Goal: Task Accomplishment & Management: Manage account settings

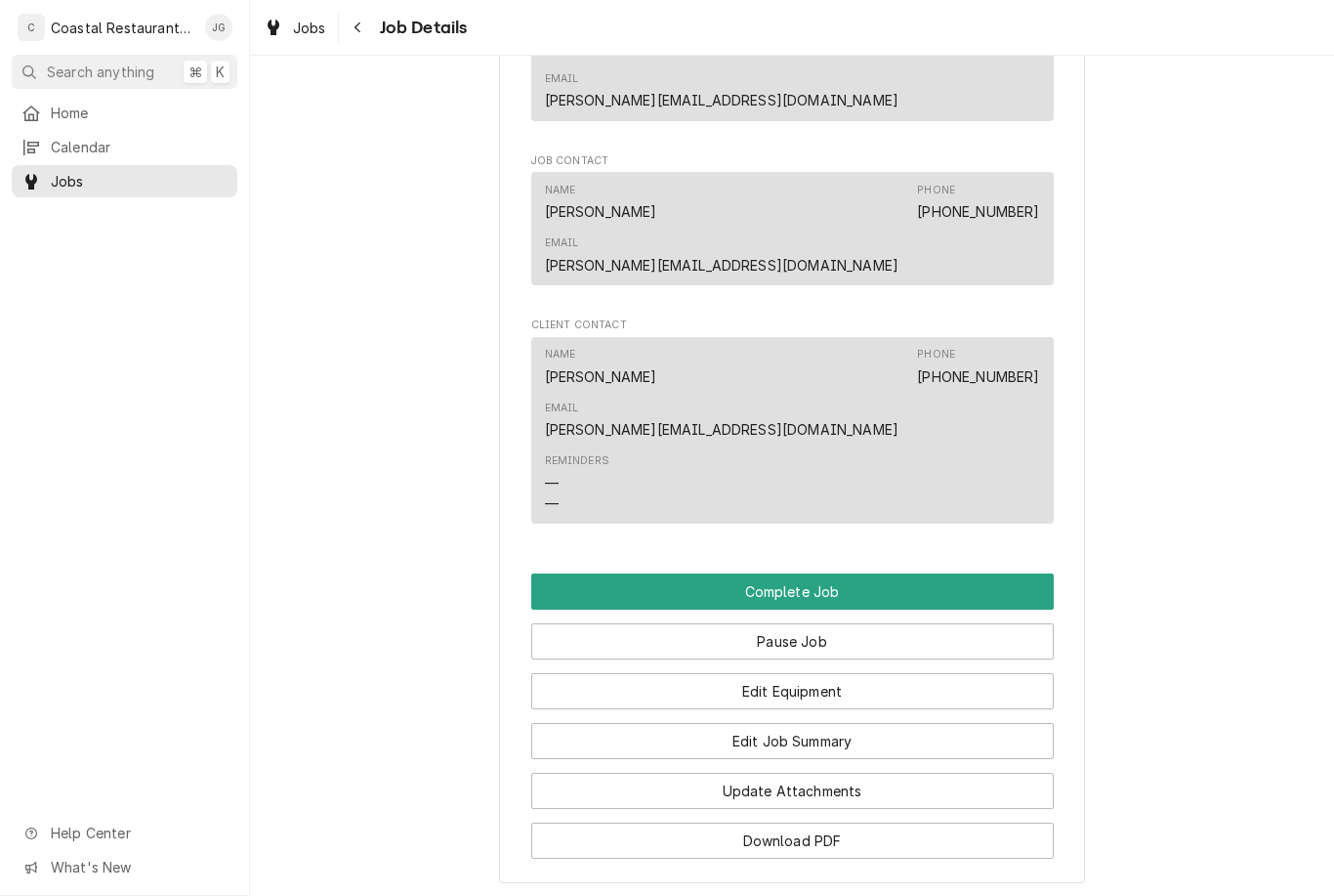
scroll to position [1387, 0]
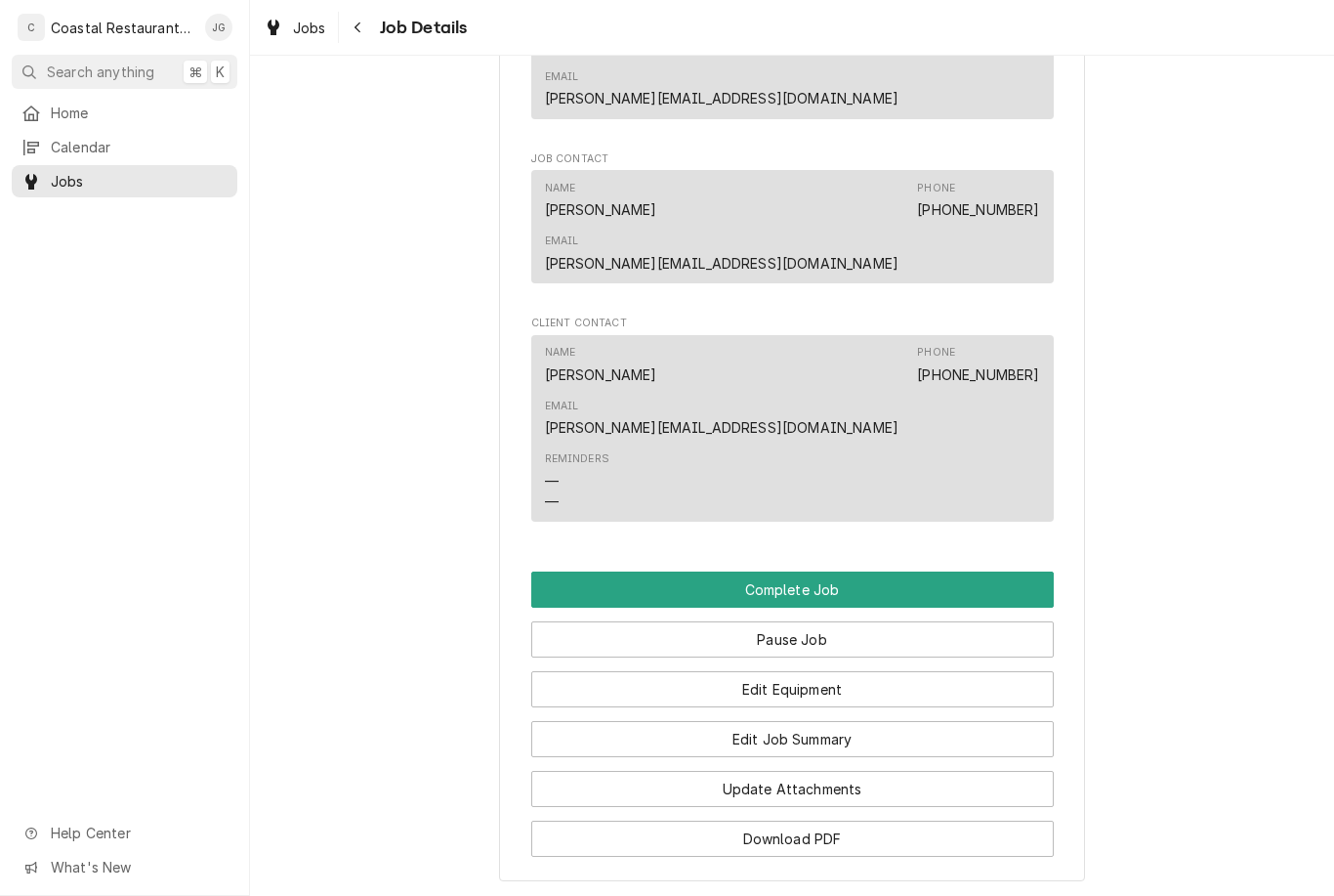
click at [839, 721] on button "Edit Job Summary" at bounding box center [793, 738] width 523 height 36
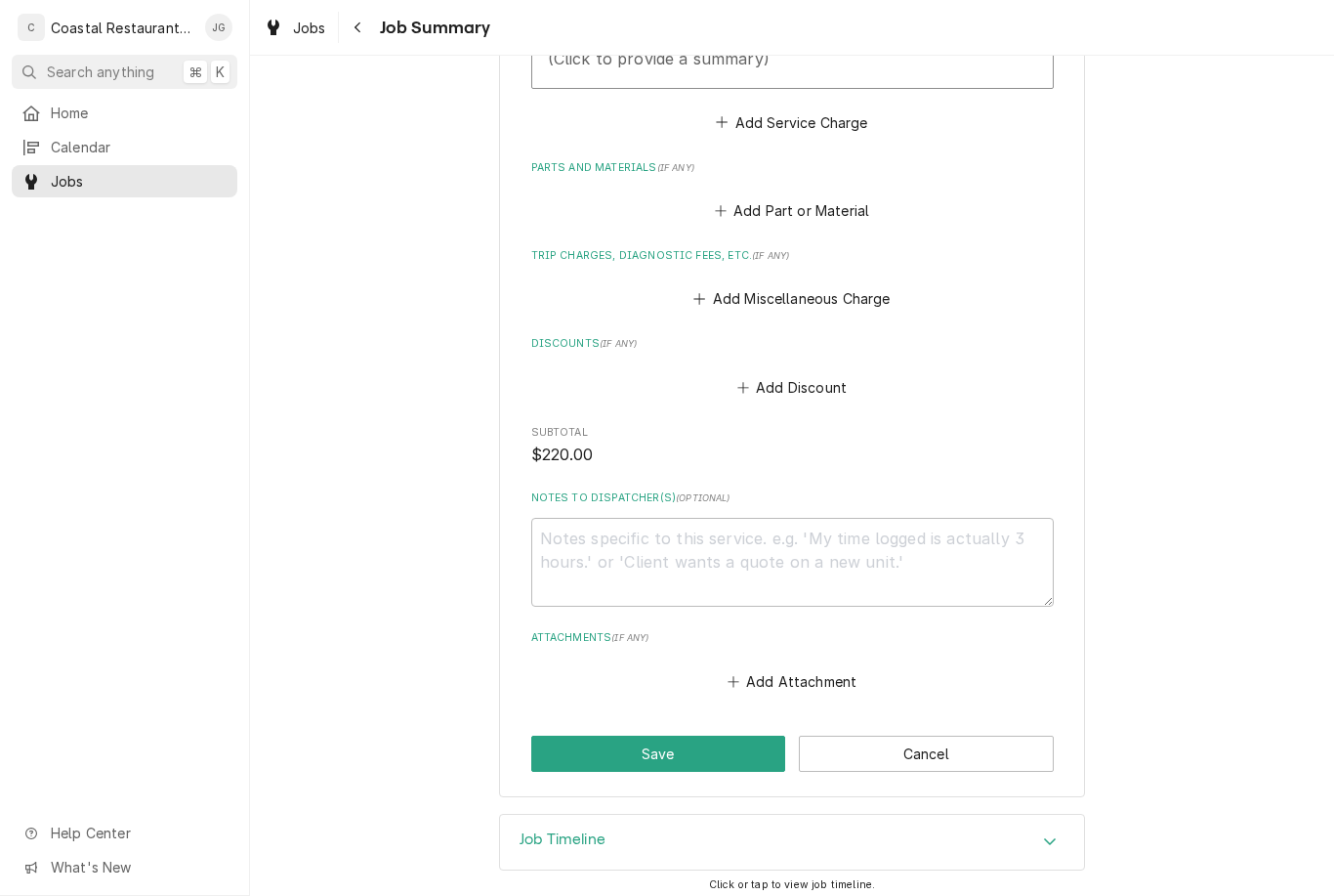
scroll to position [734, 0]
click at [726, 288] on button "Add Miscellaneous Charge" at bounding box center [793, 300] width 203 height 28
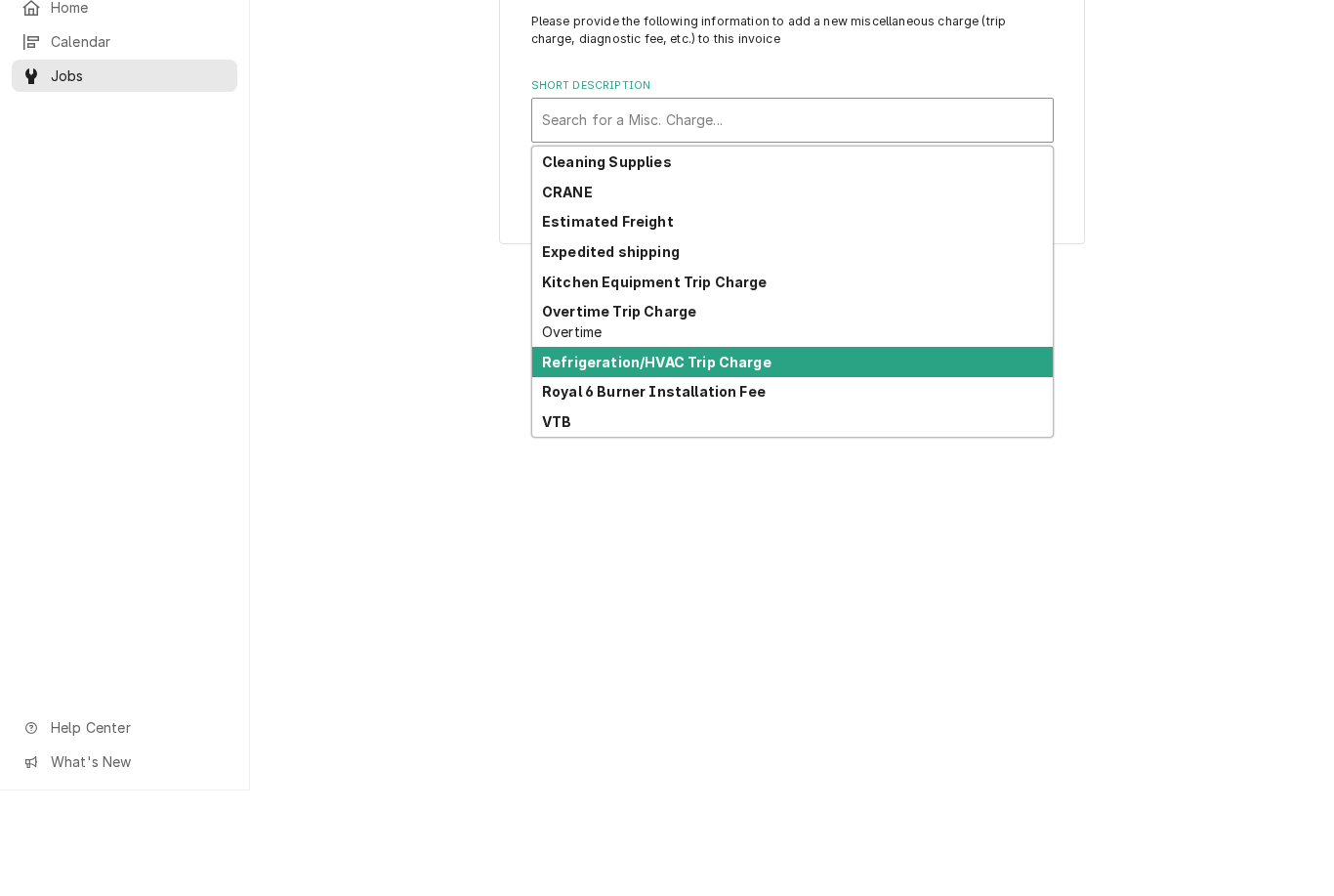
click at [742, 452] on div "Refrigeration/HVAC Trip Charge" at bounding box center [793, 467] width 521 height 31
type textarea "x"
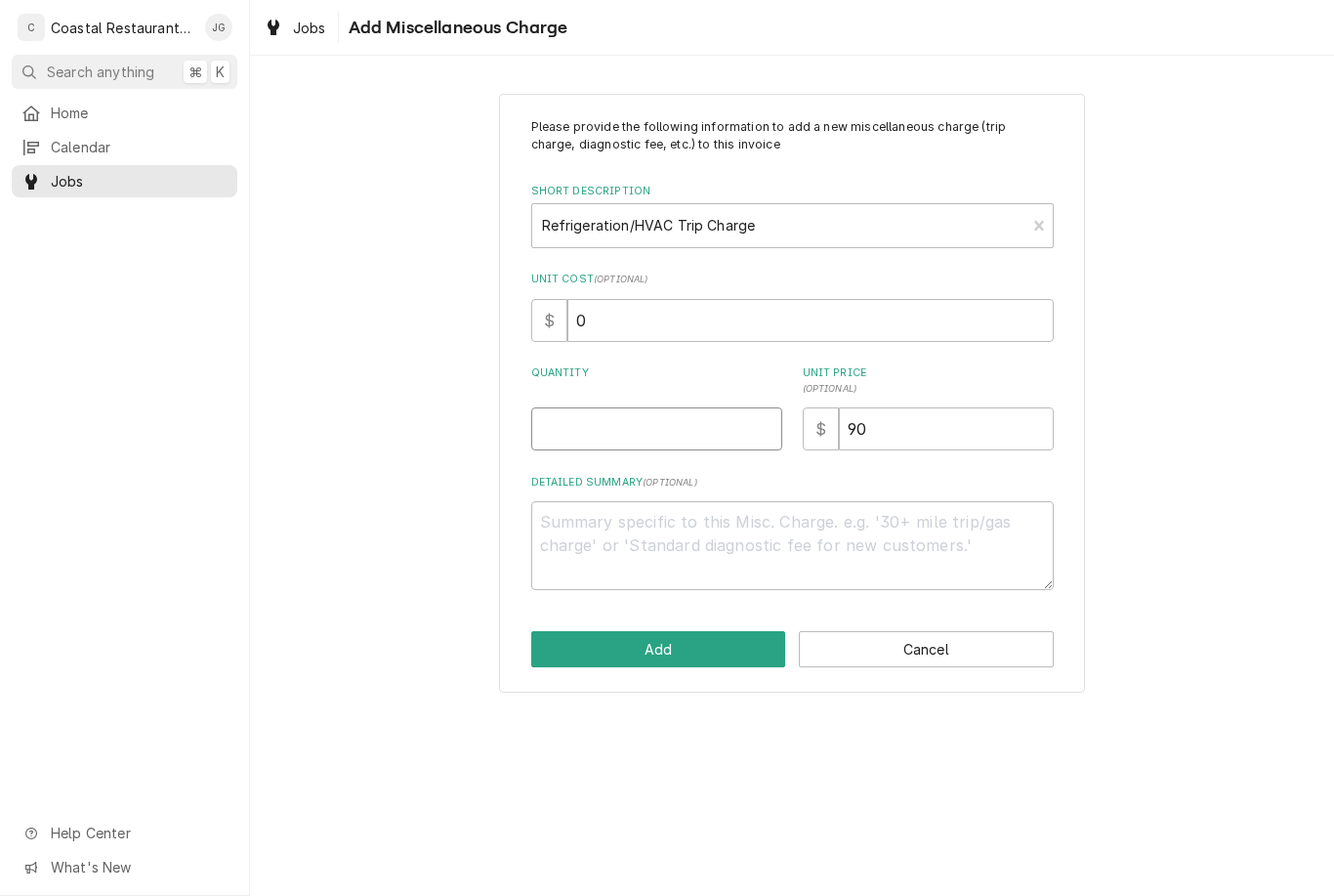
click at [666, 427] on input "Quantity" at bounding box center [657, 429] width 251 height 43
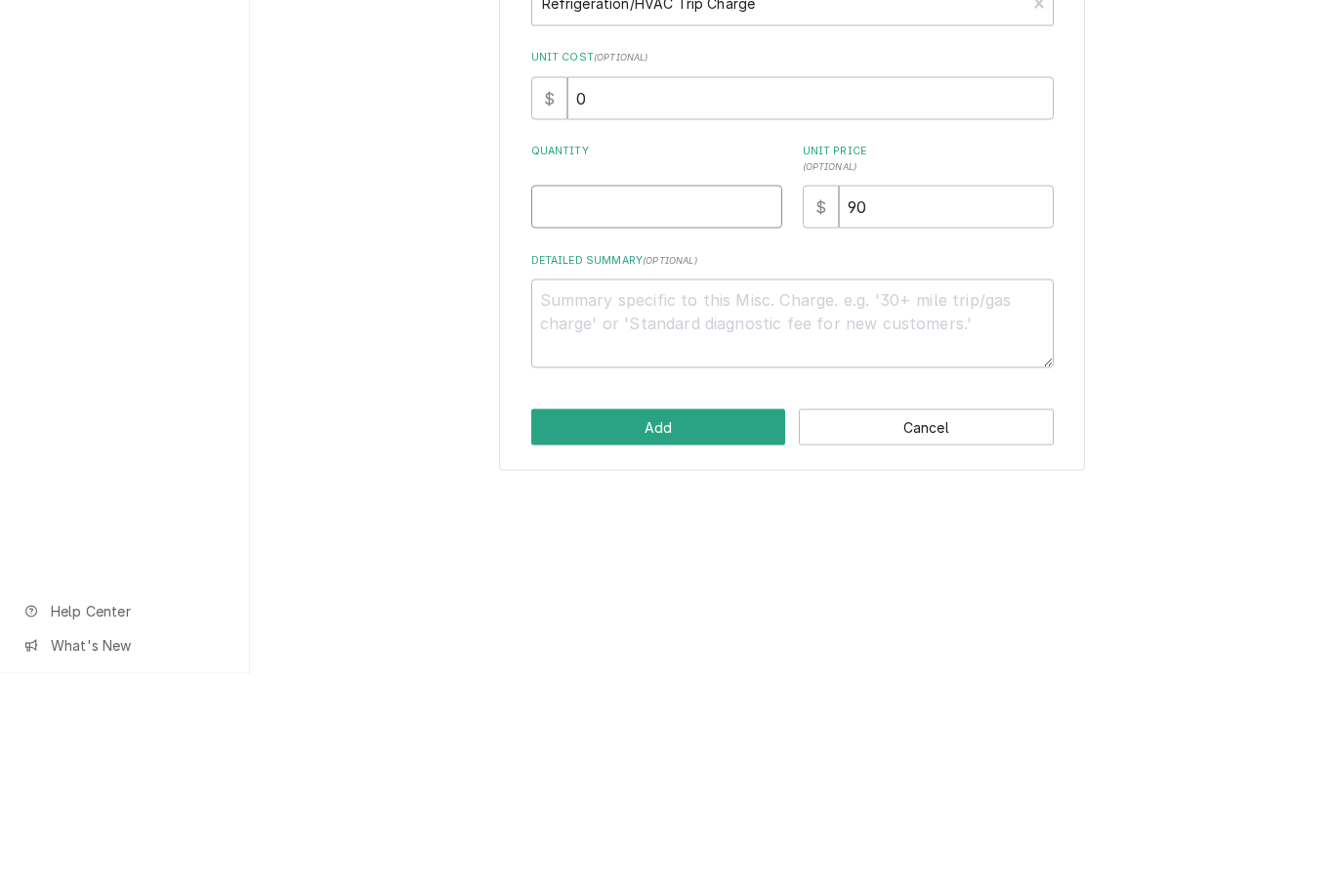
type input "1"
type textarea "x"
type input "1"
click at [1201, 249] on div "Please provide the following information to add a new miscellaneous charge (tri…" at bounding box center [792, 392] width 1084 height 633
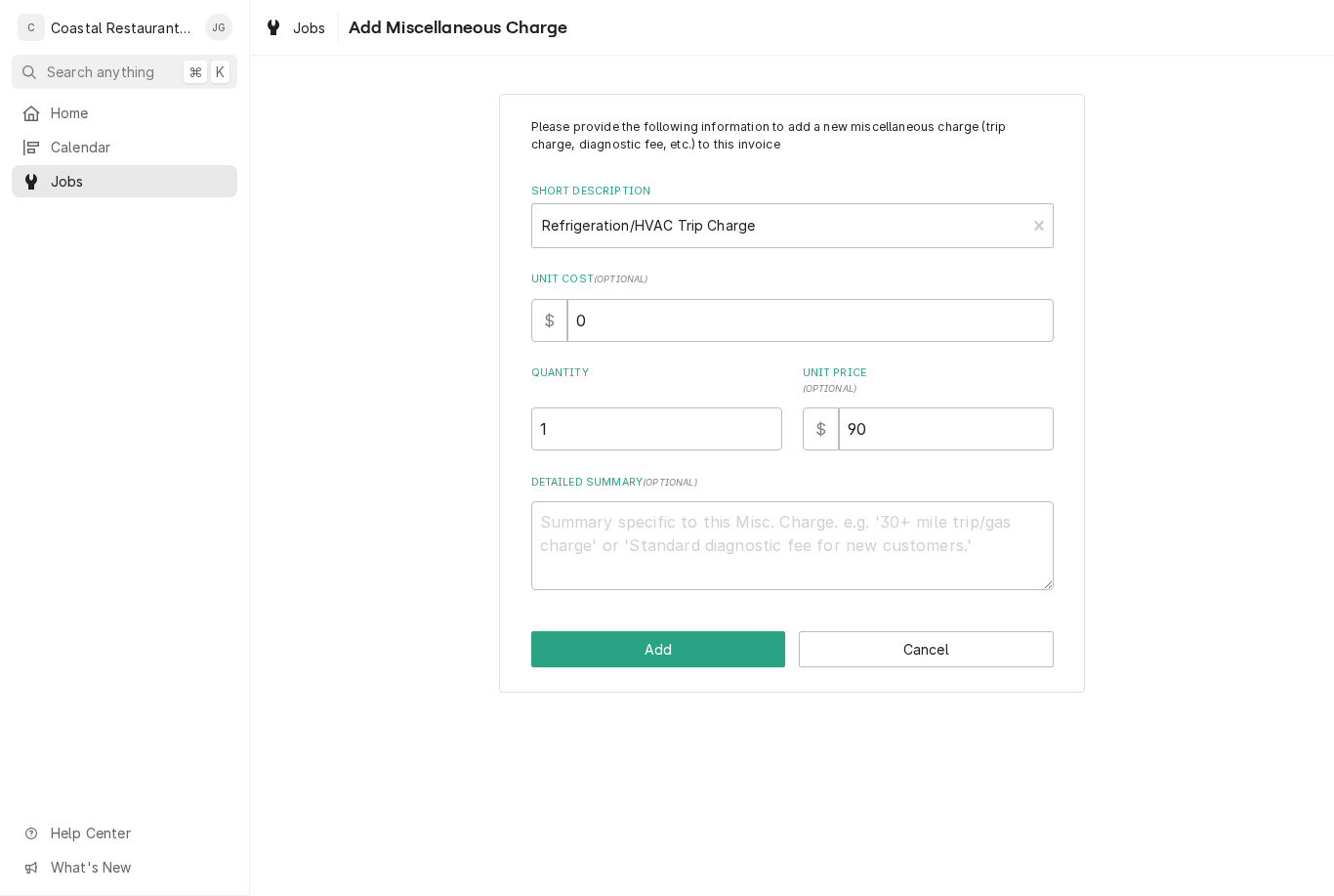
click at [721, 648] on button "Add" at bounding box center [659, 649] width 255 height 36
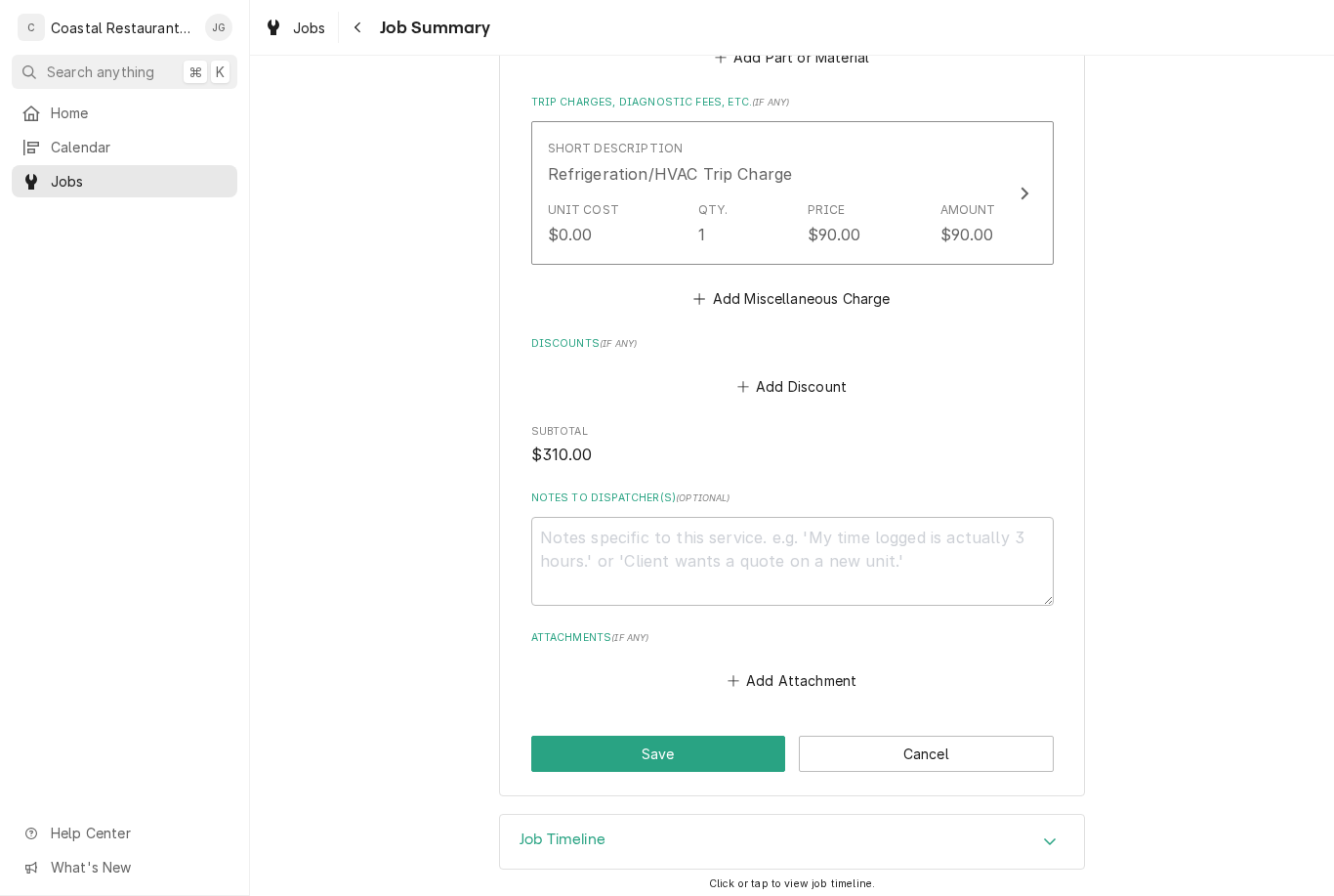
scroll to position [887, 0]
click at [701, 738] on button "Save" at bounding box center [659, 754] width 255 height 36
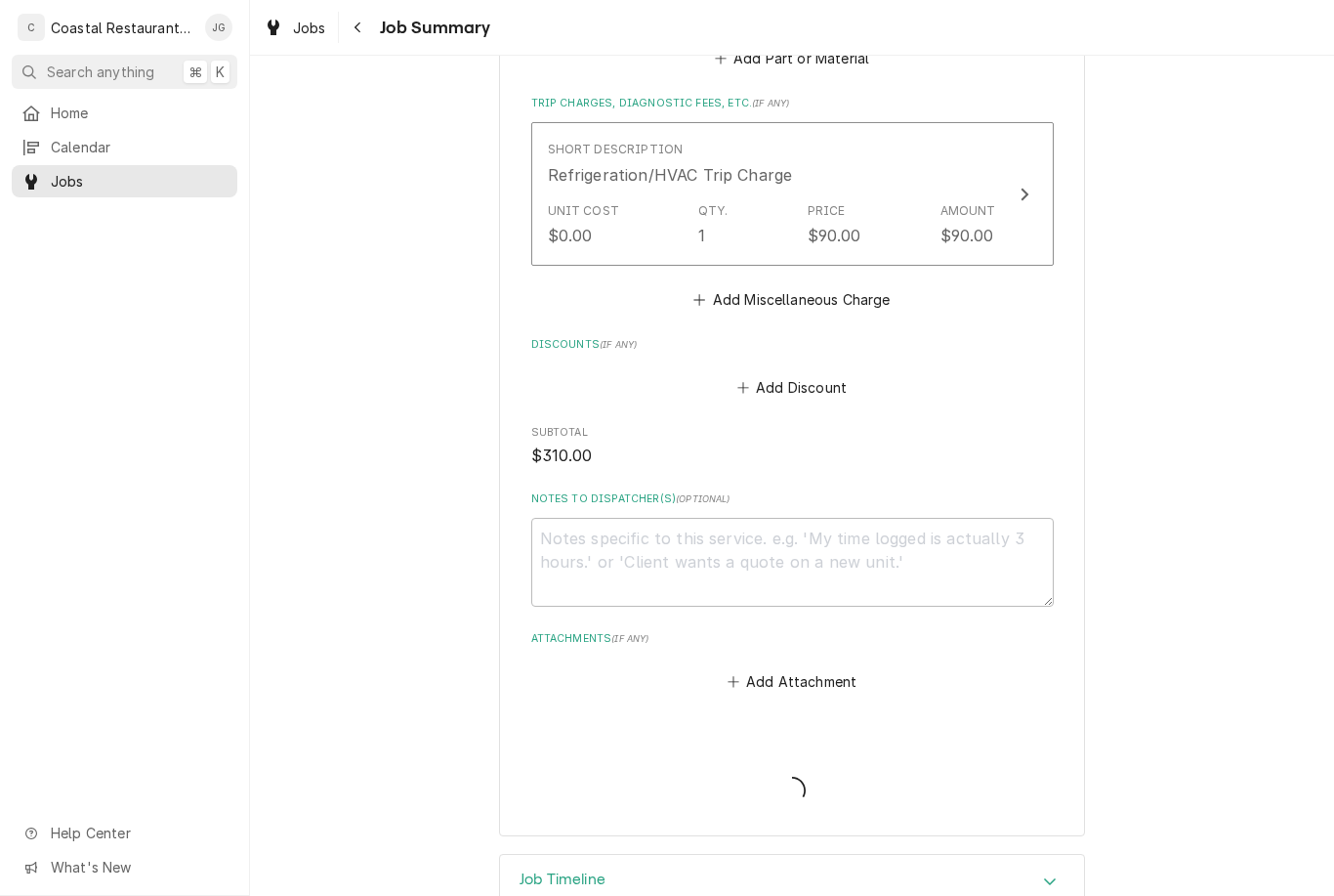
type textarea "x"
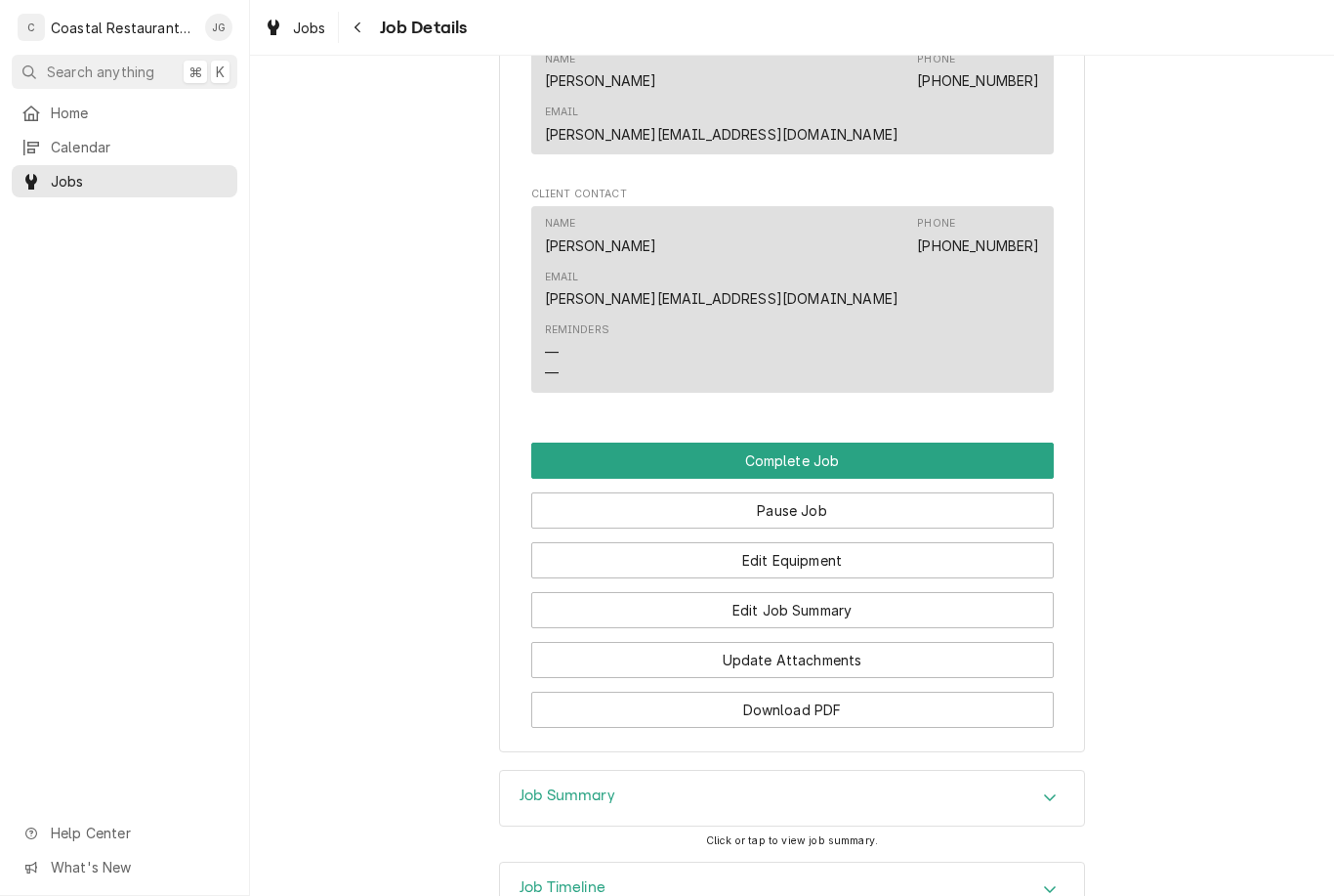
scroll to position [1672, 0]
click at [855, 591] on button "Edit Job Summary" at bounding box center [793, 608] width 523 height 36
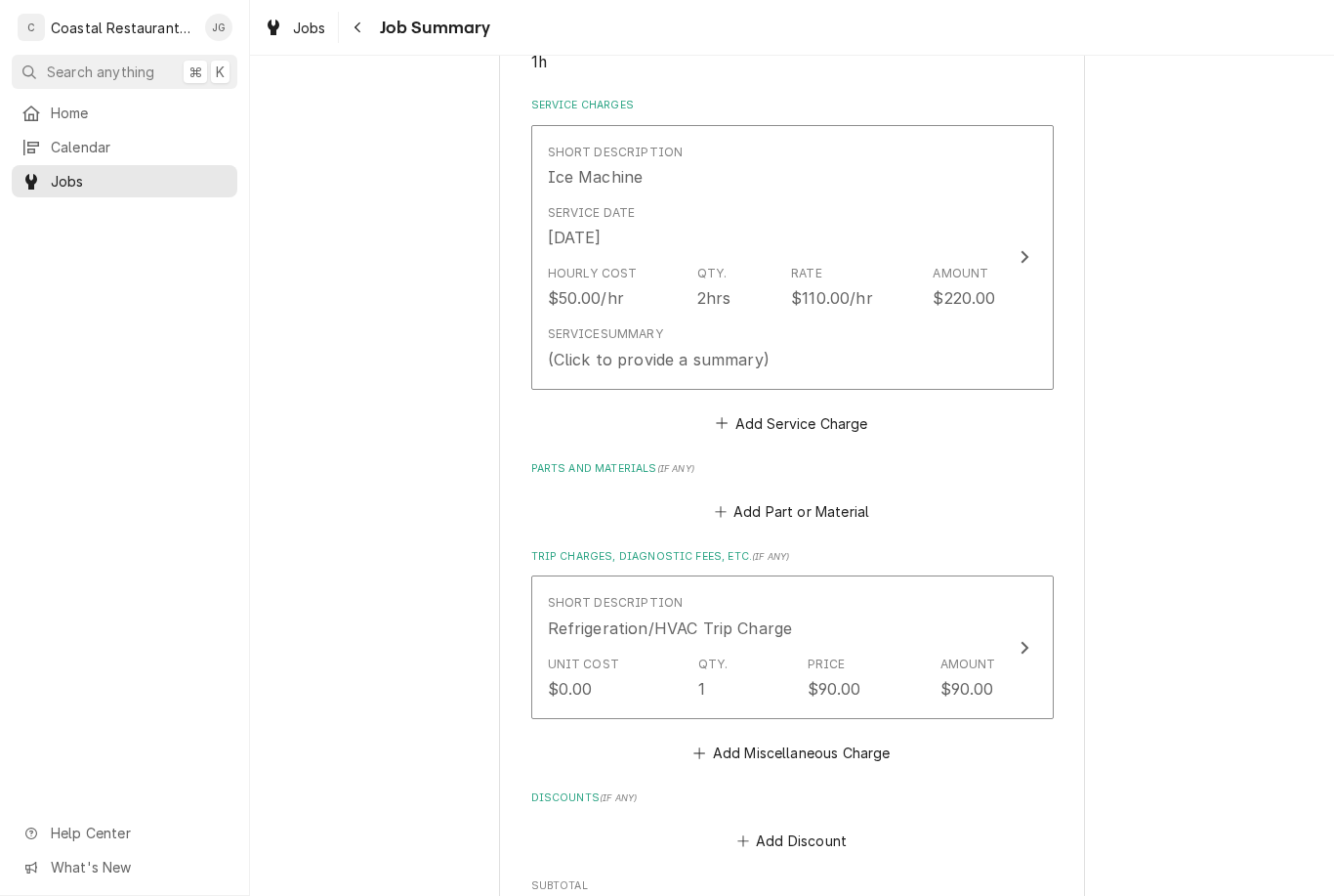
scroll to position [426, 0]
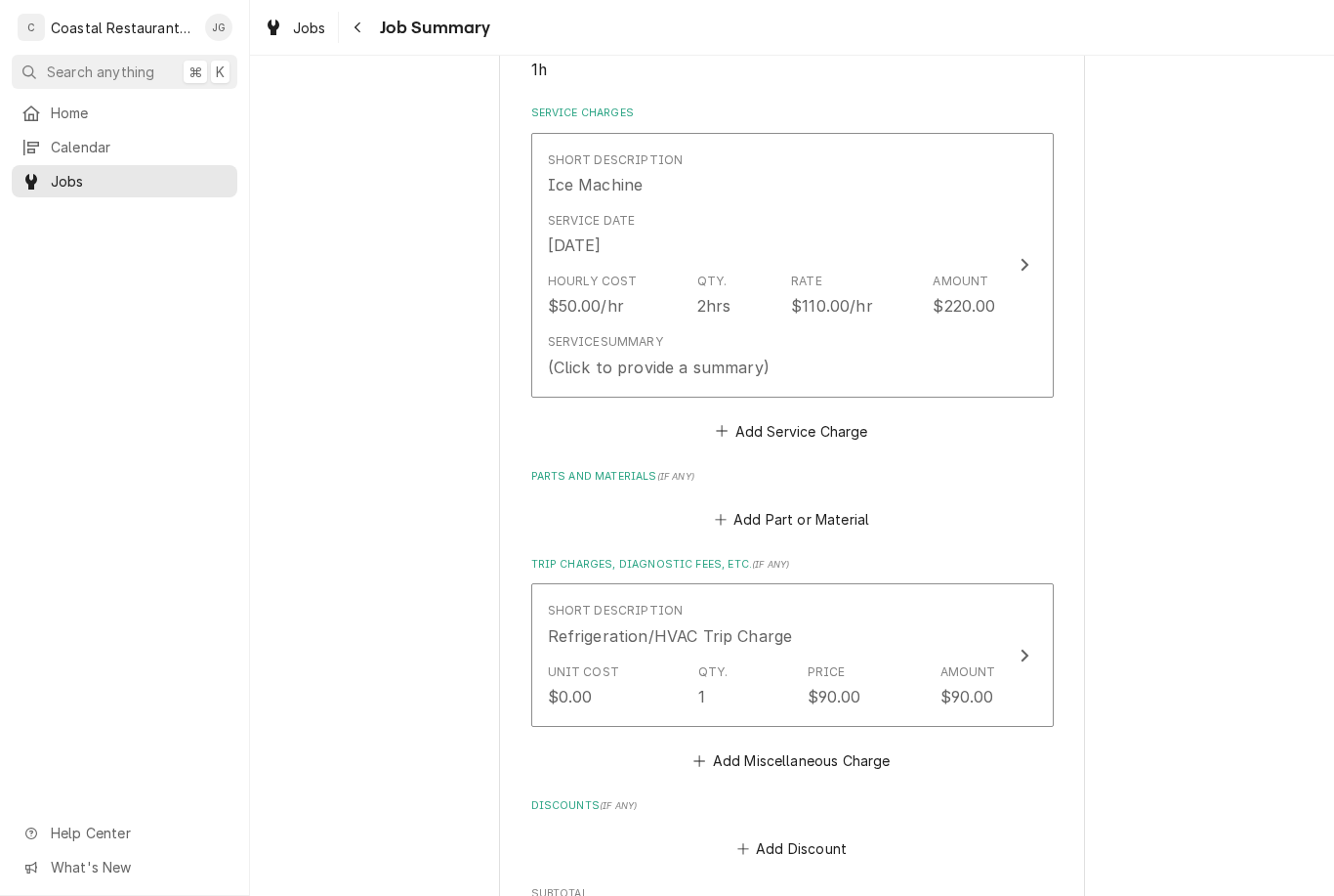
click at [790, 341] on div "Service Summary (Click to provide a summary)" at bounding box center [772, 355] width 448 height 61
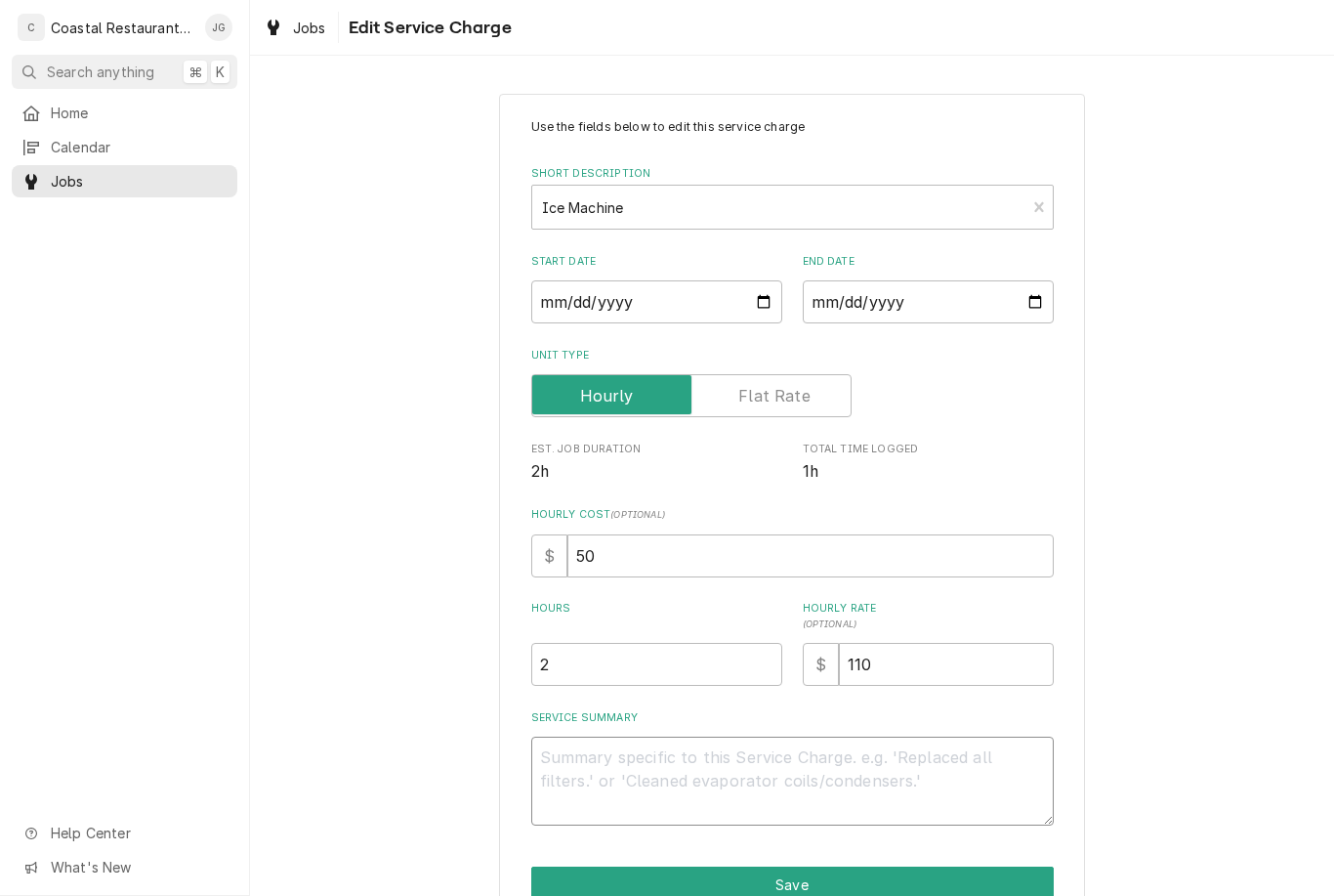
click at [639, 769] on textarea "Service Summary" at bounding box center [793, 781] width 523 height 89
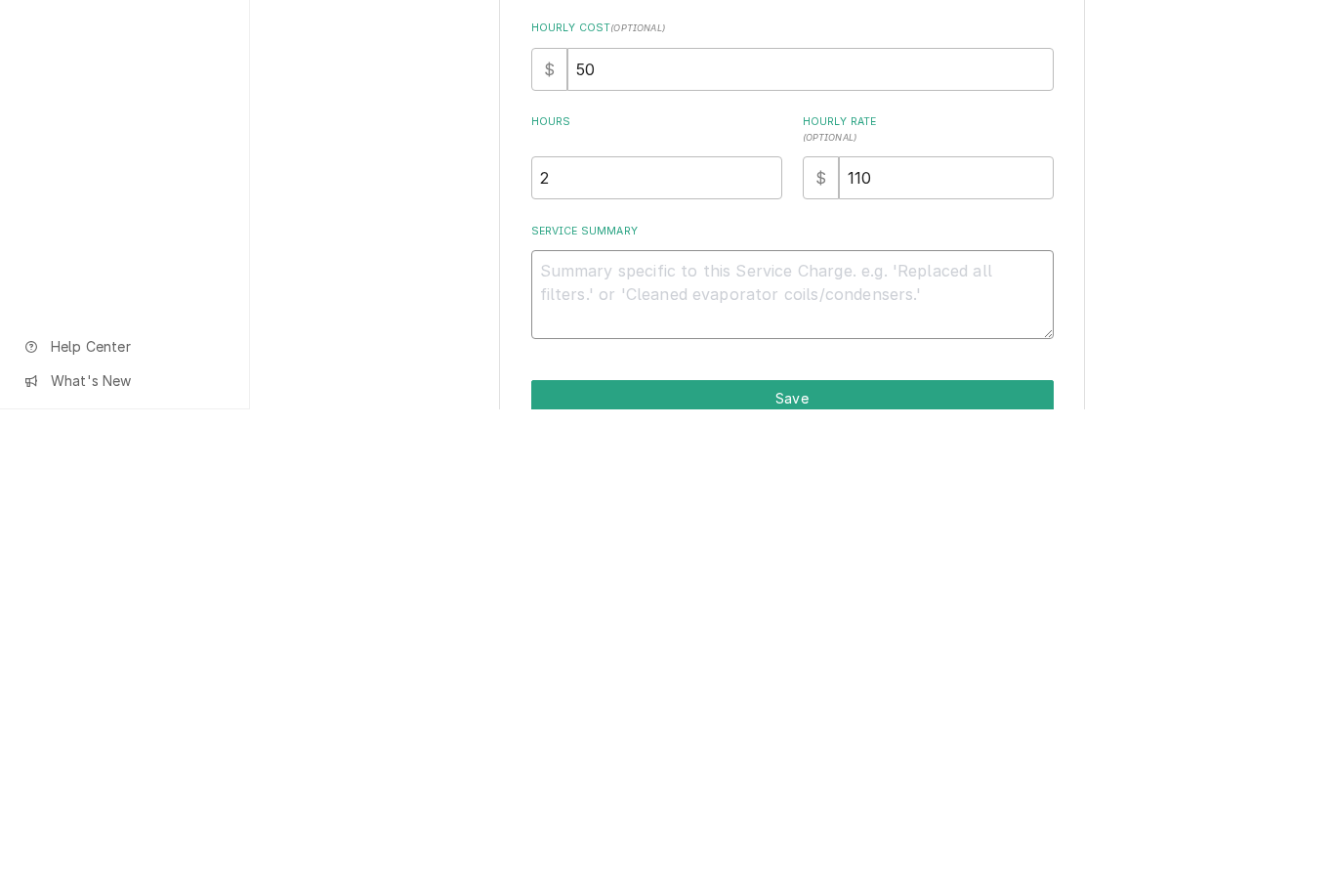
type textarea "x"
type textarea "F"
type textarea "x"
click at [615, 643] on input "2" at bounding box center [657, 665] width 251 height 43
type textarea "x"
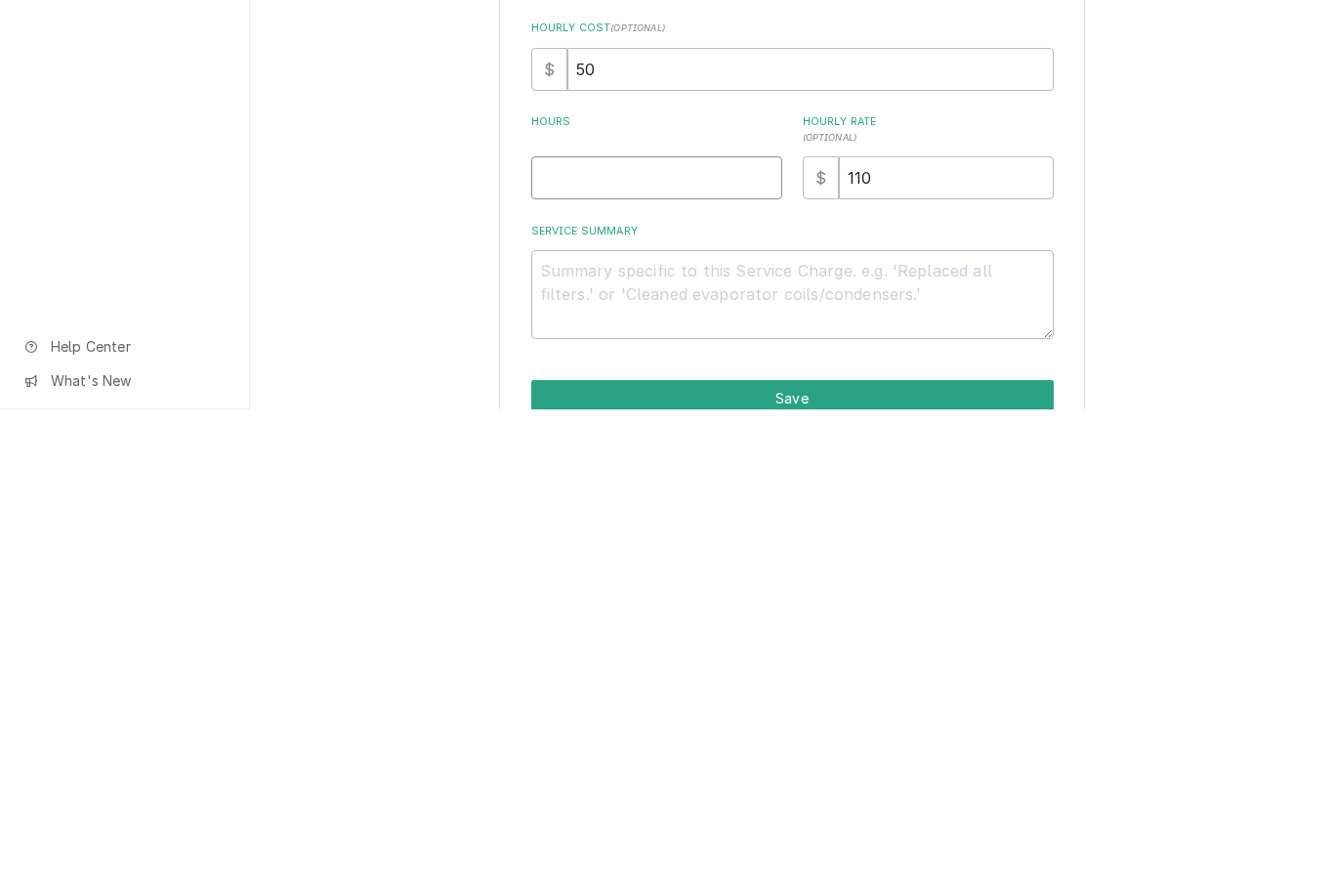
type input "1"
type textarea "x"
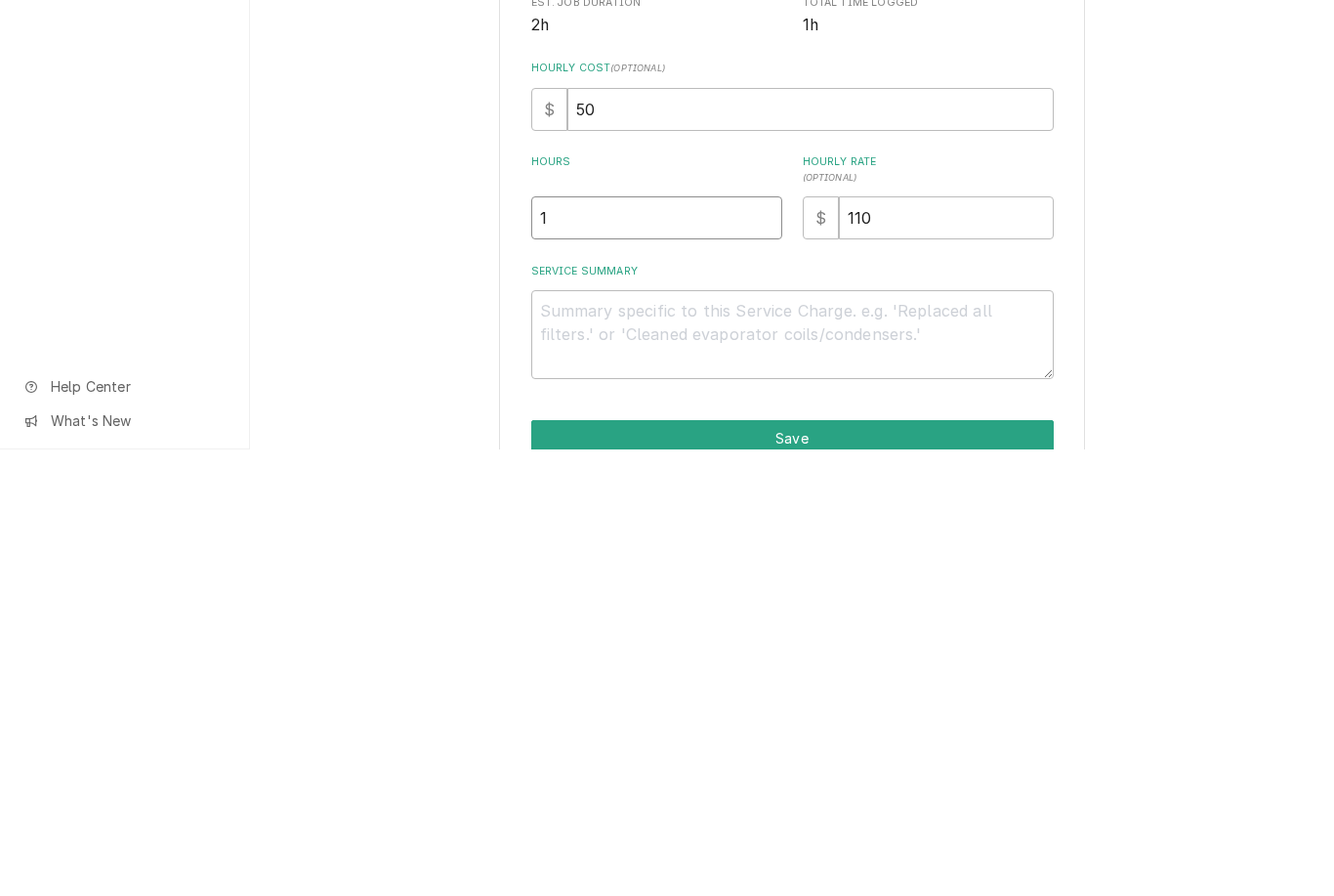
type input "1"
click at [644, 736] on textarea "Service Summary" at bounding box center [793, 781] width 523 height 89
type textarea "x"
type textarea "Arr"
type textarea "x"
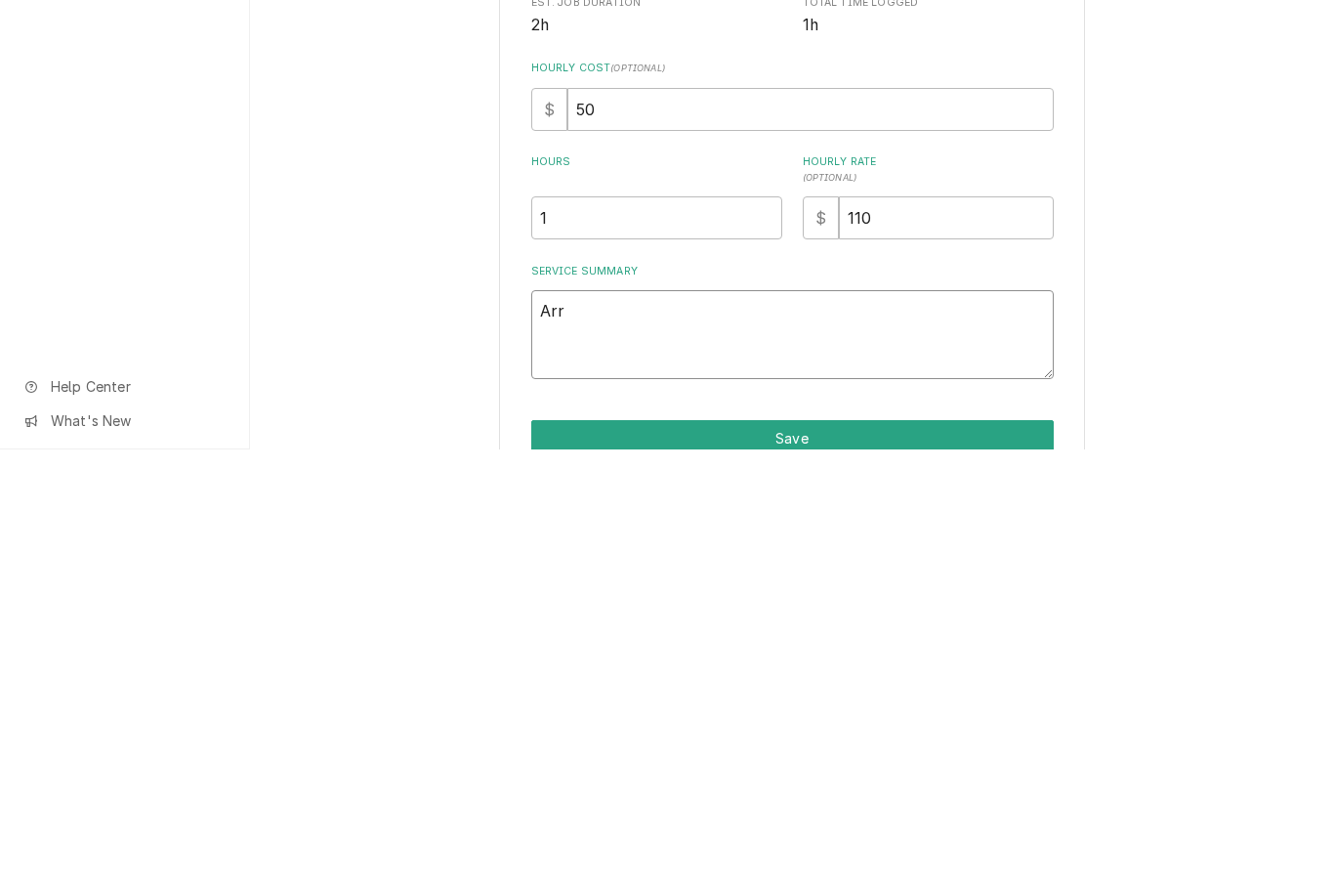
type textarea "Arriv"
type textarea "x"
type textarea "Arrived"
type textarea "x"
type textarea "Arrived on"
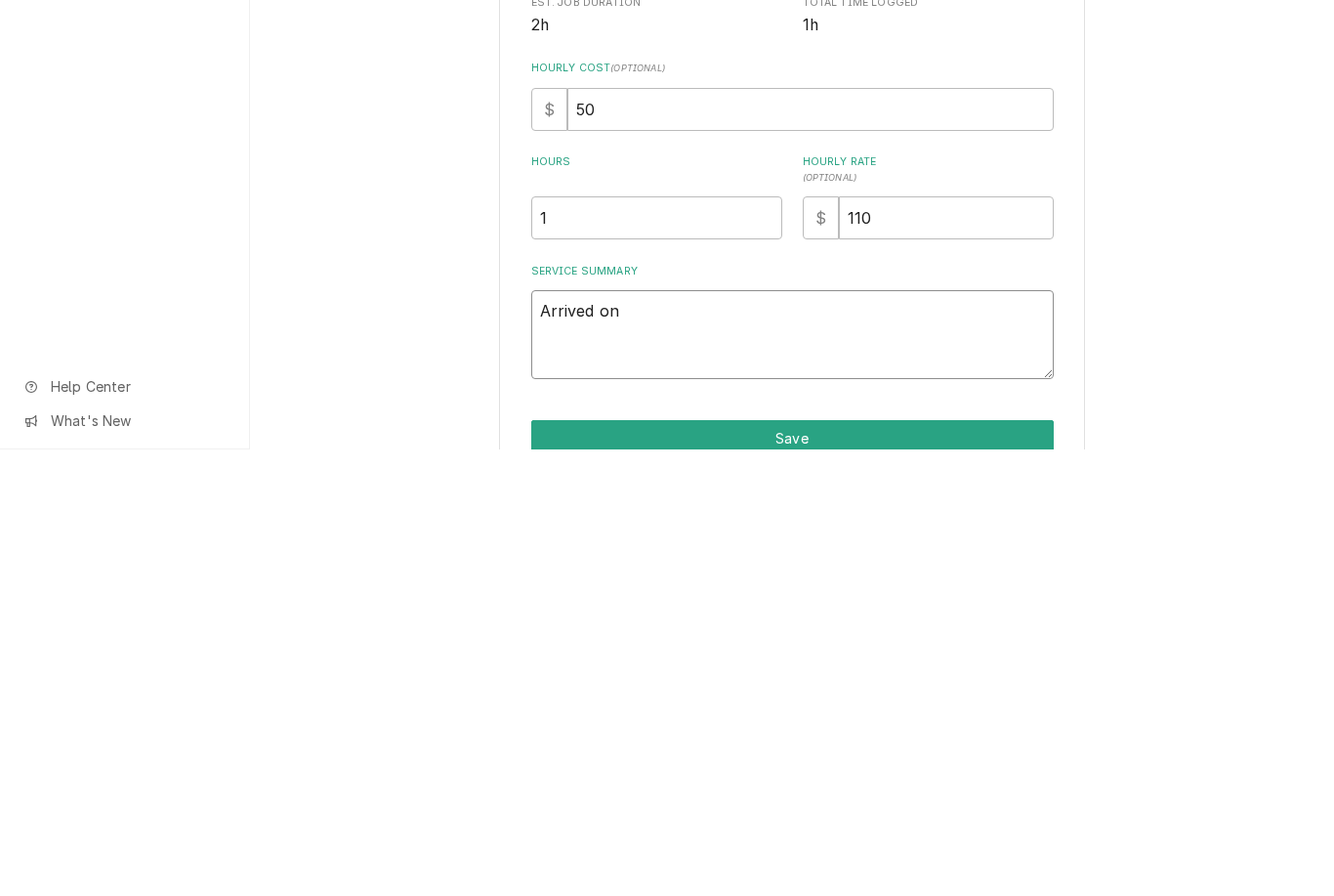
type textarea "x"
type textarea "Arrived on site"
type textarea "x"
type textarea "Arrived on site found ice"
type textarea "x"
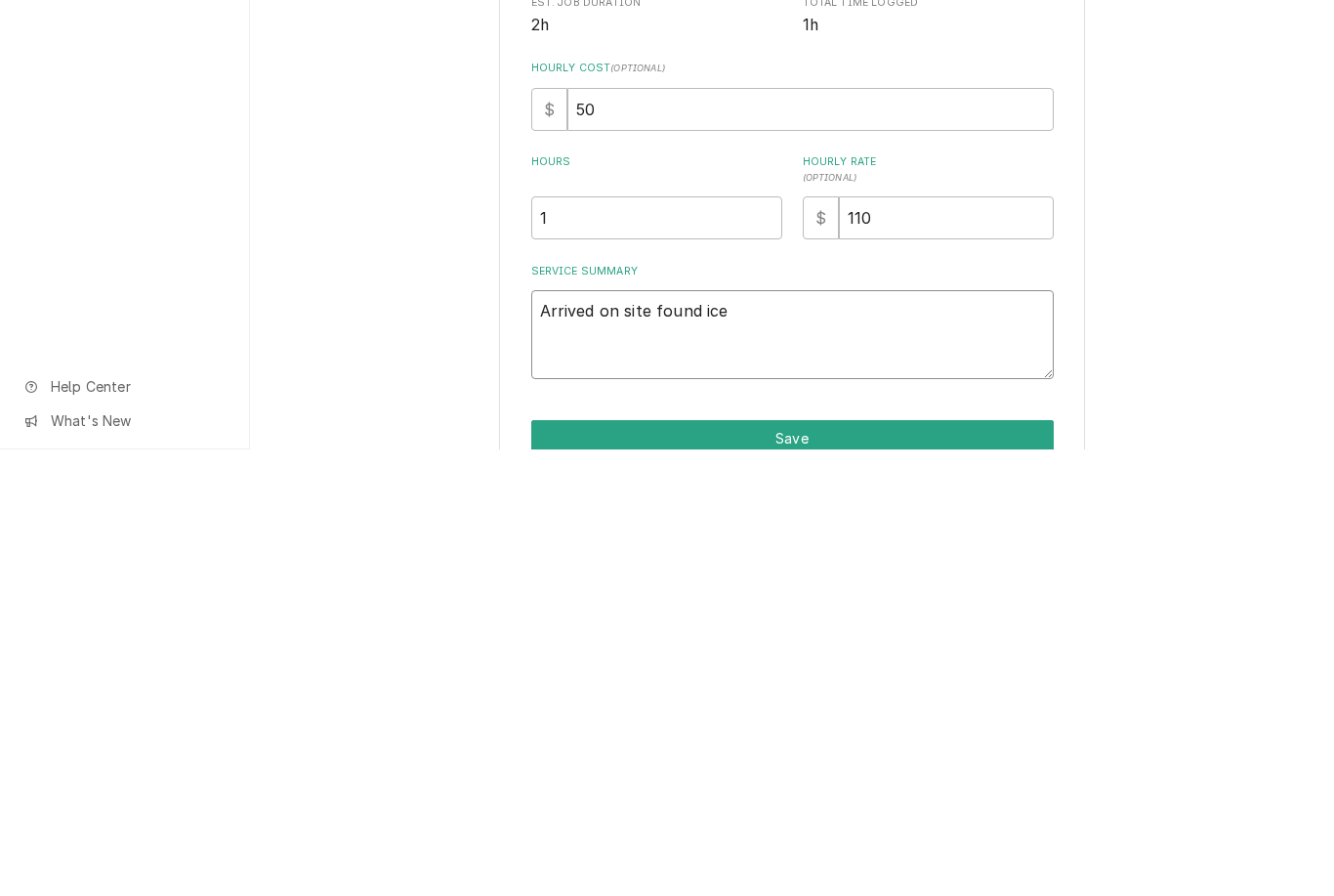
type textarea "Arrived on site found ice machine"
type textarea "x"
type textarea "Arrived on site found ice machine making"
type textarea "x"
type textarea "Arrived on site found ice machine, making thin"
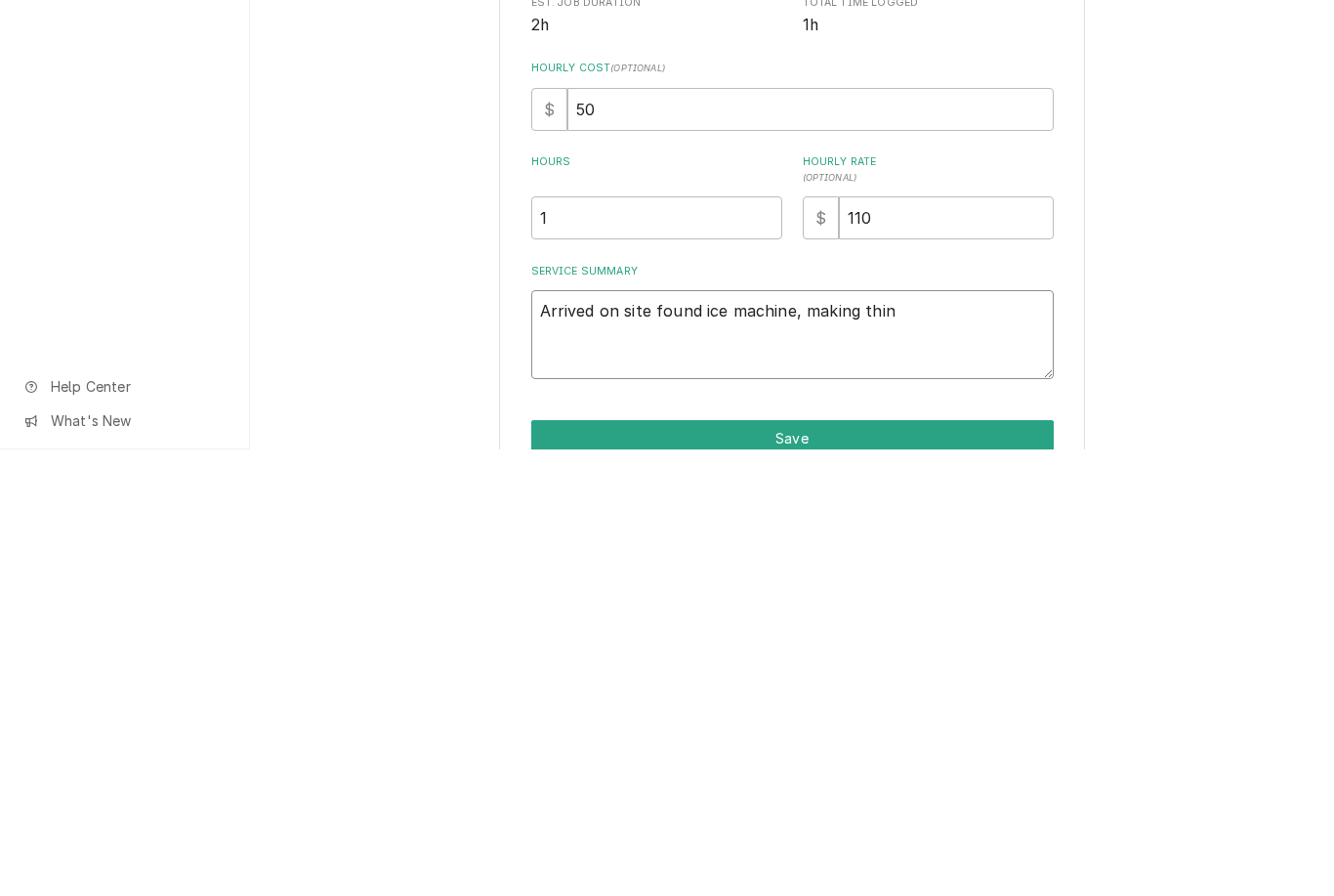
type textarea "x"
type textarea "Arrived on site found ice machine, making thin ice"
type textarea "x"
type textarea "Arrived on site found ice machine making thin ice tried to"
type textarea "x"
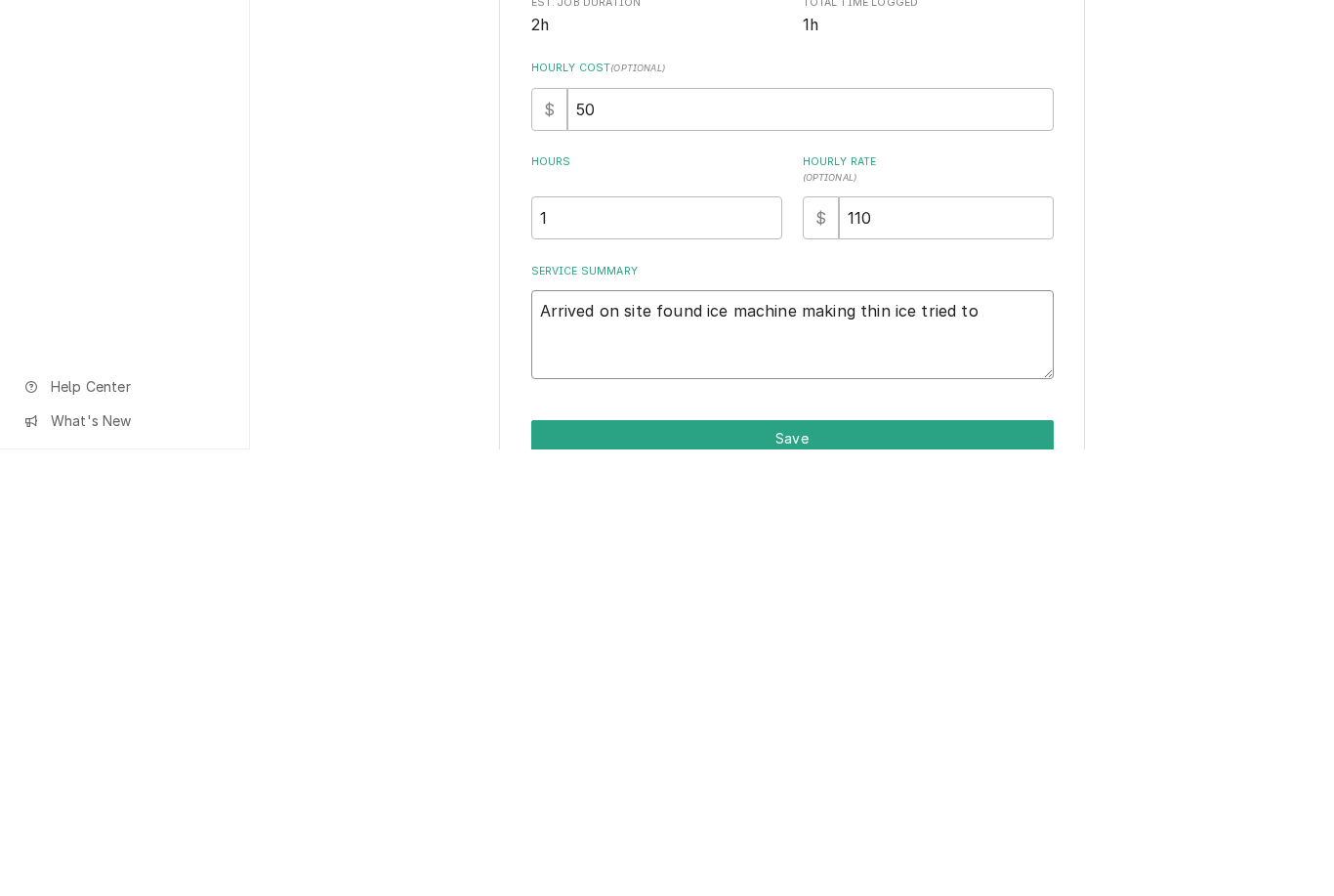
type textarea "Arrived on site found ice machine making thin ice tried to adjust"
type textarea "x"
type textarea "Arrived on site found ice machine, making thin ice tried to adjust float"
type textarea "x"
type textarea "Arrived on site found ice machine making thin ice. Try to adjust float switch"
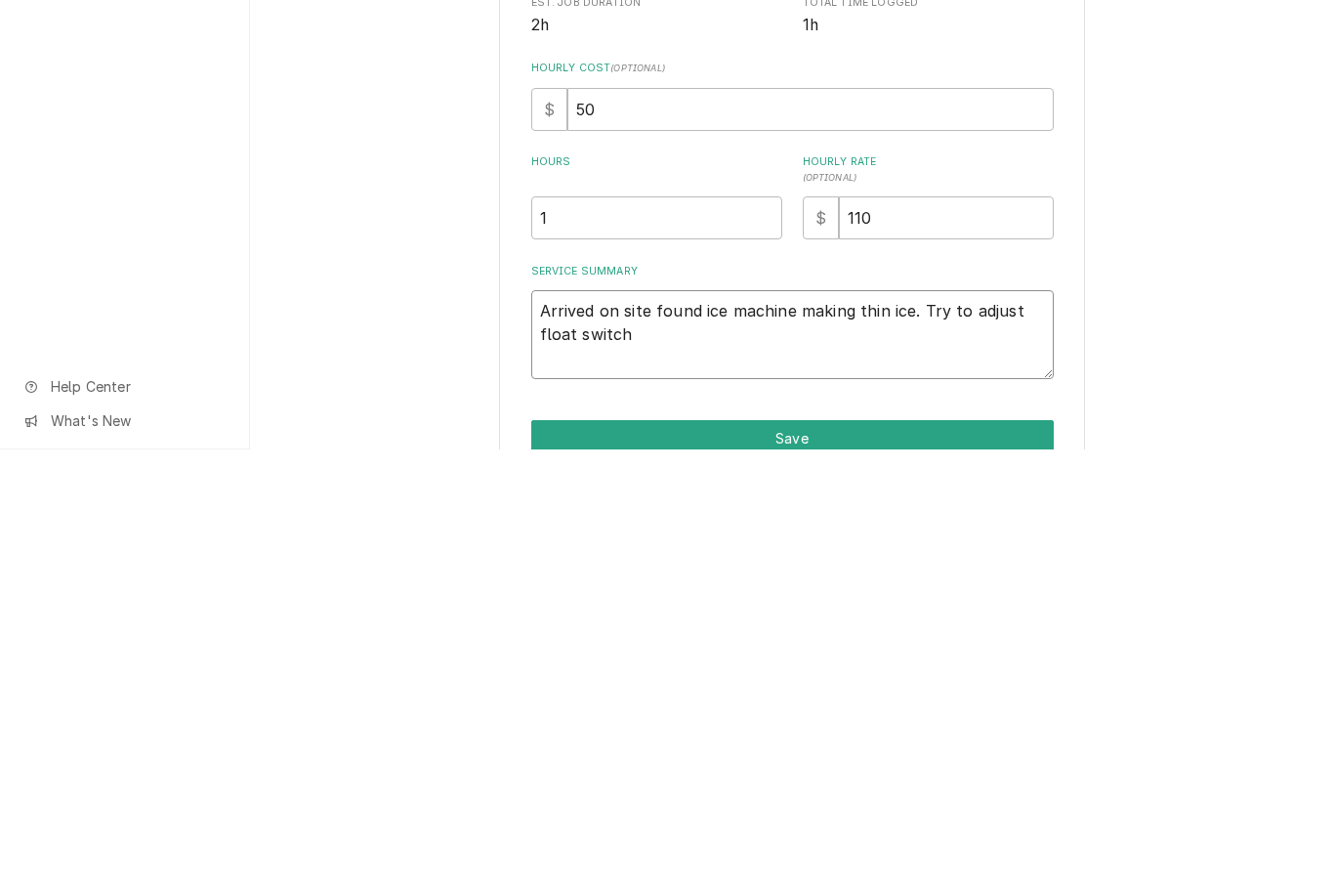
type textarea "x"
type textarea "Arrived on site found ice machine making thin ice. Try to adjust float switch."
type textarea "x"
type textarea "Arrived on site found ice machine making thin ice tried to adjust float switch …"
type textarea "x"
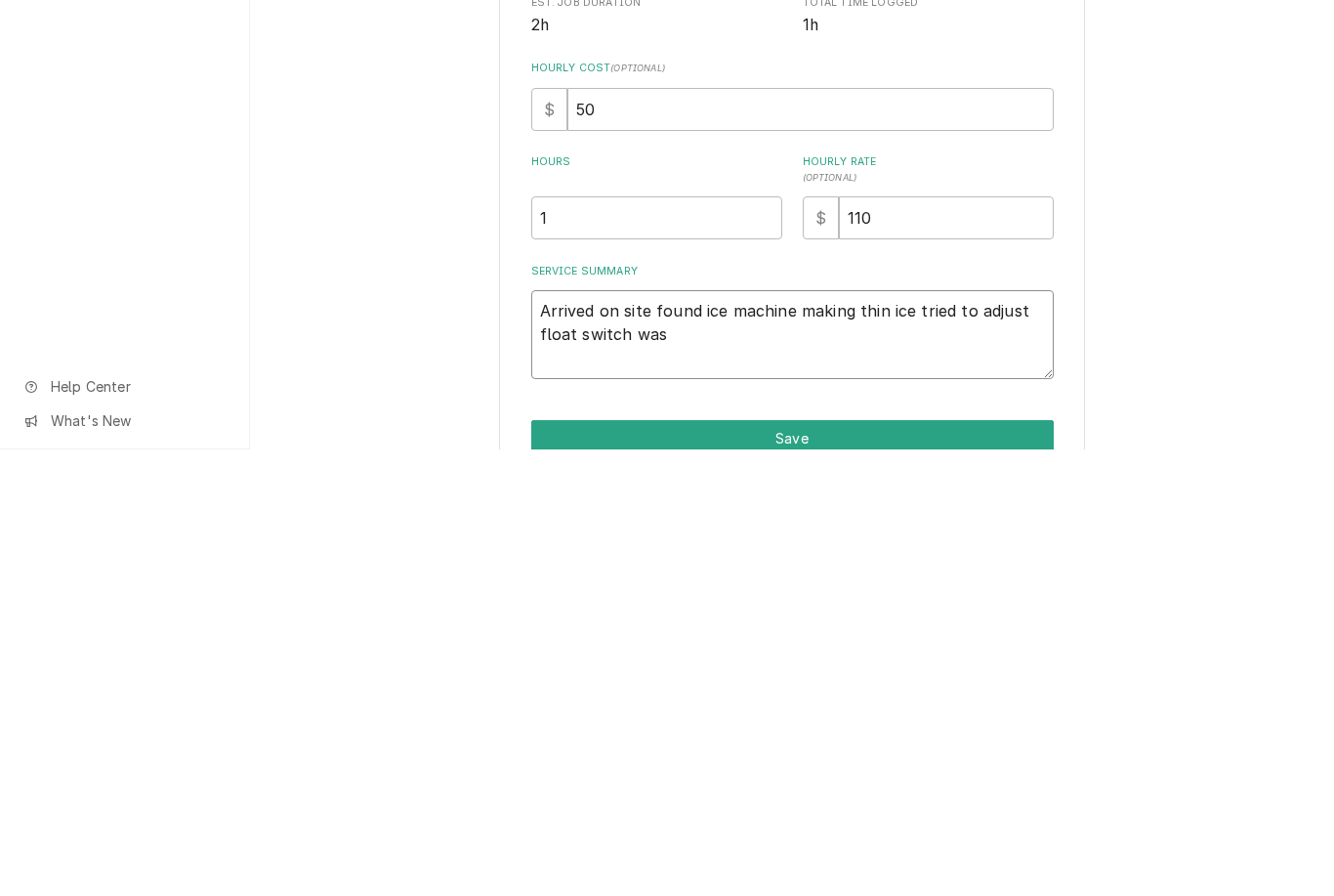
type textarea "Arrived on site found ice machine making thin ice tried to adjust float switch …"
type textarea "x"
type textarea "Arrived on site found ice machine making thin ice tried to adjust float switch …"
type textarea "x"
type textarea "Arrived on site found ice machine making thin ice tried to adjust float switch …"
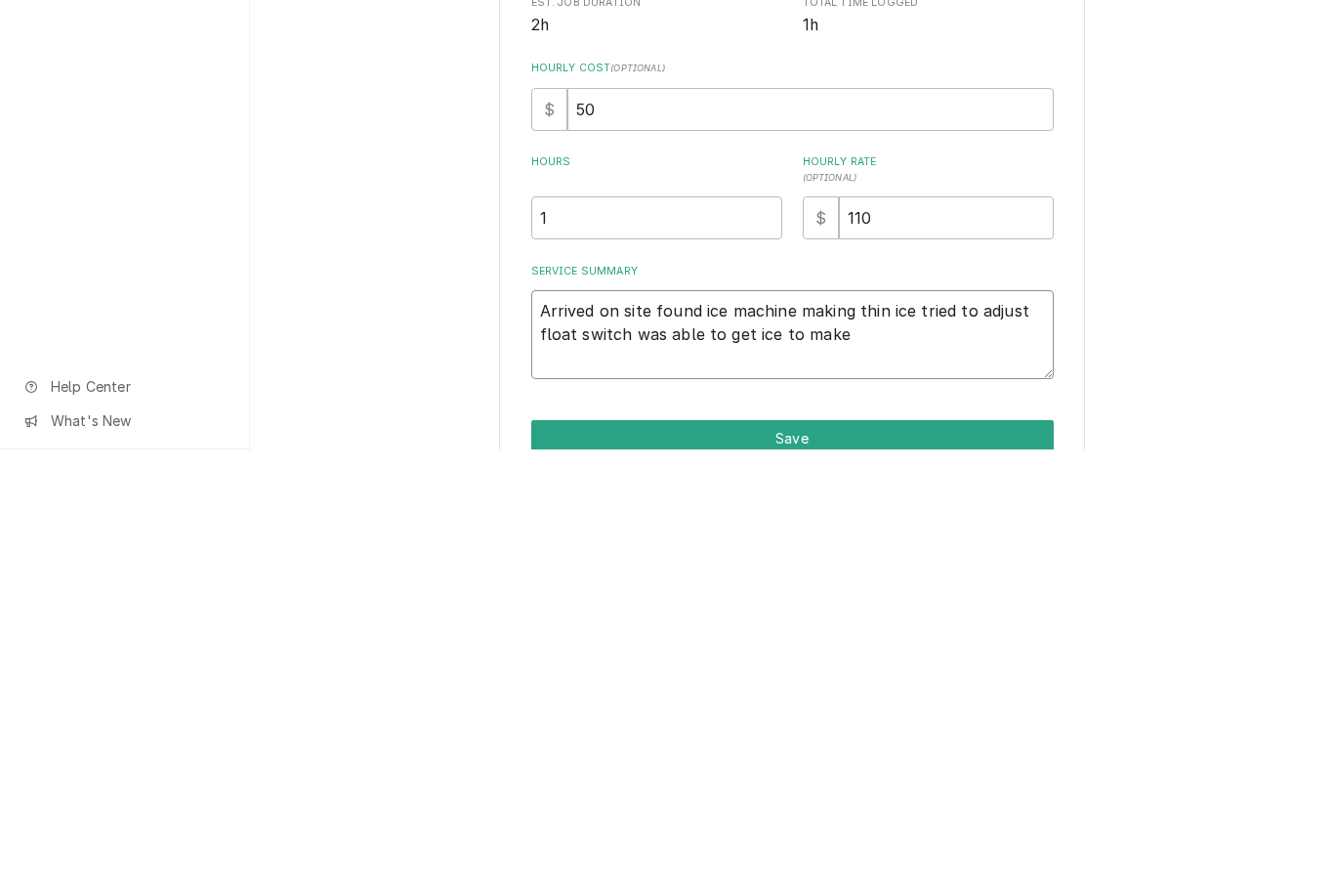
type textarea "x"
type textarea "Arrived on site found ice machine making thin ice tried to adjust float switch …"
type textarea "x"
type textarea "Arrived on site found ice machine making thin ice tried to adjust float switch …"
type textarea "x"
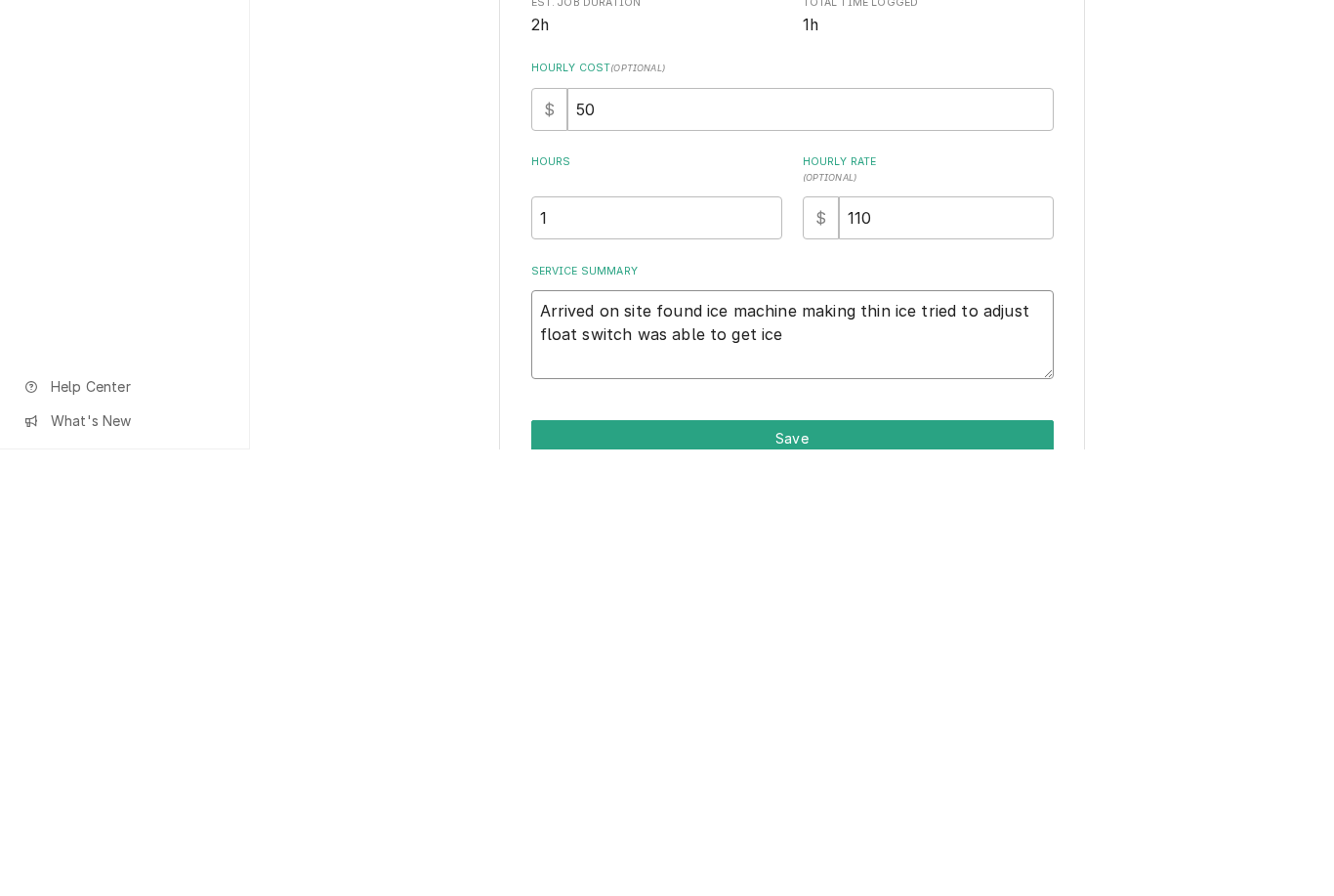
type textarea "Arrived on site found ice machine making thin ice tried to adjust float switch …"
type textarea "x"
type textarea "Arrived on site found ice machine making thin ice tried to adjust float switch …"
type textarea "x"
type textarea "Arrived on site found ice machine making thin ice tried to adjust float switch …"
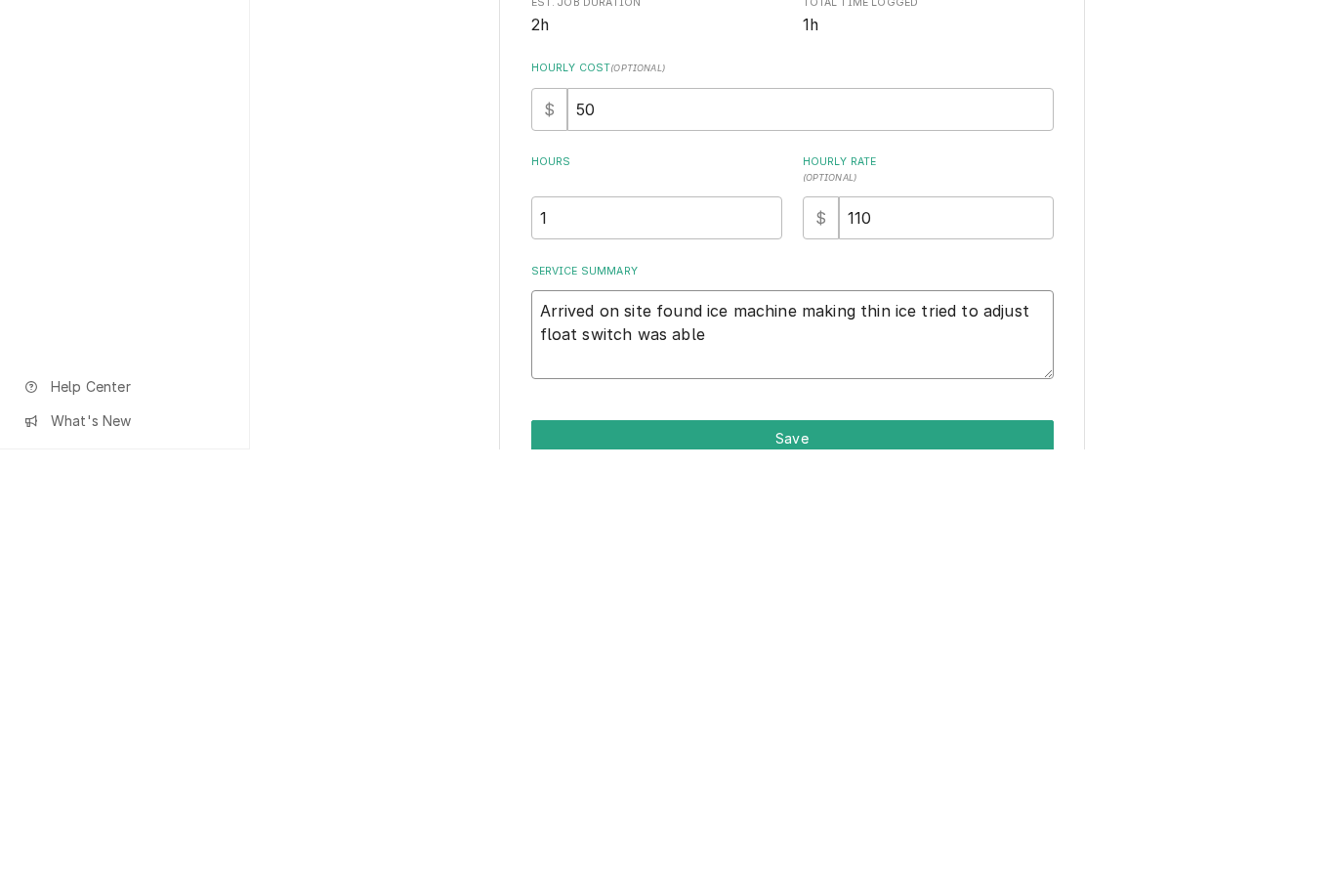
type textarea "x"
type textarea "Arrived on site found ice machine making thin ice tried to adjust float switch …"
type textarea "x"
type textarea "Arrived on site found ice machine making thin ice tried to adjust float switch …"
type textarea "x"
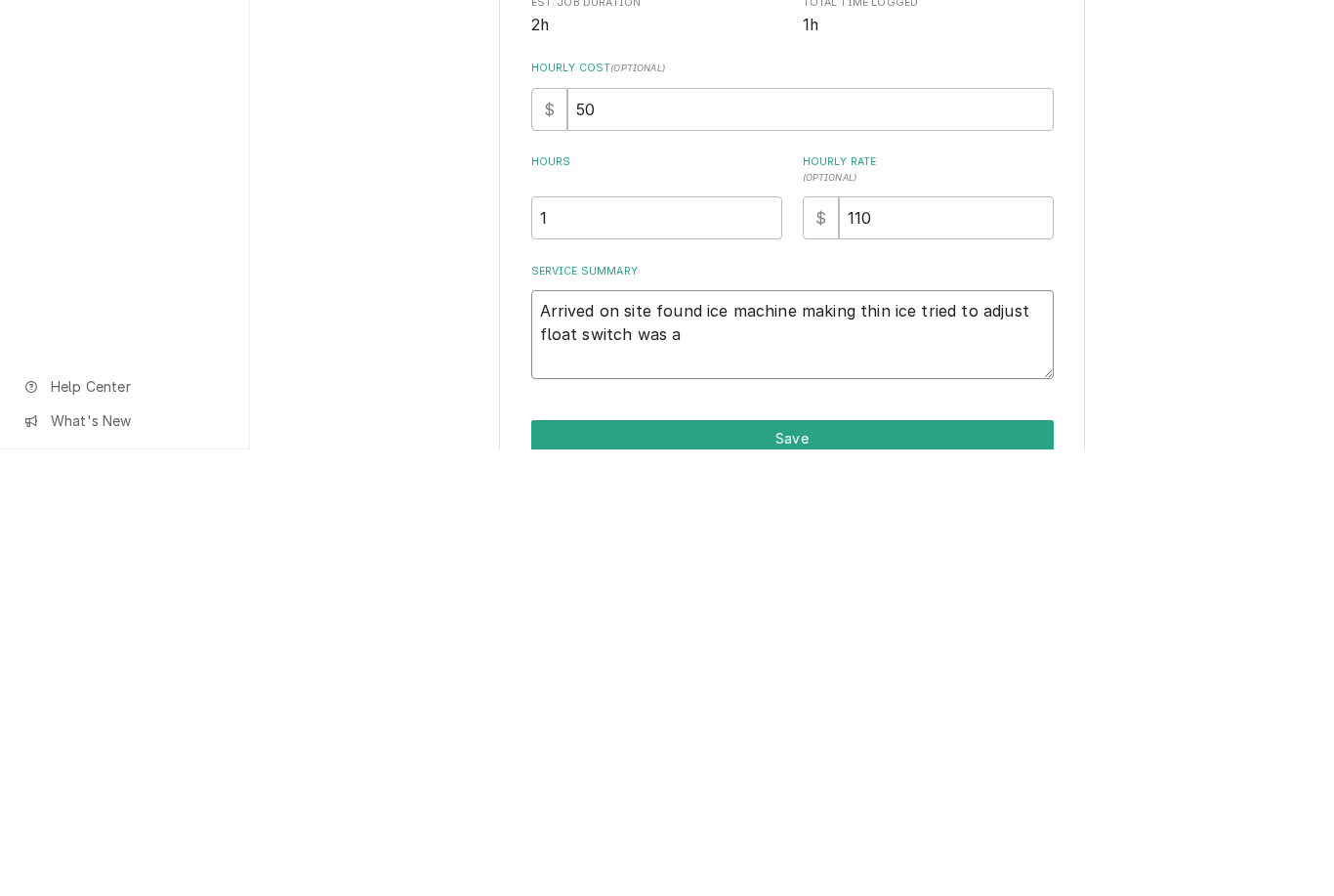
type textarea "Arrived on site found ice machine making thin ice tried to adjust float switch …"
type textarea "x"
type textarea "Arrived on site found ice machine making thin ice tried to adjust float switch …"
type textarea "x"
type textarea "Arrived on site found ice machine making thin ice tried to adjust float switch w"
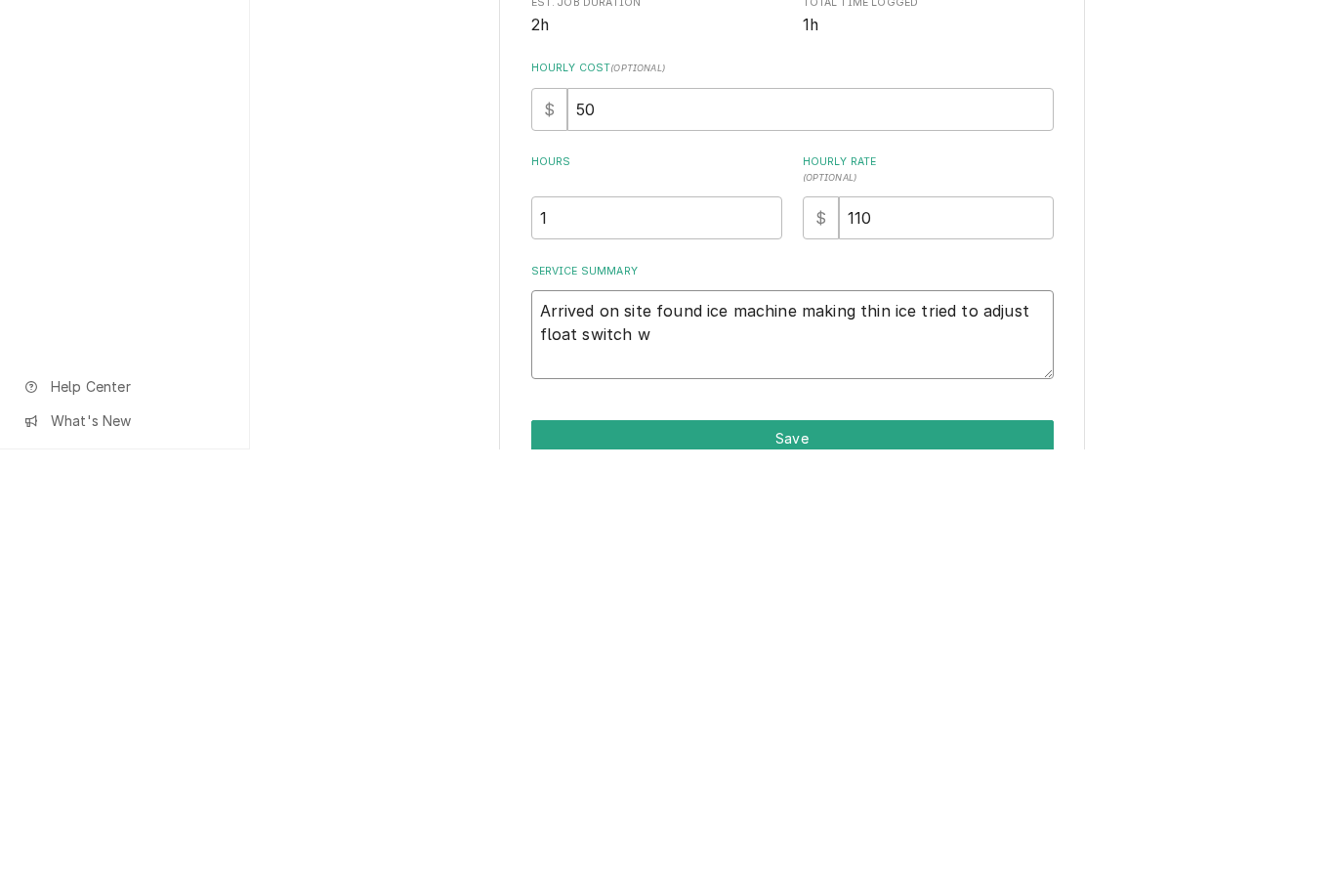
type textarea "x"
type textarea "Arrived on site found ice machine making thin ice tried to adjust float switch"
type textarea "x"
type textarea "Arrived on site found ice machine making thin ice tried to adjust float switch"
type textarea "x"
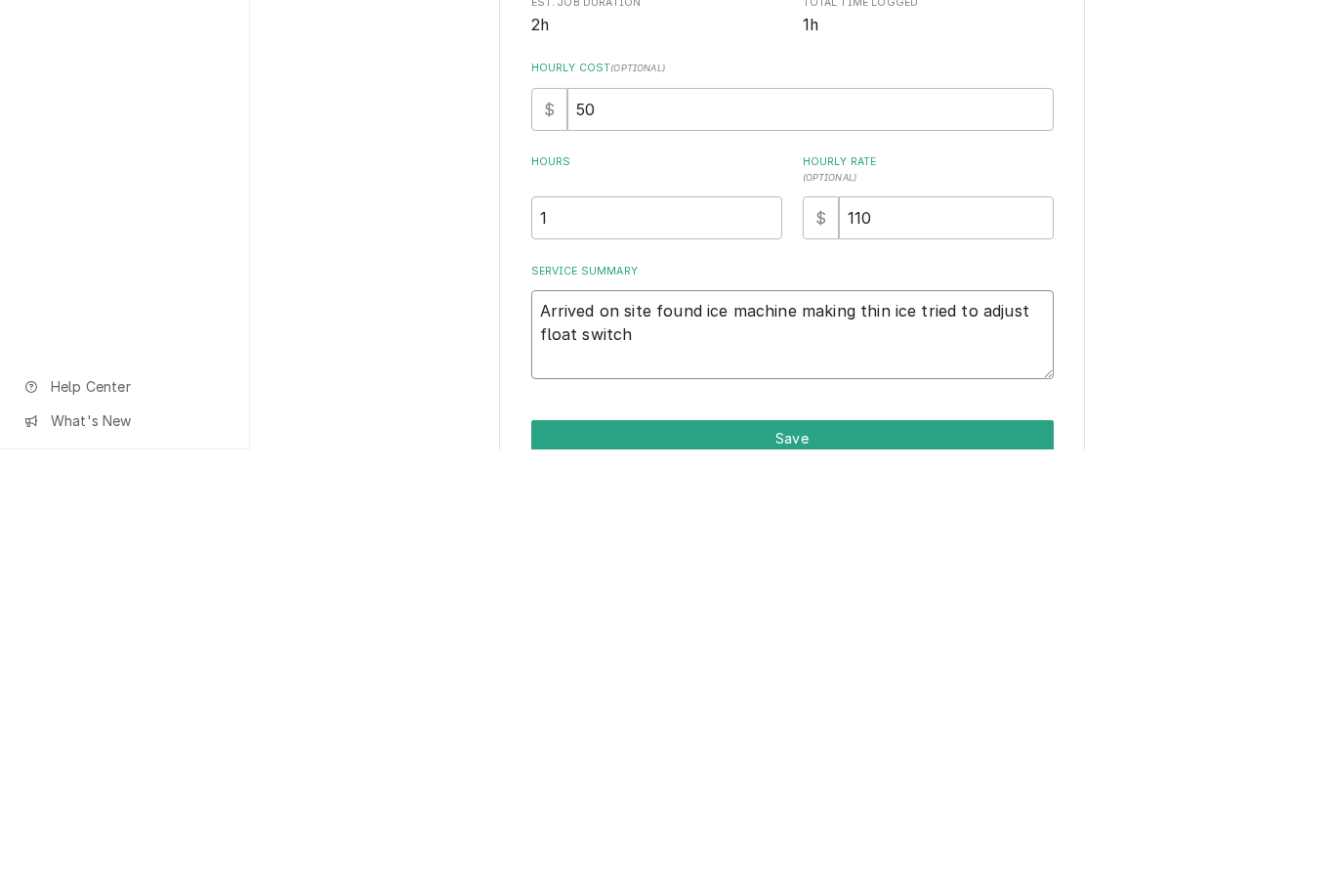
type textarea "Arrived on site found ice machine making thin ice tried to adjust float switc"
type textarea "x"
type textarea "Arrived on site found ice machine making thin ice tried to adjust float swit"
type textarea "x"
type textarea "Arrived on site found ice machine making thin ice tried to adjust float"
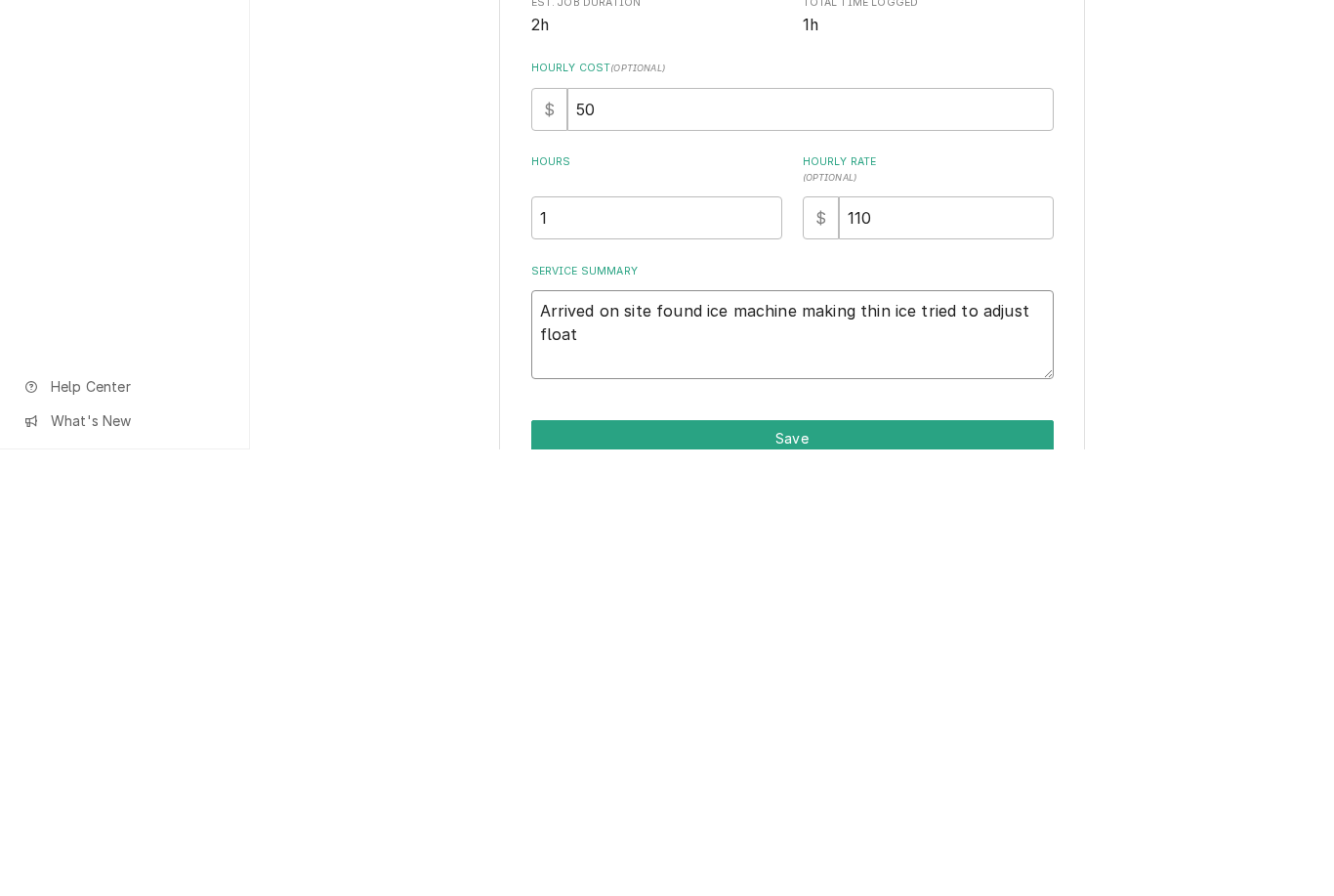
type textarea "x"
type textarea "Arrived on site found ice machine making thin ice tried to adjust"
type textarea "x"
type textarea "Arrived on site found ice machine making thin ice tried to"
type textarea "x"
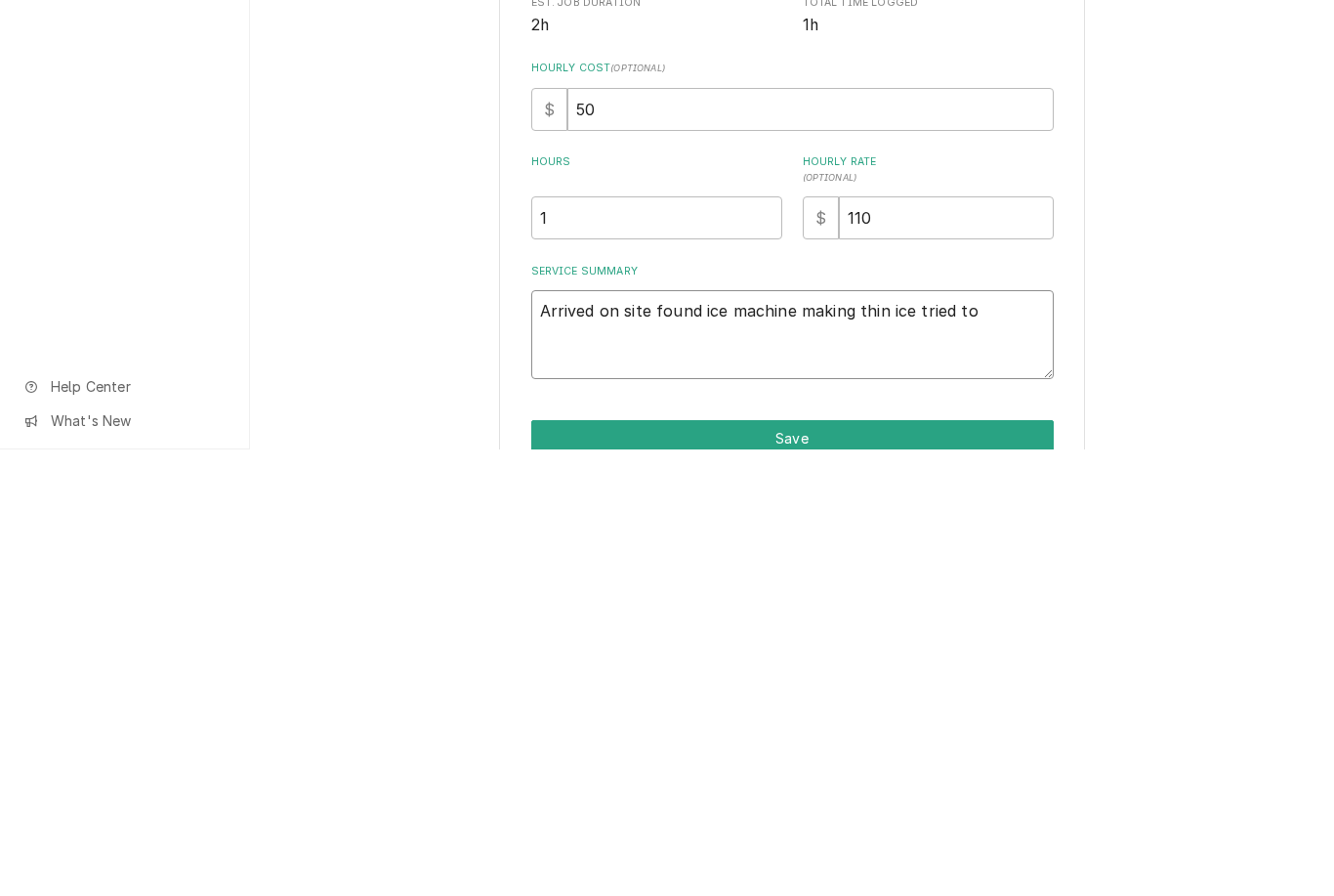
type textarea "Arrived on site found ice machine making thin ice tried"
type textarea "x"
type textarea "Arrived on site found ice machine making thin ice"
type textarea "x"
type textarea "Arrived on site found ice machine making thin i"
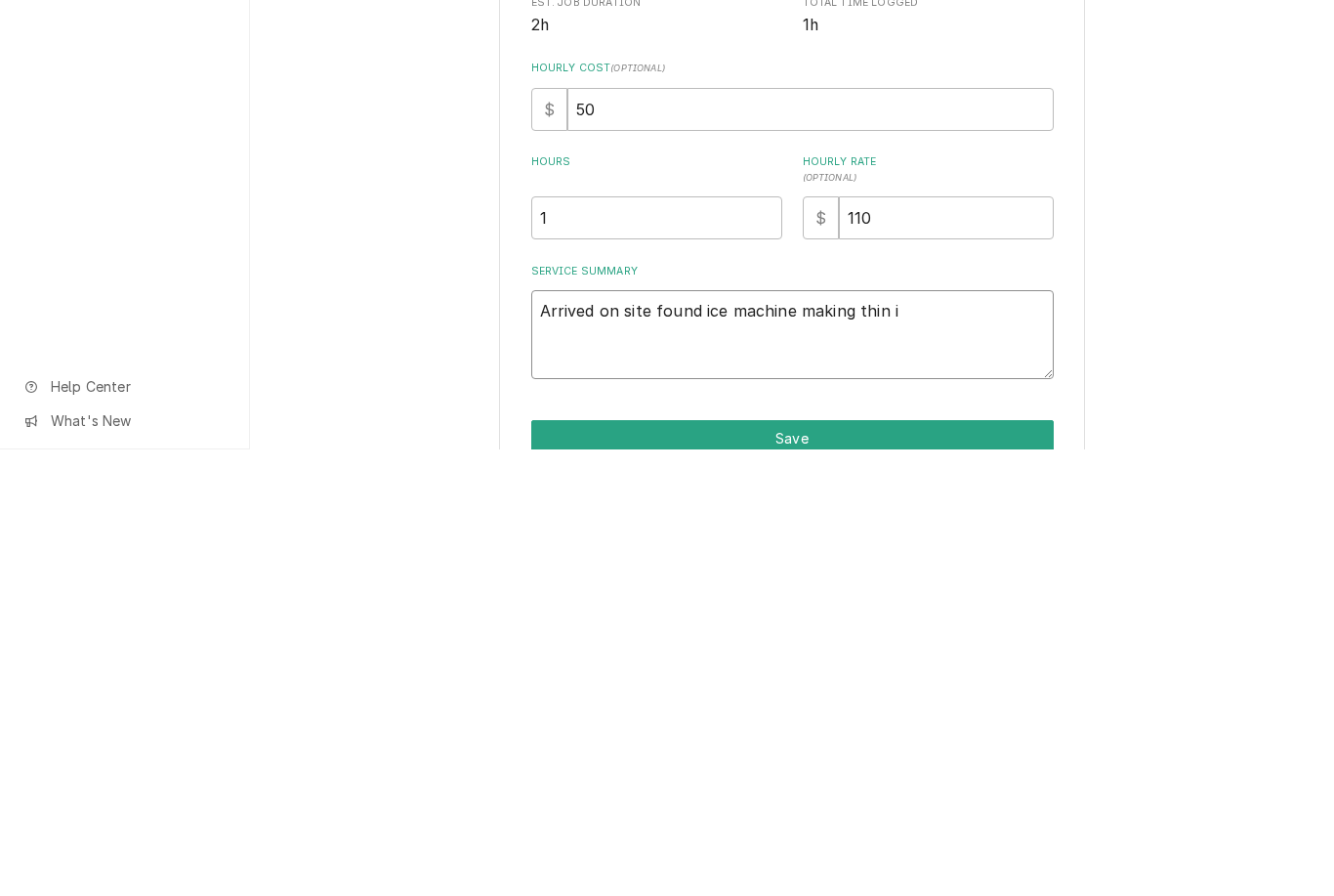
type textarea "x"
type textarea "Arrived on site found ice machine making thin ic"
type textarea "x"
type textarea "Arrived on site found ice machine making thin ice"
type textarea "x"
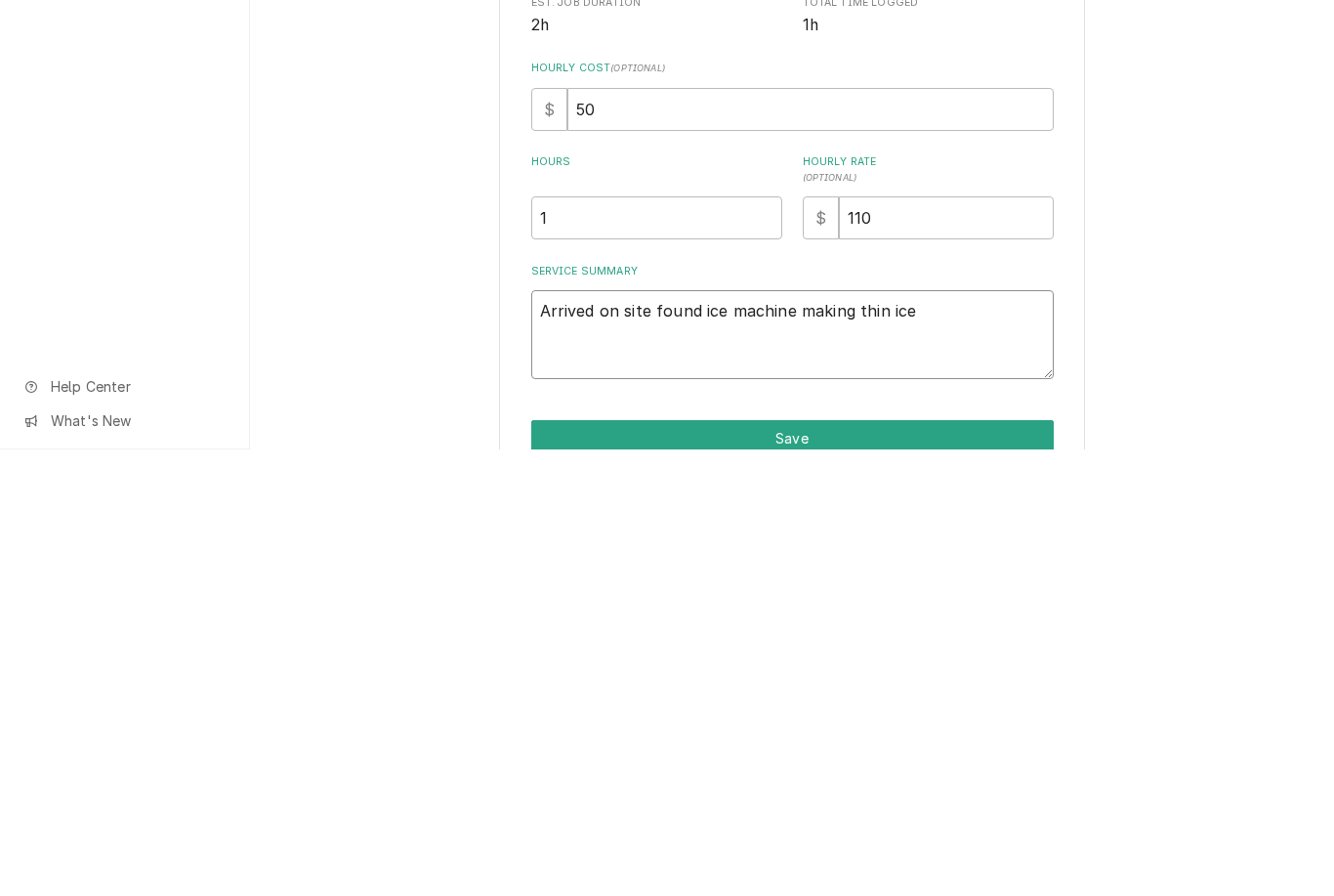
type textarea "Arrived on site found ice machine making thin ice."
type textarea "x"
type textarea "Arrived on site found ice machine making thin ice."
type textarea "x"
type textarea "Arrived on site found ice machine making thin ice. A"
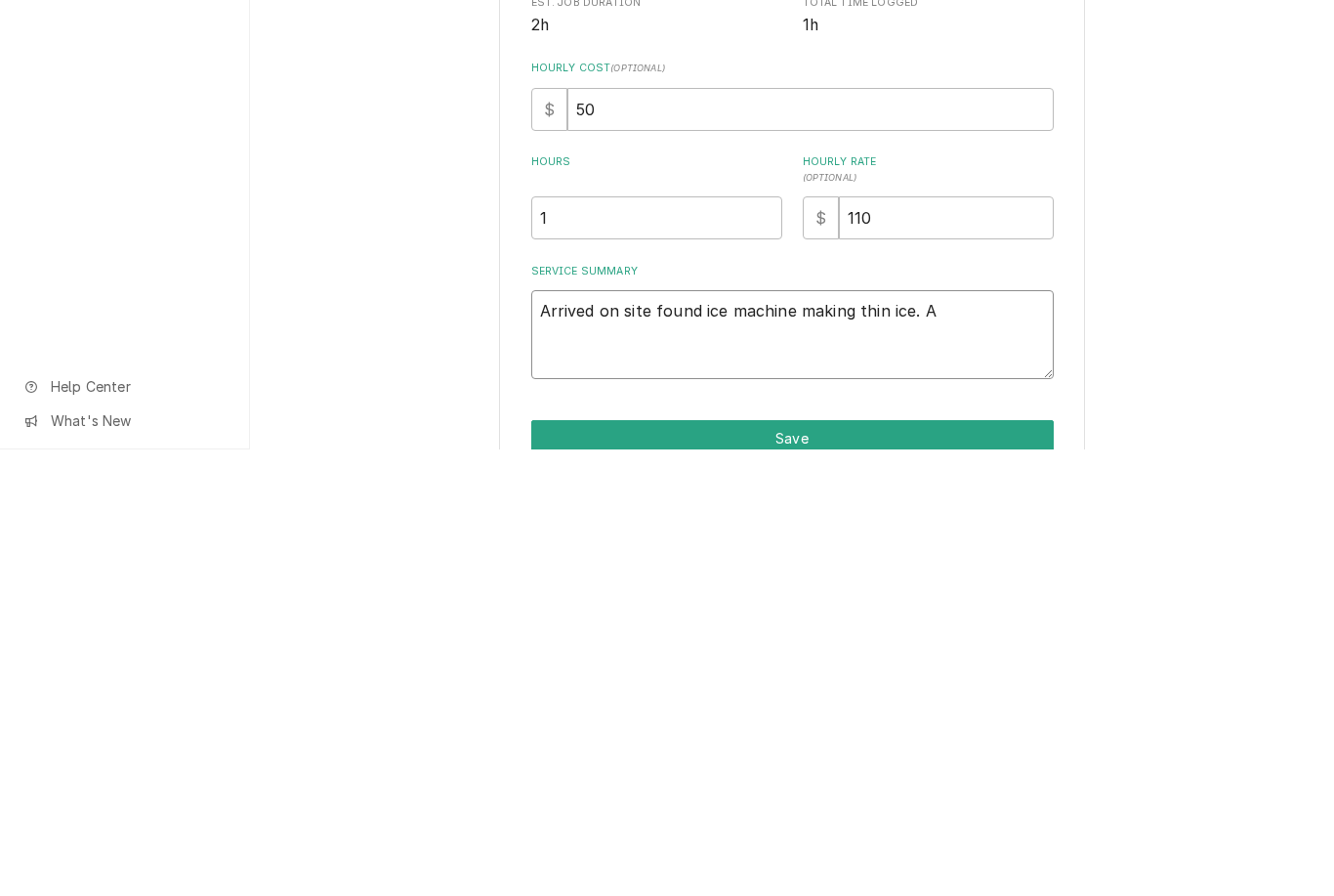
type textarea "x"
type textarea "Arrived on site found ice machine making thin ice. Adj"
type textarea "x"
type textarea "Arrived on site found ice machine making thin ice. Adjus"
type textarea "x"
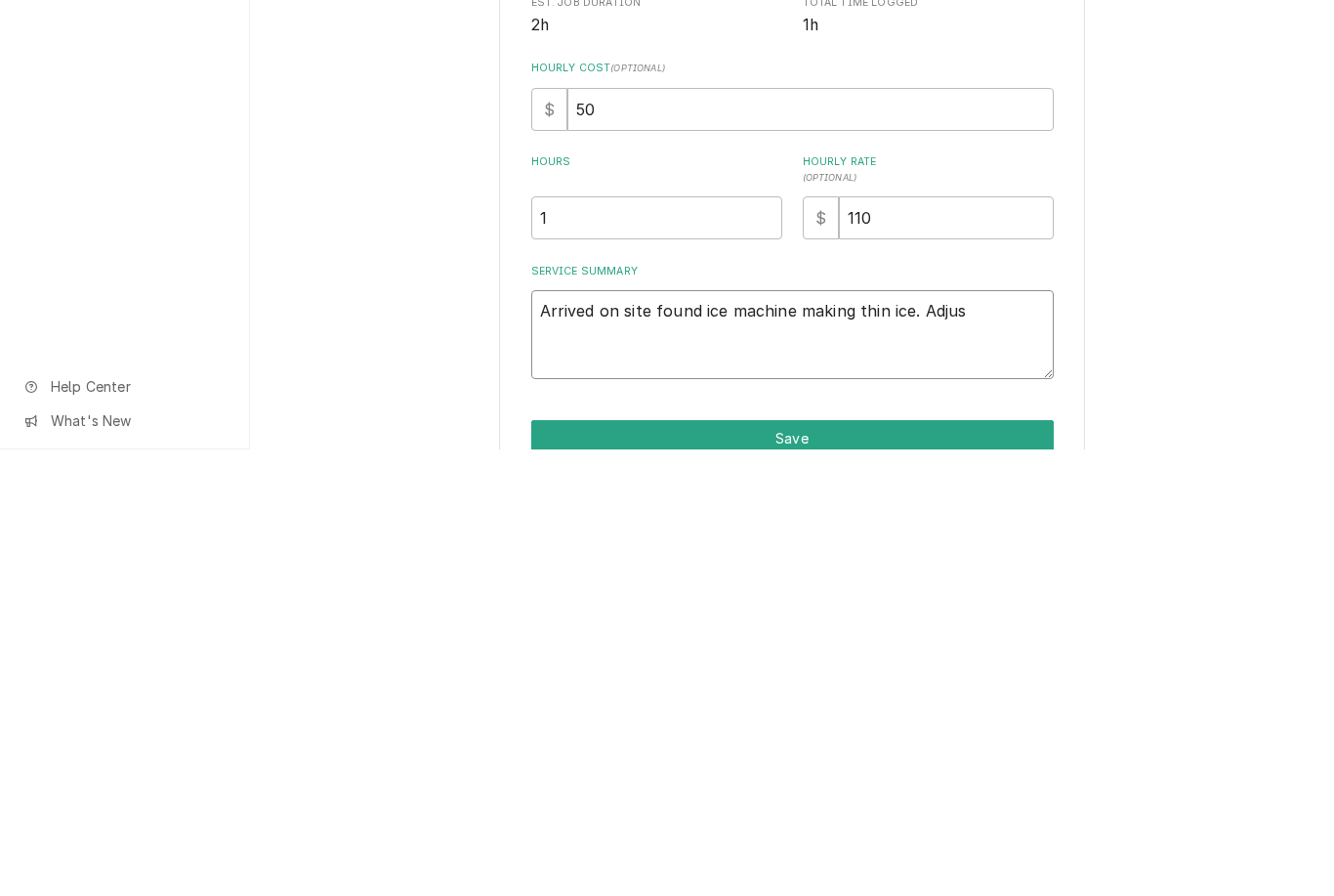
type textarea "Arrived on site found ice machine making thin ice. Adjust"
type textarea "x"
type textarea "Arrived on site found ice machine making thin ice. Adjusted"
type textarea "x"
type textarea "Arrived on site found ice machine making thin ice. Adjusted float"
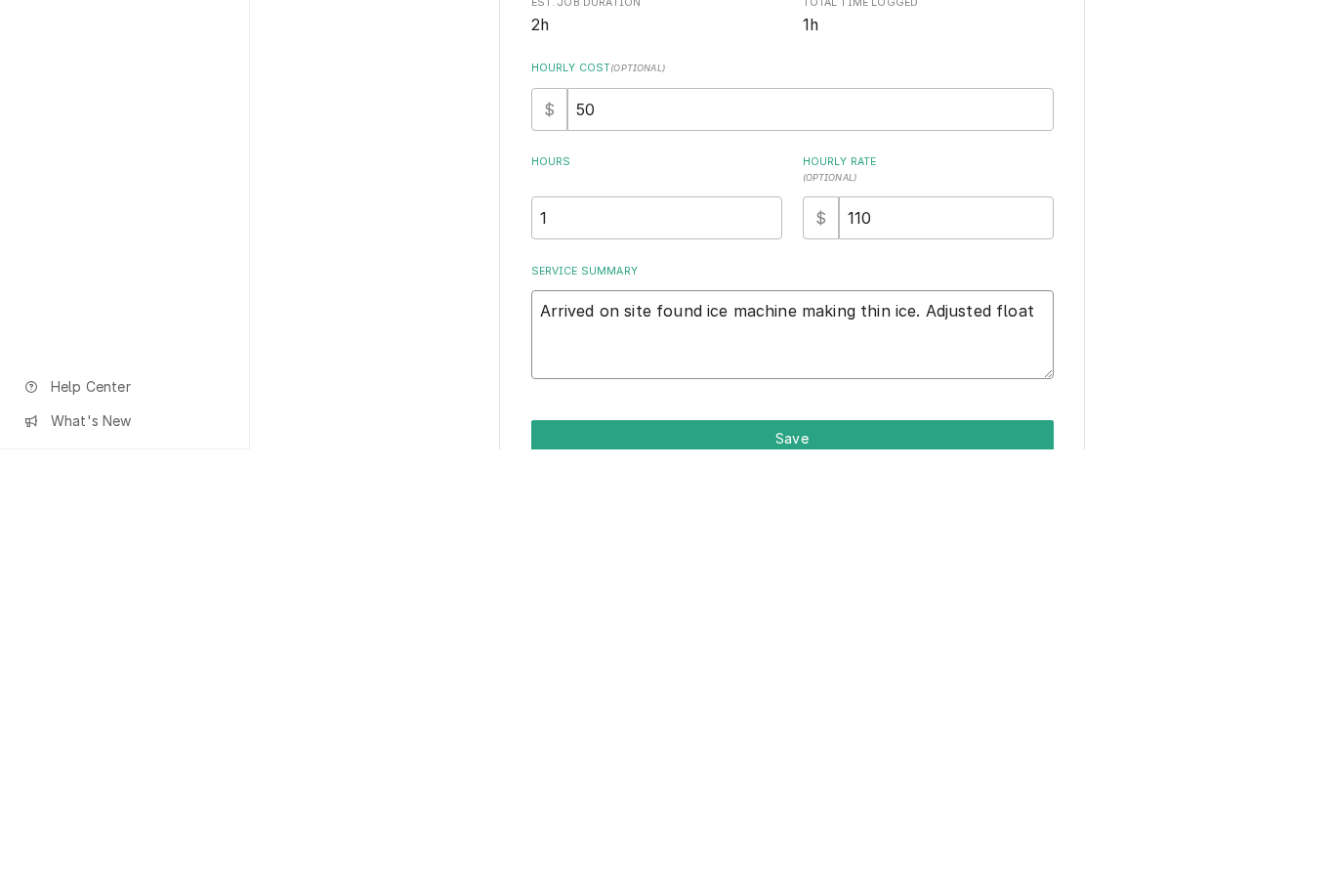
type textarea "x"
type textarea "Arrived on site found ice machine making thin ice. Adjusted float switch."
type textarea "x"
type textarea "Arrived on site found ice machine making thin ice. Adjusted float switch unit m…"
type textarea "x"
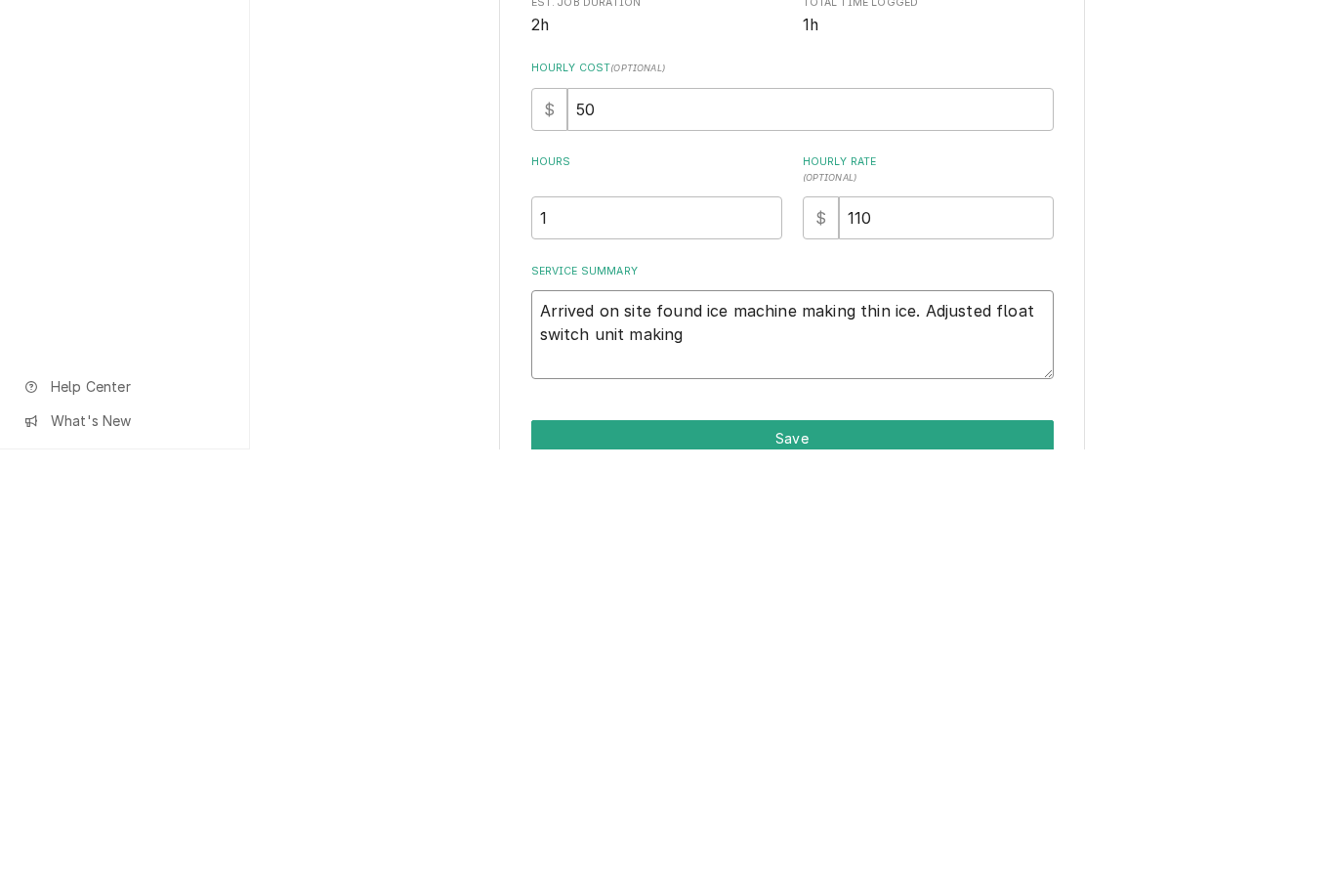
type textarea "Arrived on site found ice machine making thin ice. Adjusted float switch unit m…"
type textarea "x"
type textarea "Arrived on site found ice machine making thin ice. Adjusted float switch unit m…"
type textarea "x"
type textarea "Arrived on site found ice machine making thin ice. Adjusted float switch unit m…"
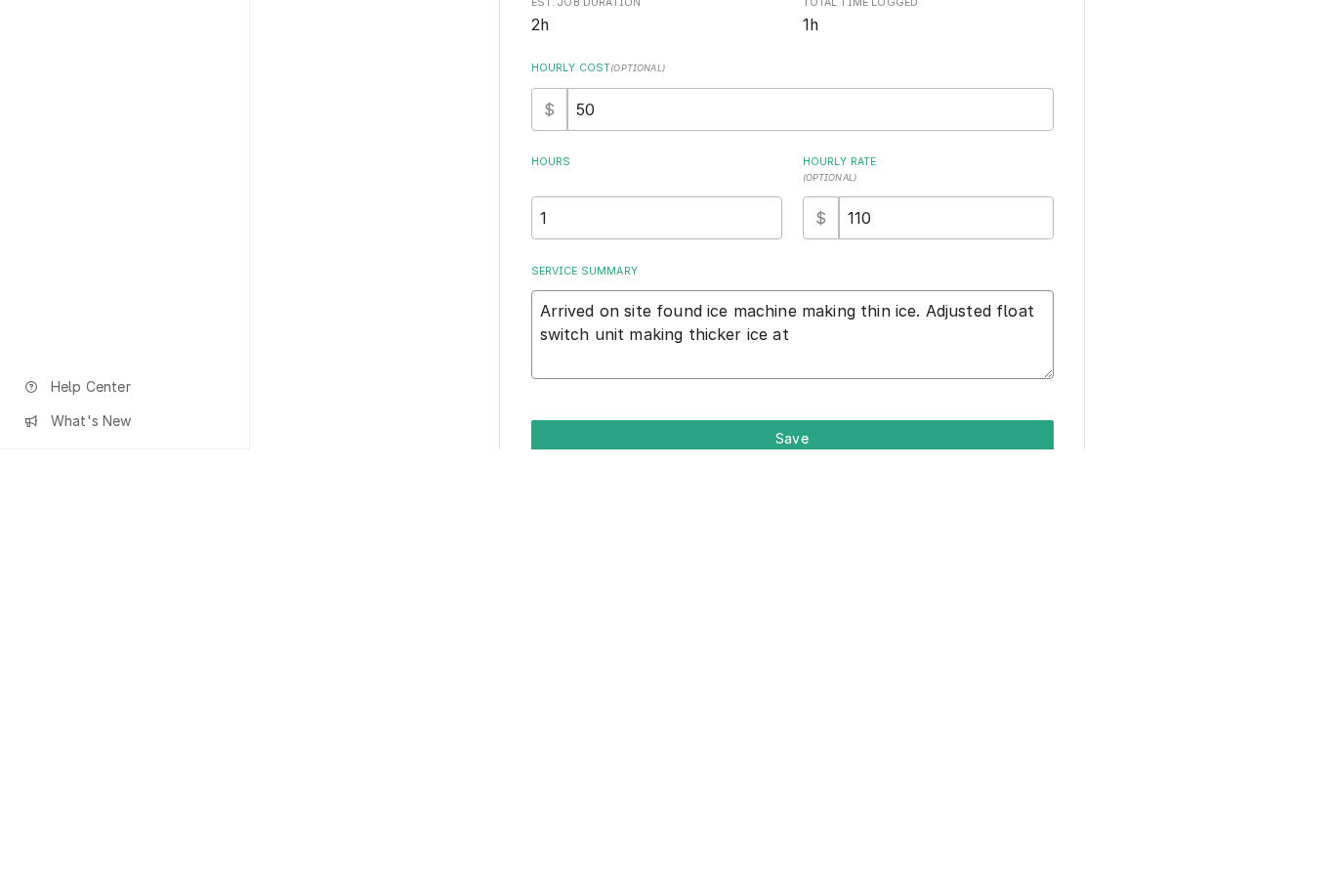
type textarea "x"
type textarea "Arrived on site found ice machine making thin ice. Adjusted float switch unit m…"
type textarea "x"
type textarea "Arrived on site found ice machine making thin ice. Adjusted float switch unit m…"
type textarea "x"
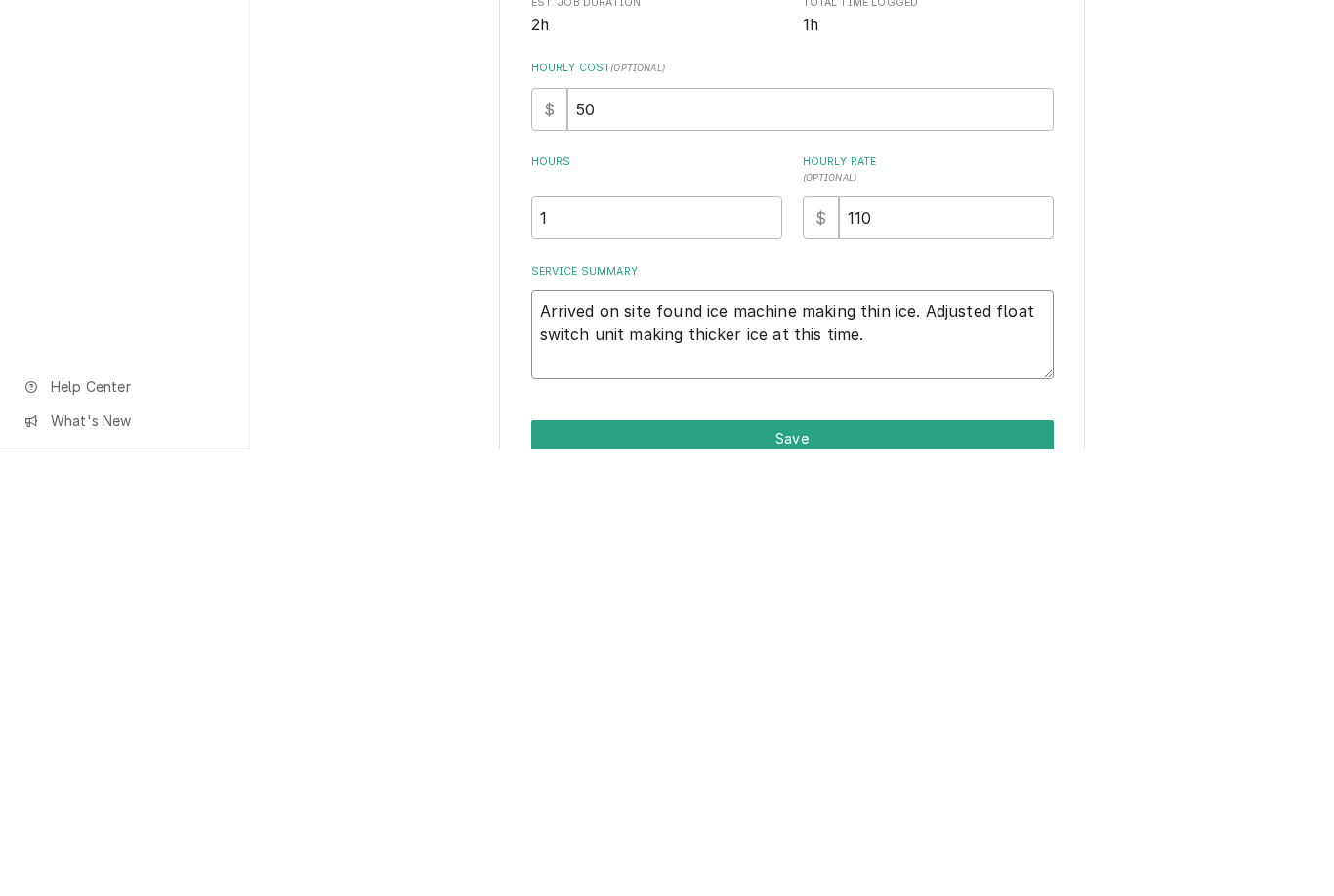
type textarea "Arrived on site found ice machine making thin ice. Adjusted float switch unit m…"
type textarea "x"
type textarea "Arrived on site found ice machine making thin ice. Adjusted float switch unit m…"
type textarea "x"
type textarea "Arrived on site found ice machine making thin ice. Adjusted float switch unit m…"
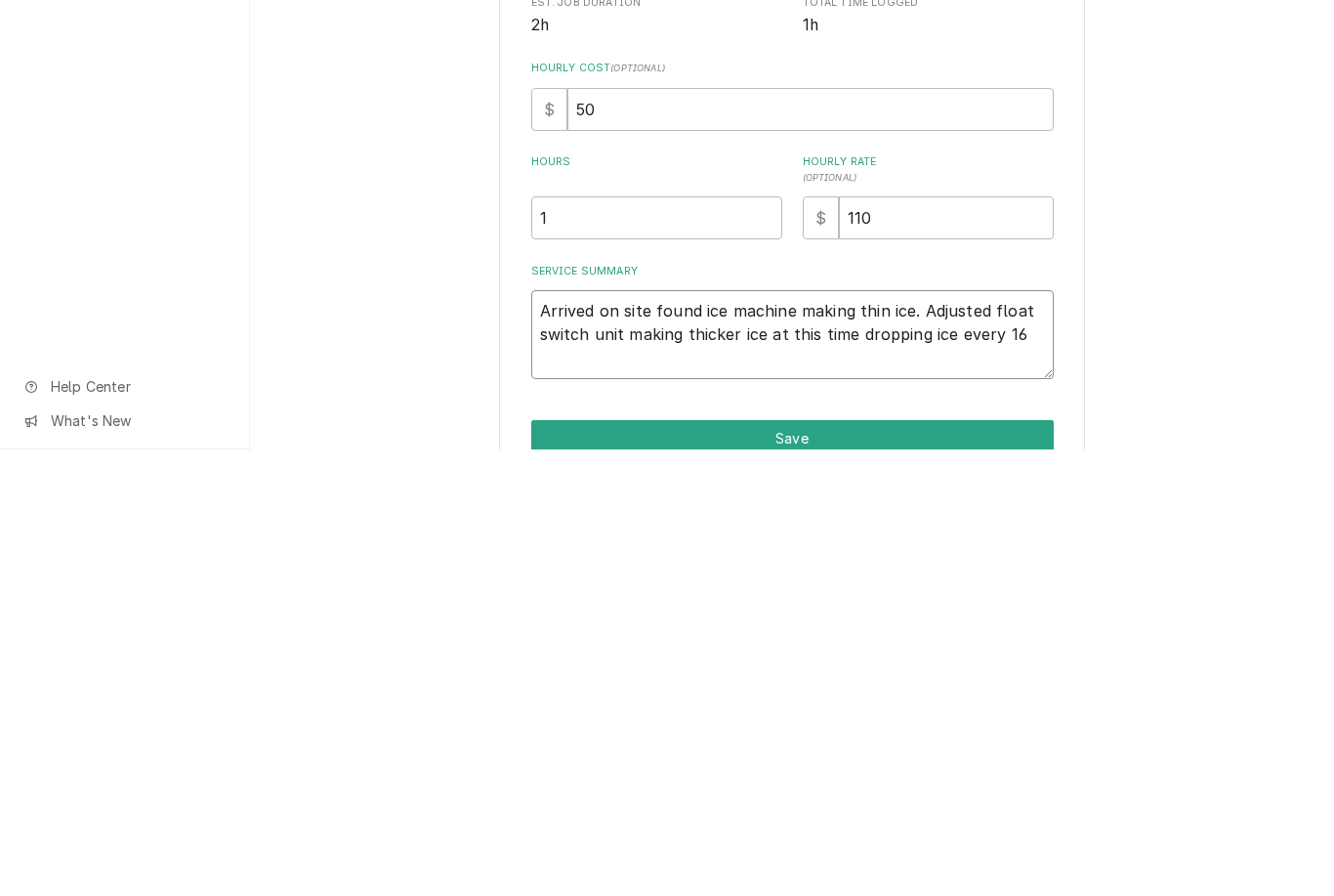
type textarea "x"
type textarea "Arrived on site found ice machine making thin ice. Adjusted float switch unit m…"
type textarea "x"
type textarea "Arrived on site found ice machine making thin ice. Adjusted float switch unit m…"
type textarea "x"
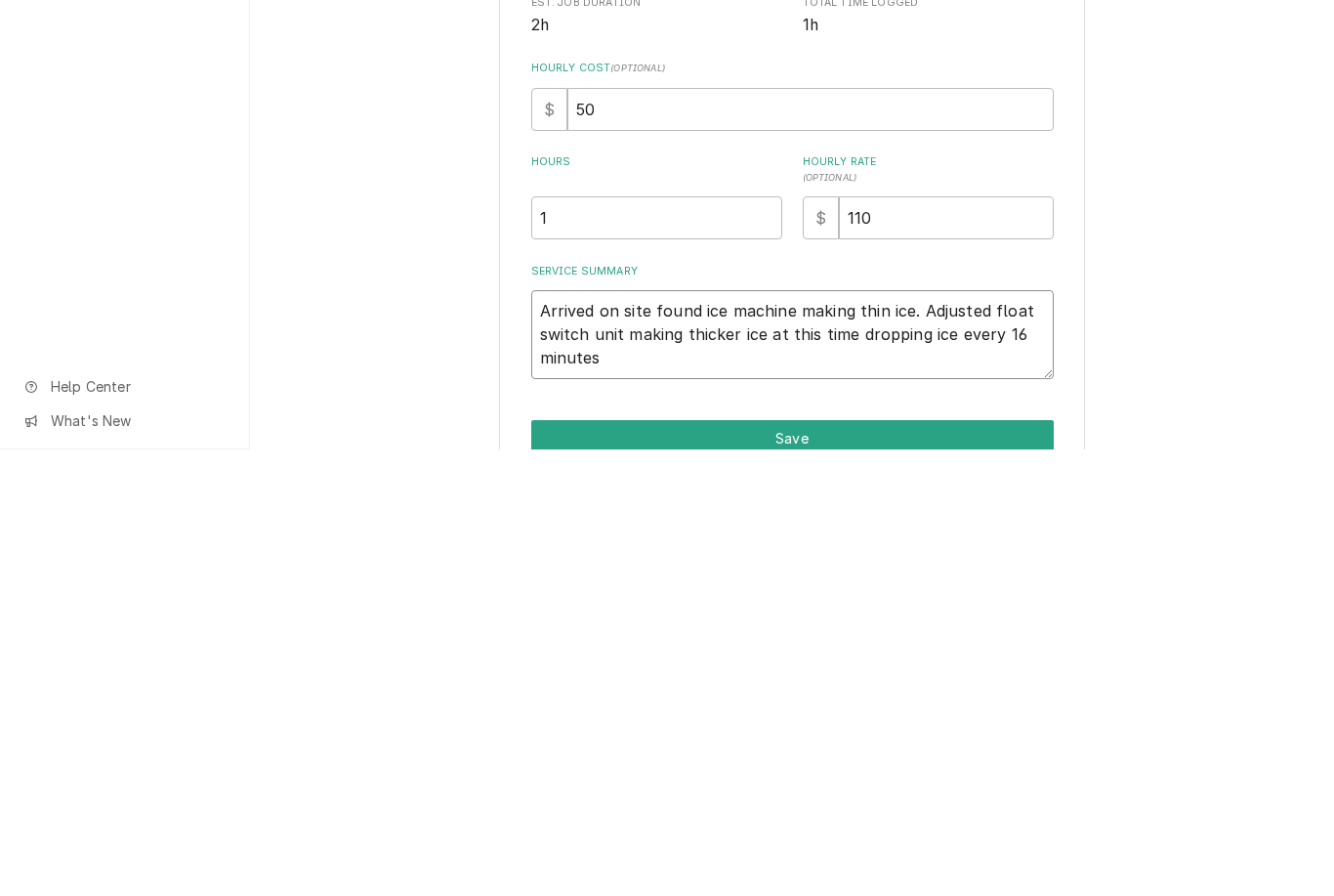
type textarea "Arrived on site found ice machine making thin ice. Adjusted float switch unit m…"
type textarea "x"
type textarea "Arrived on site found ice machine making thin ice. Adjusted float switch unit m…"
type textarea "x"
type textarea "Arrived on site found ice machine making thin ice. Adjusted float switch unit m…"
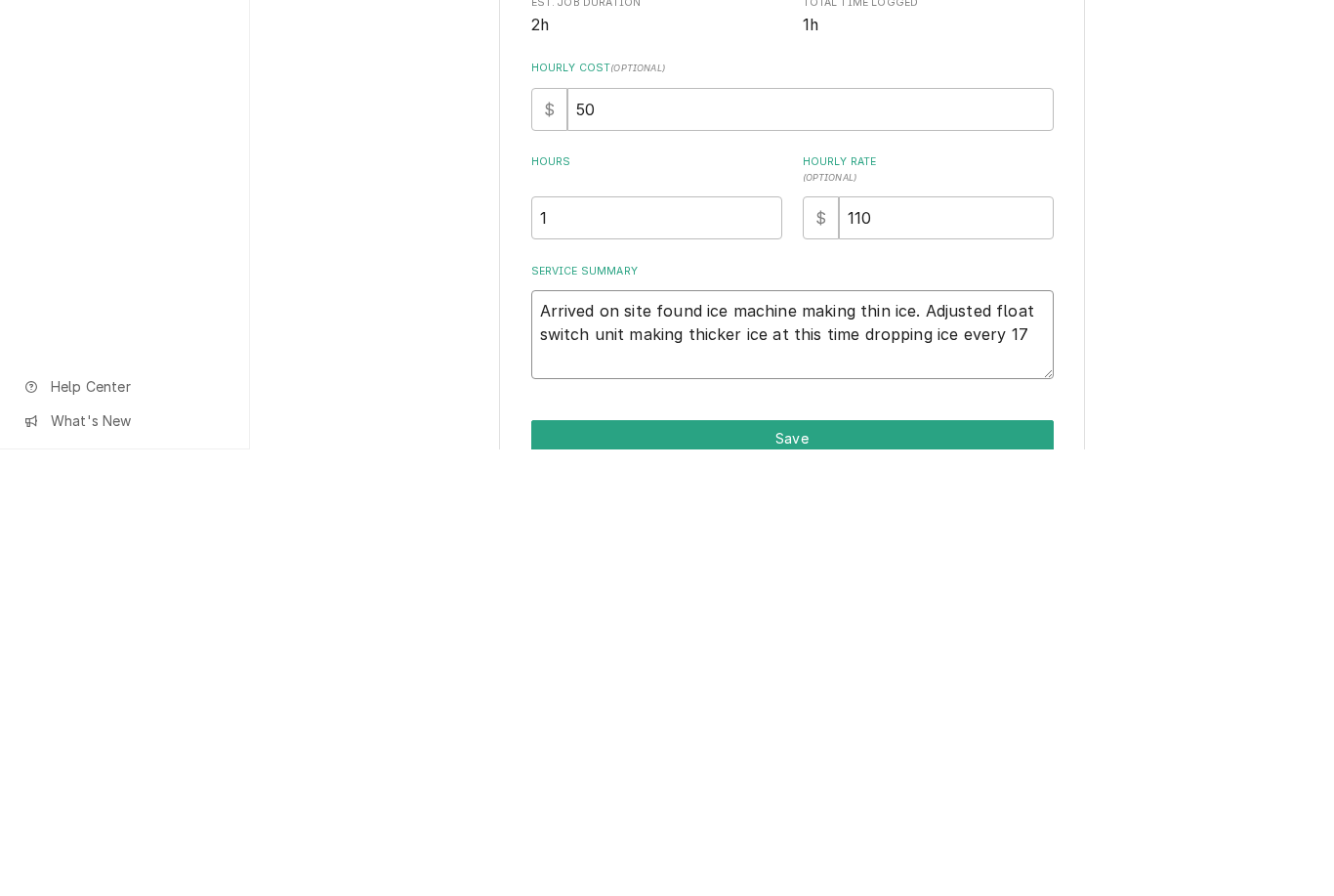
type textarea "x"
type textarea "Arrived on site found ice machine making thin ice. Adjusted float switch unit m…"
type textarea "x"
type textarea "Arrived on site found ice machine making thin ice. Adjusted float switch unit m…"
type textarea "x"
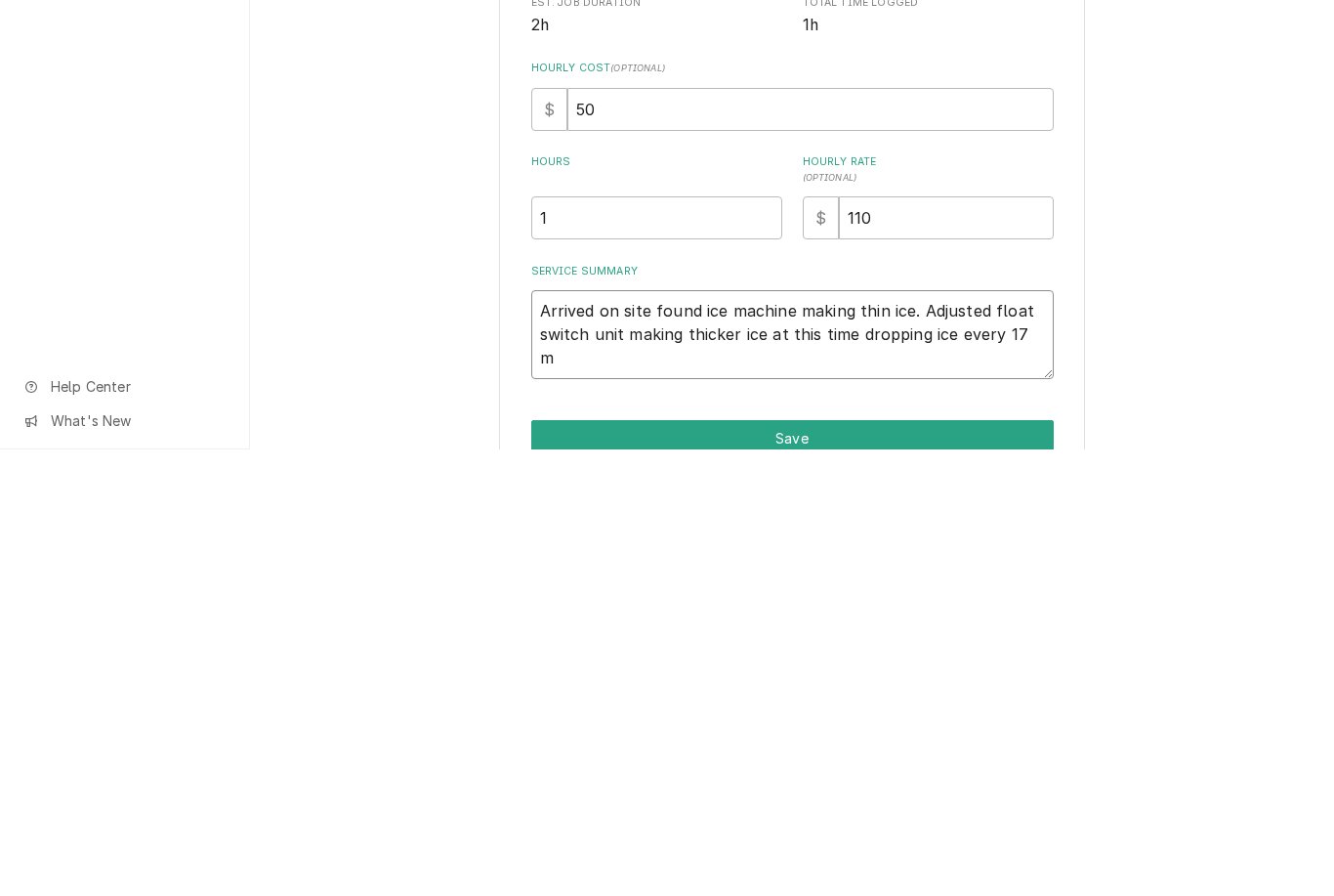
type textarea "Arrived on site found ice machine making thin ice. Adjusted float switch unit m…"
type textarea "x"
type textarea "Arrived on site found ice machine making thin ice. Adjusted float switch unit m…"
type textarea "x"
type textarea "Arrived on site found ice machine making thin ice. Adjusted float switch unit m…"
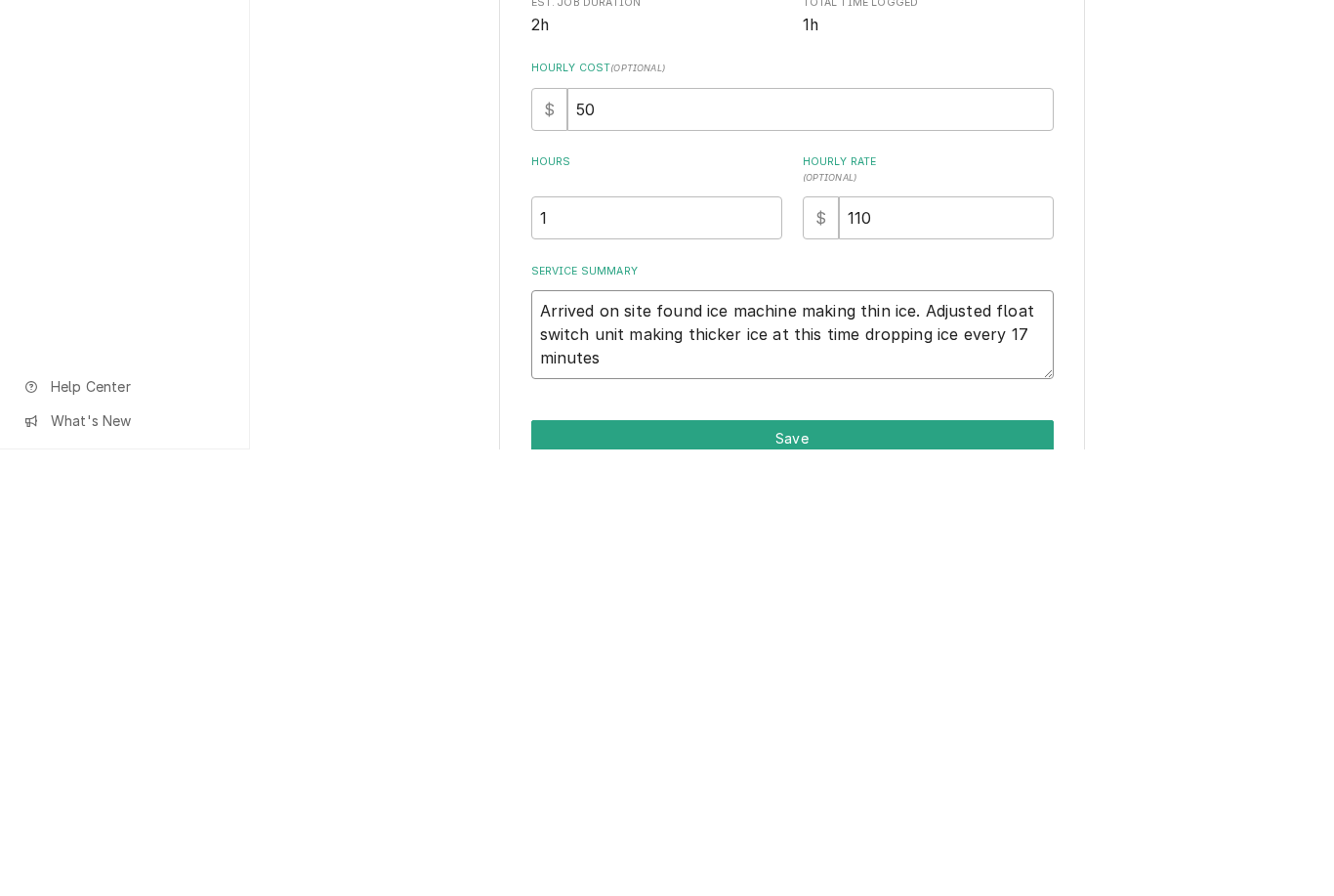
type textarea "x"
type textarea "Arrived on site found ice machine making thin ice. Adjusted float switch unit m…"
type textarea "x"
type textarea "Arrived on site found ice machine making thin ice. Adjusted float switch unit m…"
type textarea "x"
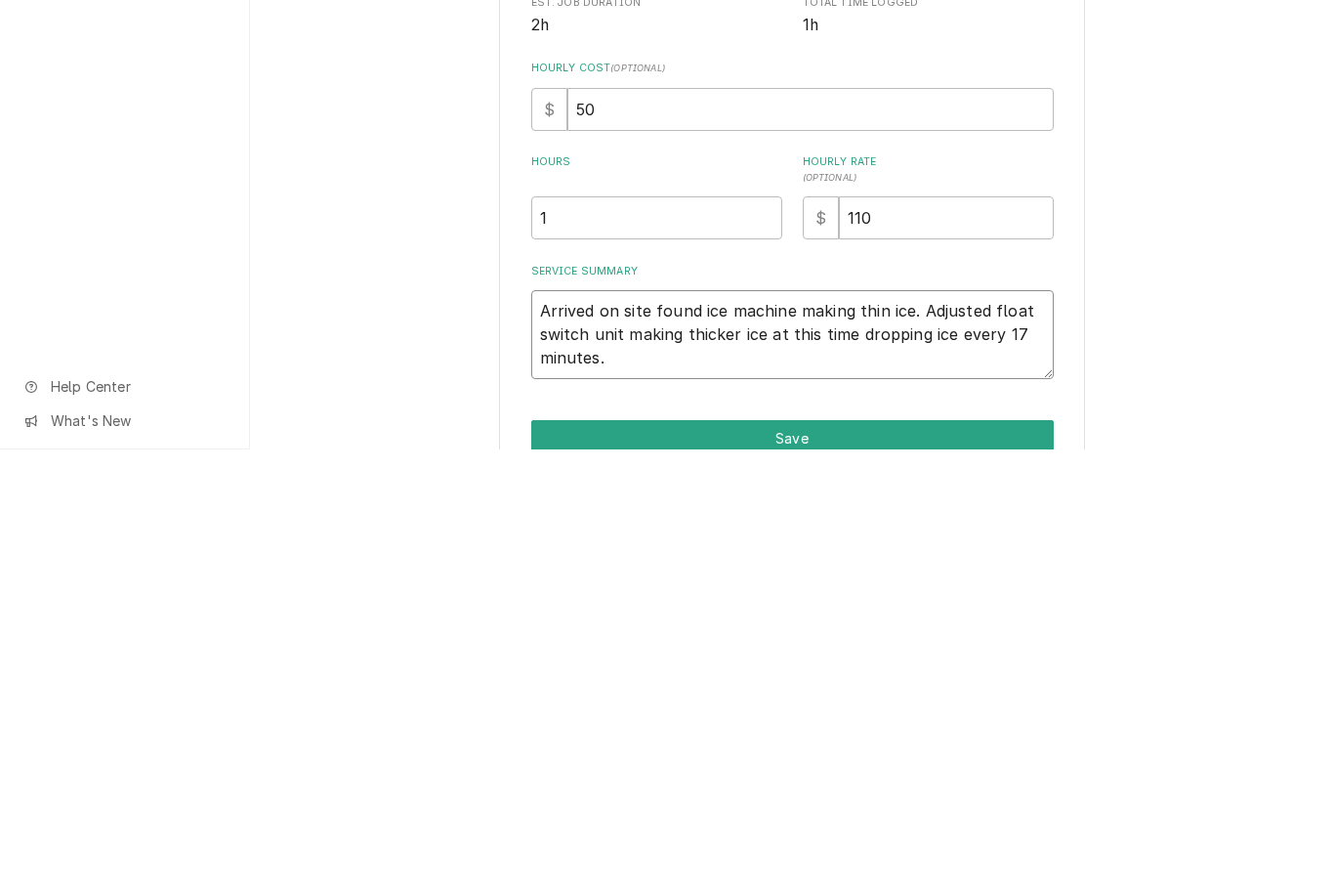
type textarea "Arrived on site found ice machine making thin ice. Adjusted float switch unit m…"
type textarea "x"
type textarea "Arrived on site found ice machine making thin ice. Adjusted float switch unit m…"
type textarea "x"
type textarea "Arrived on site found ice machine making thin ice. Adjusted float switch unit m…"
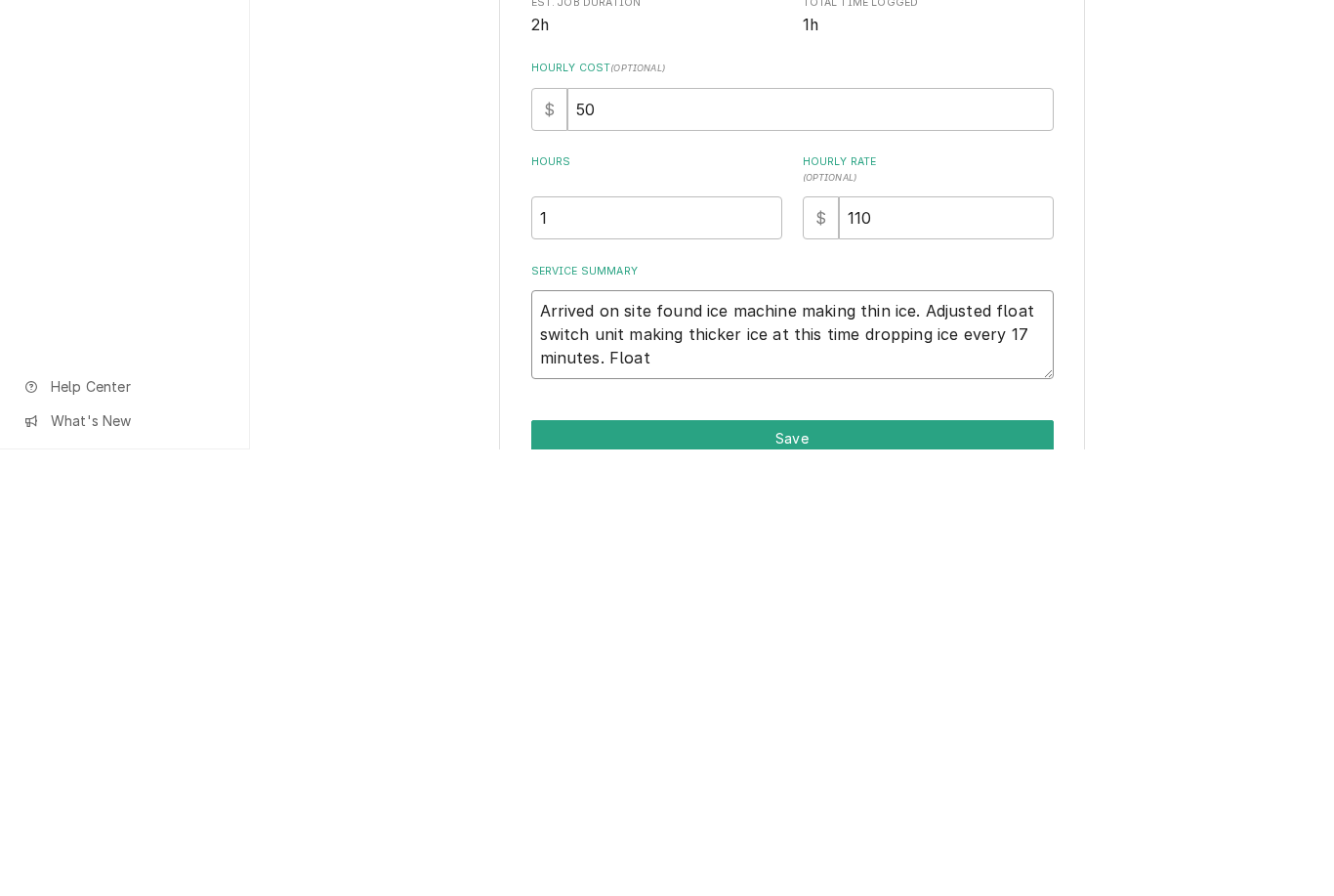
type textarea "x"
type textarea "Arrived on site found ice machine making thin ice. Adjusted float switch unit m…"
type textarea "x"
type textarea "Arrived on site found ice machine making thin ice. Adjusted float switch unit m…"
type textarea "x"
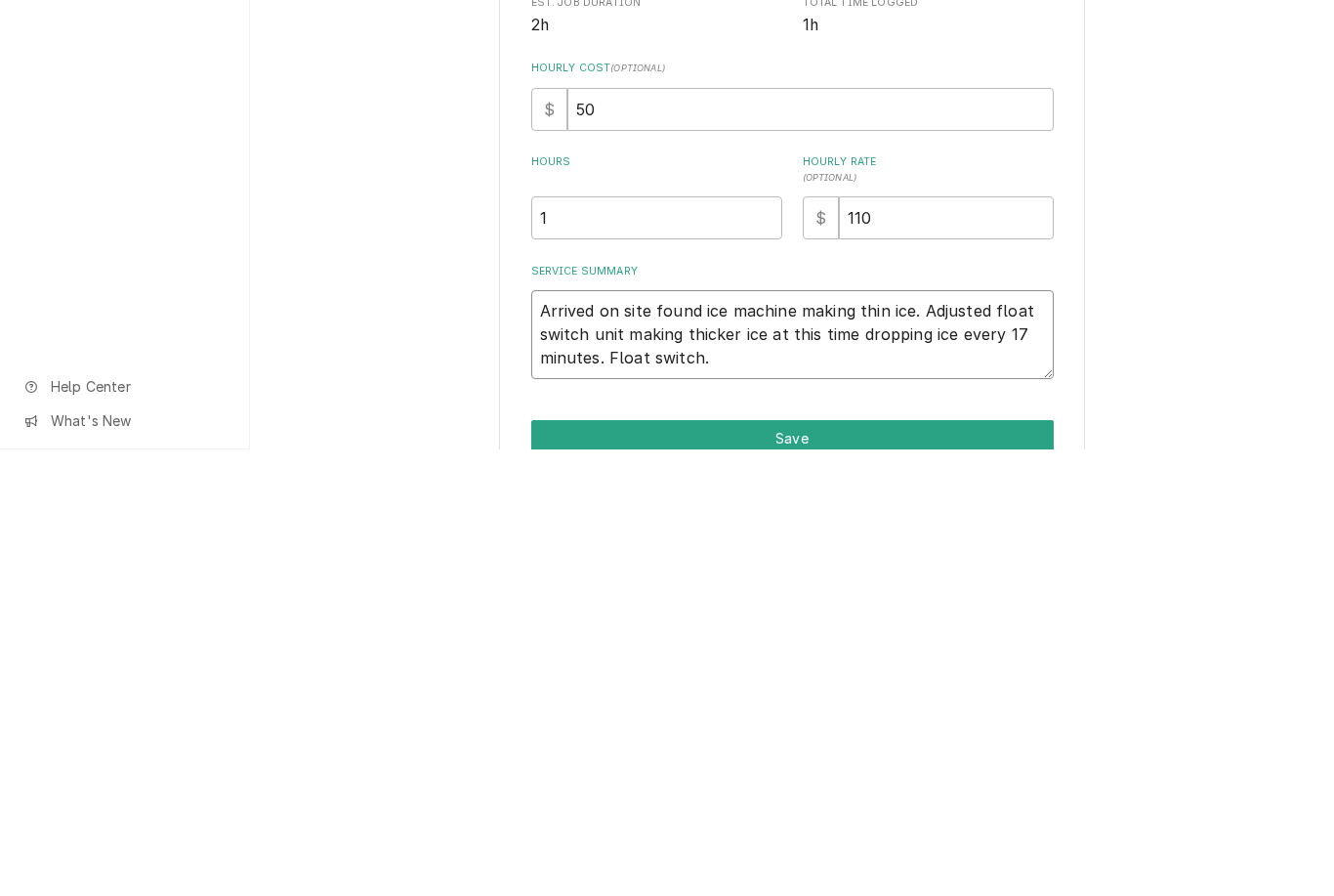
type textarea "Arrived on site found ice machine making thin ice. Adjusted float switch unit m…"
type textarea "x"
type textarea "Arrived on site found ice machine making thin ice. Adjusted float switch unit m…"
type textarea "x"
type textarea "Arrived on site found ice machine making thin ice. Adjusted float switch unit m…"
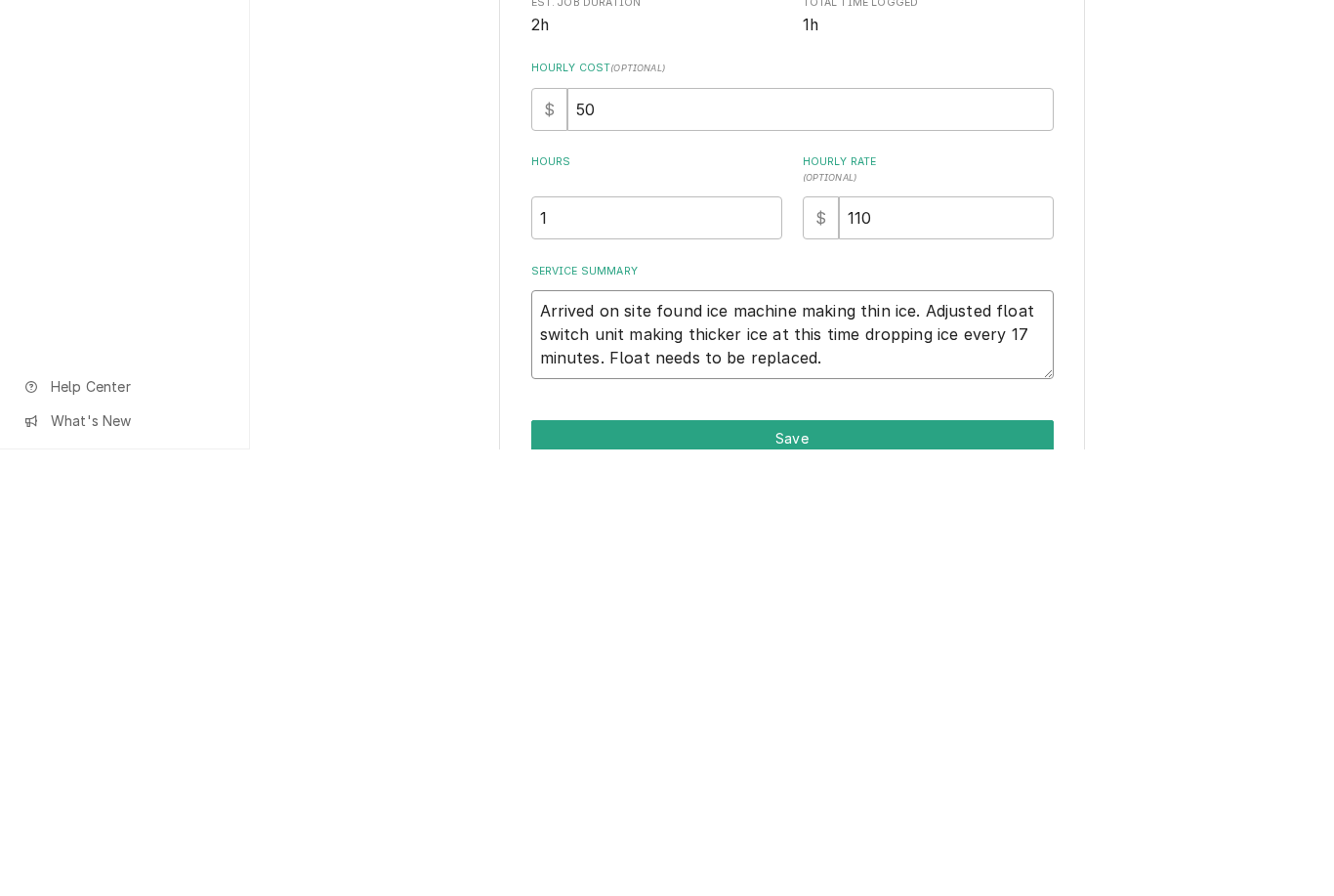
type textarea "x"
type textarea "Arrived on site found ice machine making thin ice. Adjusted float switch unit m…"
type textarea "x"
type textarea "Arrived on site found ice machine making thin ice. Adjusted float switch unit m…"
type textarea "x"
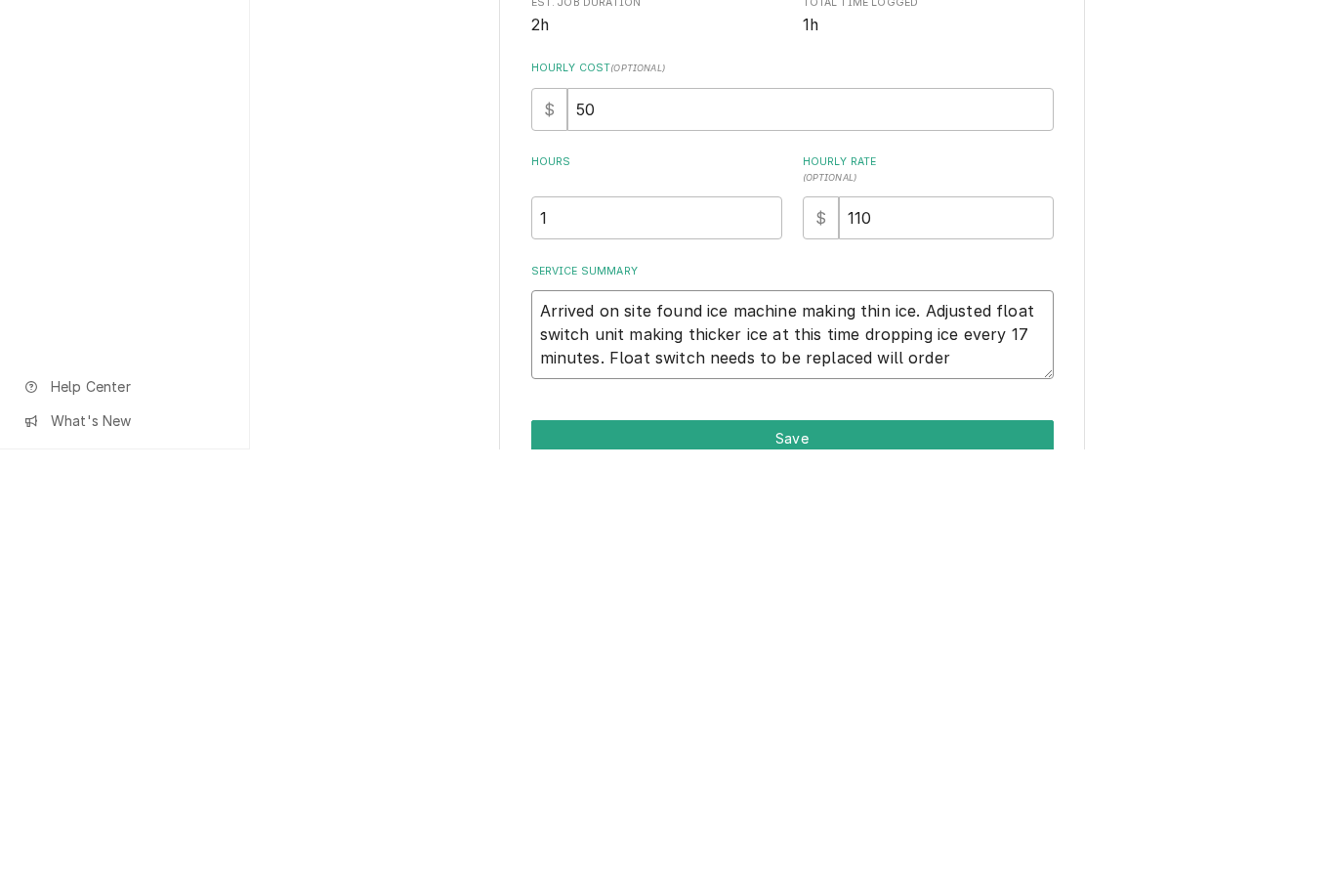
type textarea "Arrived on site found ice machine making thin ice. Adjusted float switch unit m…"
type textarea "x"
type textarea "Arrived on site found ice machine making thin ice. Adjusted float switch unit m…"
type textarea "x"
type textarea "Arrived on site found ice machine making thin ice. Adjusted float switch unit m…"
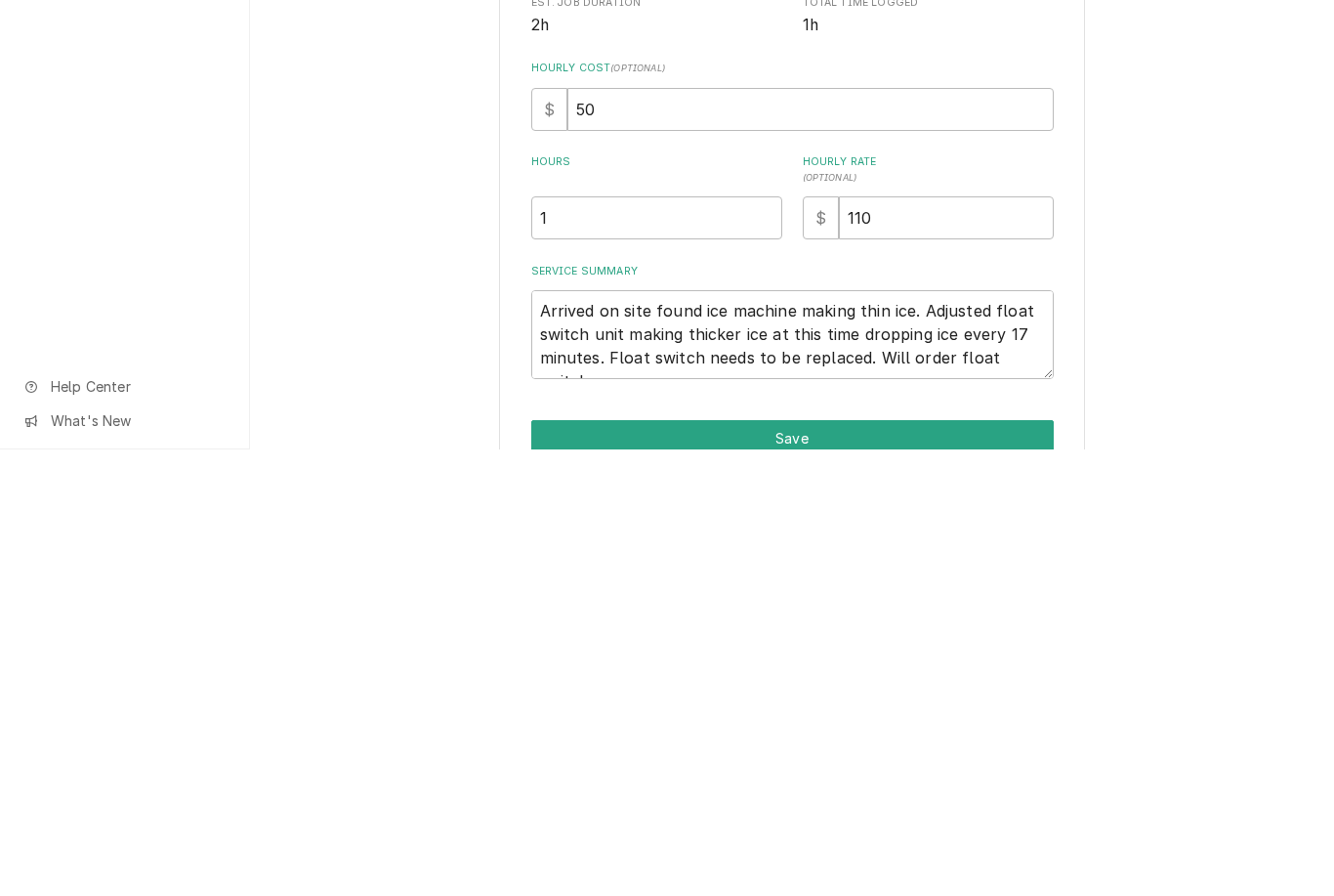
click at [1191, 360] on div "Use the fields below to edit this service charge Short Description Ice Machine …" at bounding box center [792, 535] width 1084 height 919
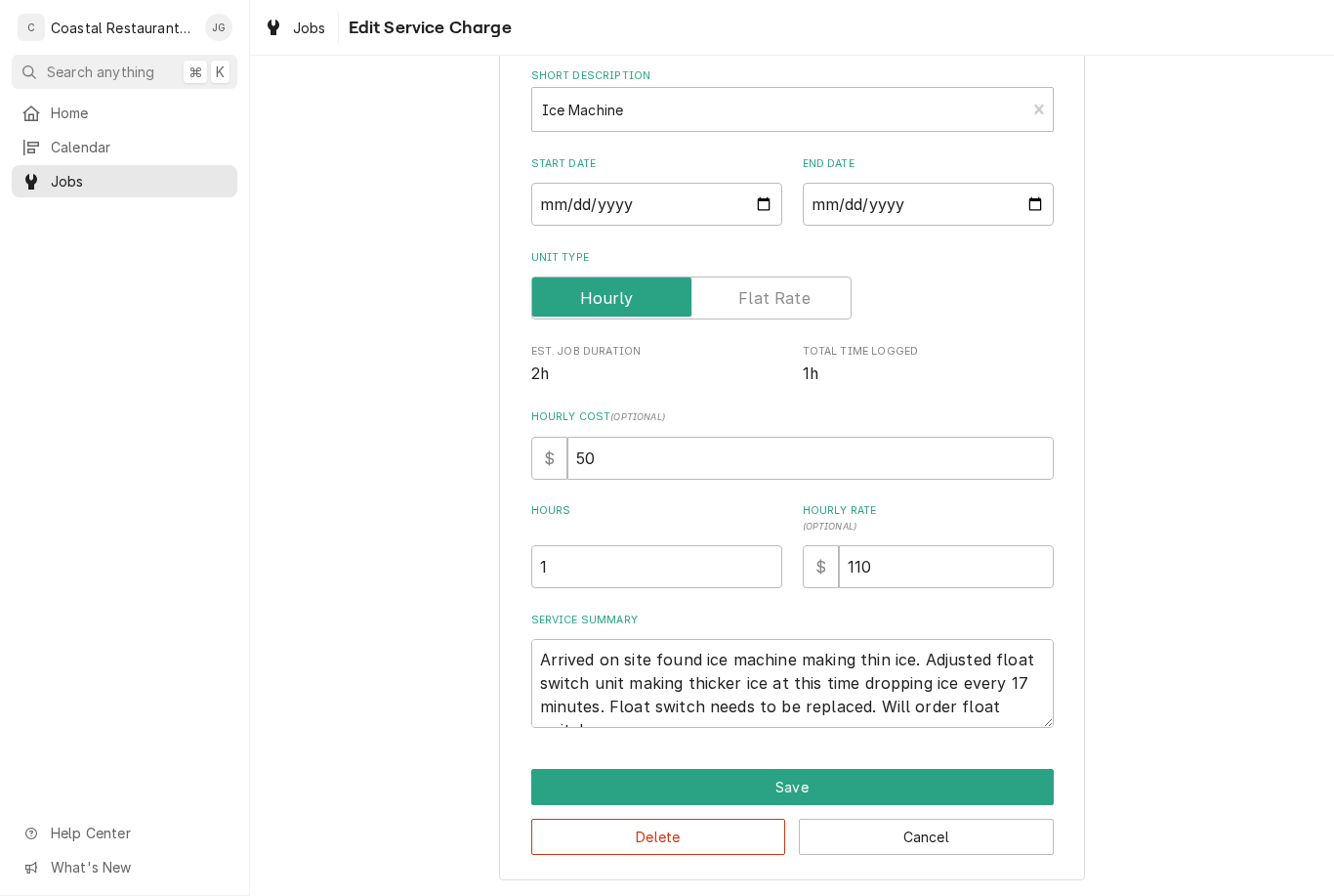
click at [880, 779] on button "Save" at bounding box center [793, 787] width 523 height 36
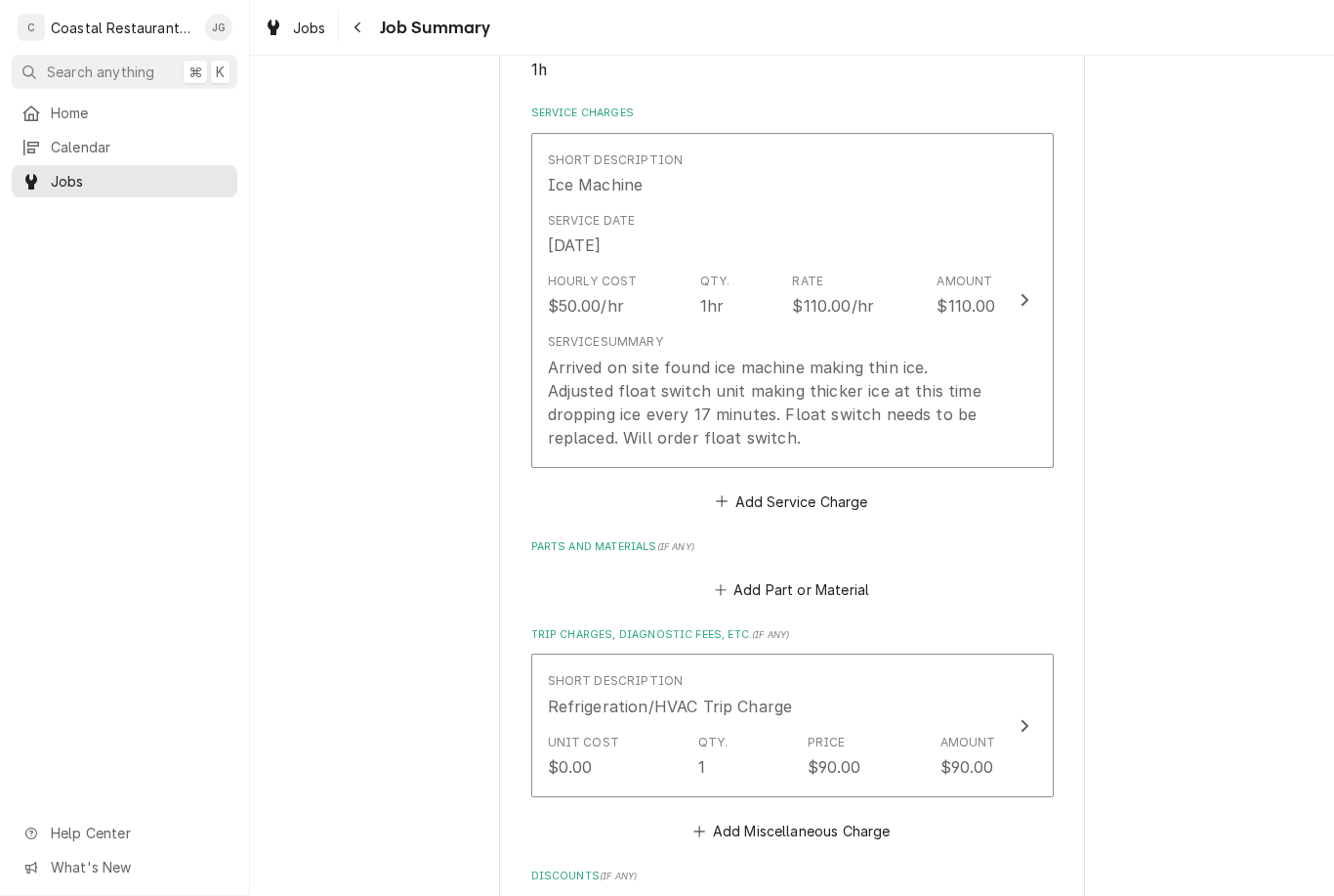
click at [810, 451] on button "Short Description Ice Machine Service Date Sep 15, 2025 Hourly Cost $50.00/hr Q…" at bounding box center [793, 300] width 523 height 335
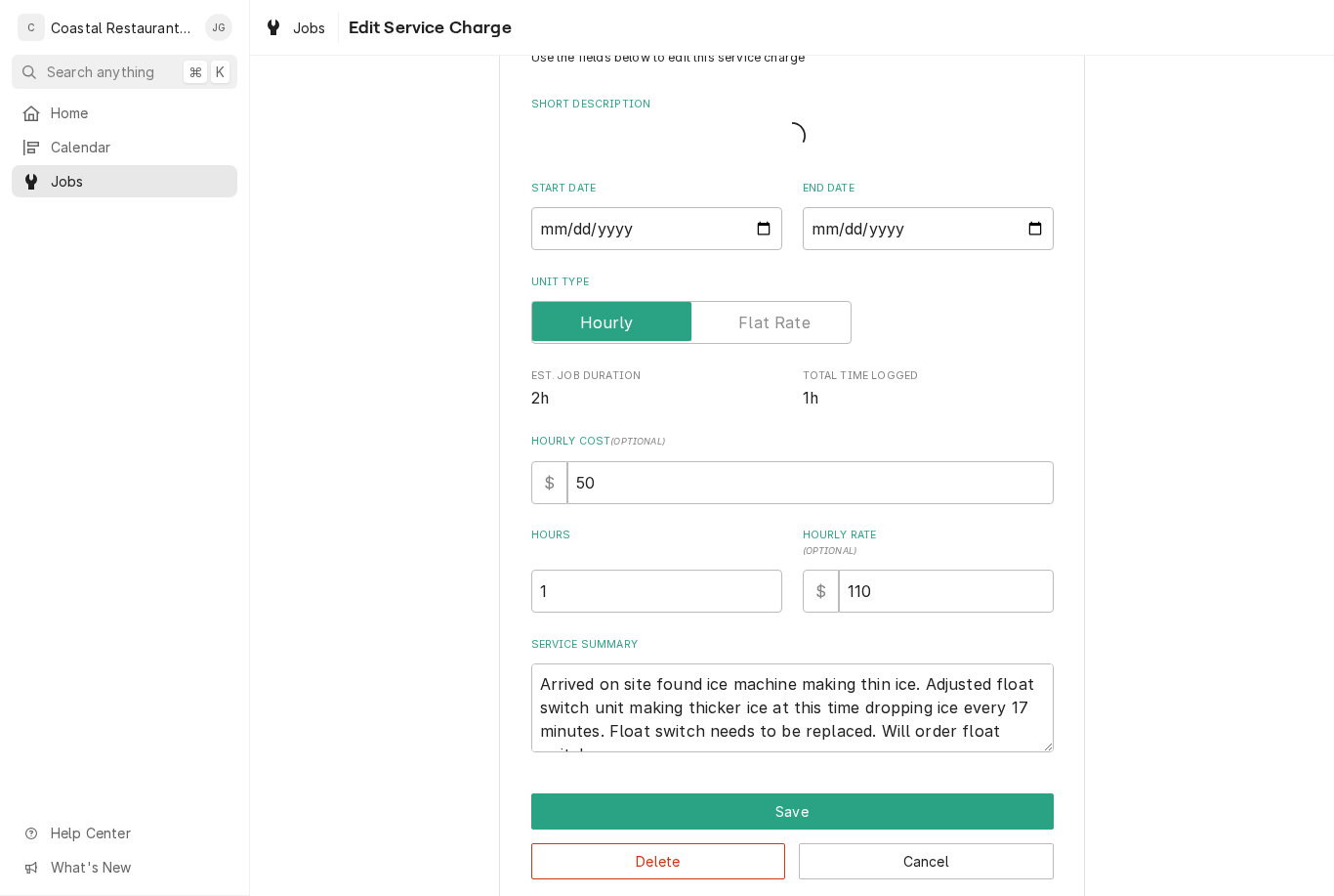
type textarea "x"
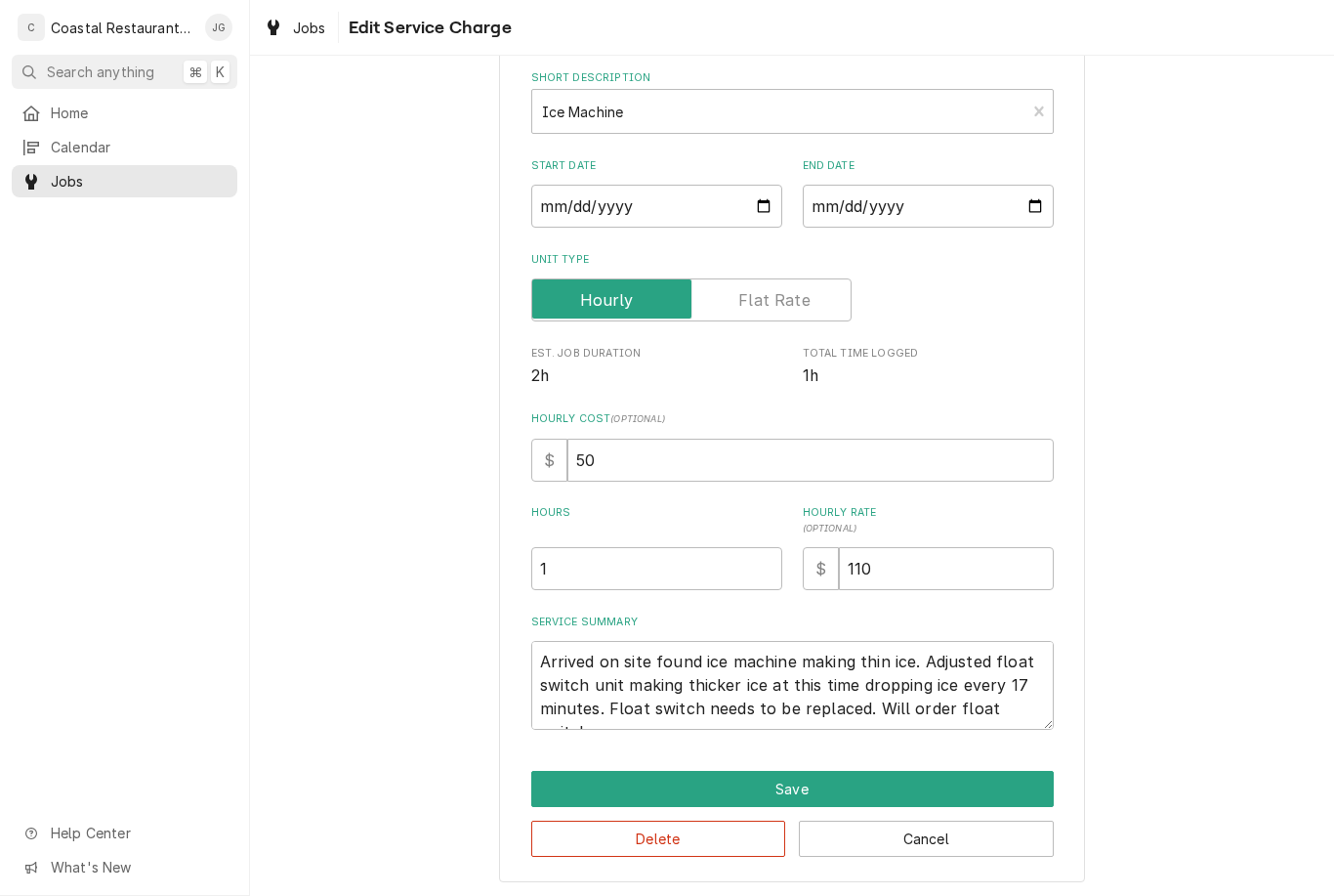
scroll to position [96, 0]
click at [965, 710] on textarea "Arrived on site found ice machine making thin ice. Adjusted float switch unit m…" at bounding box center [793, 684] width 523 height 89
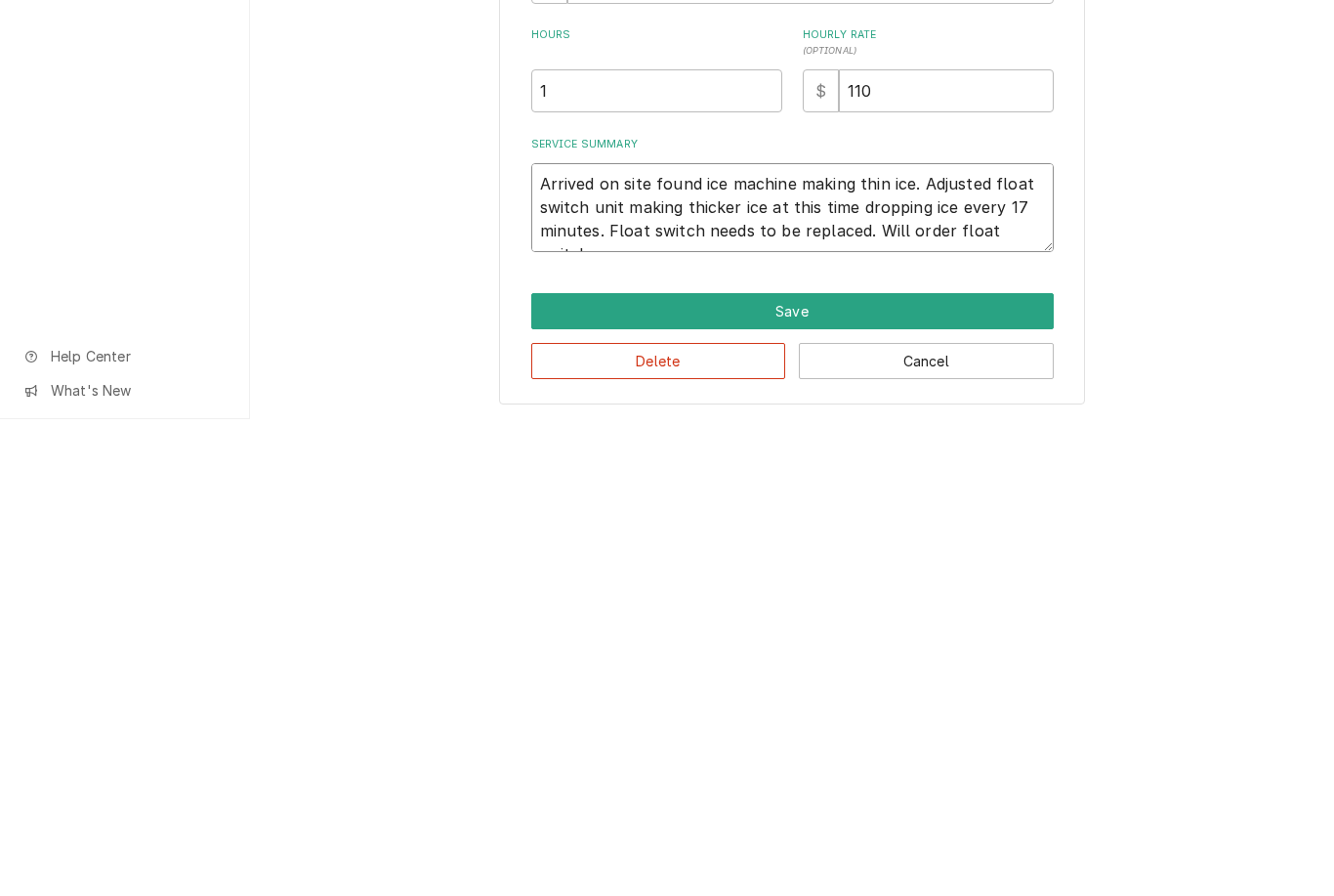
click at [1032, 640] on textarea "Arrived on site found ice machine making thin ice. Adjusted float switch unit m…" at bounding box center [793, 684] width 523 height 89
type textarea "Arrived on site found ice machine making thin ice. Adjusted float switch unit m…"
type textarea "x"
type textarea "Arrived on site found ice machine making thin ice. Adjusted float switch unit m…"
type textarea "x"
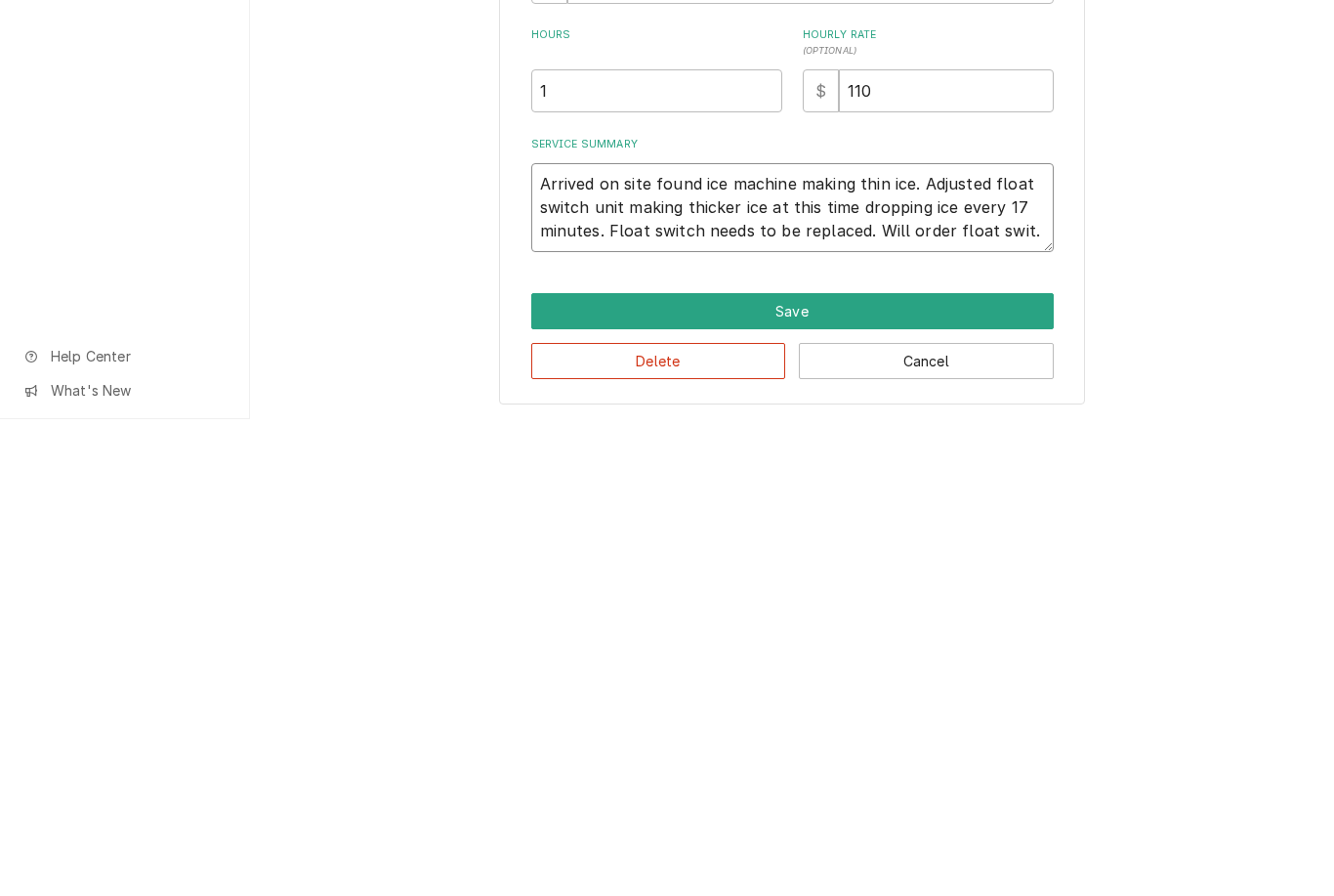
type textarea "Arrived on site found ice machine making thin ice. Adjusted float switch unit m…"
type textarea "x"
type textarea "Arrived on site found ice machine making thin ice. Adjusted float switch unit m…"
type textarea "x"
type textarea "Arrived on site found ice machine making thin ice. Adjusted float switch unit m…"
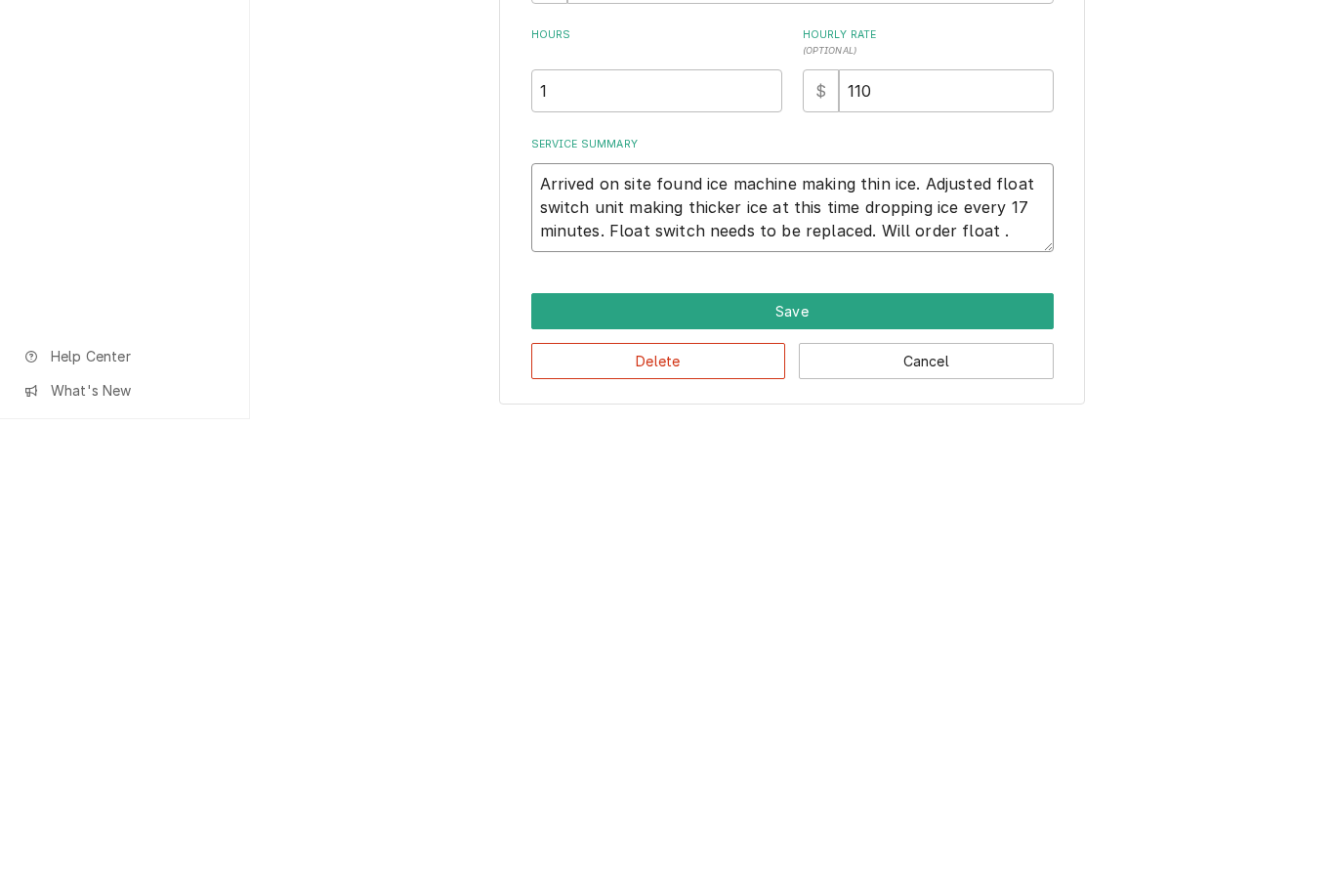
type textarea "x"
type textarea "Arrived on site found ice machine making thin ice. Adjusted float switch unit m…"
type textarea "x"
type textarea "Arrived on site found ice machine making thin ice. Adjusted float switch unit m…"
type textarea "x"
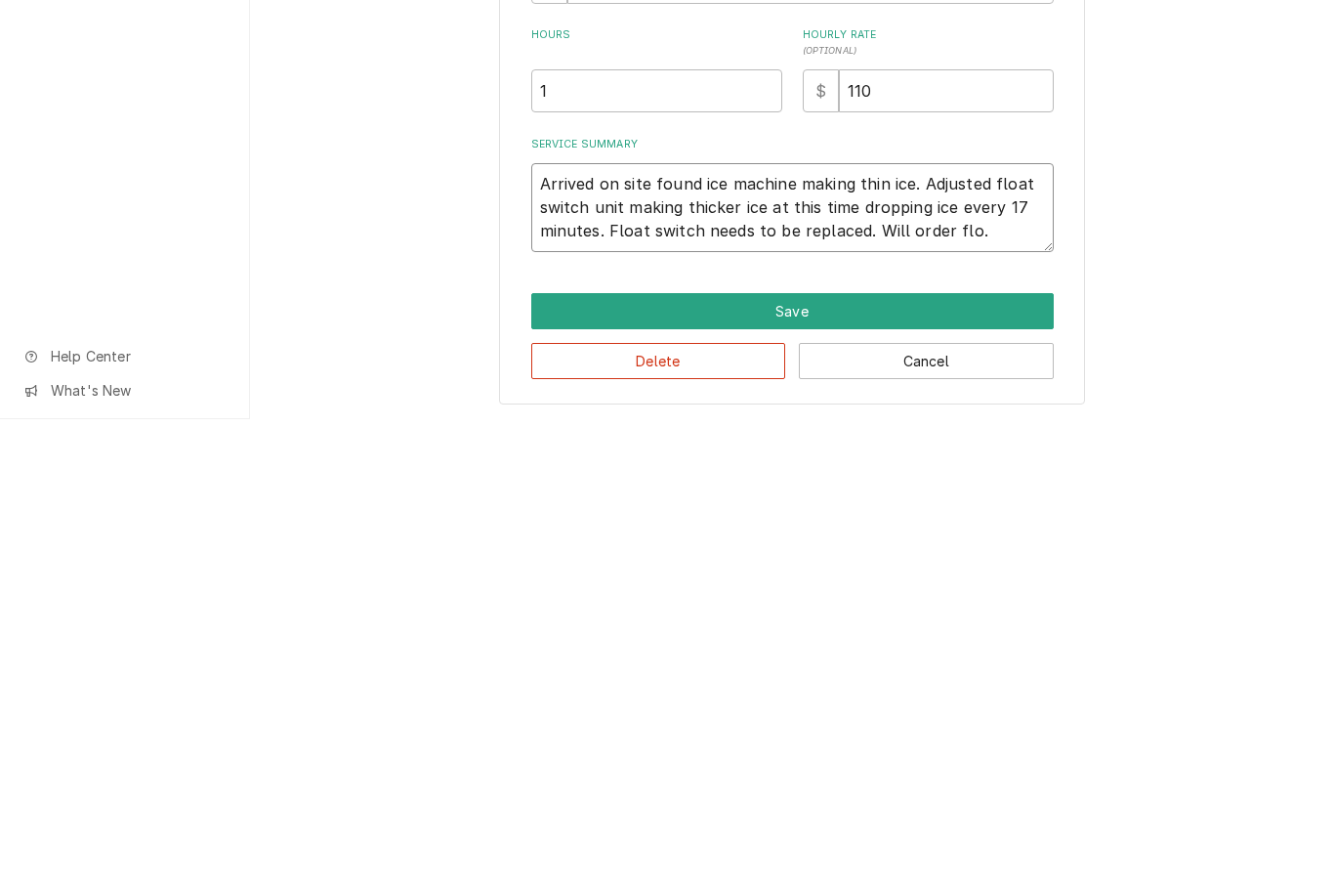
type textarea "Arrived on site found ice machine making thin ice. Adjusted float switch unit m…"
type textarea "x"
type textarea "Arrived on site found ice machine making thin ice. Adjusted float switch unit m…"
type textarea "x"
type textarea "Arrived on site found ice machine making thin ice. Adjusted float switch unit m…"
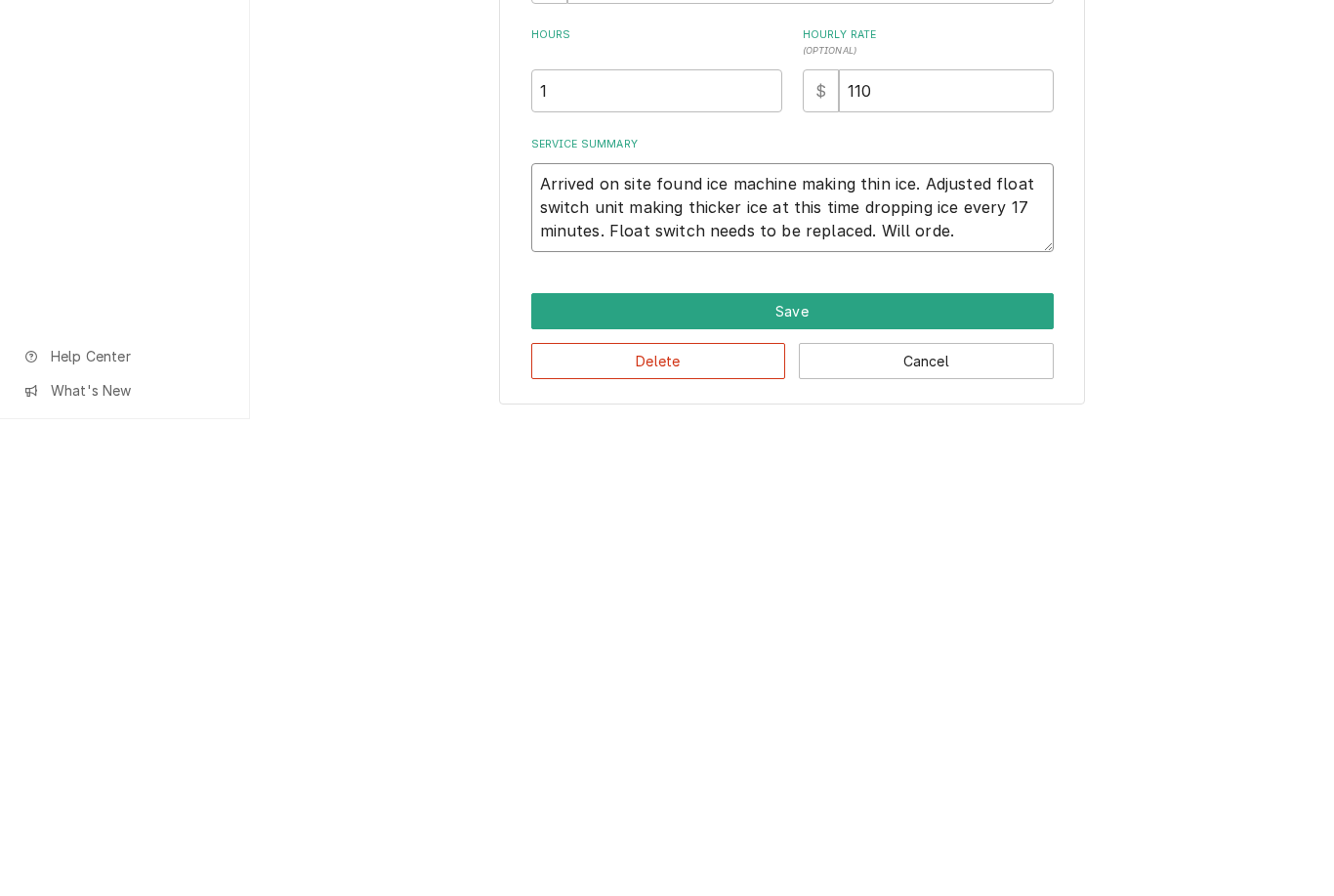
type textarea "x"
type textarea "Arrived on site found ice machine making thin ice. Adjusted float switch unit m…"
type textarea "x"
click at [807, 770] on button "Save" at bounding box center [793, 788] width 523 height 36
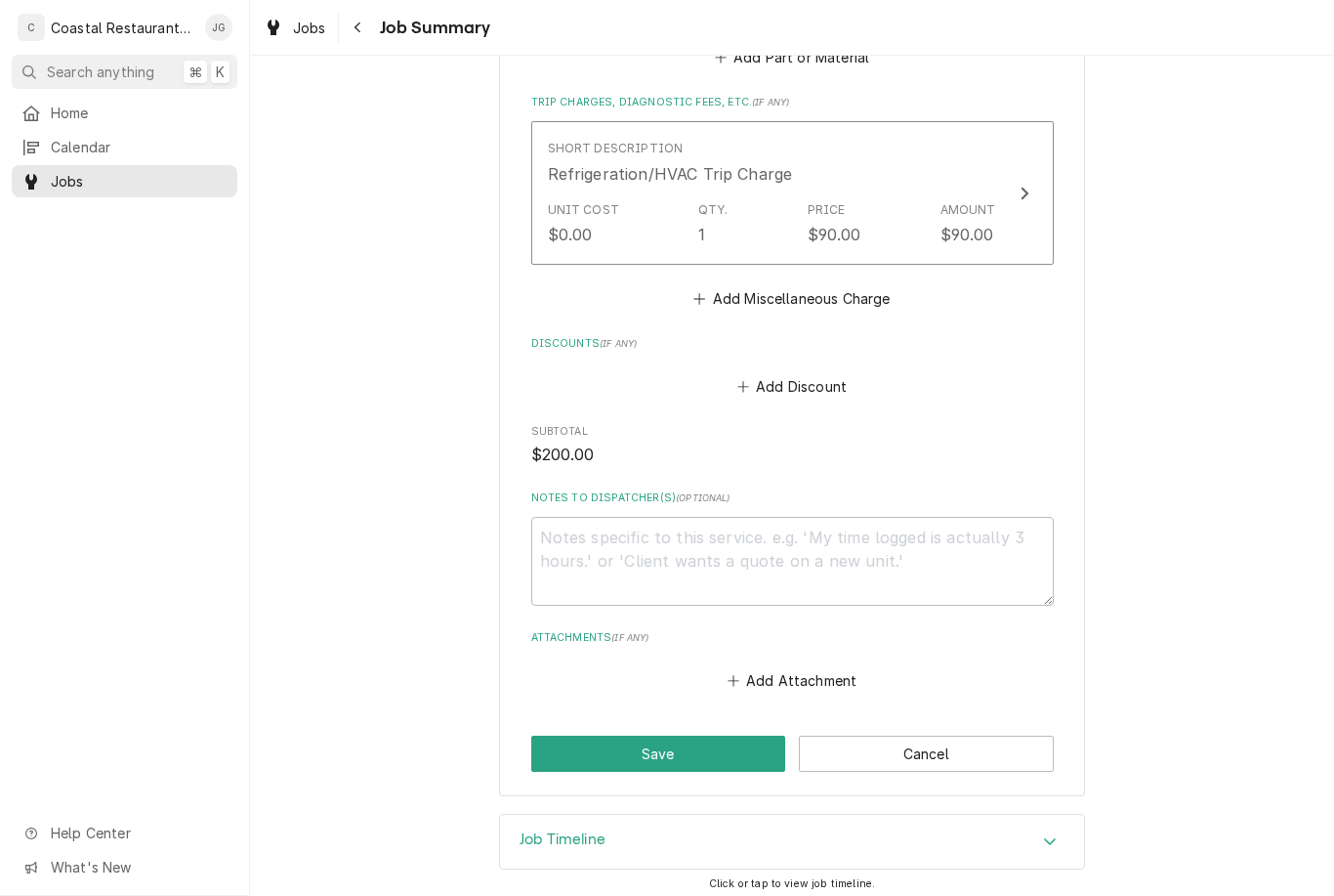
scroll to position [934, 0]
click at [688, 746] on button "Save" at bounding box center [659, 754] width 255 height 36
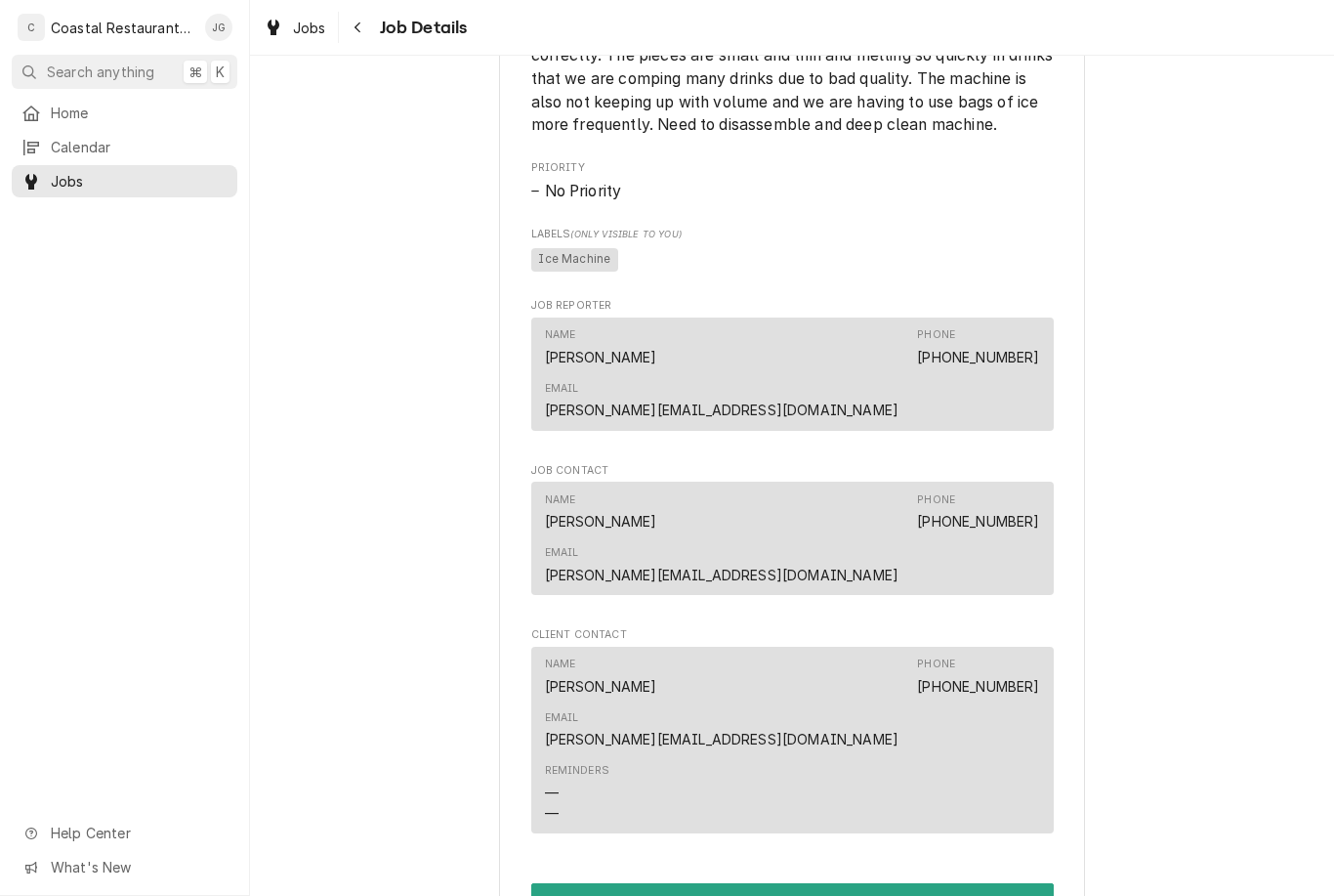
scroll to position [1294, 0]
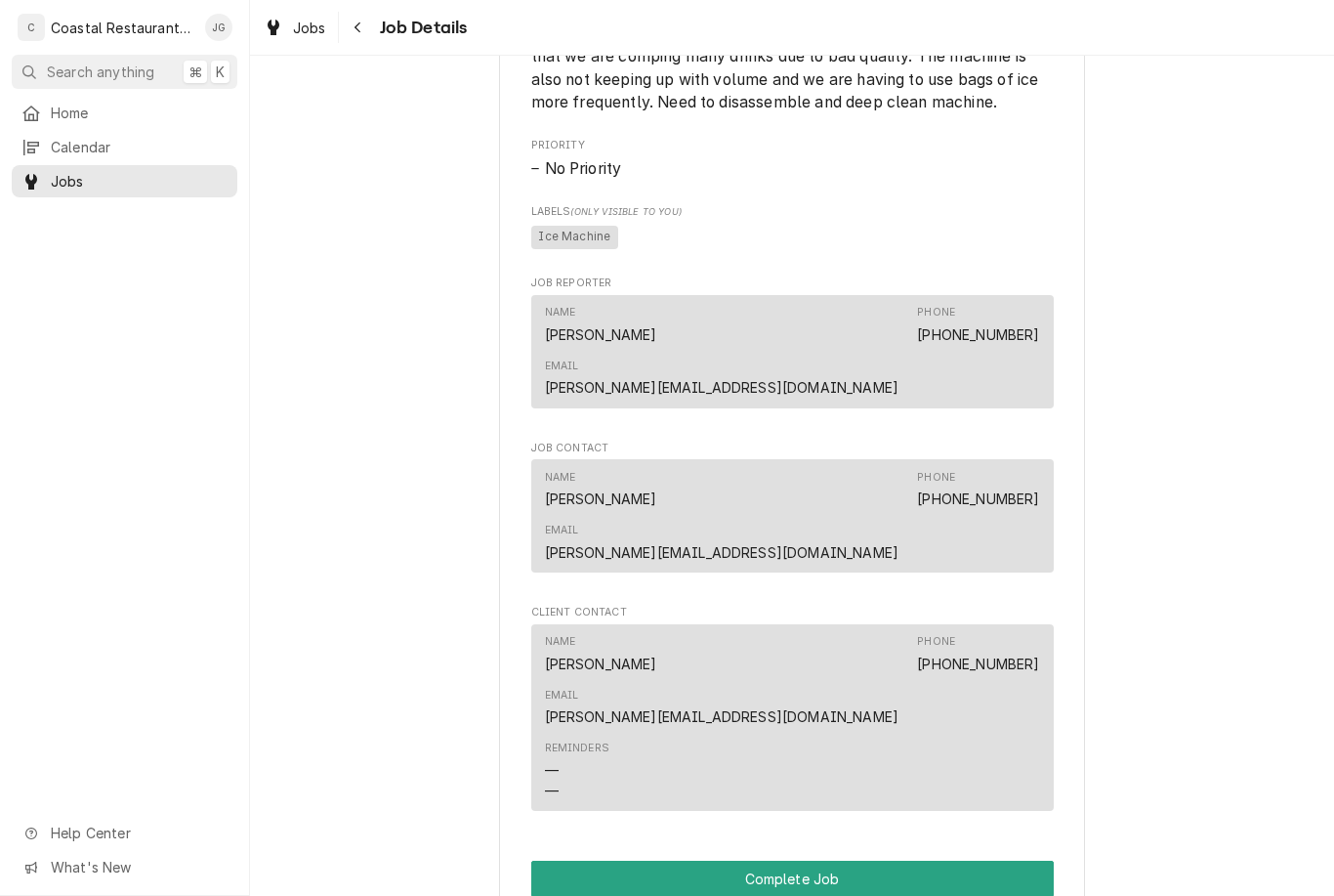
click at [917, 861] on button "Complete Job" at bounding box center [793, 878] width 523 height 36
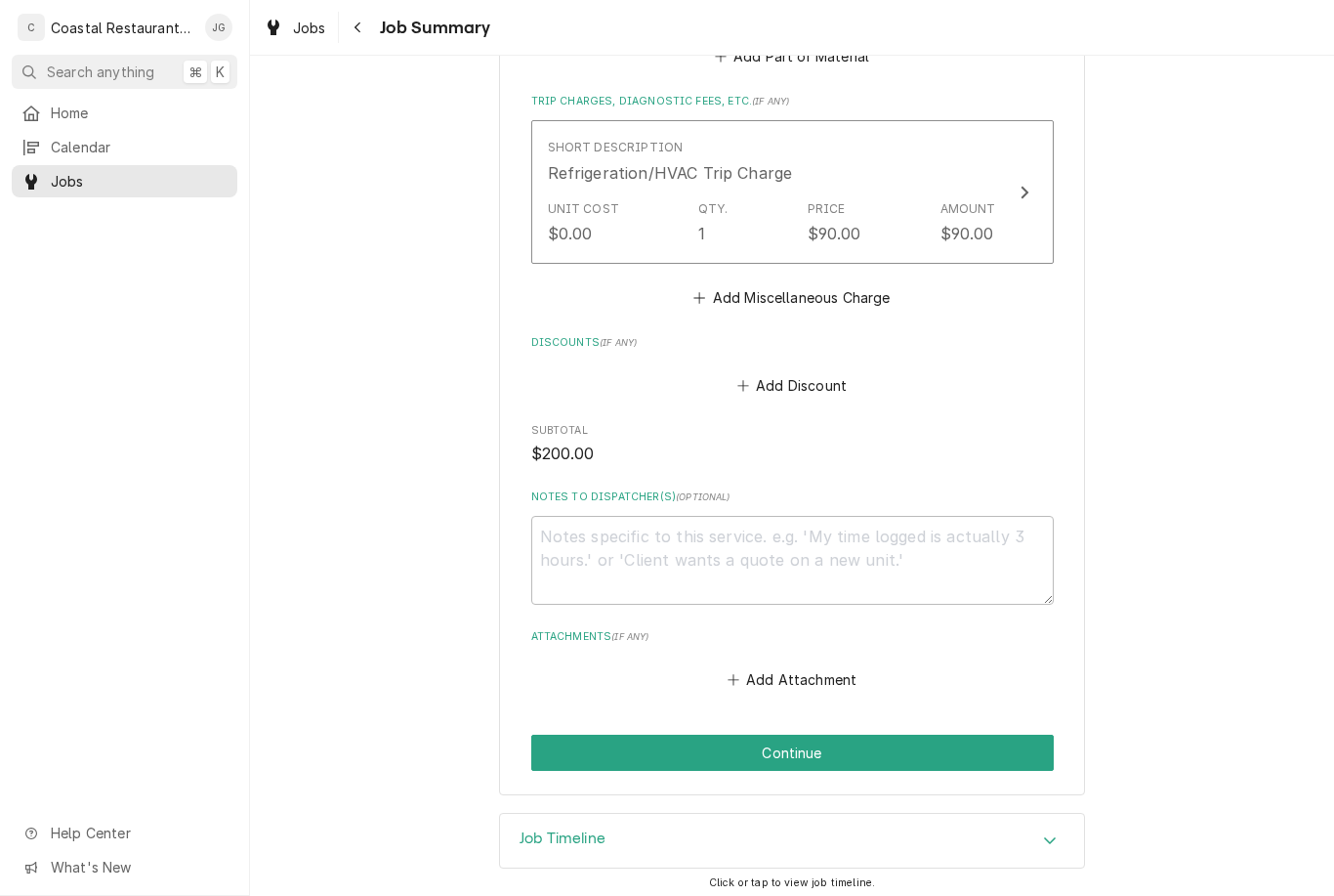
scroll to position [934, 0]
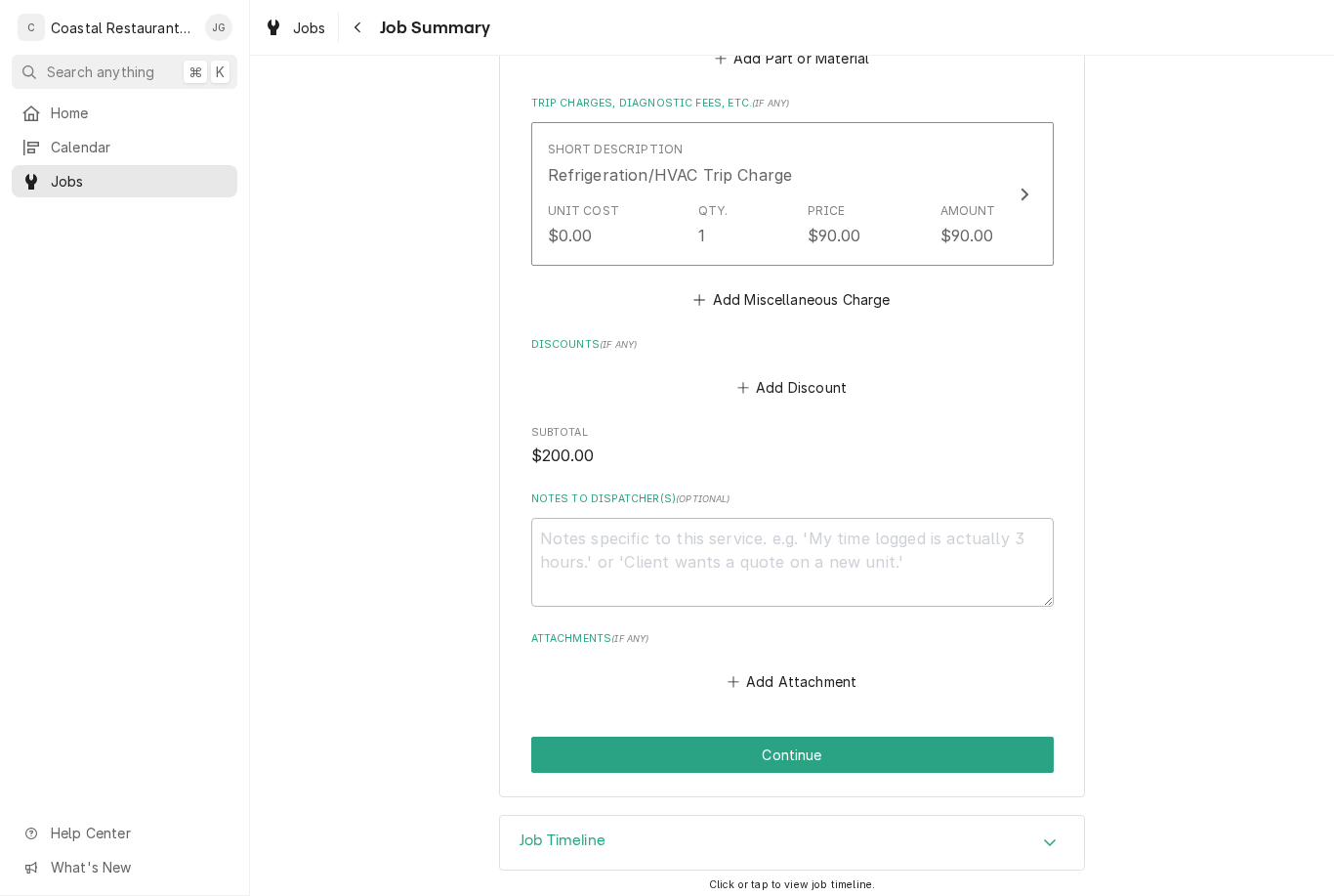
click at [910, 740] on button "Continue" at bounding box center [793, 754] width 523 height 36
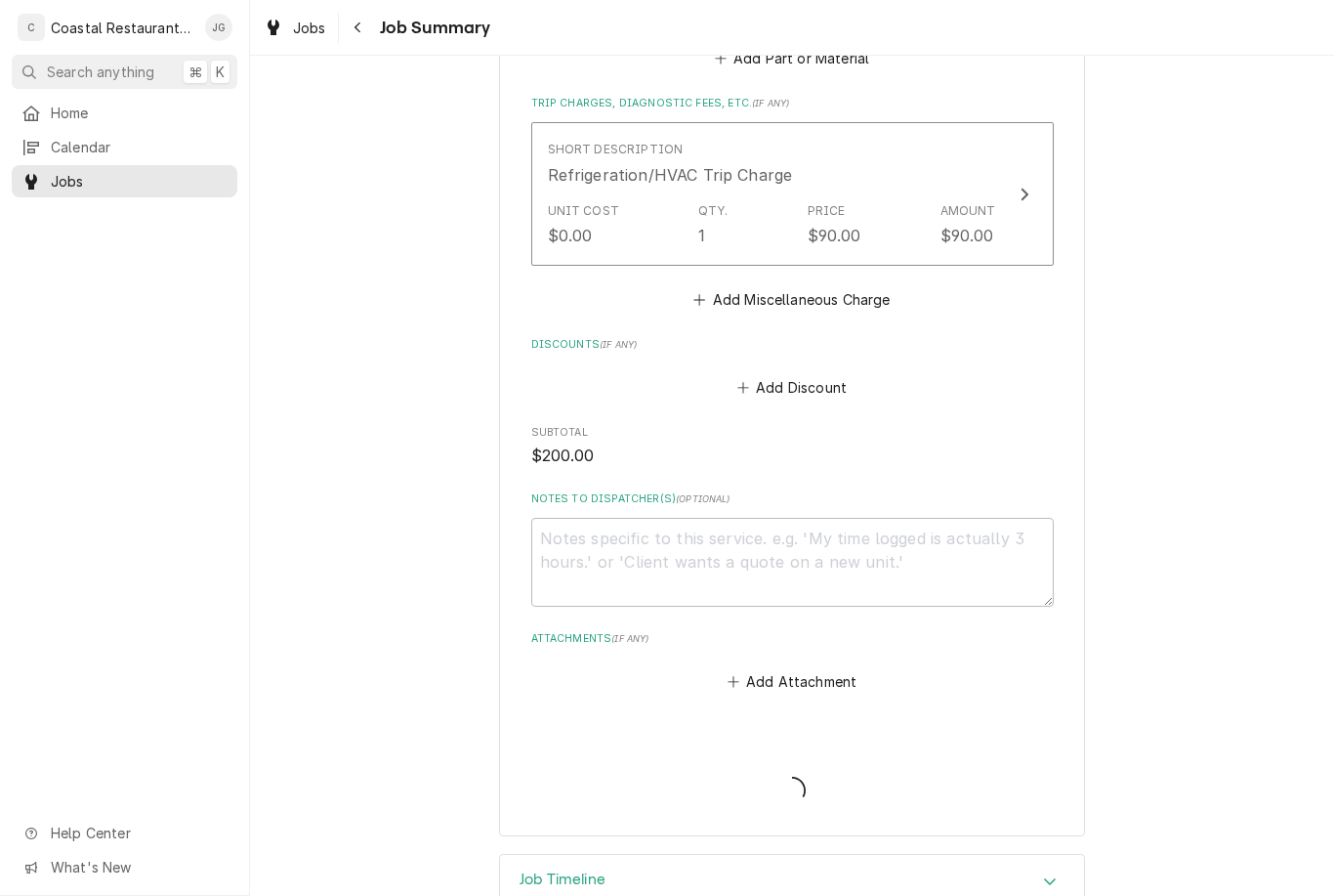
type textarea "x"
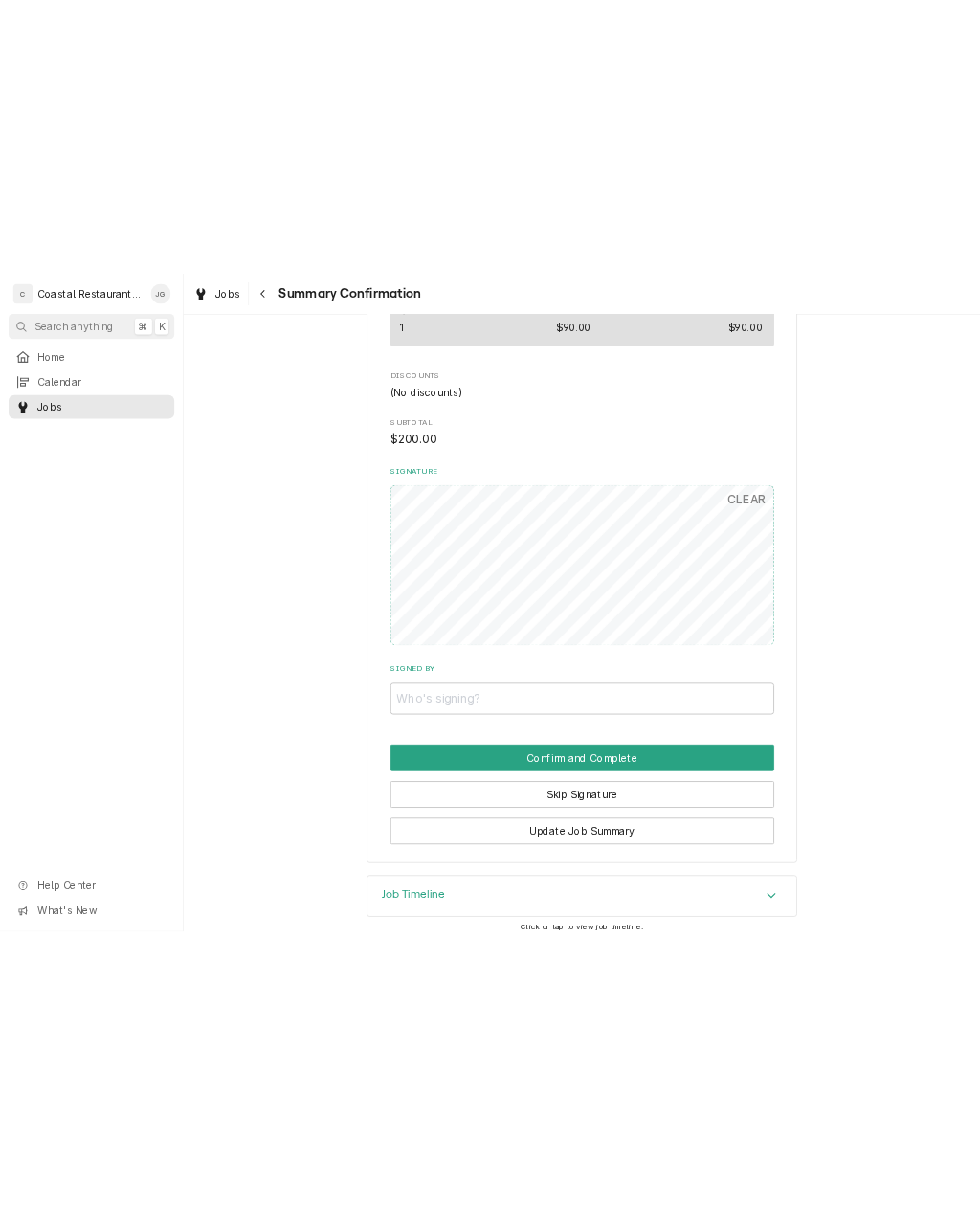
scroll to position [594, 0]
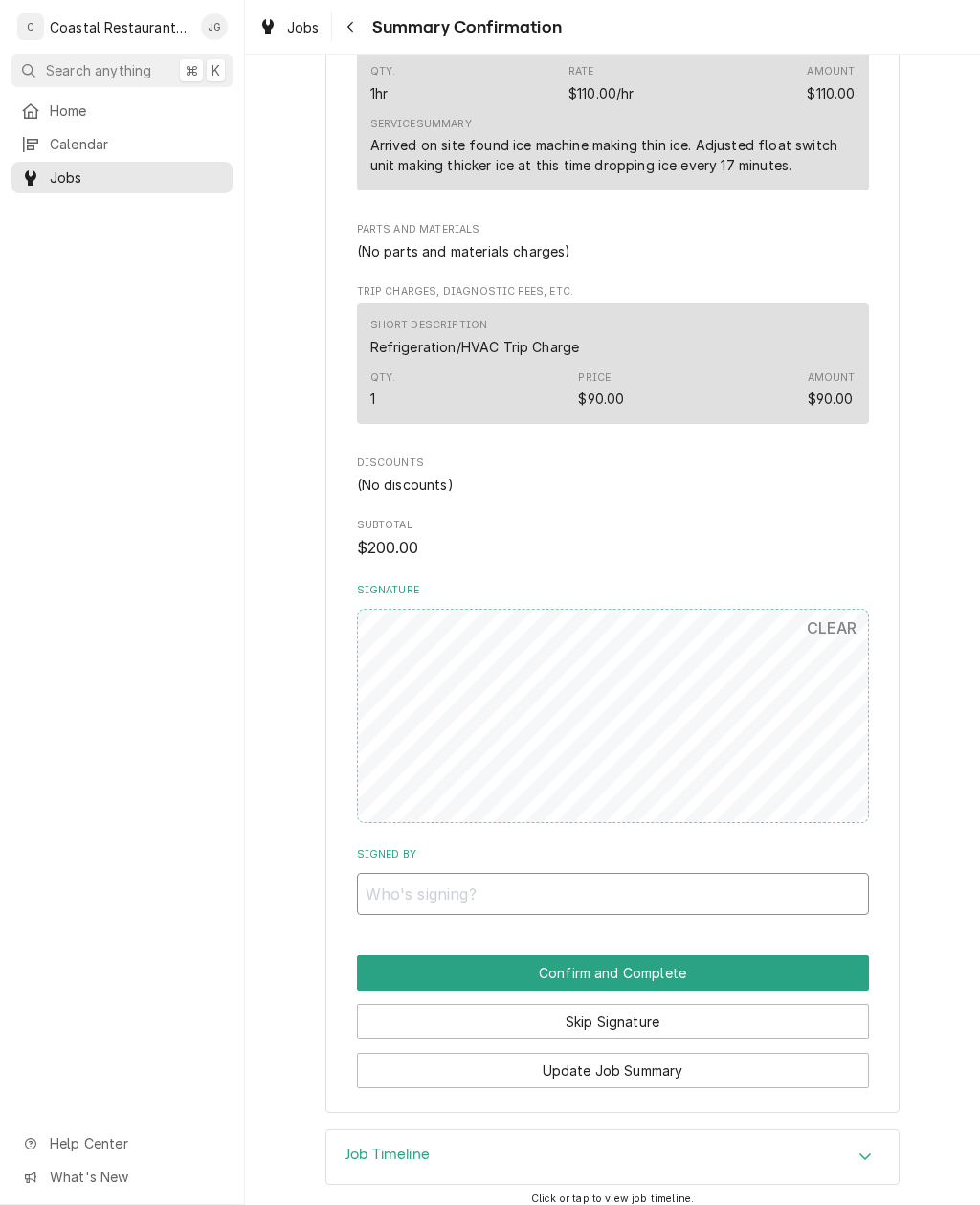
click at [746, 873] on input "Signed By" at bounding box center [612, 894] width 512 height 42
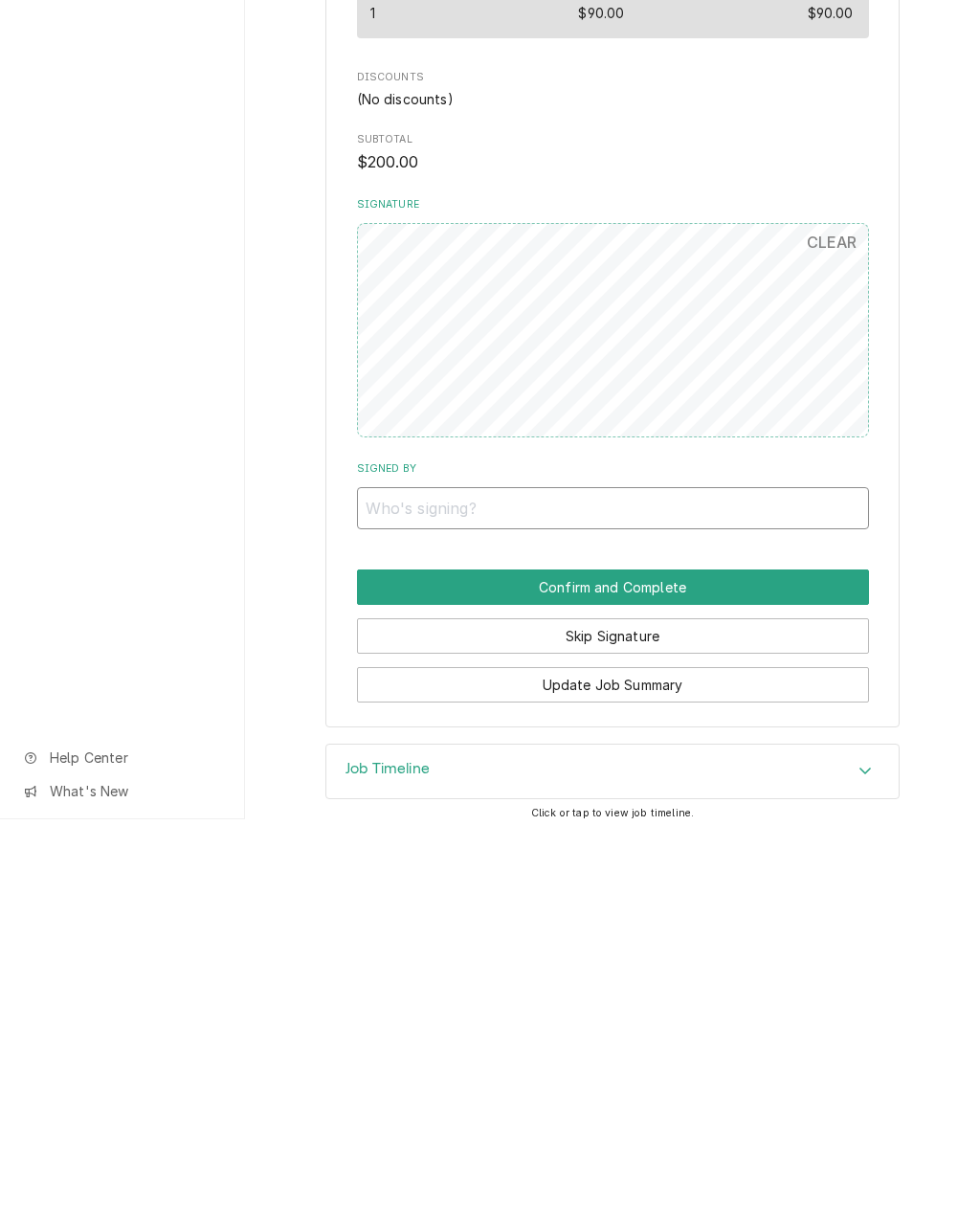
click at [501, 873] on input "Signed By" at bounding box center [612, 894] width 512 height 42
type input "[PERSON_NAME]"
click at [699, 877] on button "Confirm and Complete" at bounding box center [612, 972] width 512 height 36
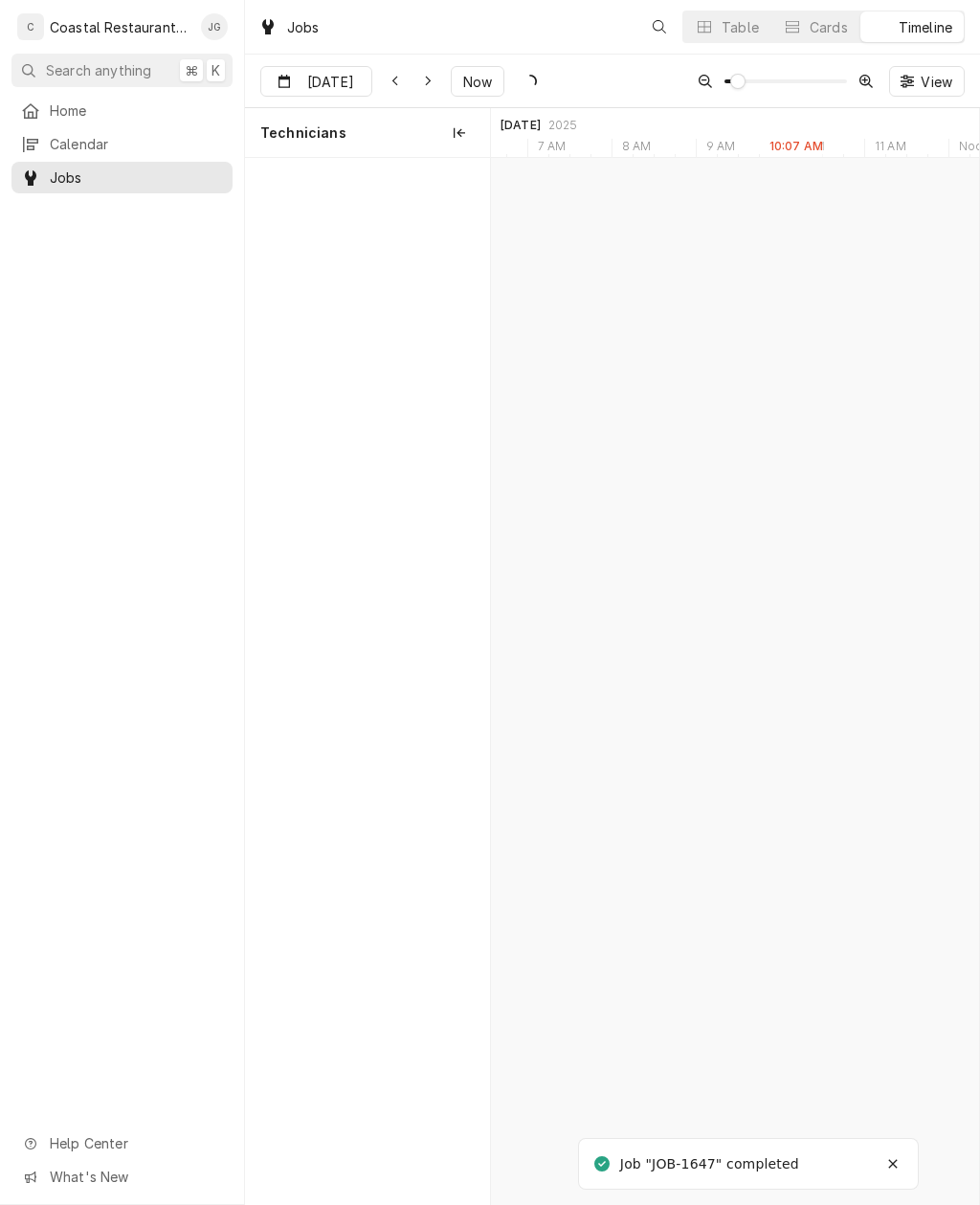
scroll to position [0, 9671]
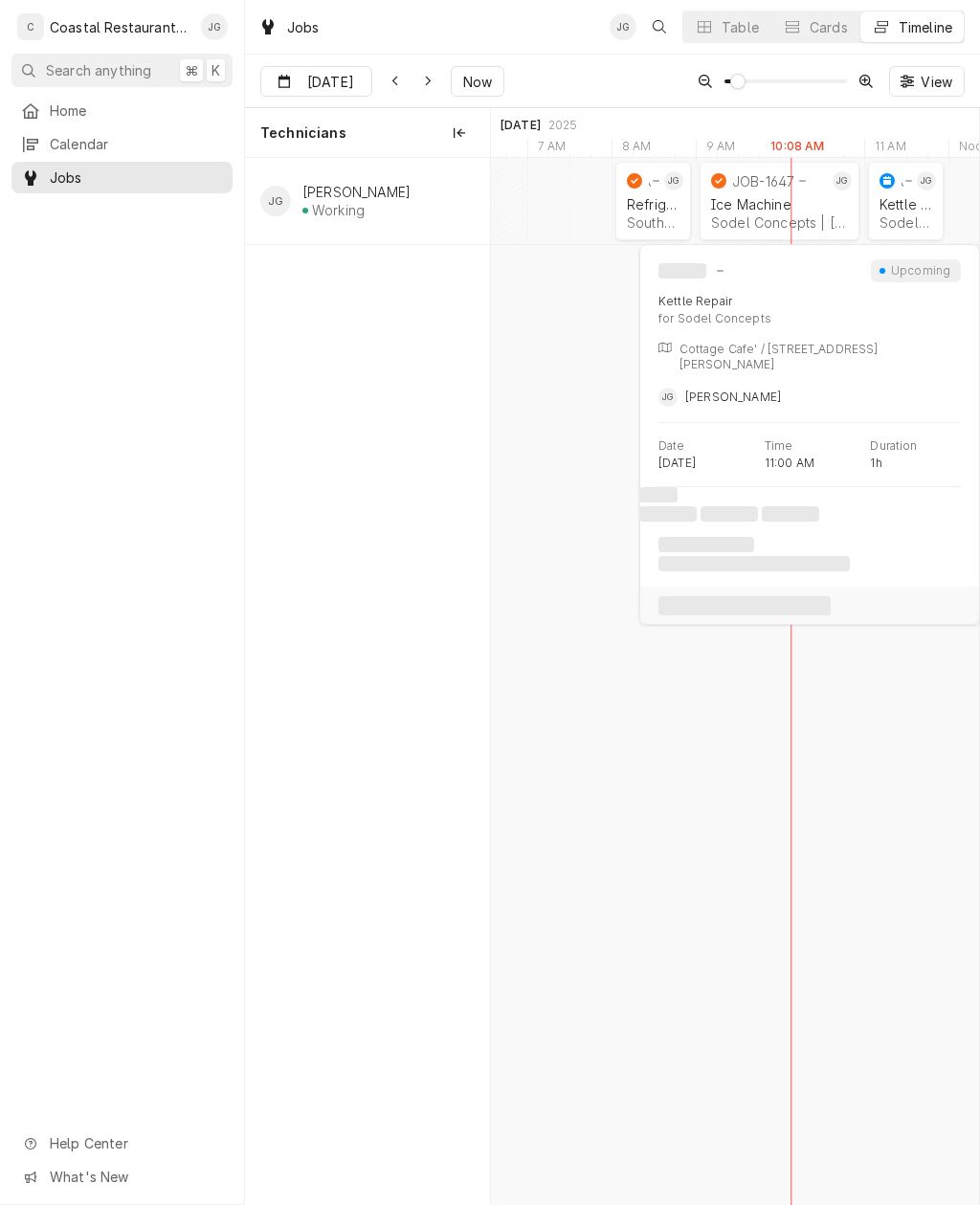
click at [899, 221] on div "Sodel Concepts | [PERSON_NAME][GEOGRAPHIC_DATA], 19930" at bounding box center [906, 222] width 53 height 16
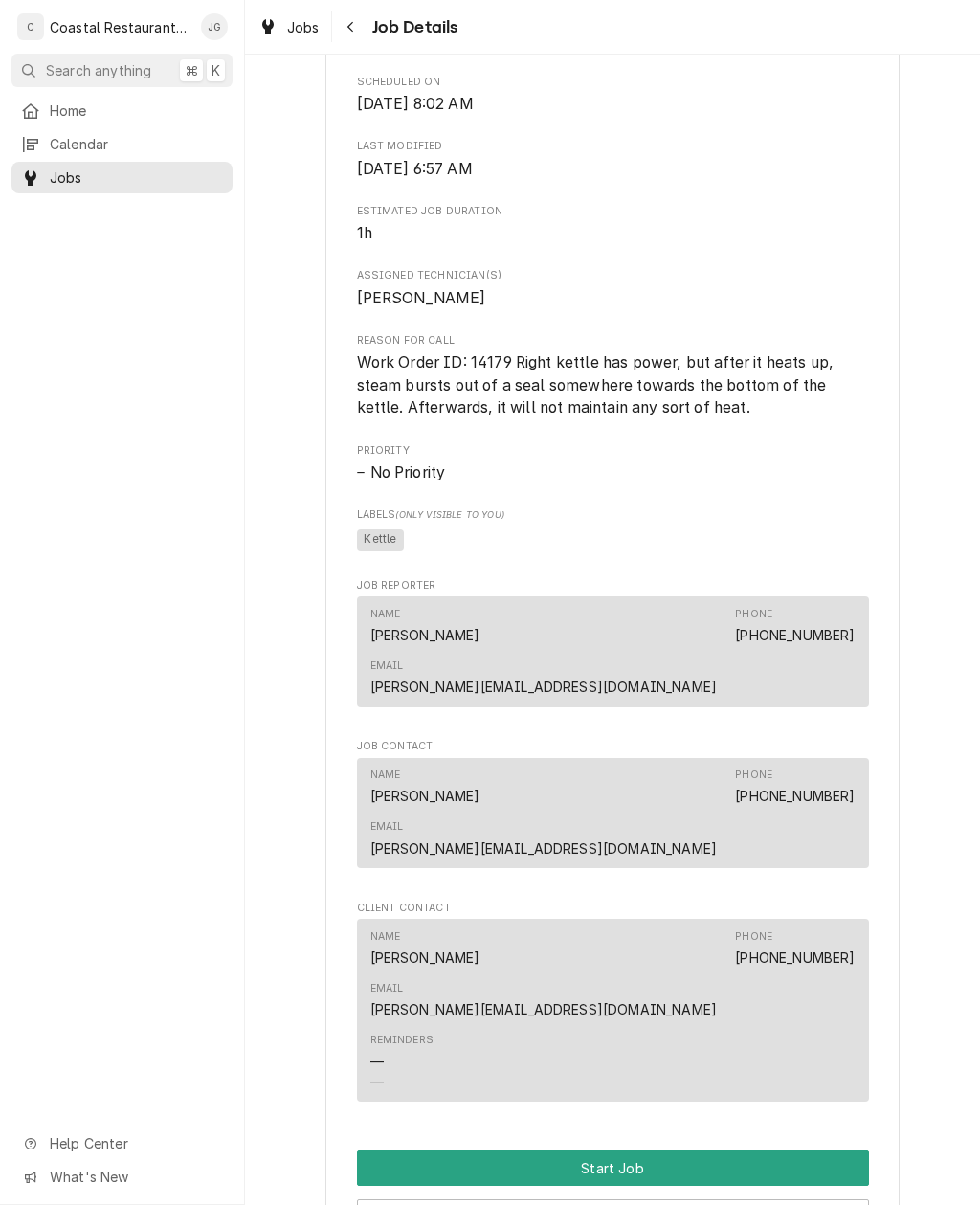
scroll to position [681, 0]
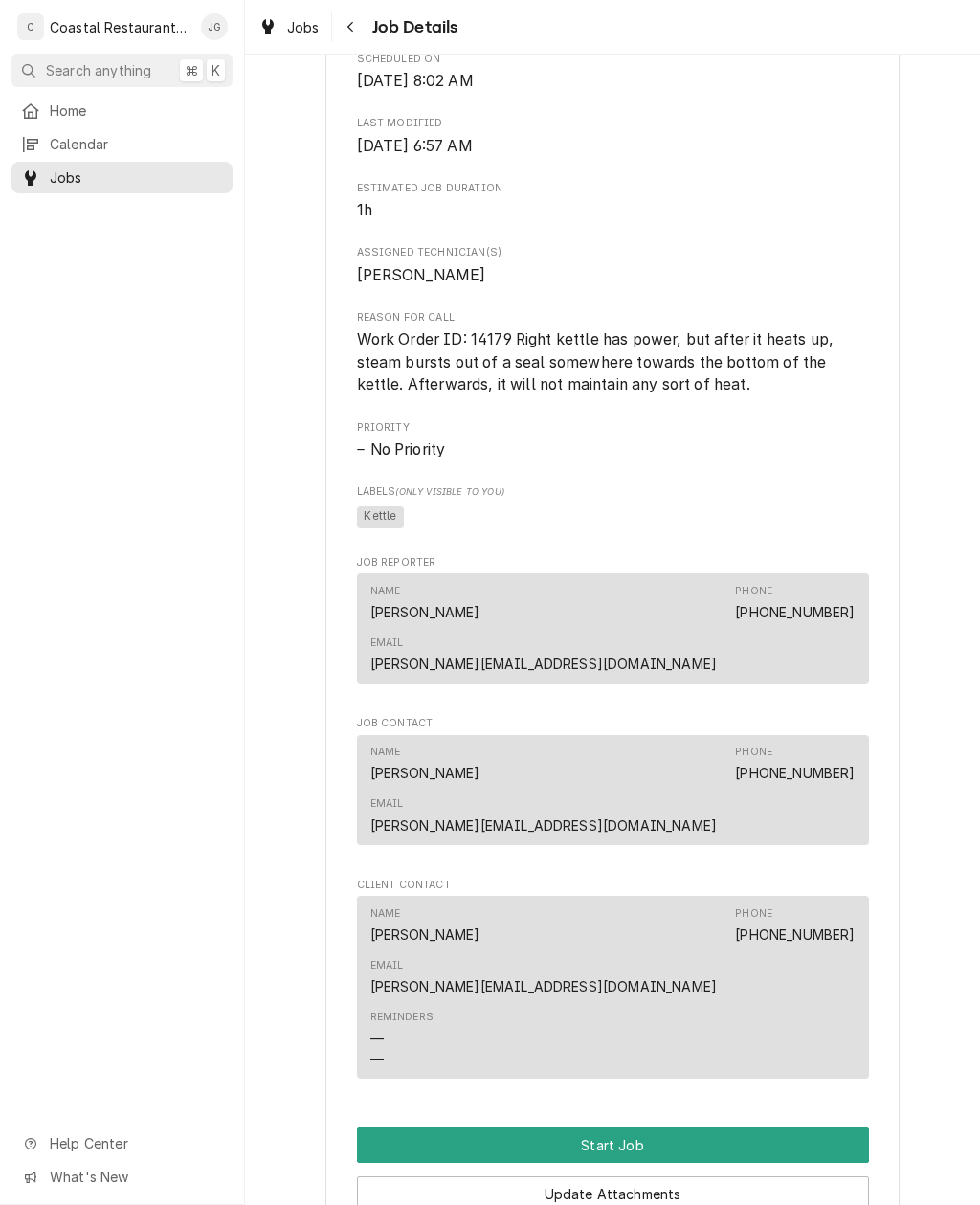
click at [641, 1128] on button "Start Job" at bounding box center [612, 1145] width 512 height 36
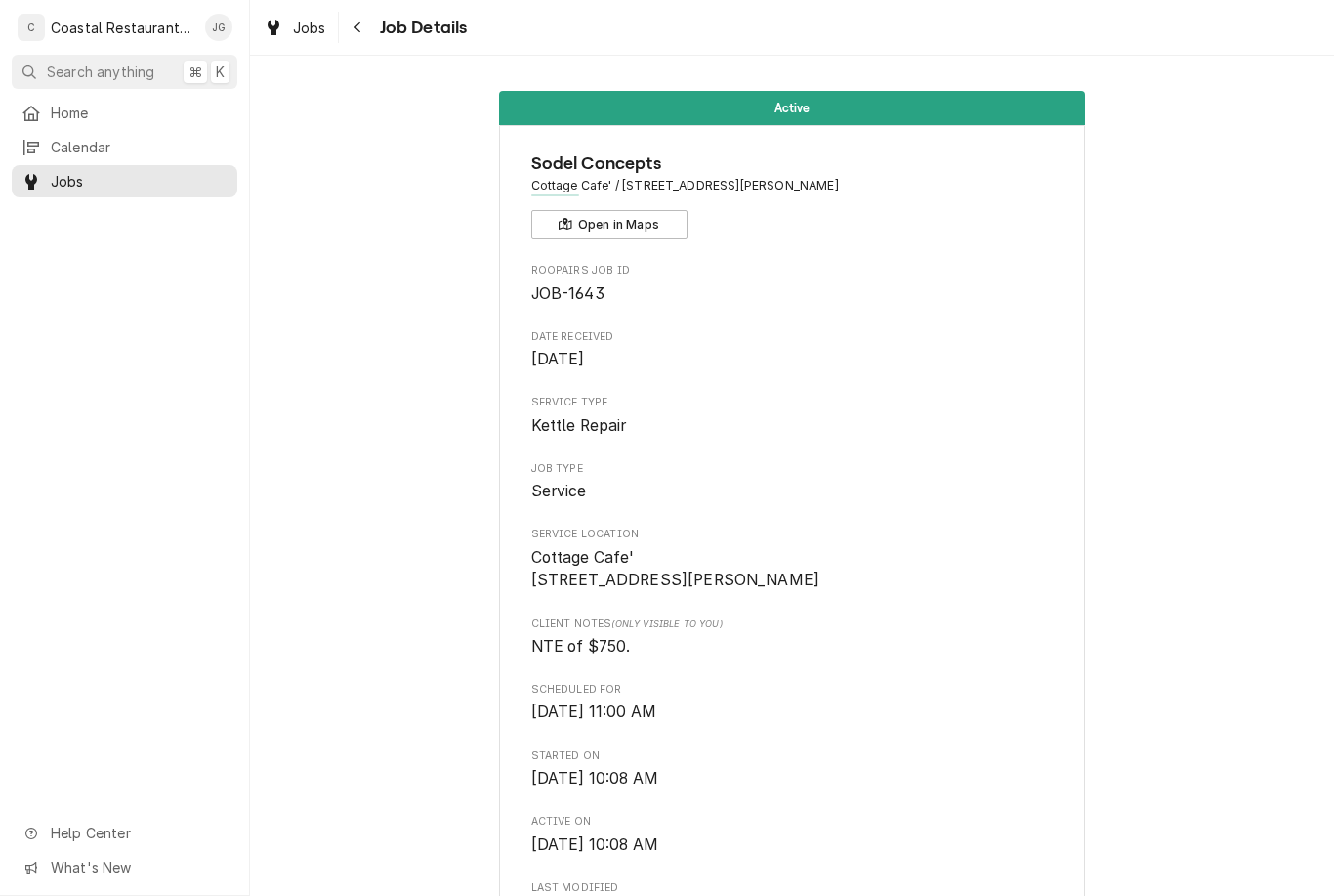
click at [811, 480] on span "Service" at bounding box center [793, 491] width 523 height 24
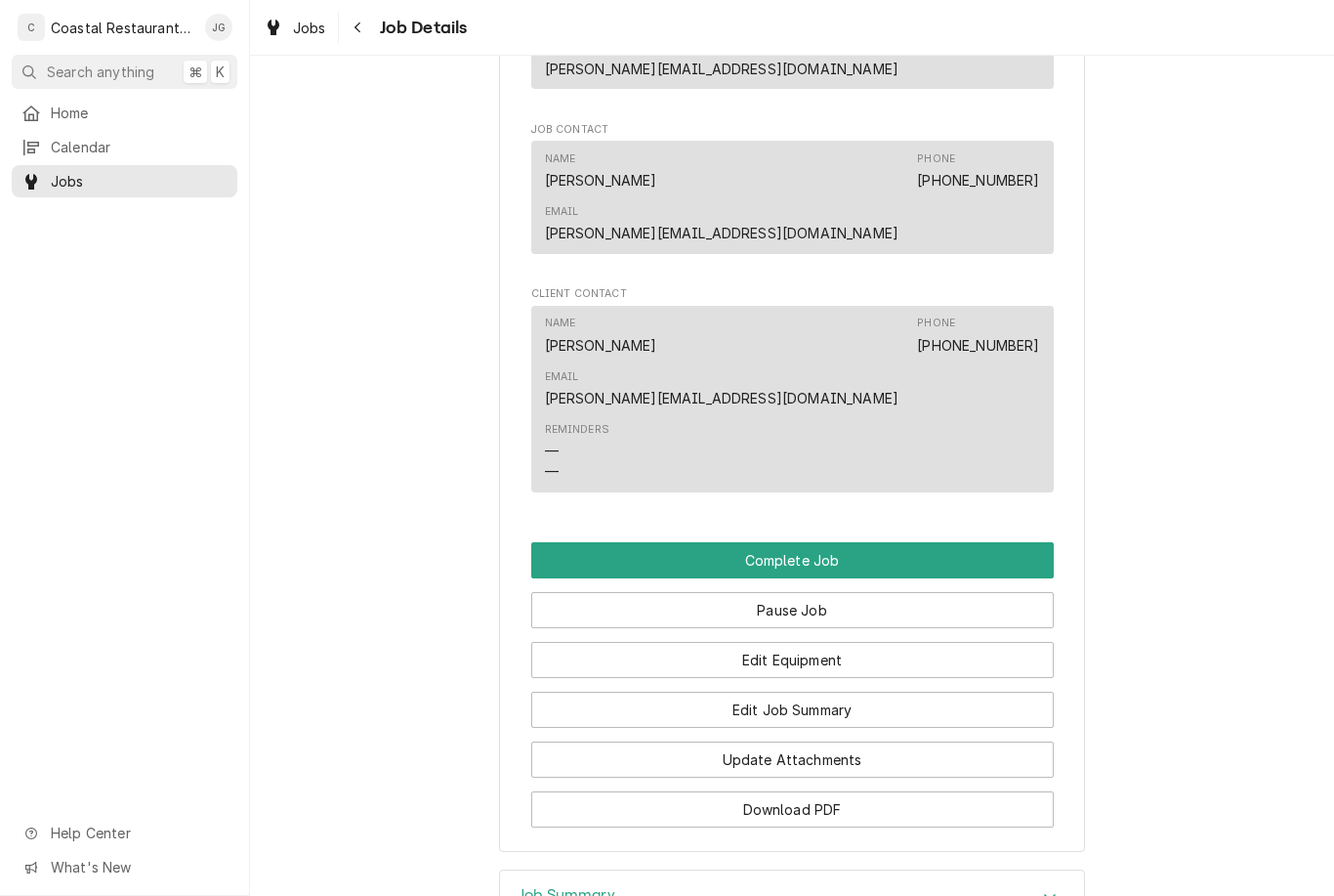
scroll to position [1373, 0]
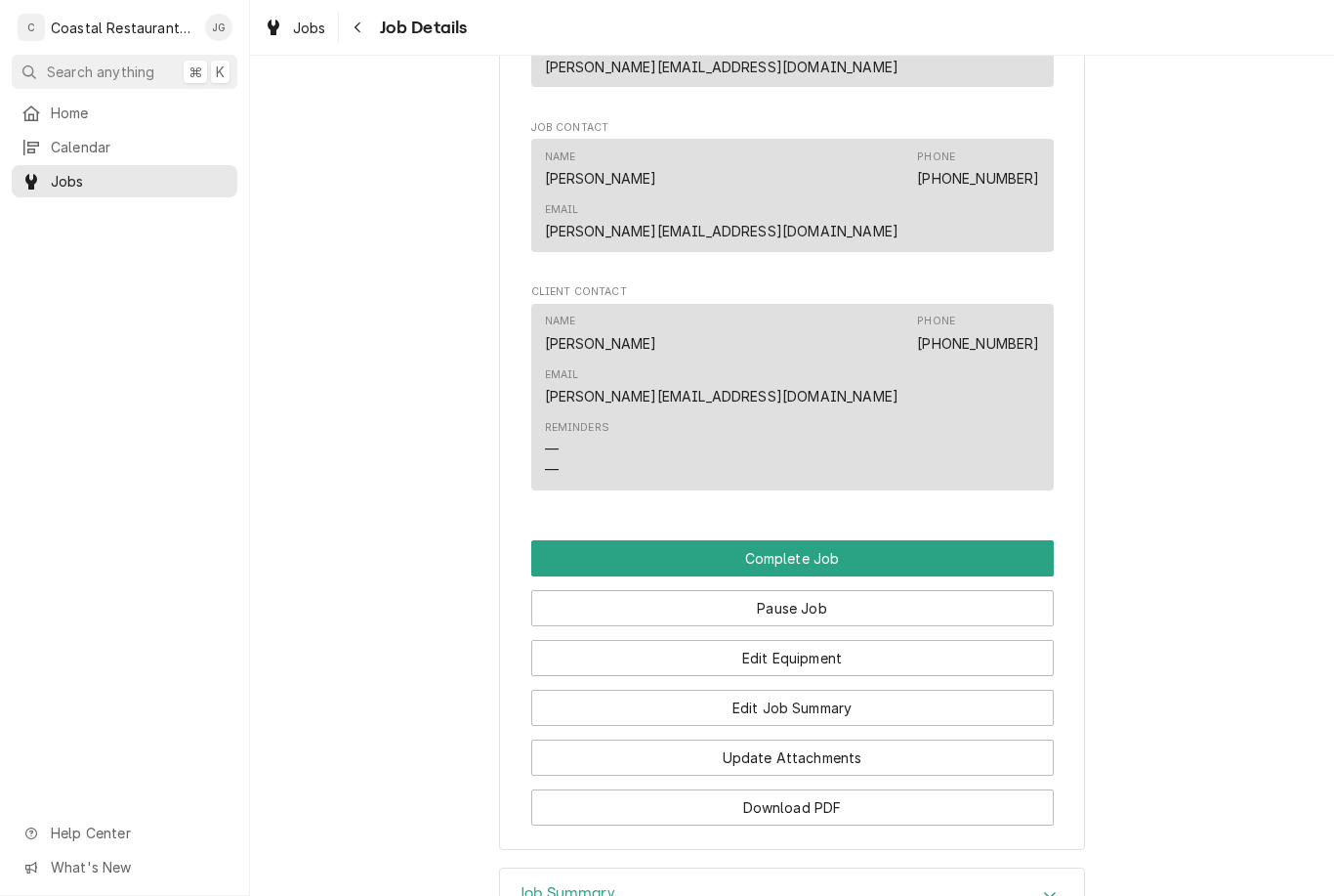
click at [820, 690] on button "Edit Job Summary" at bounding box center [793, 708] width 523 height 36
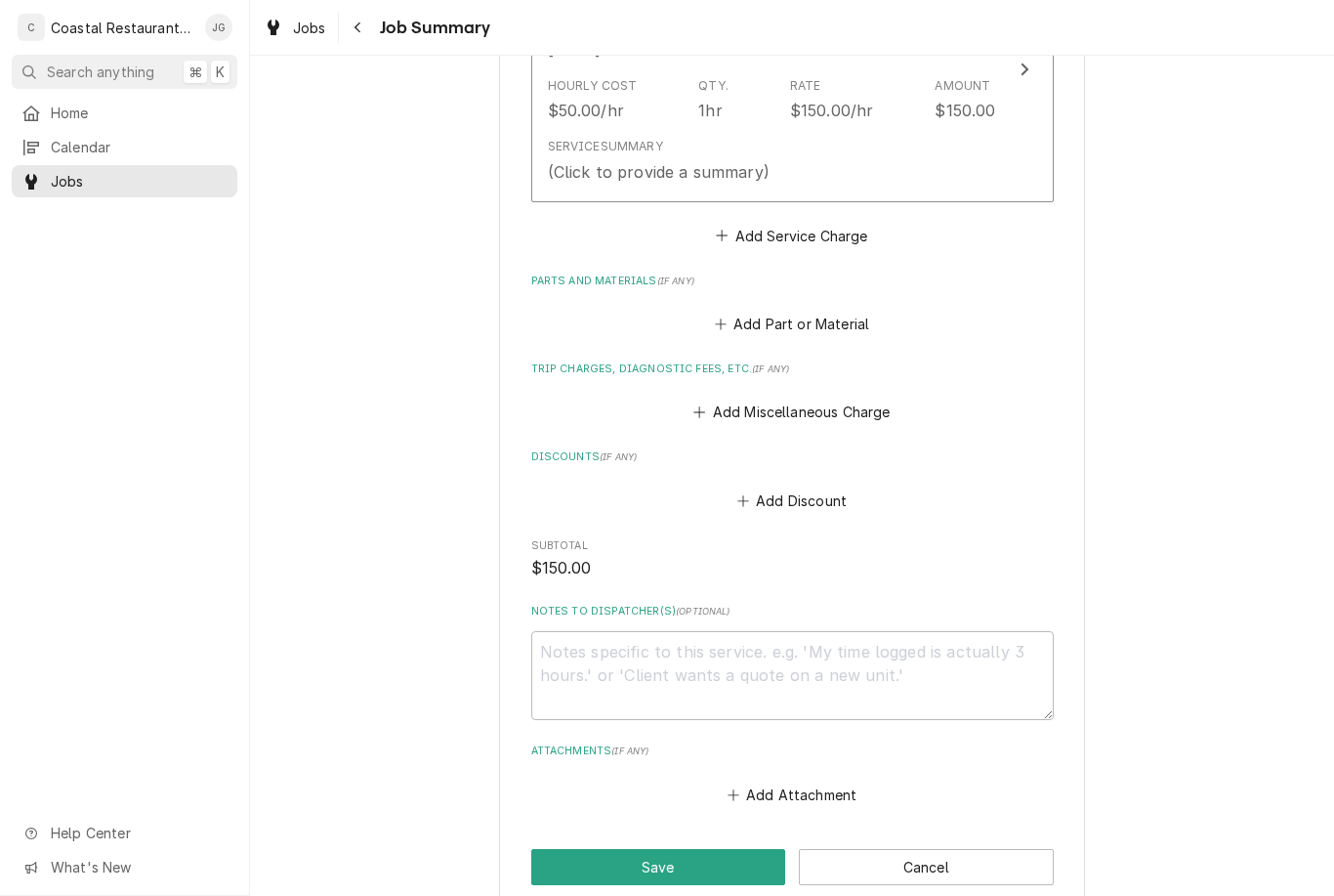
scroll to position [623, 0]
click at [733, 397] on button "Add Miscellaneous Charge" at bounding box center [793, 411] width 203 height 28
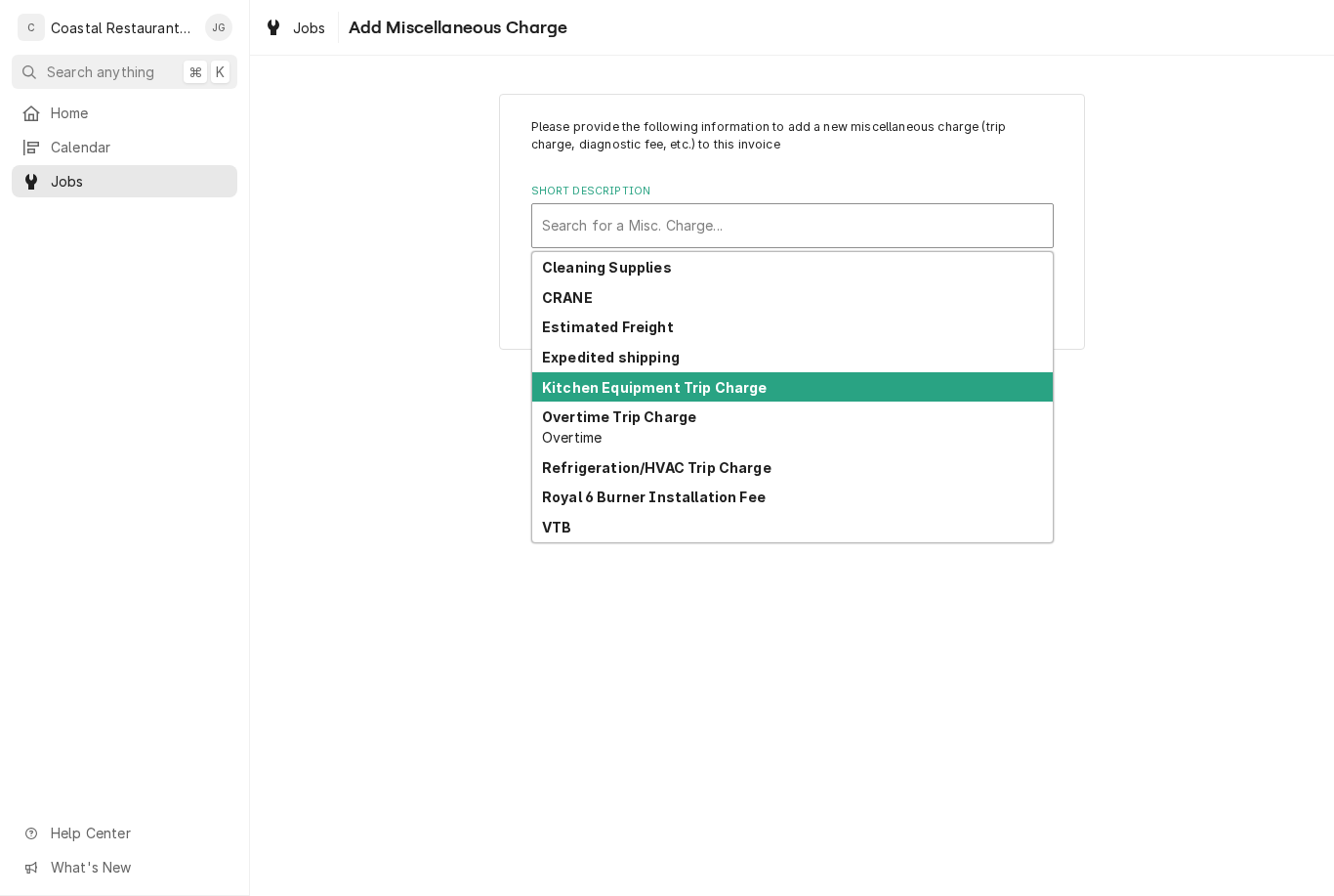
click at [709, 385] on strong "Kitchen Equipment Trip Charge" at bounding box center [655, 387] width 225 height 17
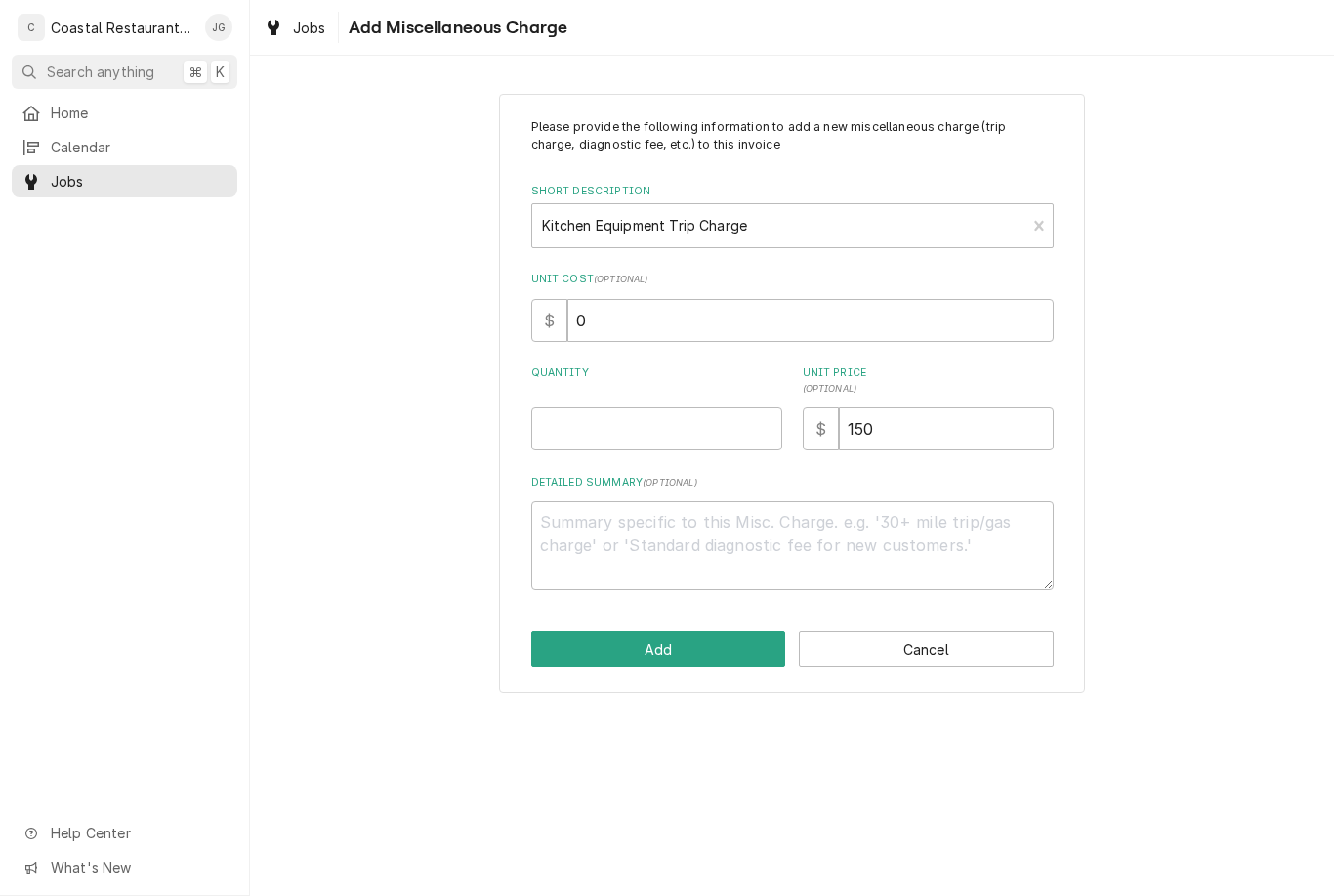
type textarea "x"
click at [631, 438] on input "Quantity" at bounding box center [657, 429] width 251 height 43
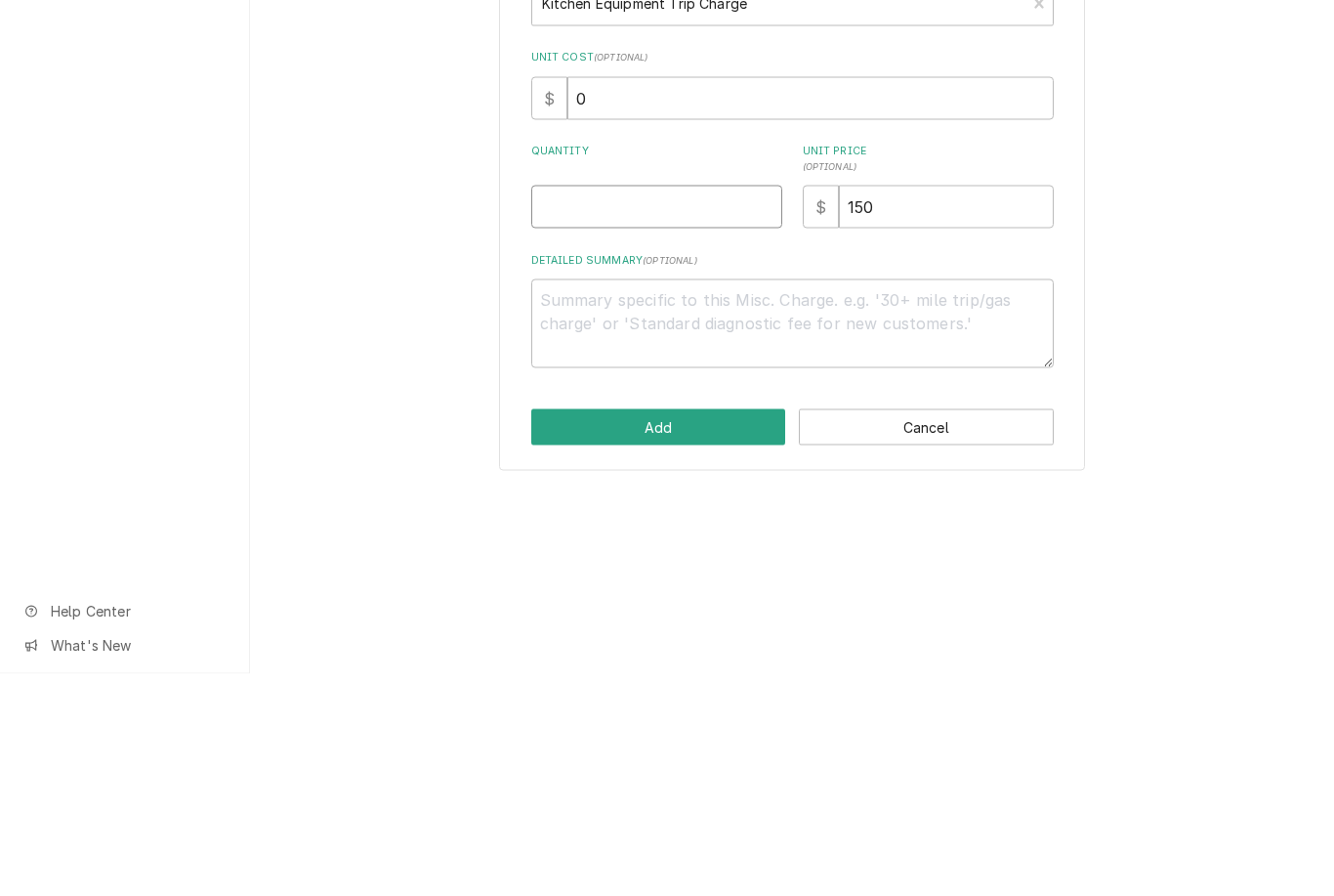
type input "1"
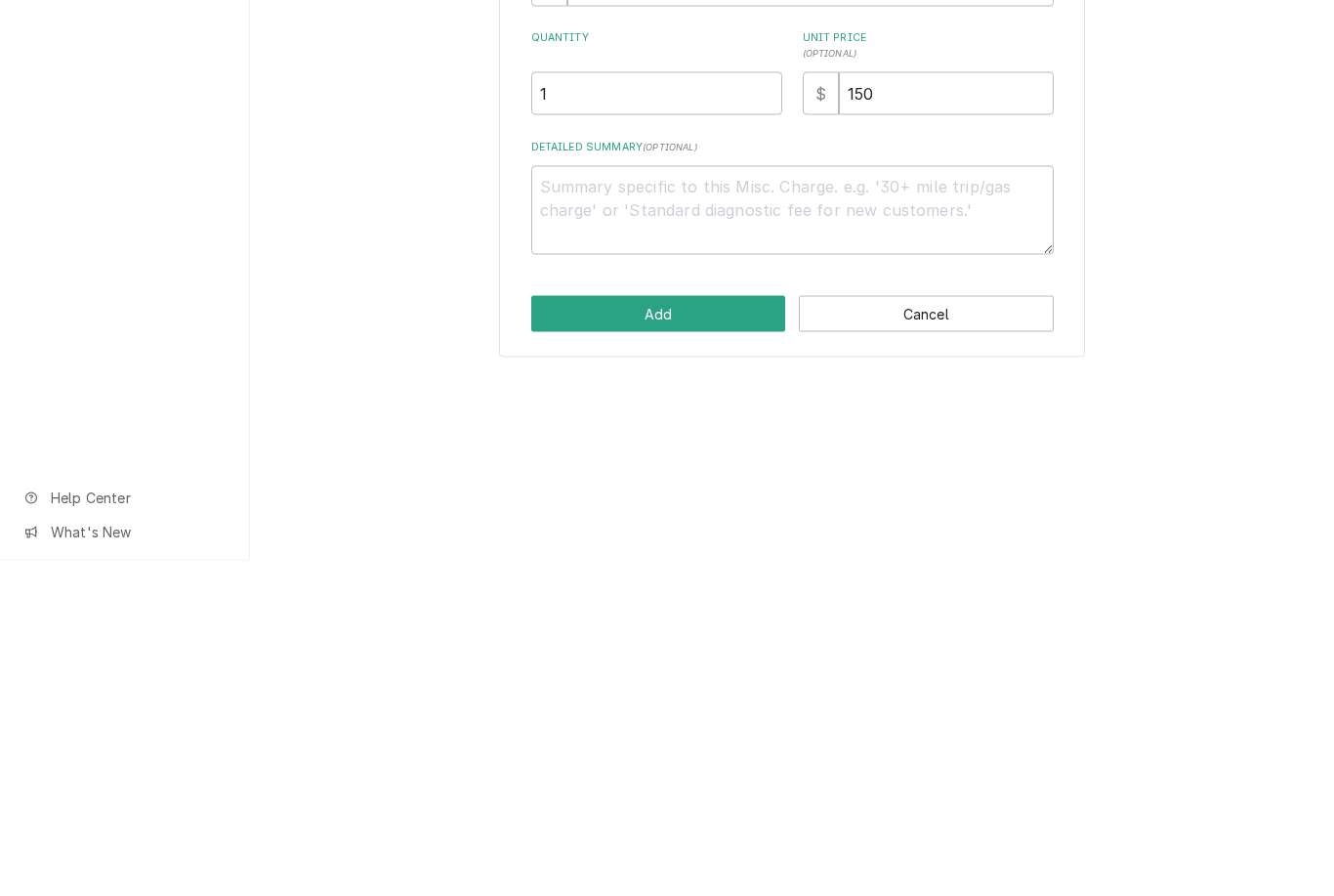
click at [707, 631] on button "Add" at bounding box center [659, 649] width 255 height 36
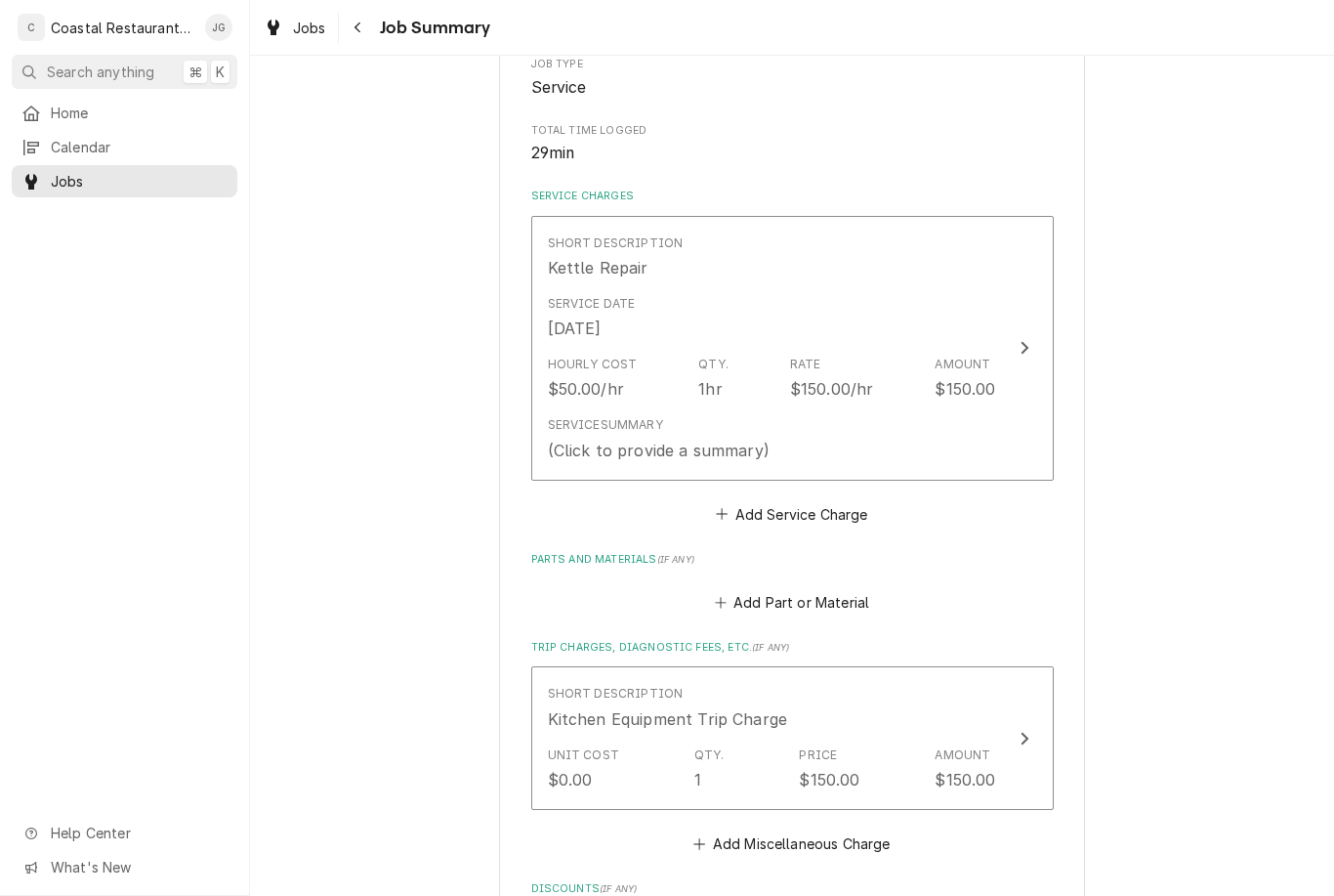
click at [852, 383] on div "$150.00/hr" at bounding box center [832, 389] width 84 height 24
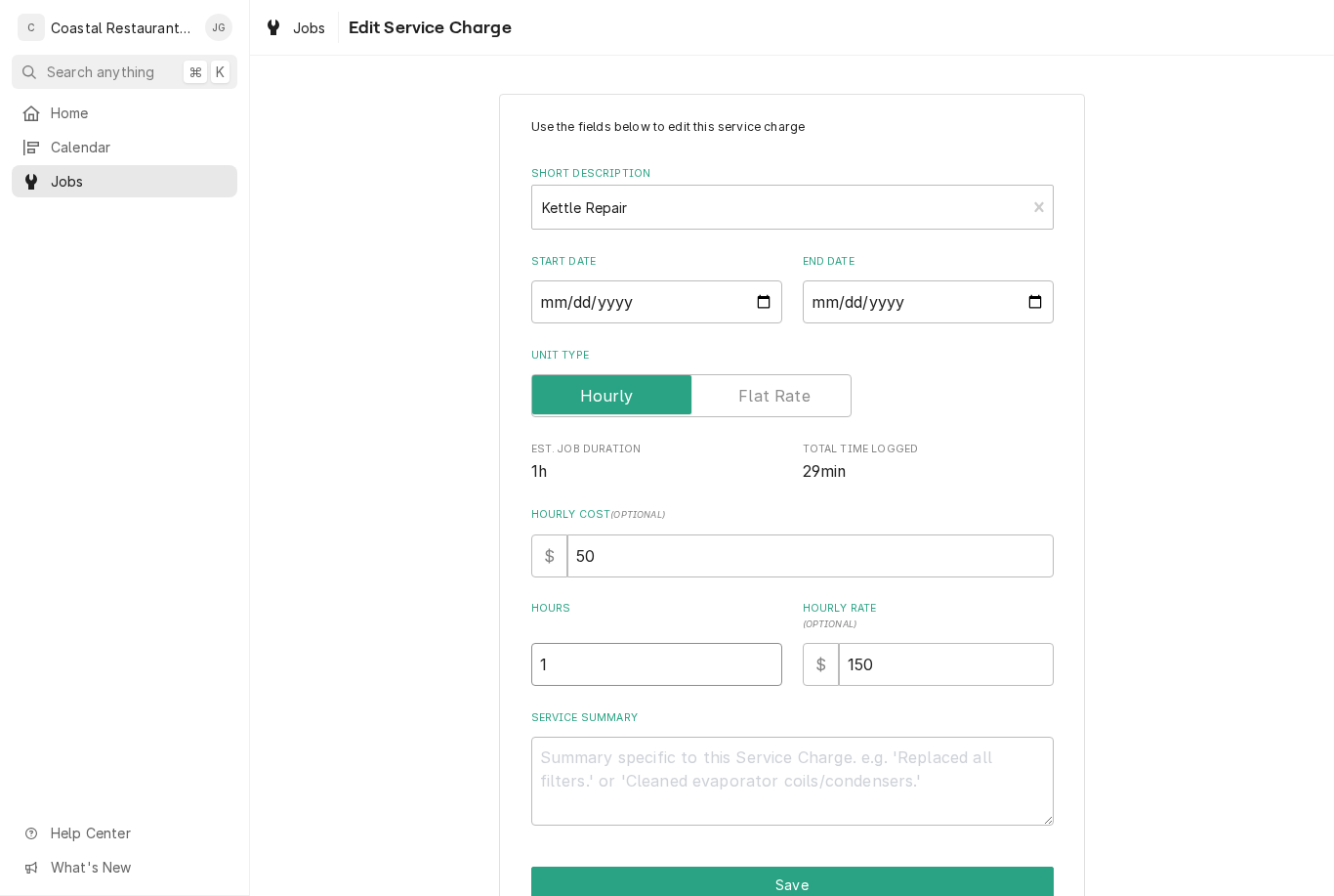
click at [683, 656] on input "1" at bounding box center [657, 665] width 251 height 43
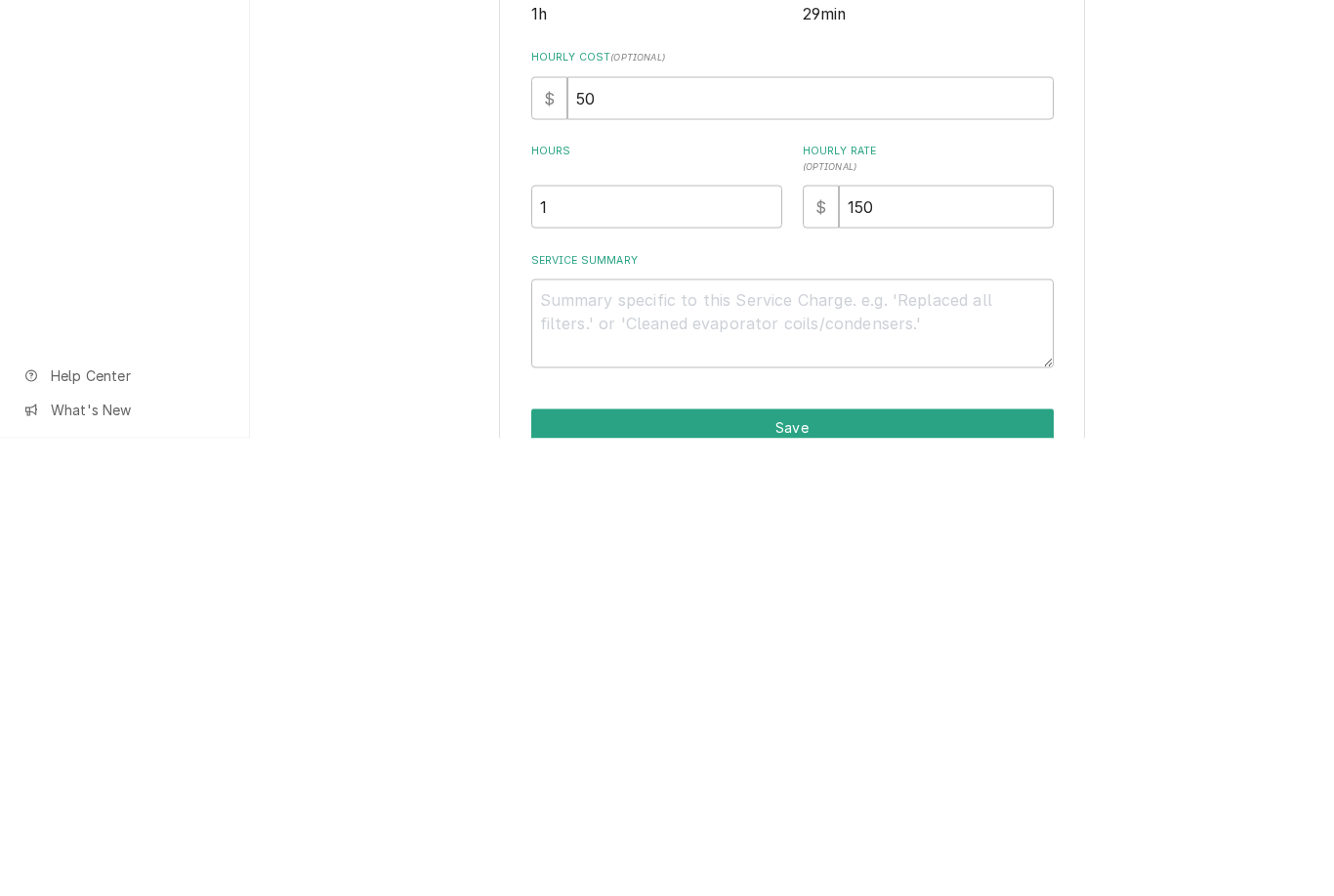
click at [828, 736] on textarea "Service Summary" at bounding box center [793, 781] width 523 height 89
type textarea "x"
type textarea "Fo"
type textarea "x"
type textarea "Fou"
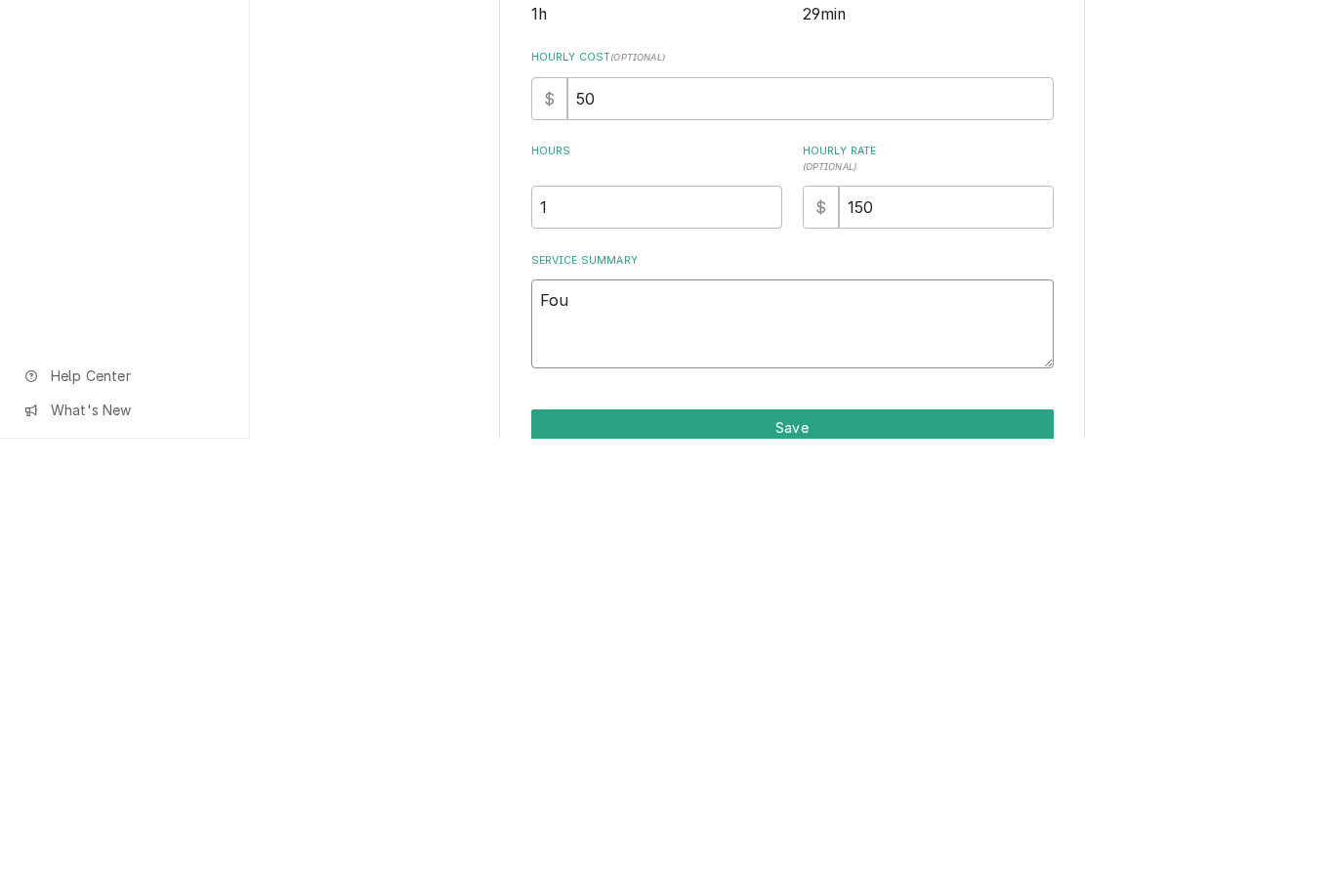
type textarea "x"
type textarea "Found"
type textarea "x"
type textarea "Found"
type textarea "x"
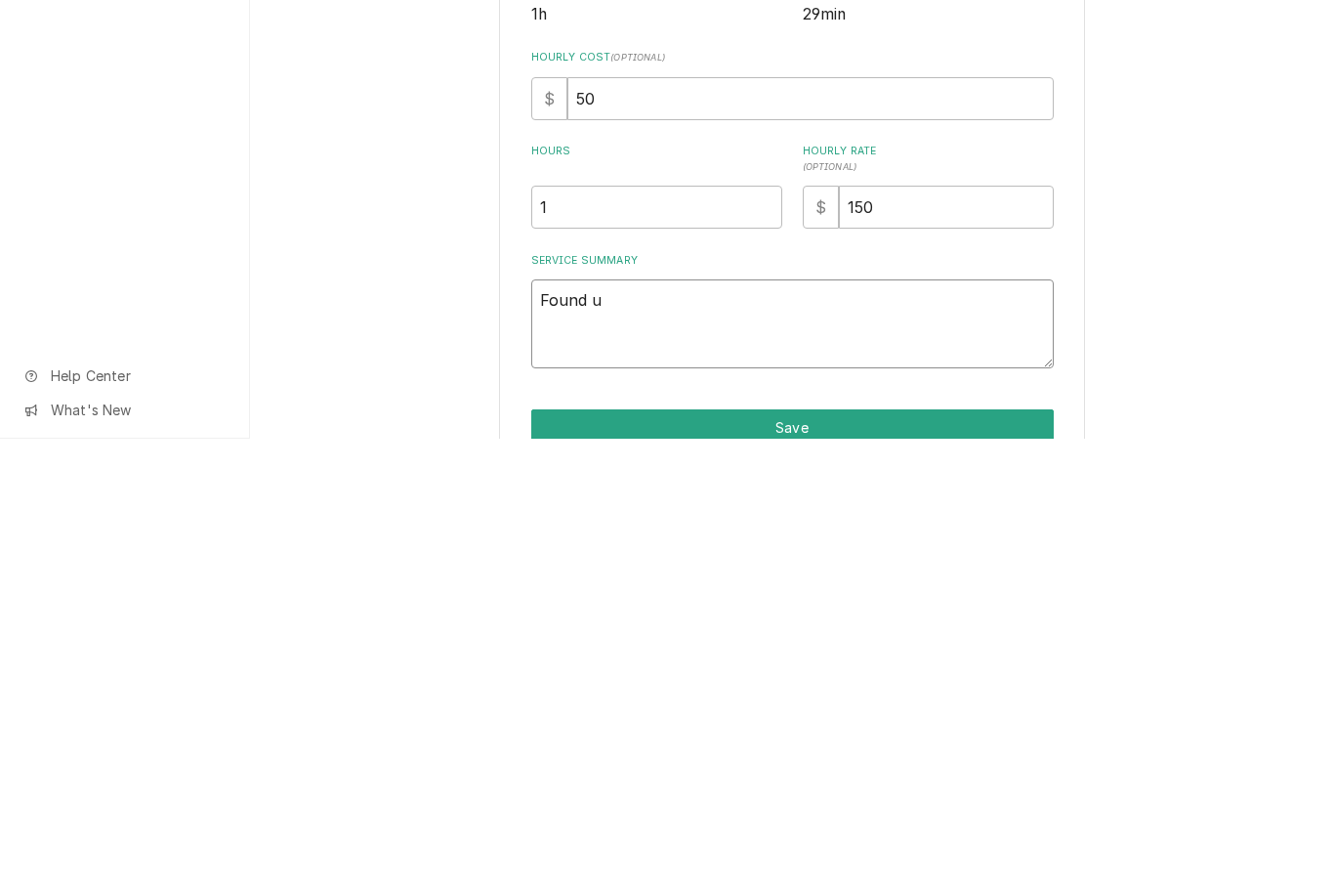
type textarea "Found un"
type textarea "x"
type textarea "Found uni"
type textarea "x"
type textarea "Found unit"
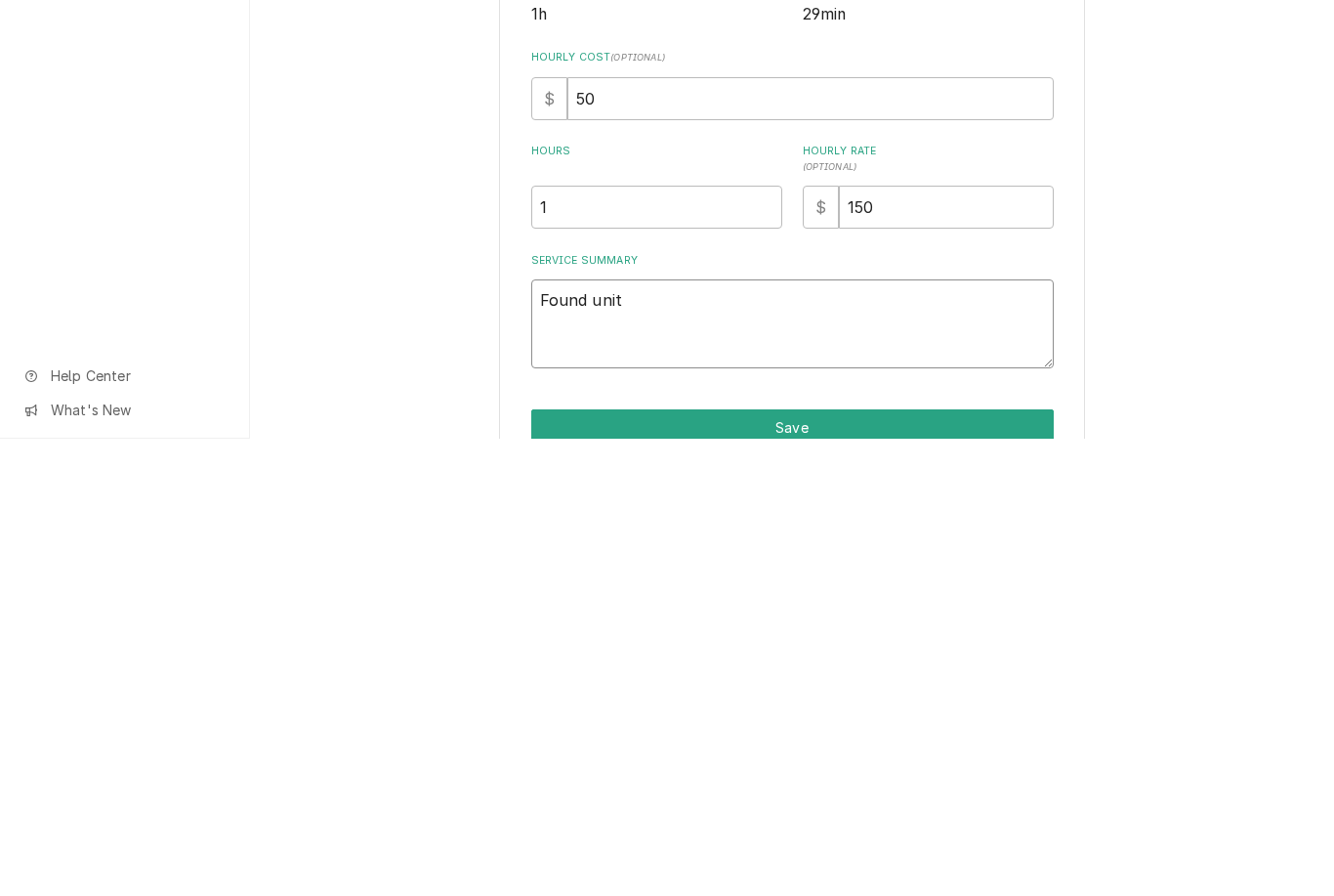
type textarea "x"
type textarea "Found unit"
type textarea "x"
type textarea "Found unit o"
type textarea "x"
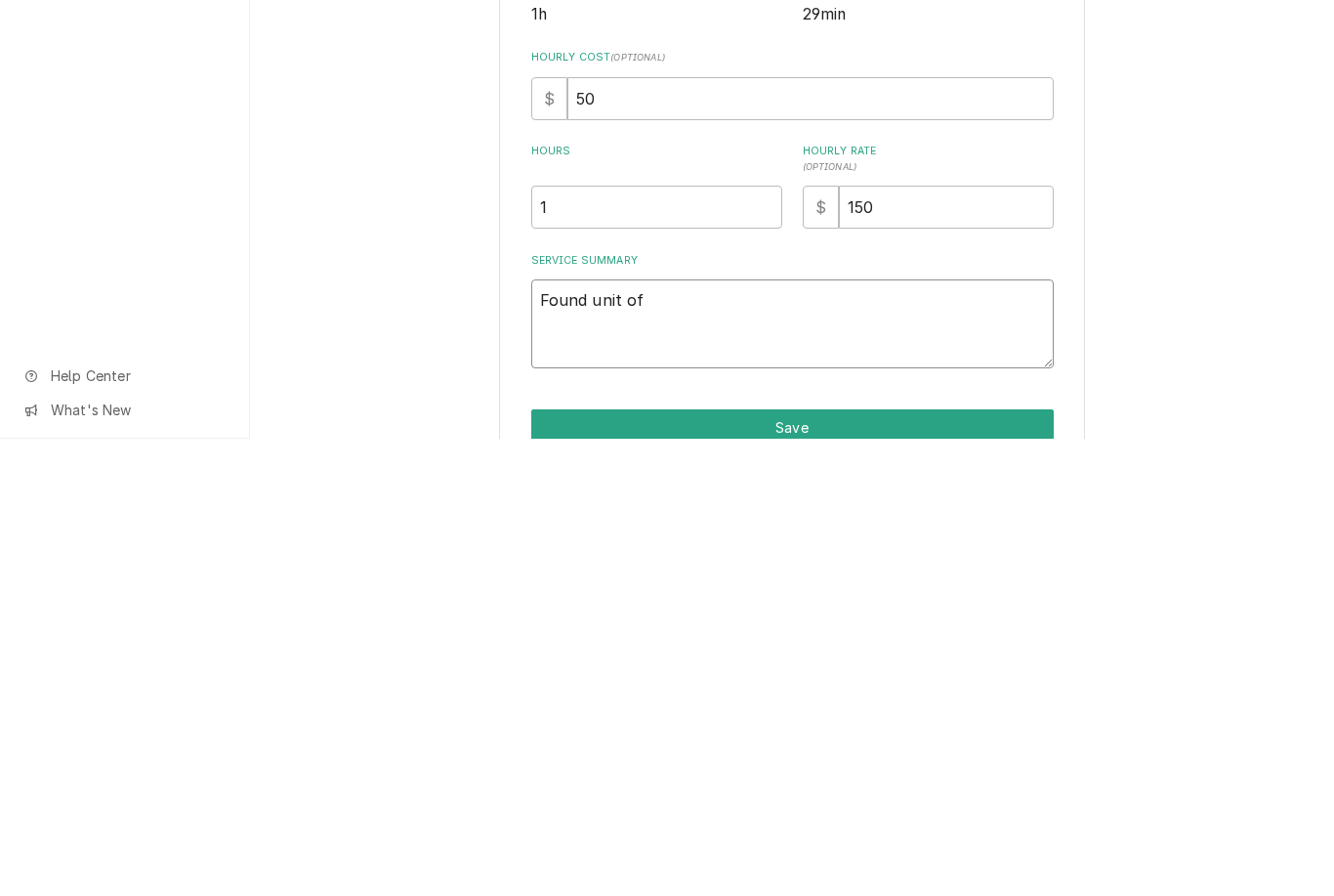
type textarea "Found unit off"
type textarea "x"
type textarea "Found unit off"
type textarea "x"
type textarea "Found unit off c"
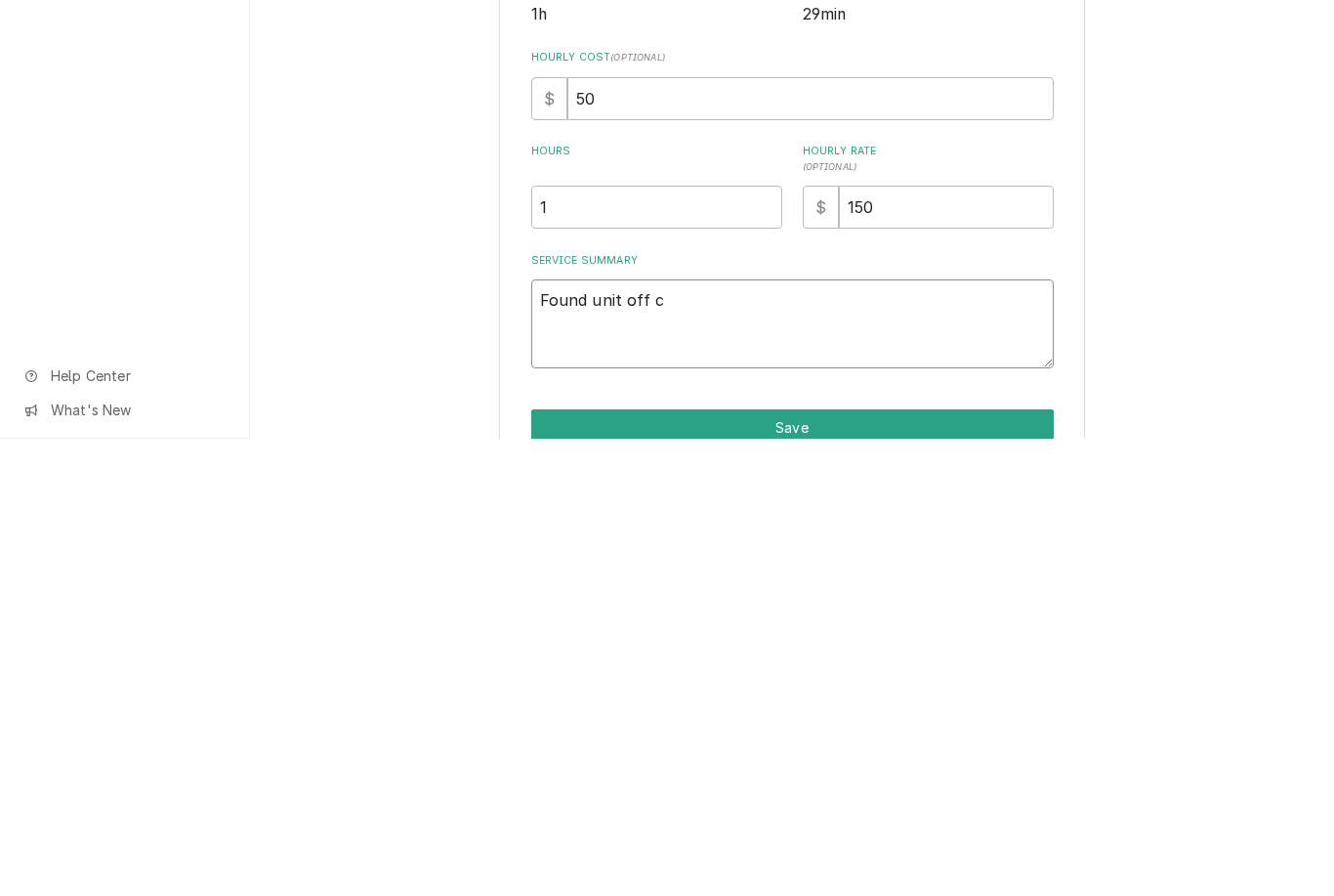
type textarea "x"
type textarea "Found unit off ch"
type textarea "x"
type textarea "Found unit off che"
type textarea "x"
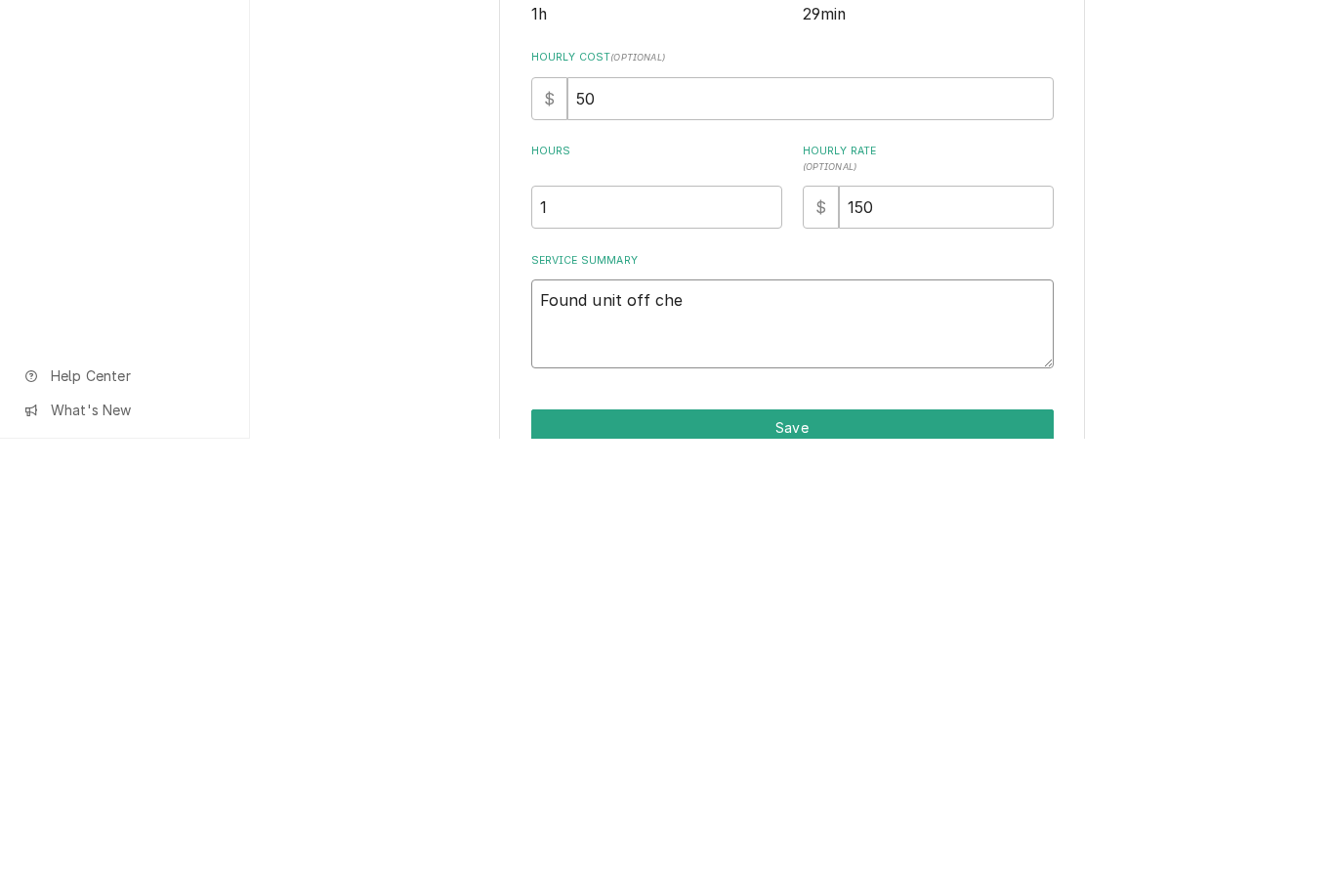
type textarea "Found unit off checked"
type textarea "x"
type textarea "Found unit off checked T"
type textarea "x"
type textarea "Found unit off checked Th"
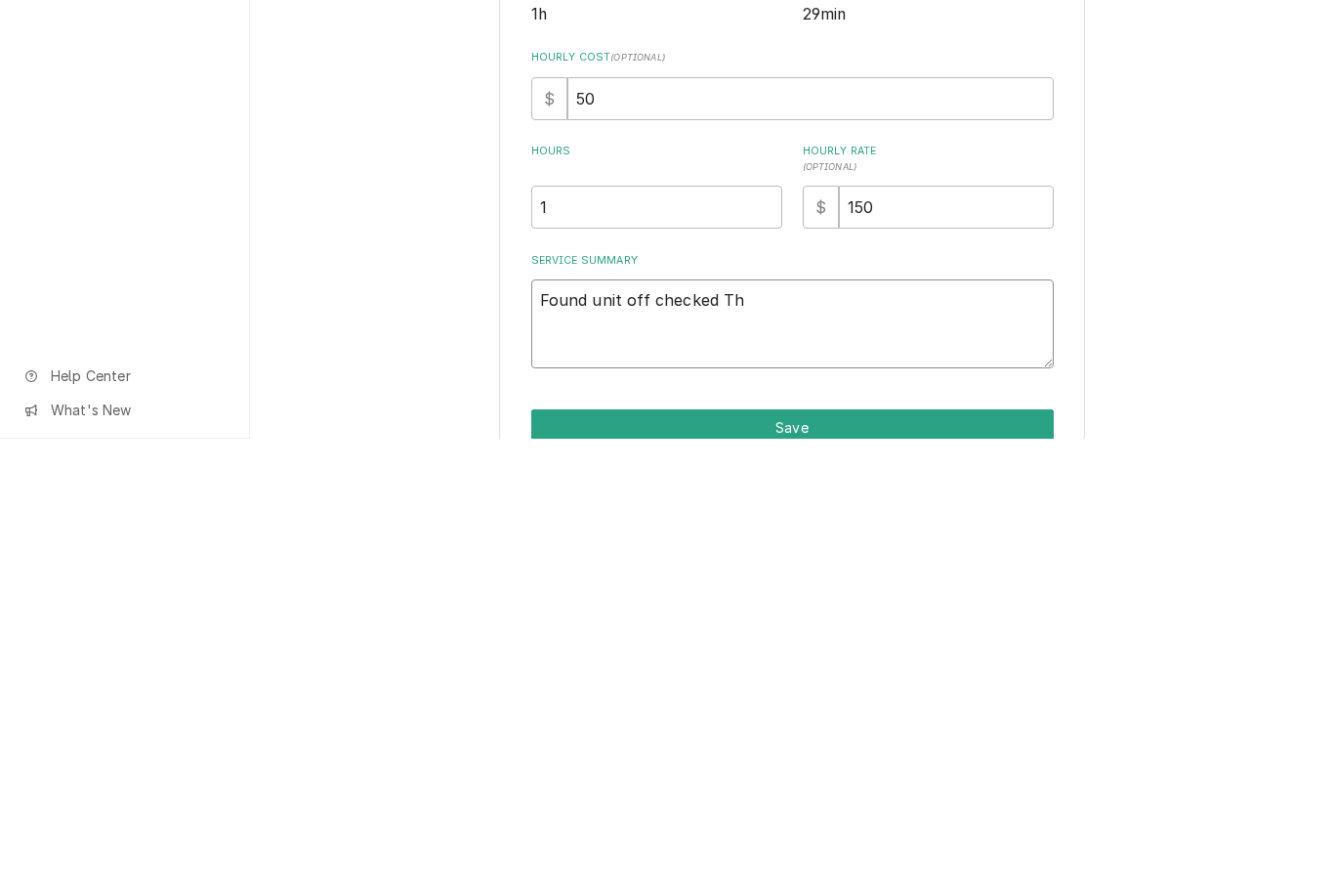
type textarea "x"
type textarea "Found unit off checked The"
type textarea "x"
type textarea "Found unit off checked Ther"
type textarea "x"
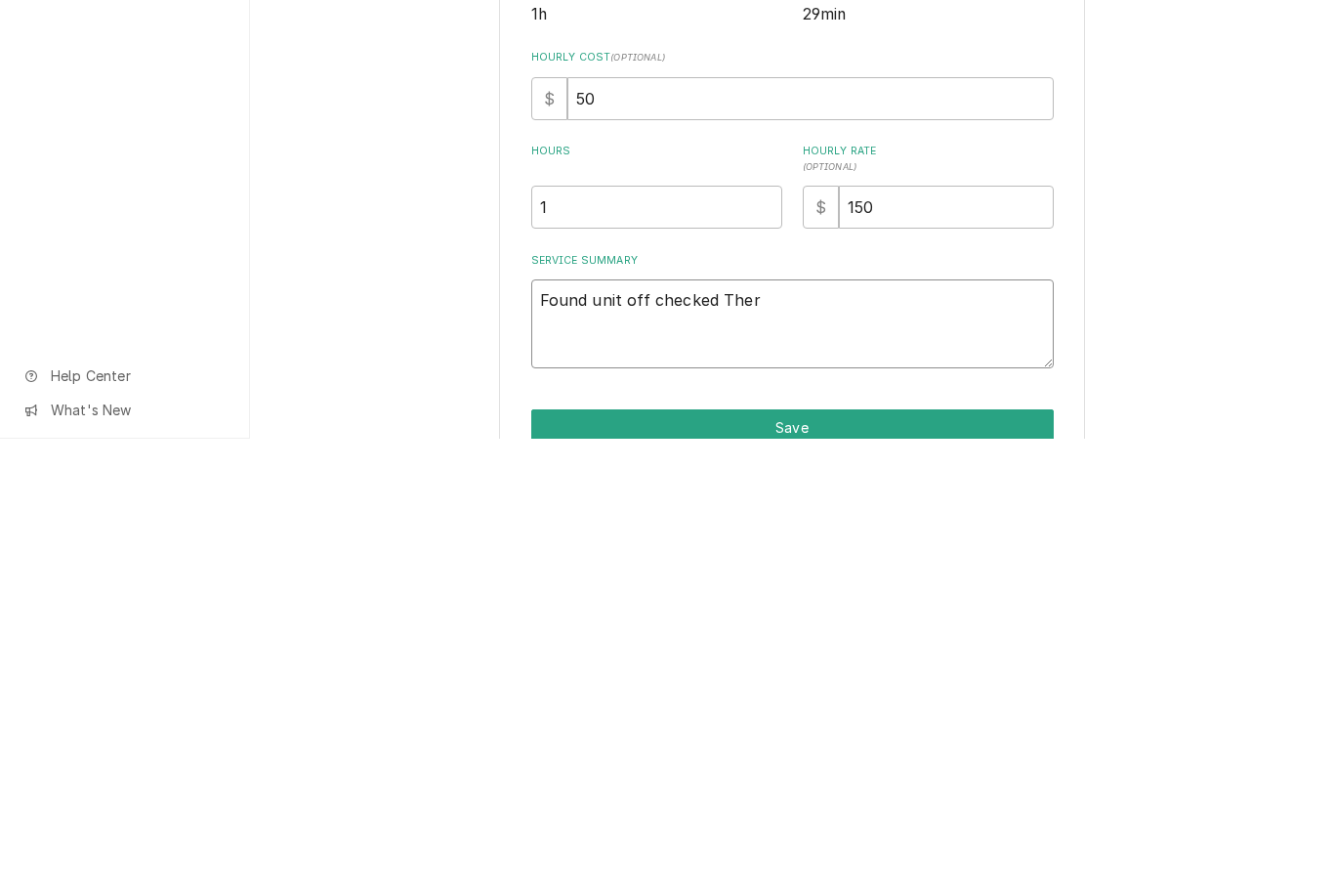
type textarea "Found unit off checked Therm"
type textarea "x"
type textarea "Found unit off checked Thermi"
type textarea "x"
type textarea "Found unit off checked Thermis"
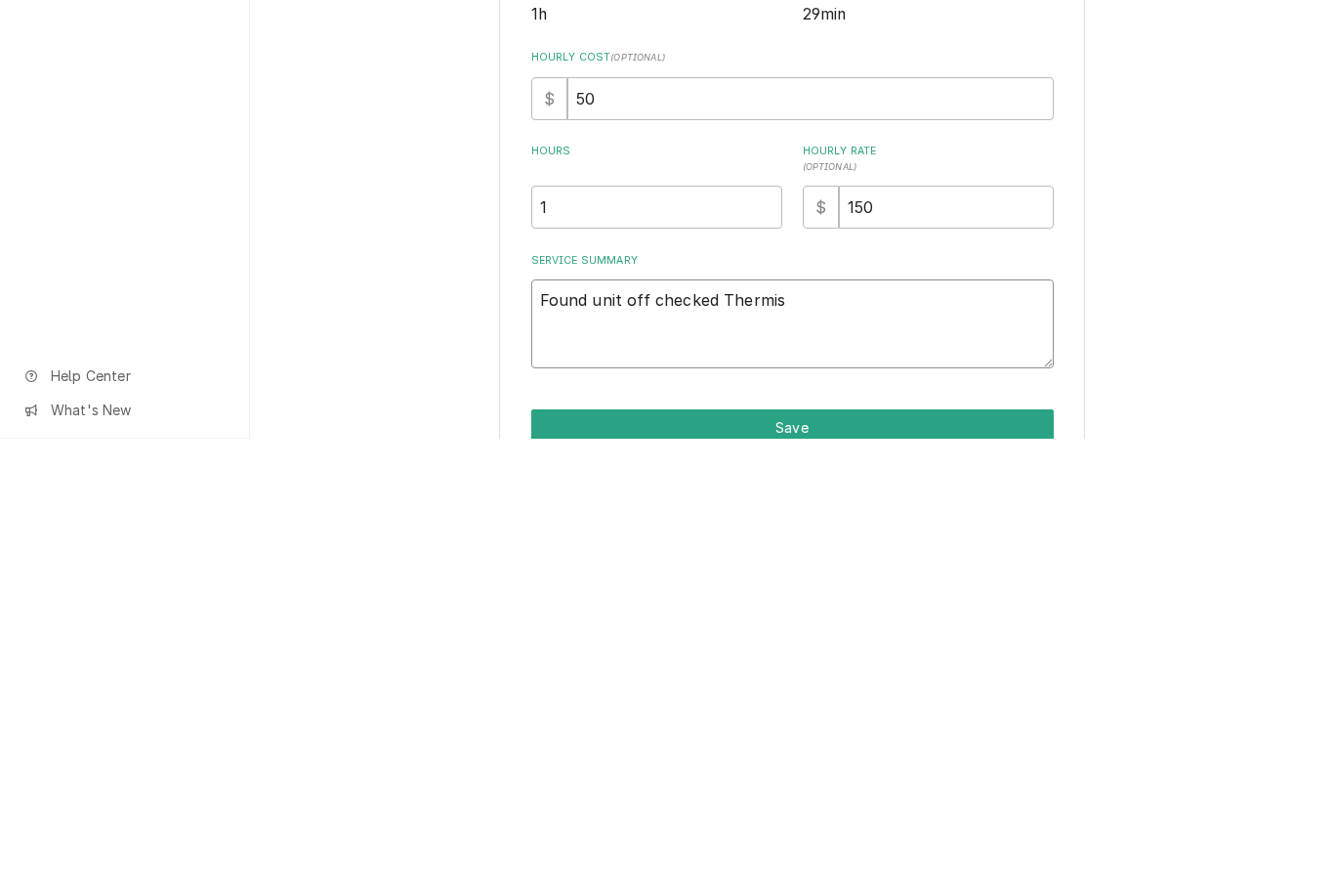
type textarea "x"
type textarea "Found unit off checked Thermist"
type textarea "x"
type textarea "Found unit off checked Thermisto"
type textarea "x"
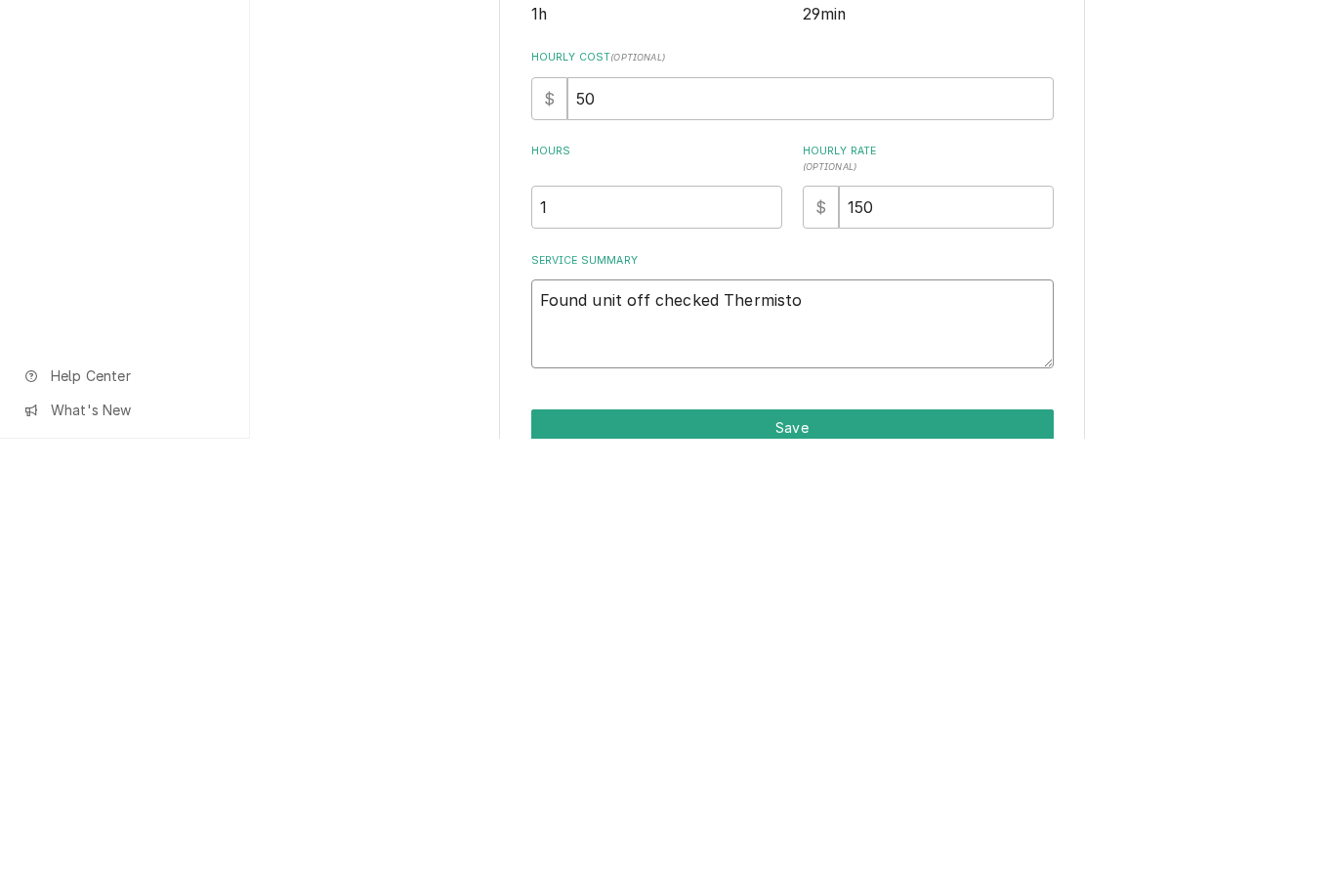
type textarea "Found unit off checked Thermistor"
type textarea "x"
type textarea "Found unit off checked Thermistor"
type textarea "x"
type textarea "Found unit off checked Thermisto"
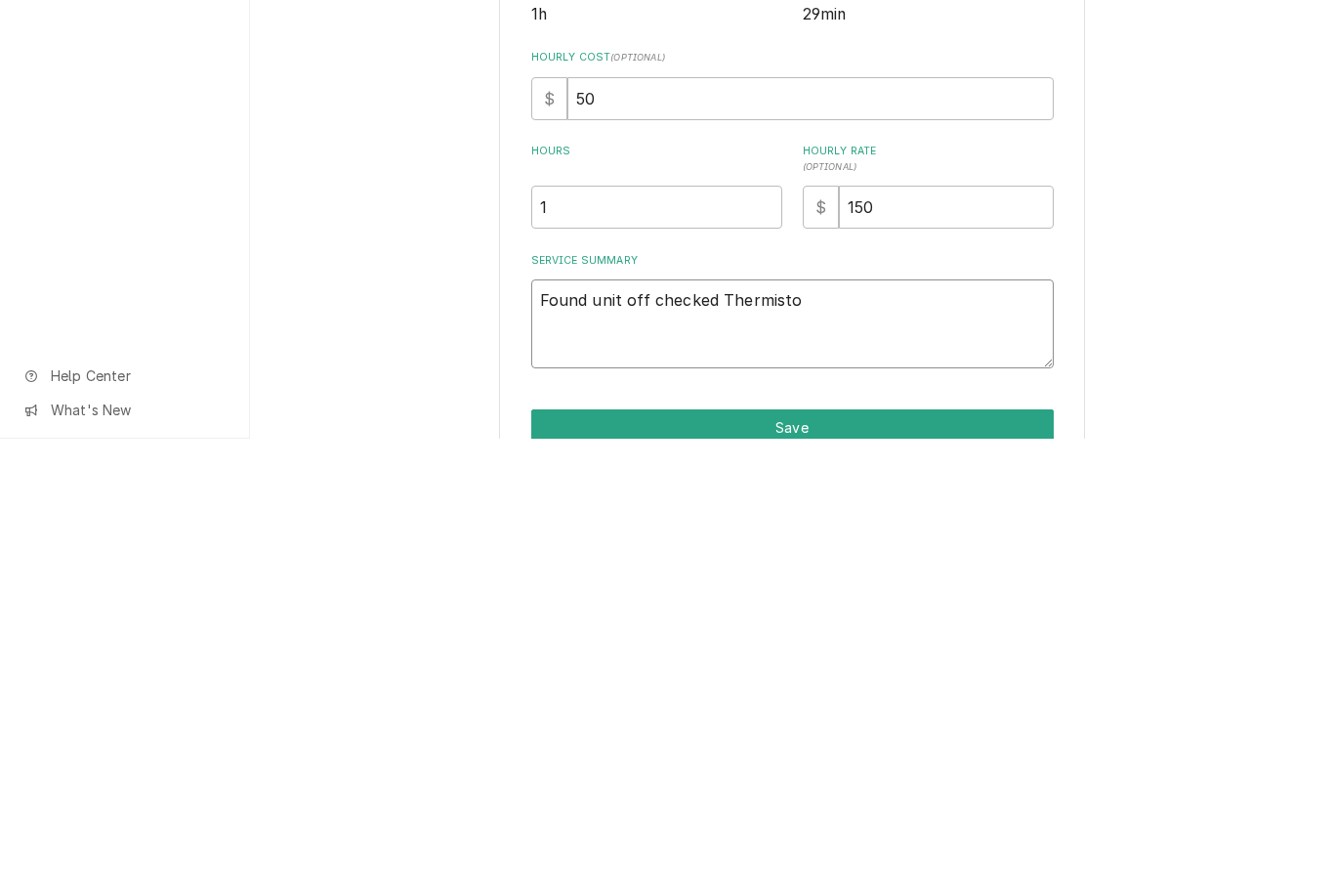
type textarea "x"
type textarea "Found unit off checked Thermis"
type textarea "x"
type textarea "Found unit off checked Thermi"
type textarea "x"
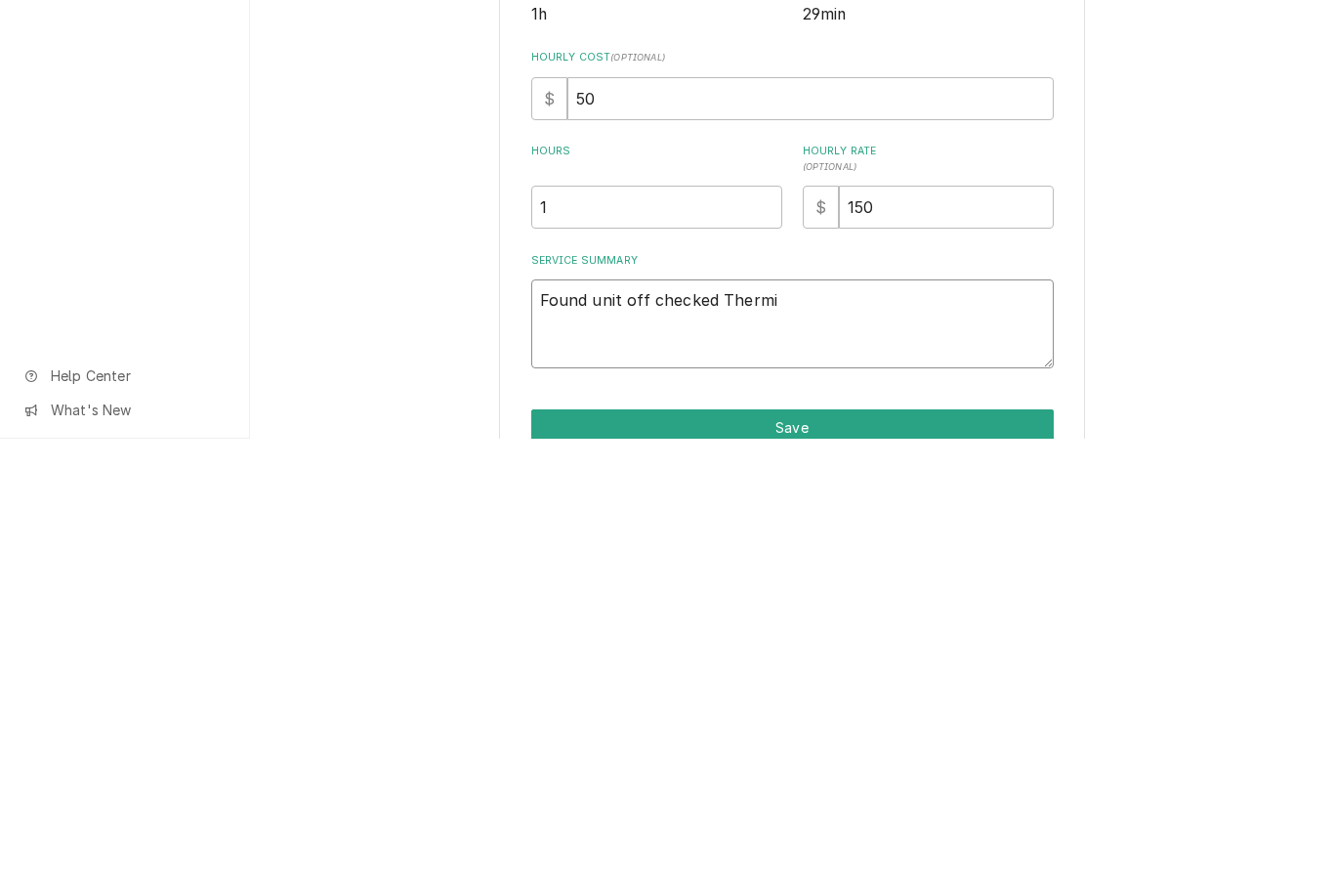
type textarea "Found unit off checked Therm"
type textarea "x"
type textarea "Found unit off checked Ther"
type textarea "x"
type textarea "Found unit off checked The"
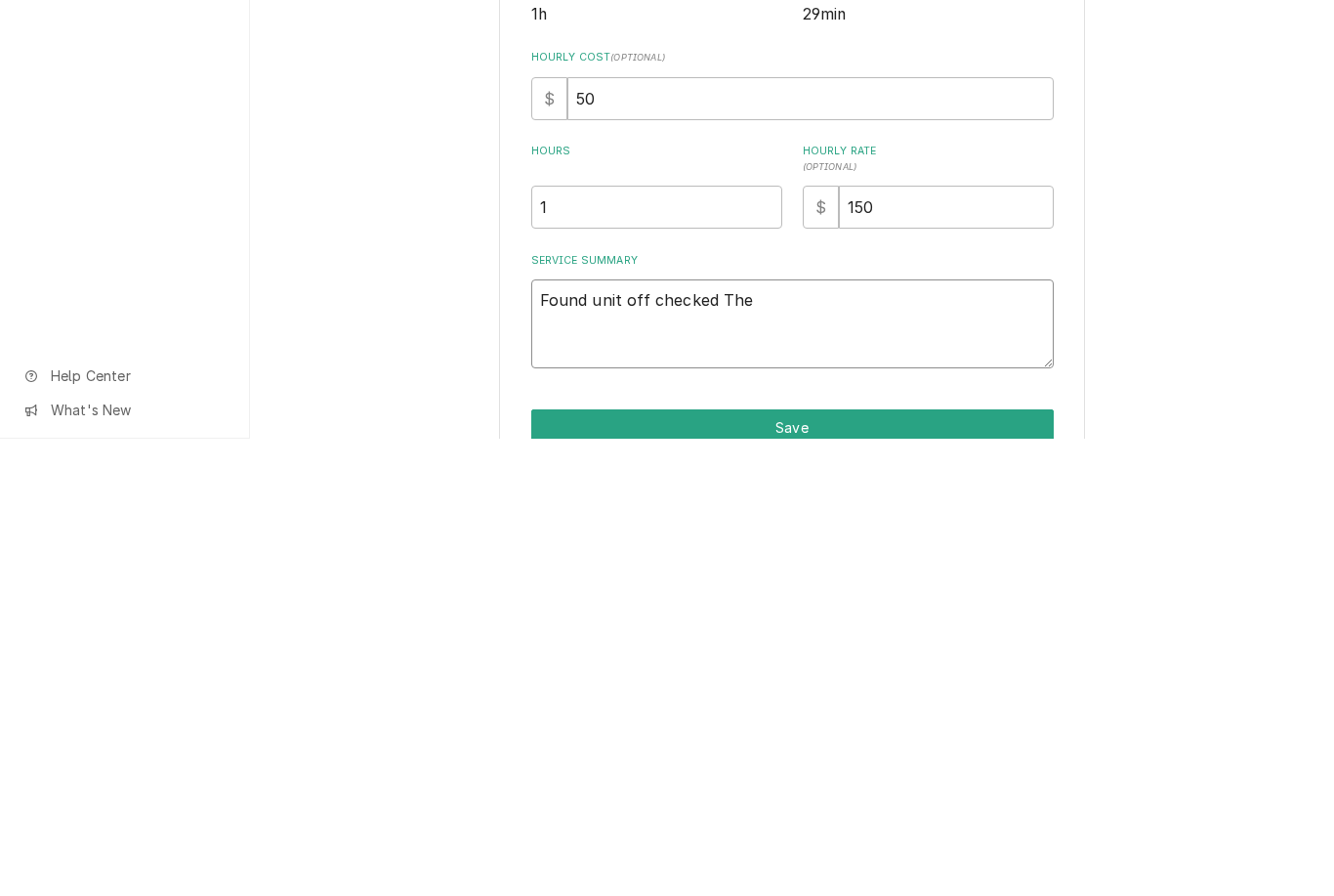
type textarea "x"
type textarea "Found unit off checked T"
type textarea "x"
type textarea "Found unit off checked"
type textarea "x"
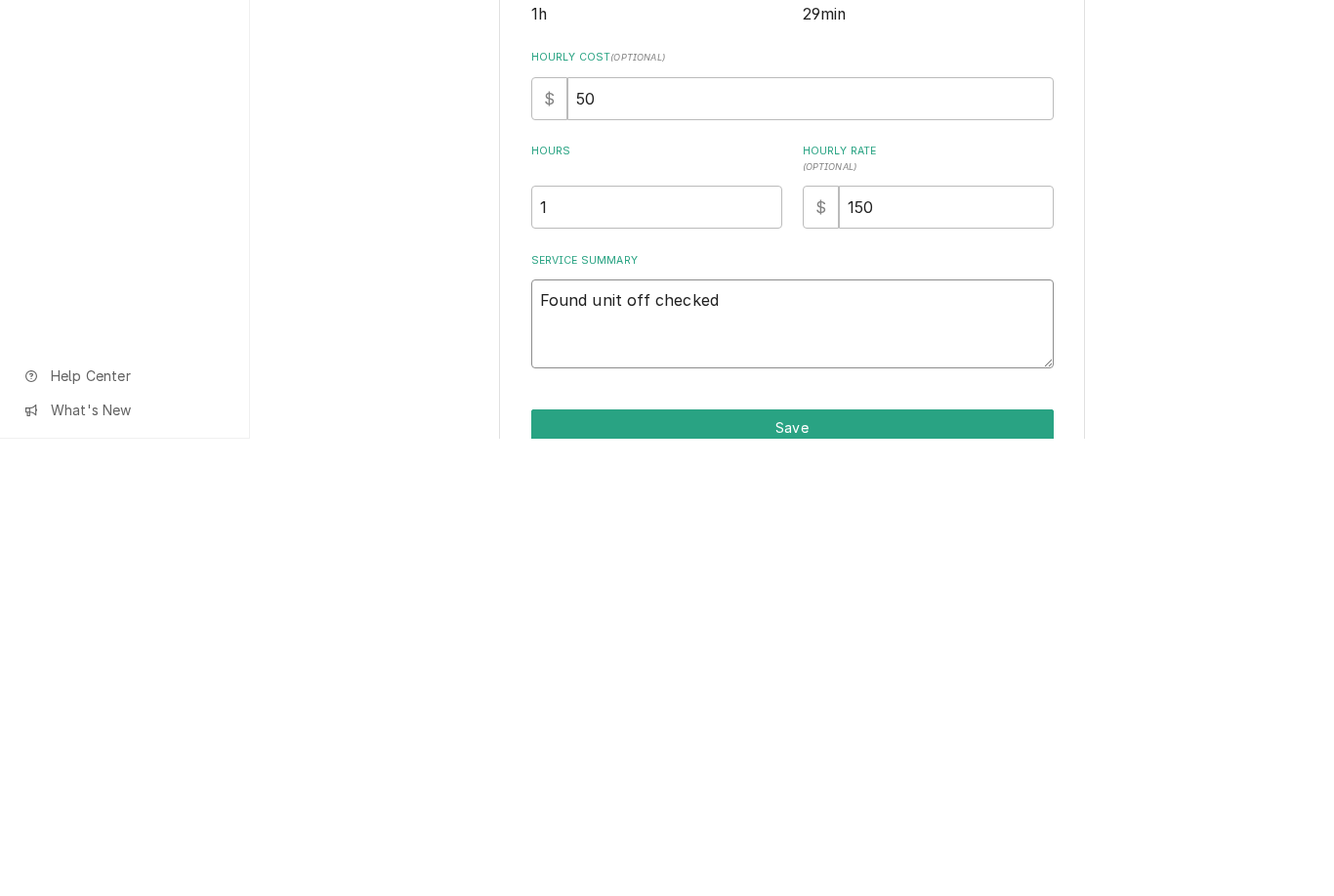
type textarea "Found unit off checked o"
type textarea "x"
type textarea "Found unit off checked ov"
type textarea "x"
type textarea "Found unit off checked ove"
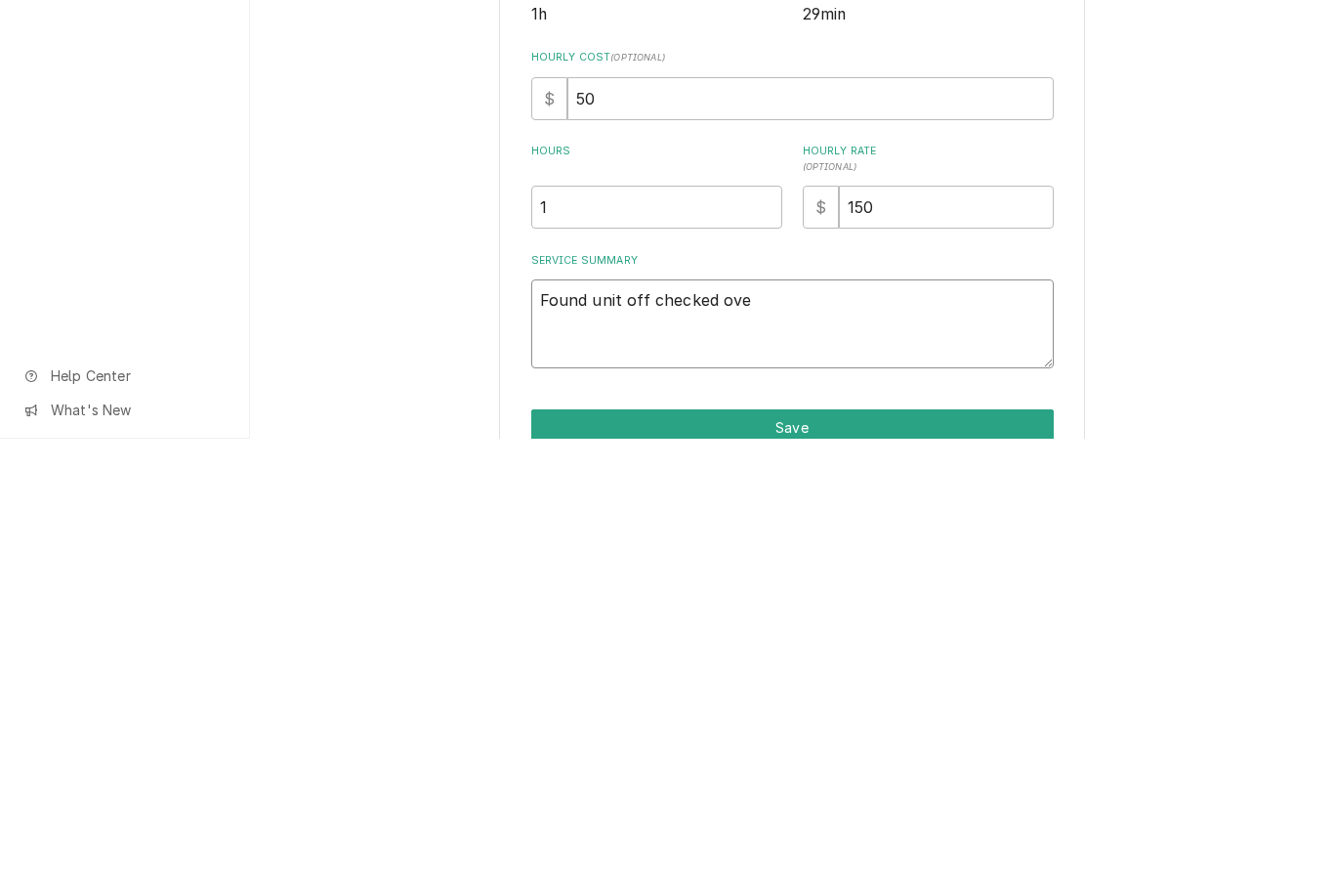
type textarea "x"
type textarea "Found unit off checked over"
type textarea "x"
type textarea "Found unit off checked over c"
type textarea "x"
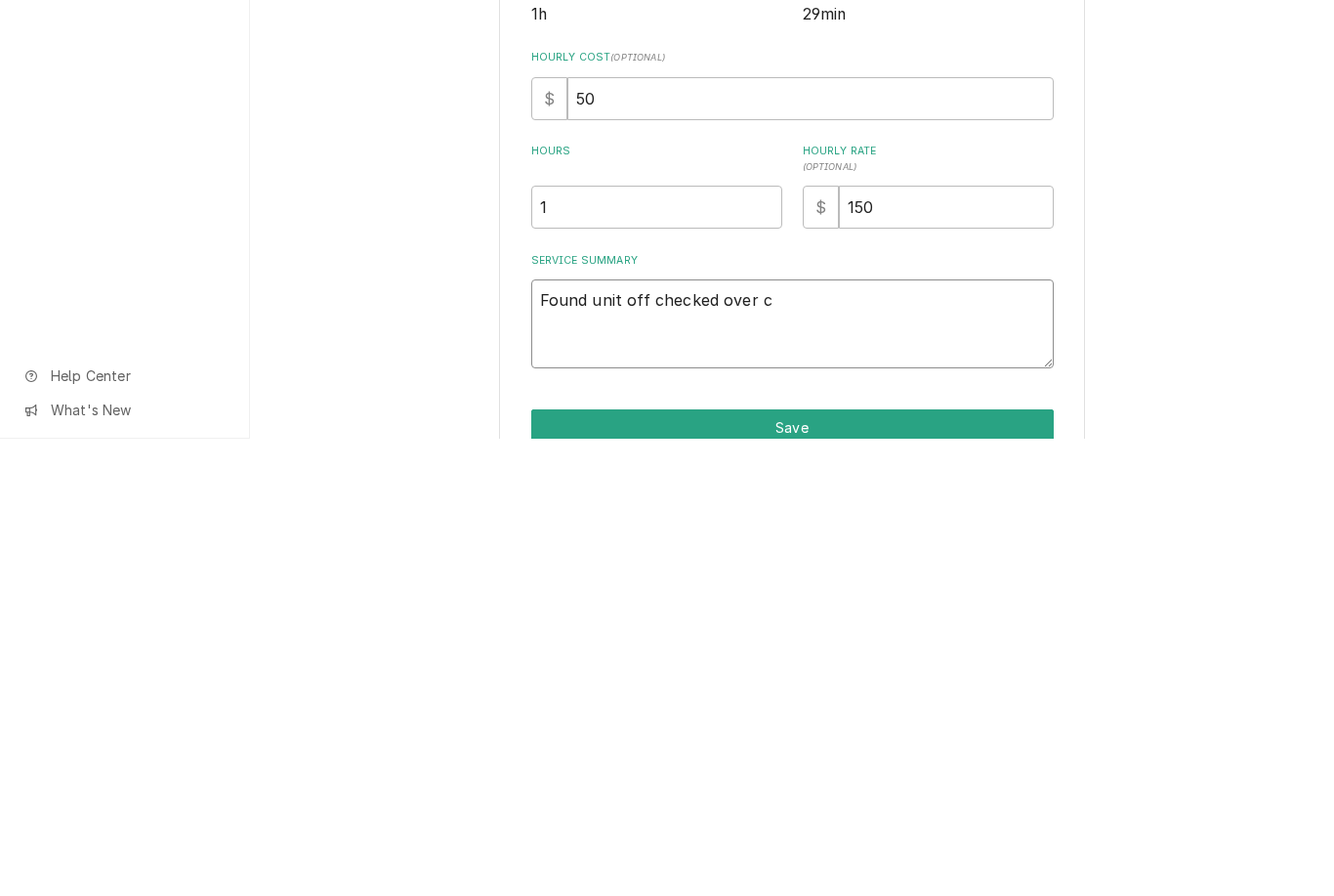
type textarea "Found unit off checked over co"
type textarea "x"
type textarea "Found unit off checked over com"
type textarea "x"
type textarea "Found unit off checked over comp"
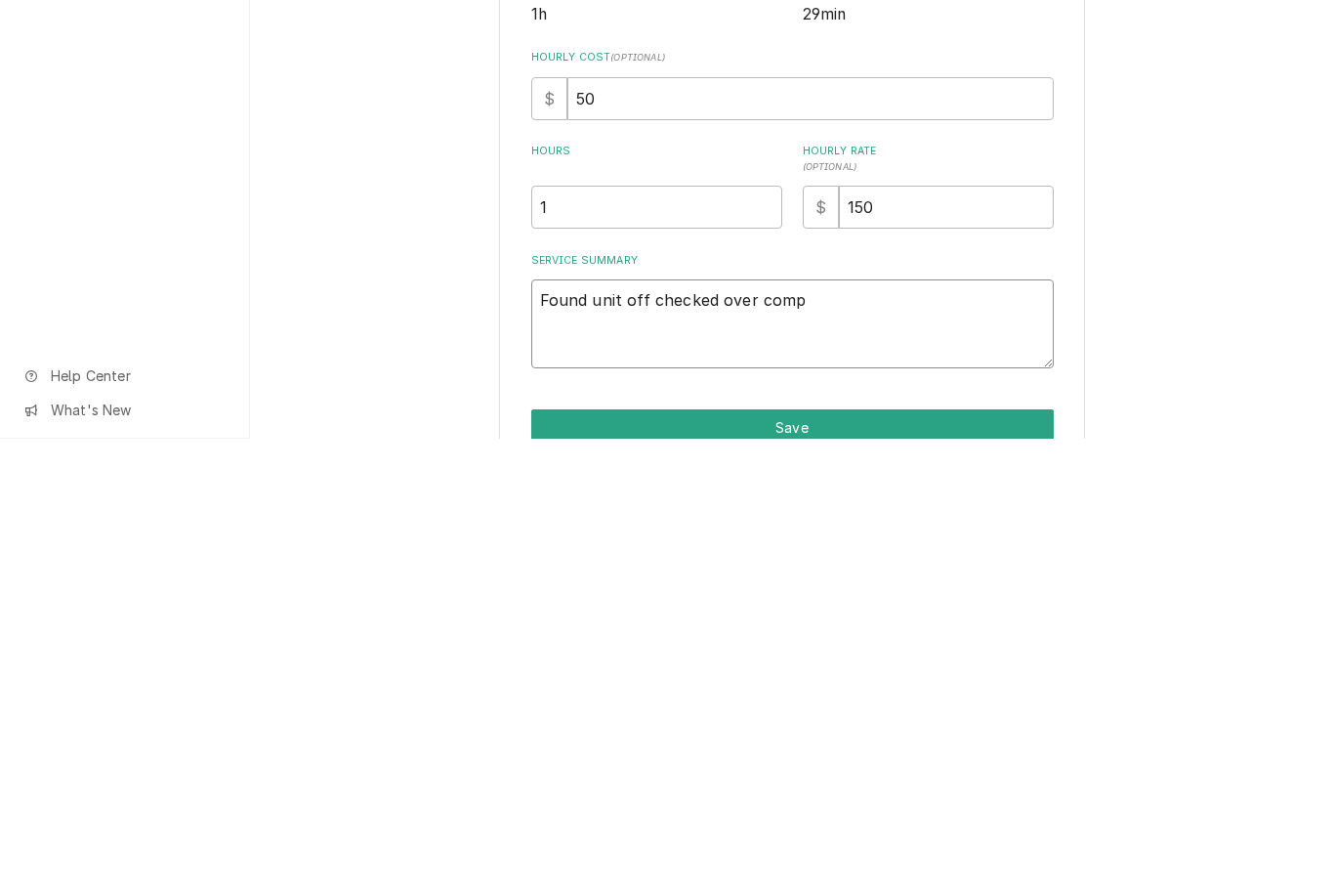
type textarea "x"
type textarea "Found unit off checked over compo"
type textarea "x"
type textarea "Found unit off checked over compon"
type textarea "x"
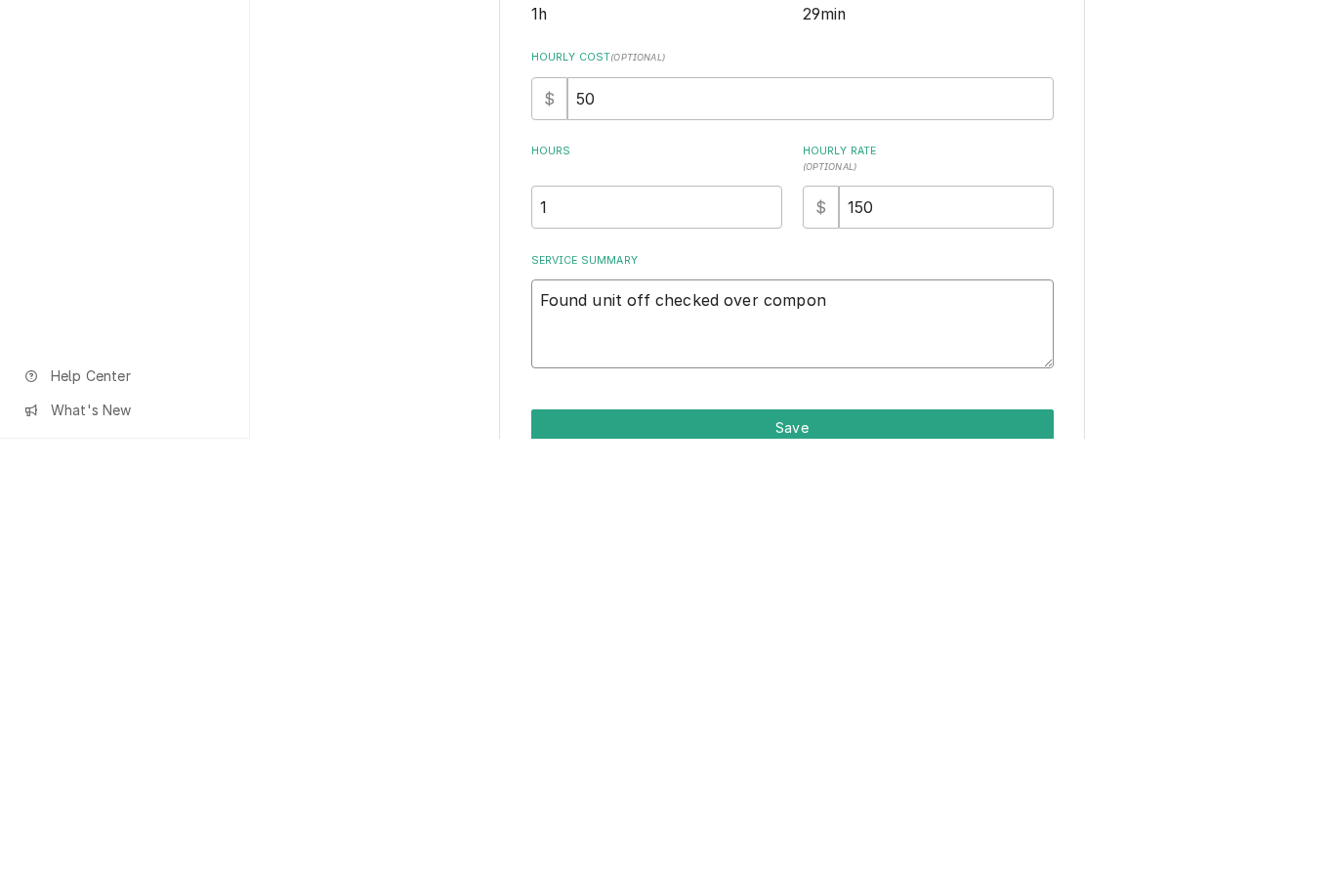
type textarea "Found unit off checked over compone"
type textarea "x"
type textarea "Found unit off checked over componet"
type textarea "x"
type textarea "Found unit off checked over components"
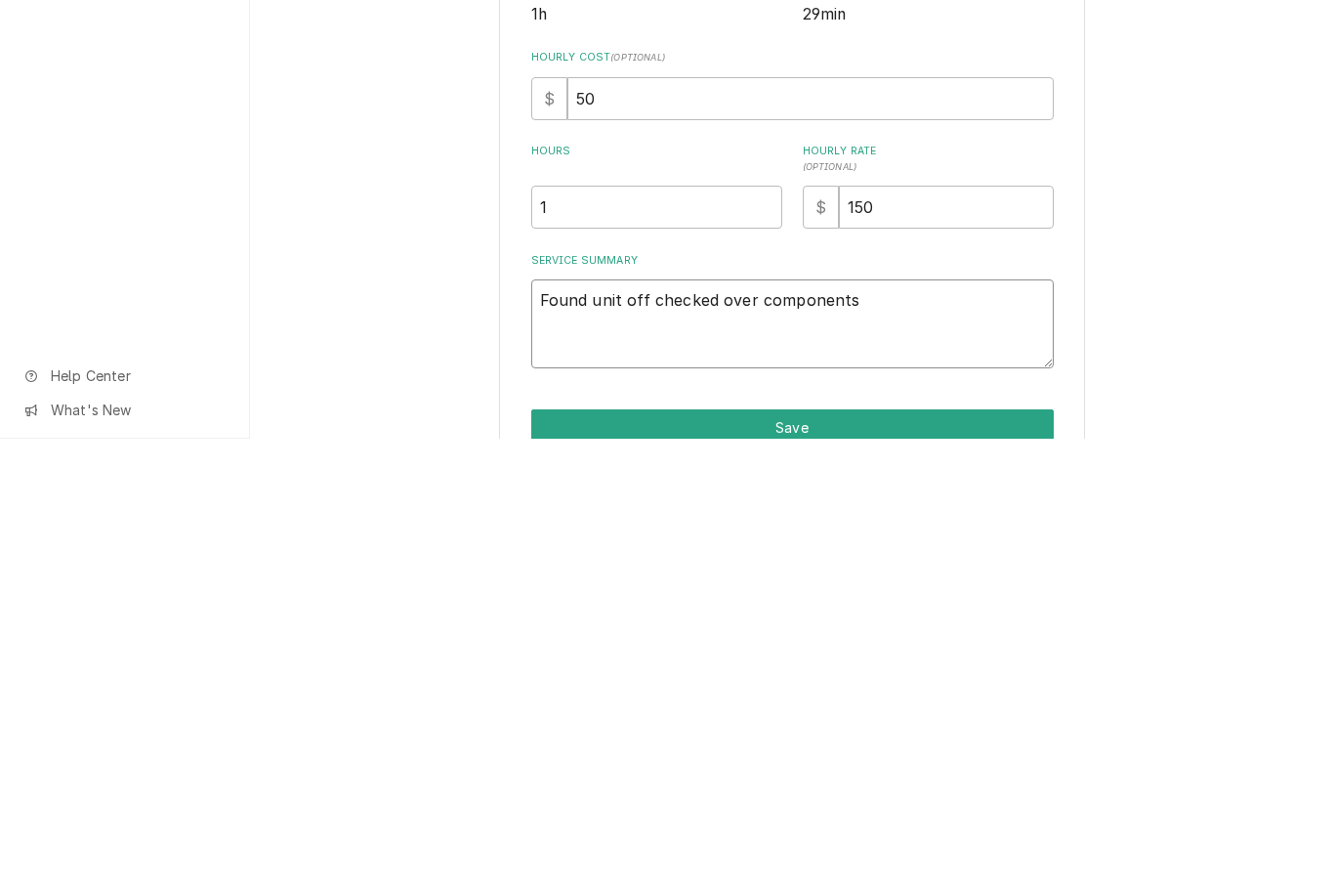
type textarea "x"
type textarea "Found unit off checked over components f"
type textarea "x"
type textarea "Found unit off checked over components fo"
type textarea "x"
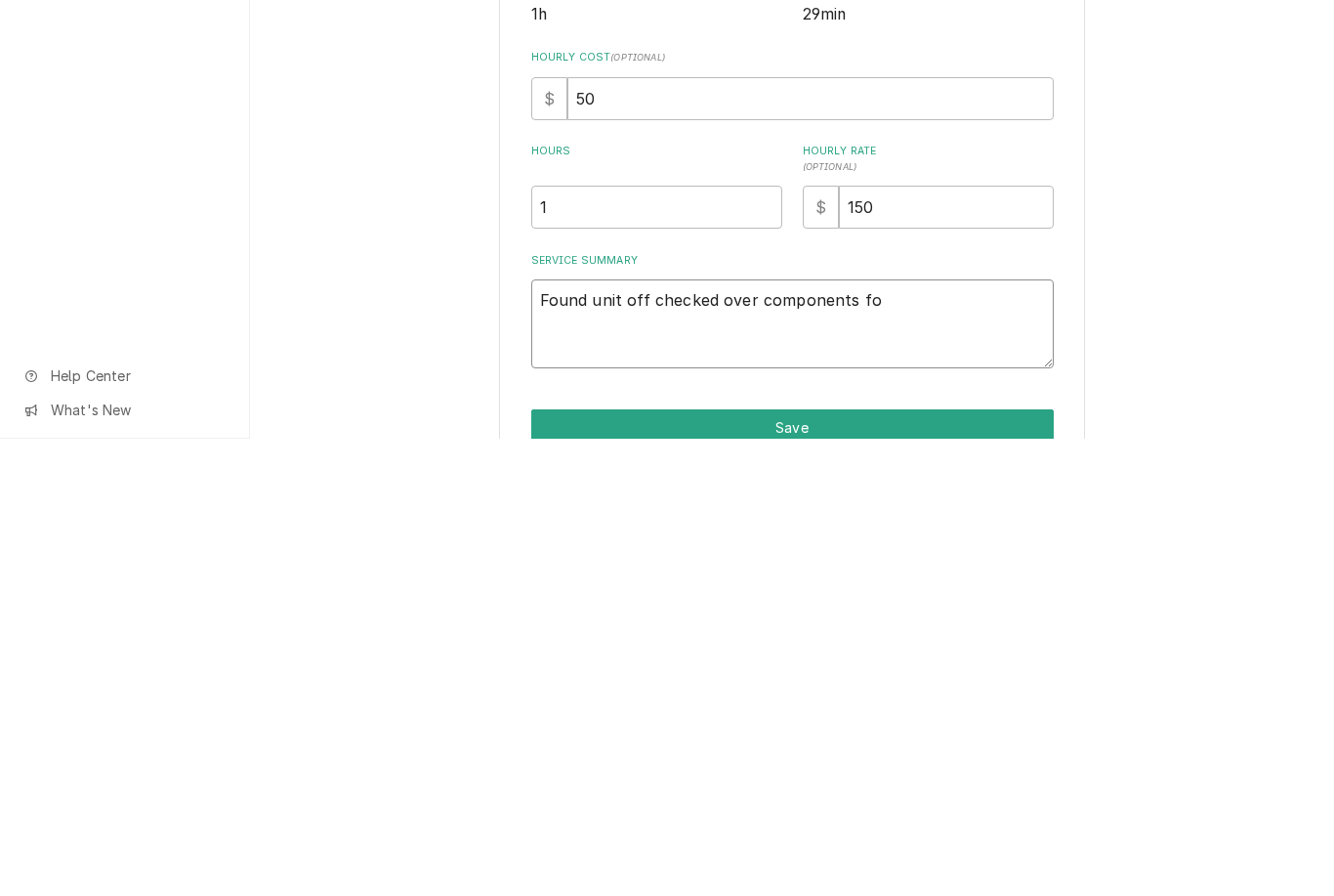
type textarea "Found unit off checked over components fou"
type textarea "x"
type textarea "Found unit off checked over components foun"
type textarea "x"
type textarea "Found unit off checked over components found"
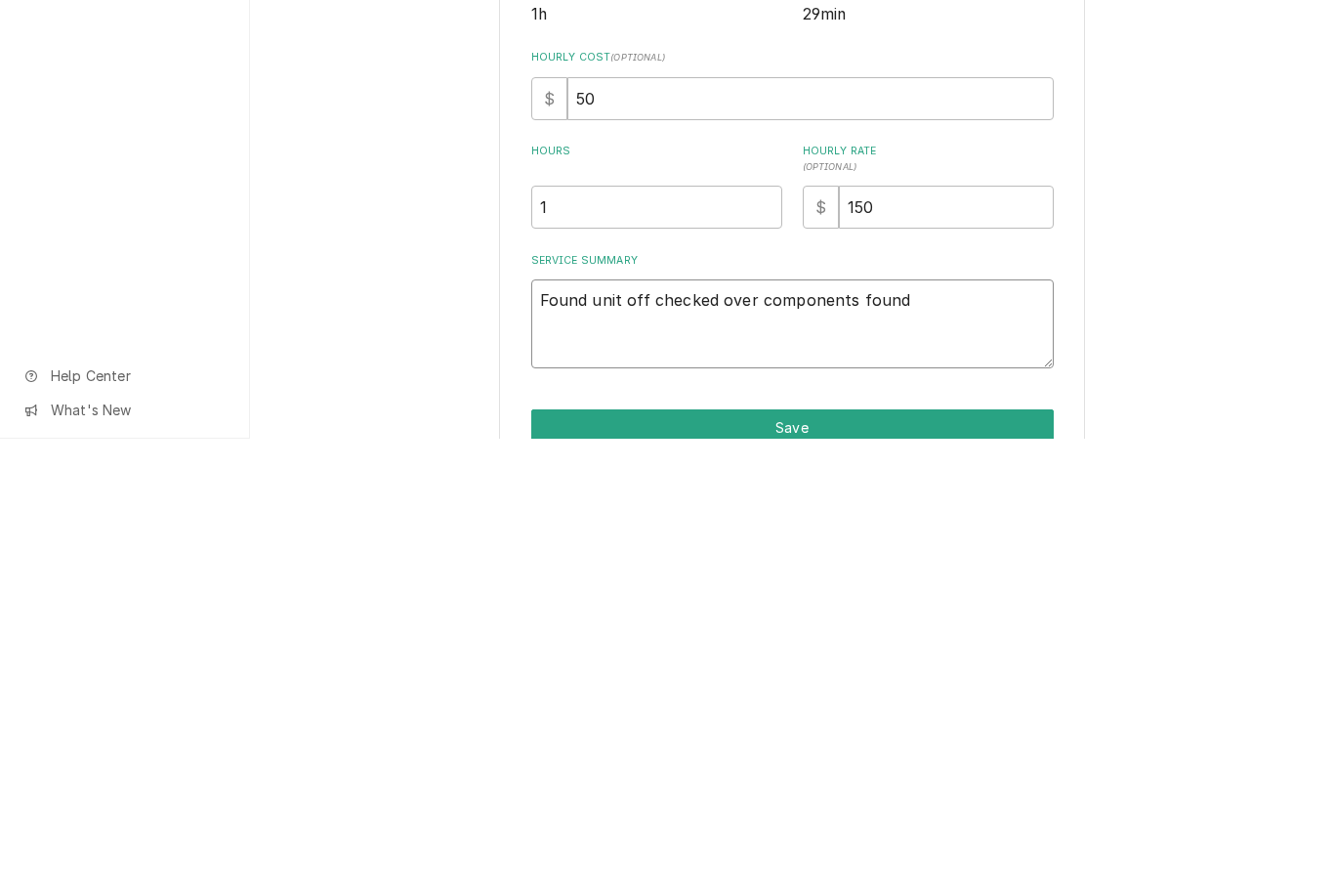
type textarea "x"
type textarea "Found unit off checked over components found"
type textarea "x"
type textarea "Found unit off checked over components found t"
type textarea "x"
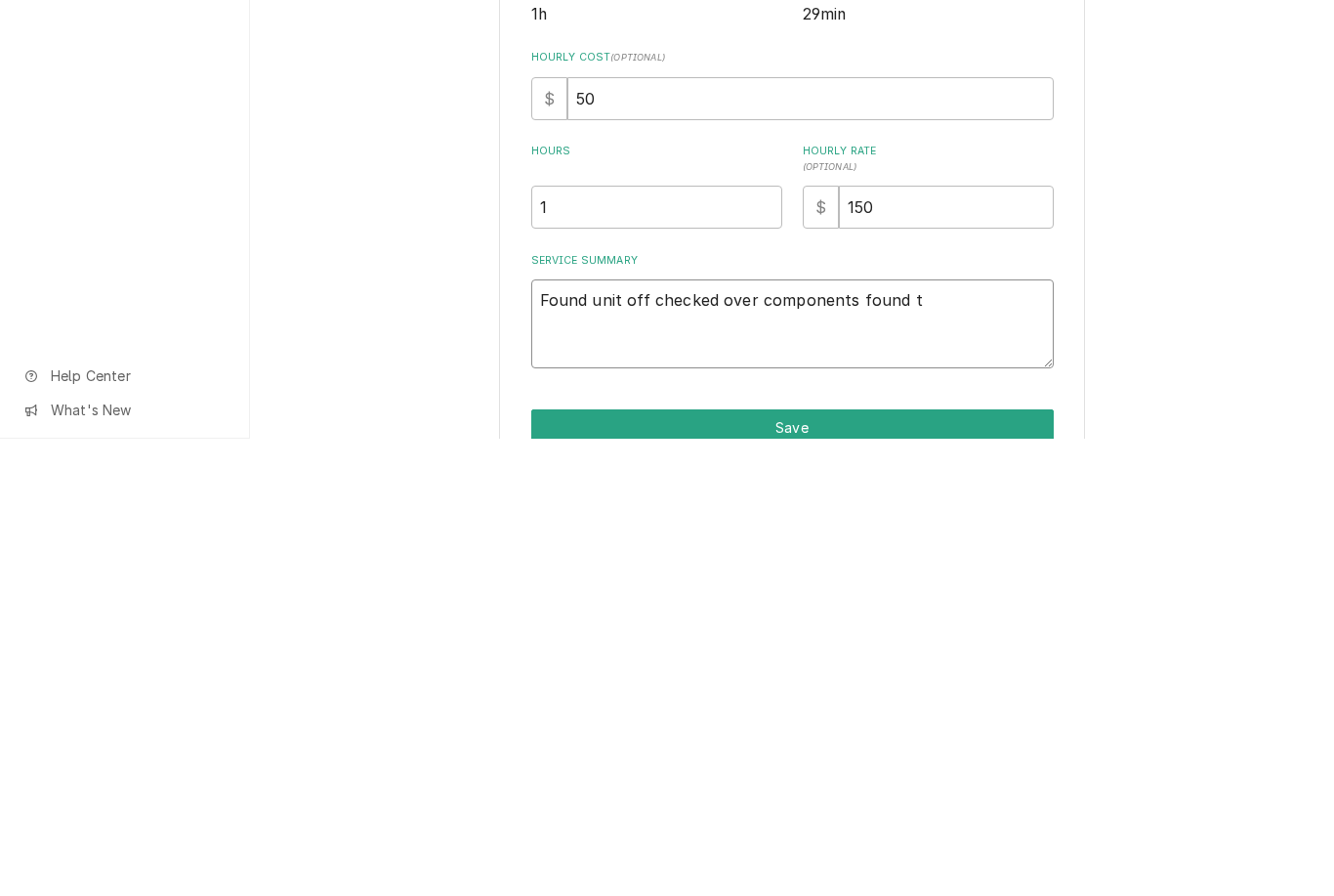
type textarea "Found unit off checked over components found"
type textarea "x"
type textarea "Found unit off checked over components found T"
type textarea "x"
type textarea "Found unit off checked over components found Th"
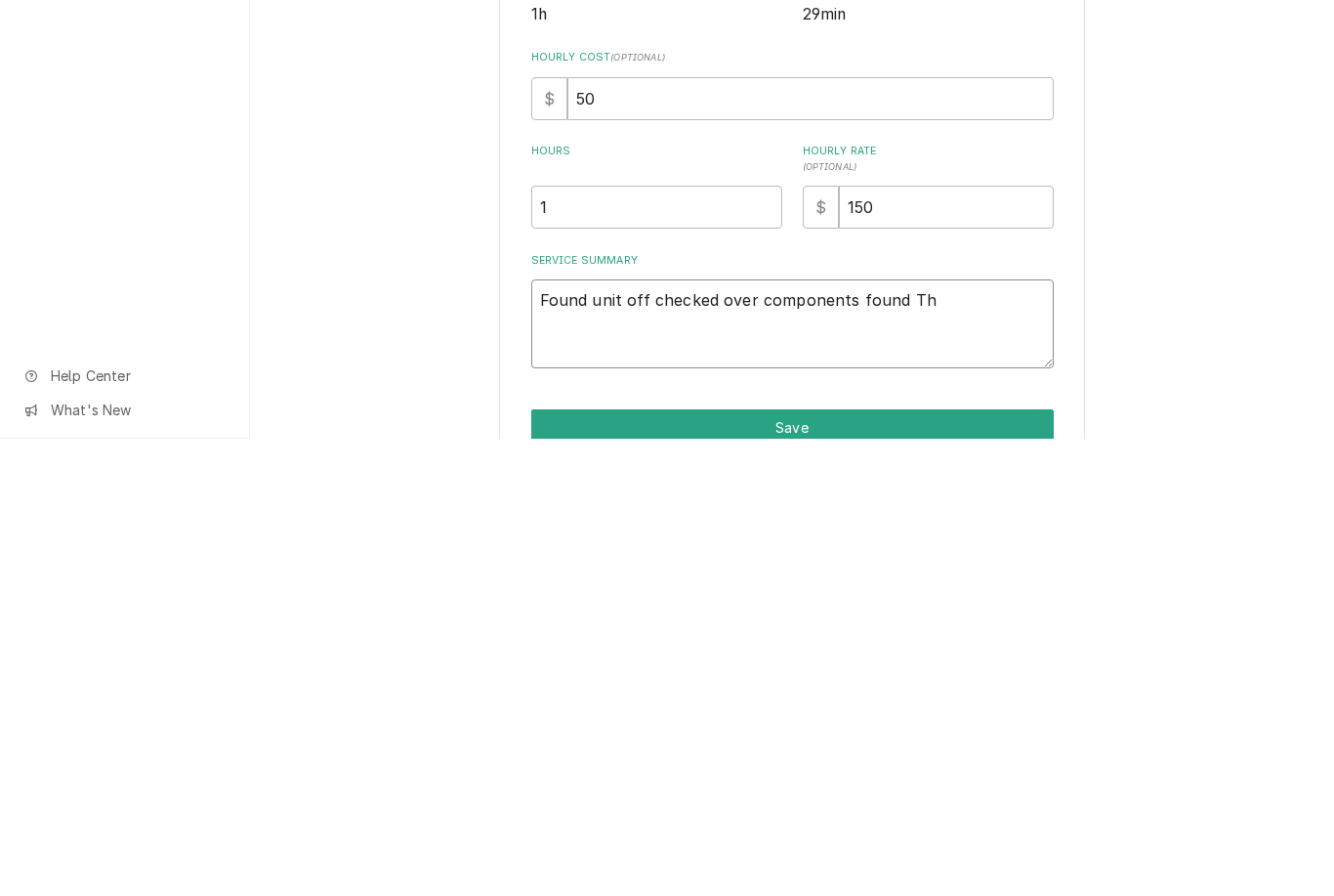
type textarea "x"
type textarea "Found unit off checked over components found The"
type textarea "x"
type textarea "Found unit off checked over components found Ther"
type textarea "x"
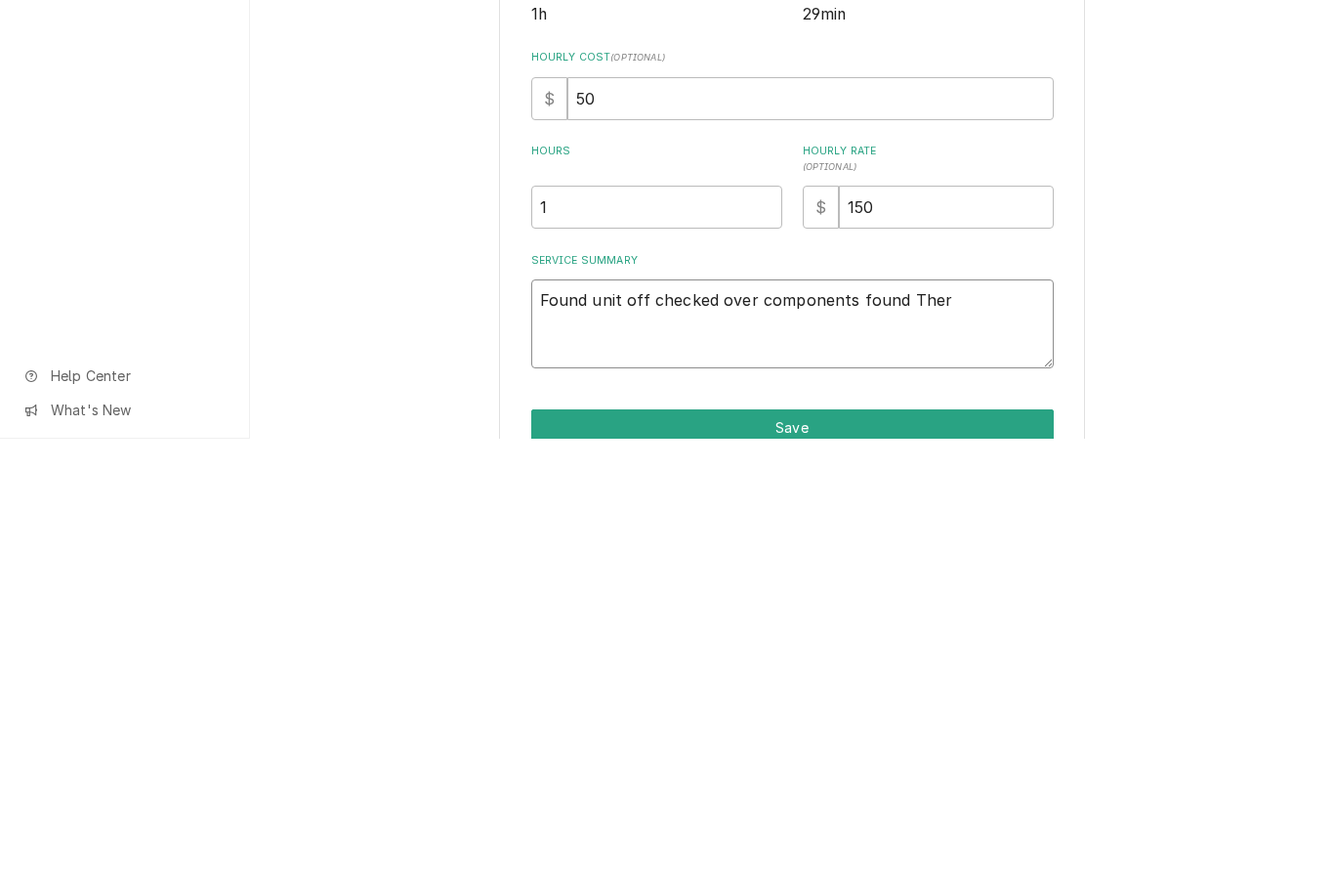
type textarea "Found unit off checked over components found Therm"
type textarea "x"
type textarea "Found unit off checked over components found Thermi"
type textarea "x"
type textarea "Found unit off checked over components found Thermist"
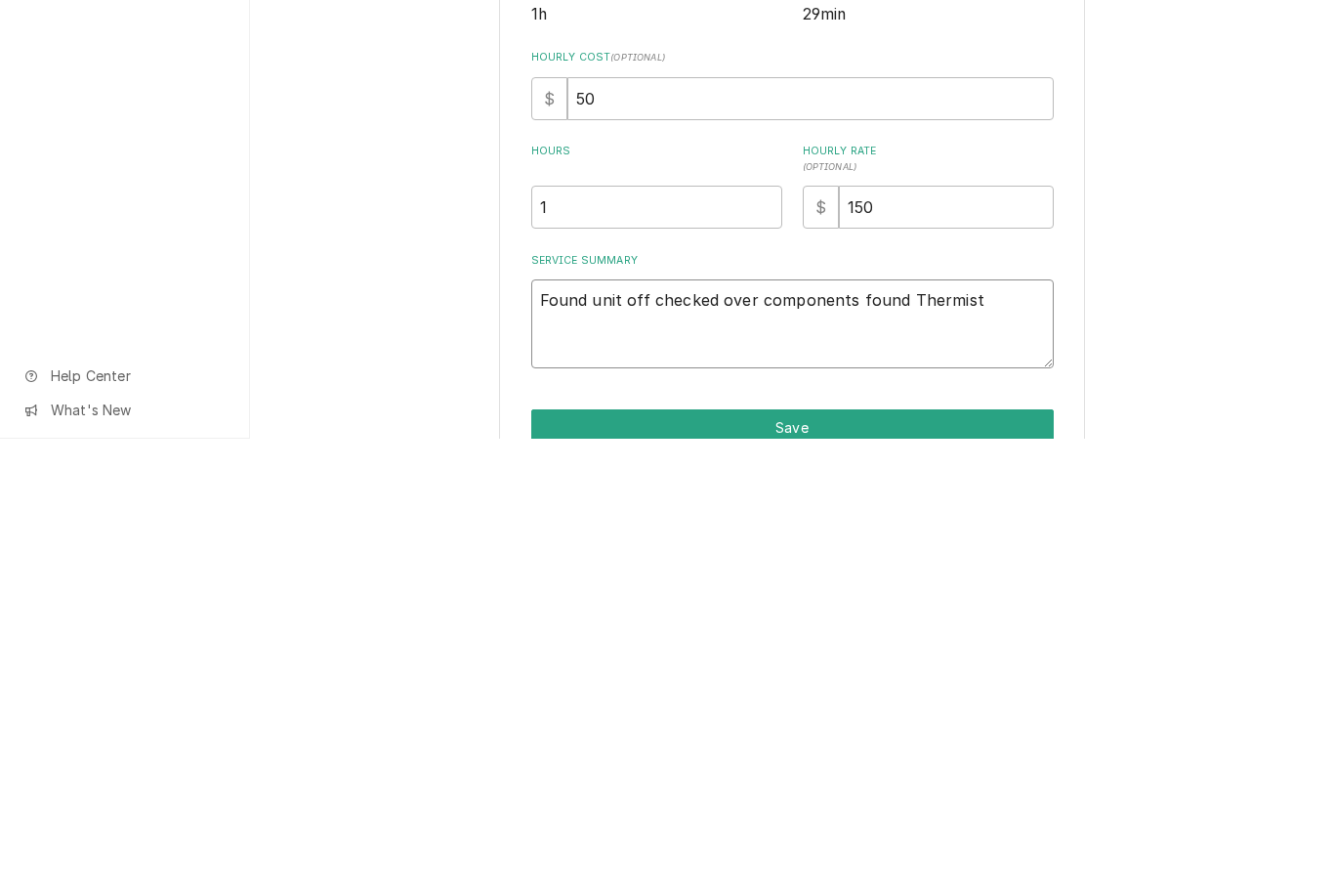
type textarea "x"
type textarea "Found unit off checked over components found Thermisto"
type textarea "x"
type textarea "Found unit off checked over components found Thermistor"
type textarea "x"
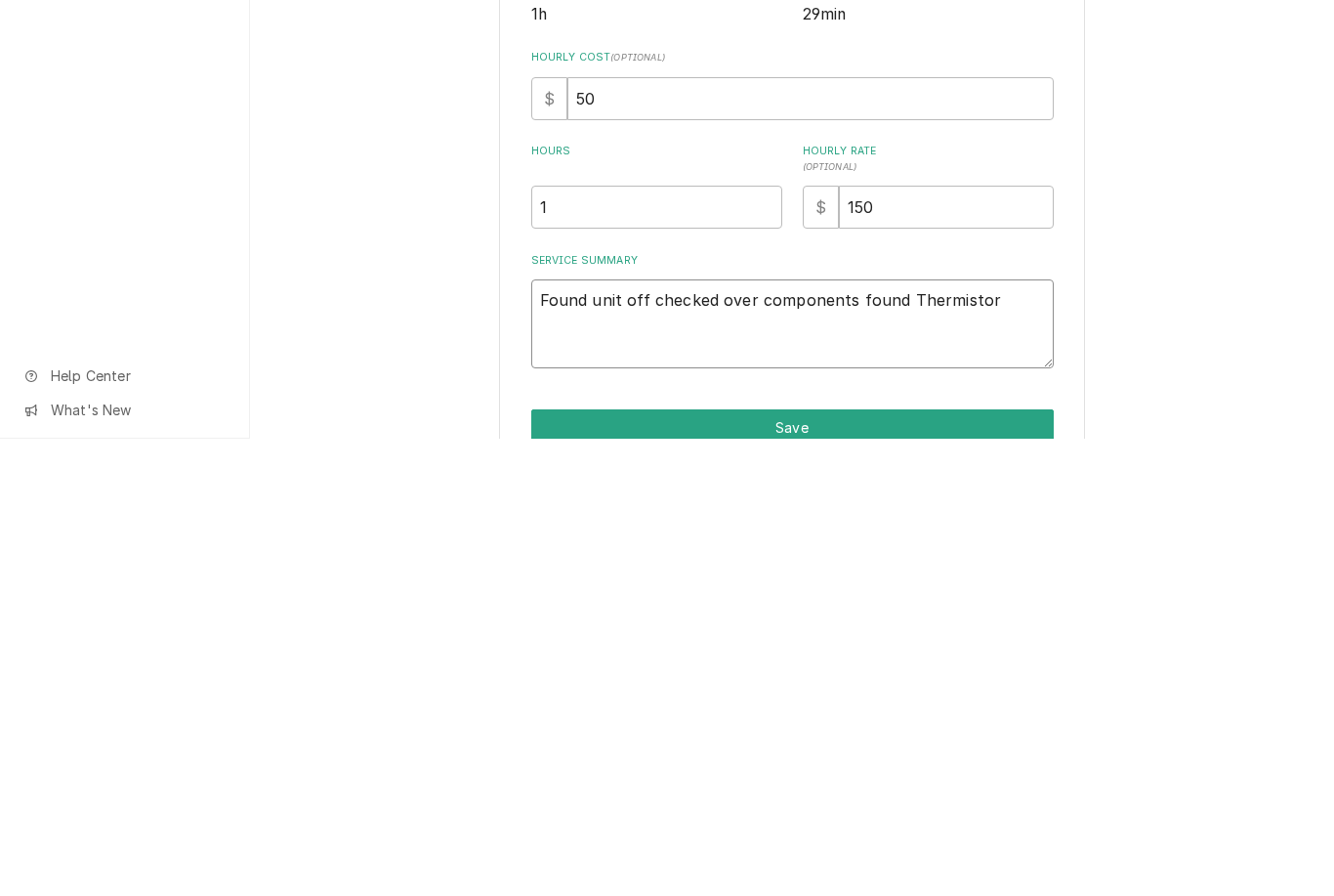
type textarea "Found unit off checked over components found Thermistor"
type textarea "x"
type textarea "Found unit off checked over components found Thermistor r"
type textarea "x"
type textarea "Found unit off checked over components found Thermistor res"
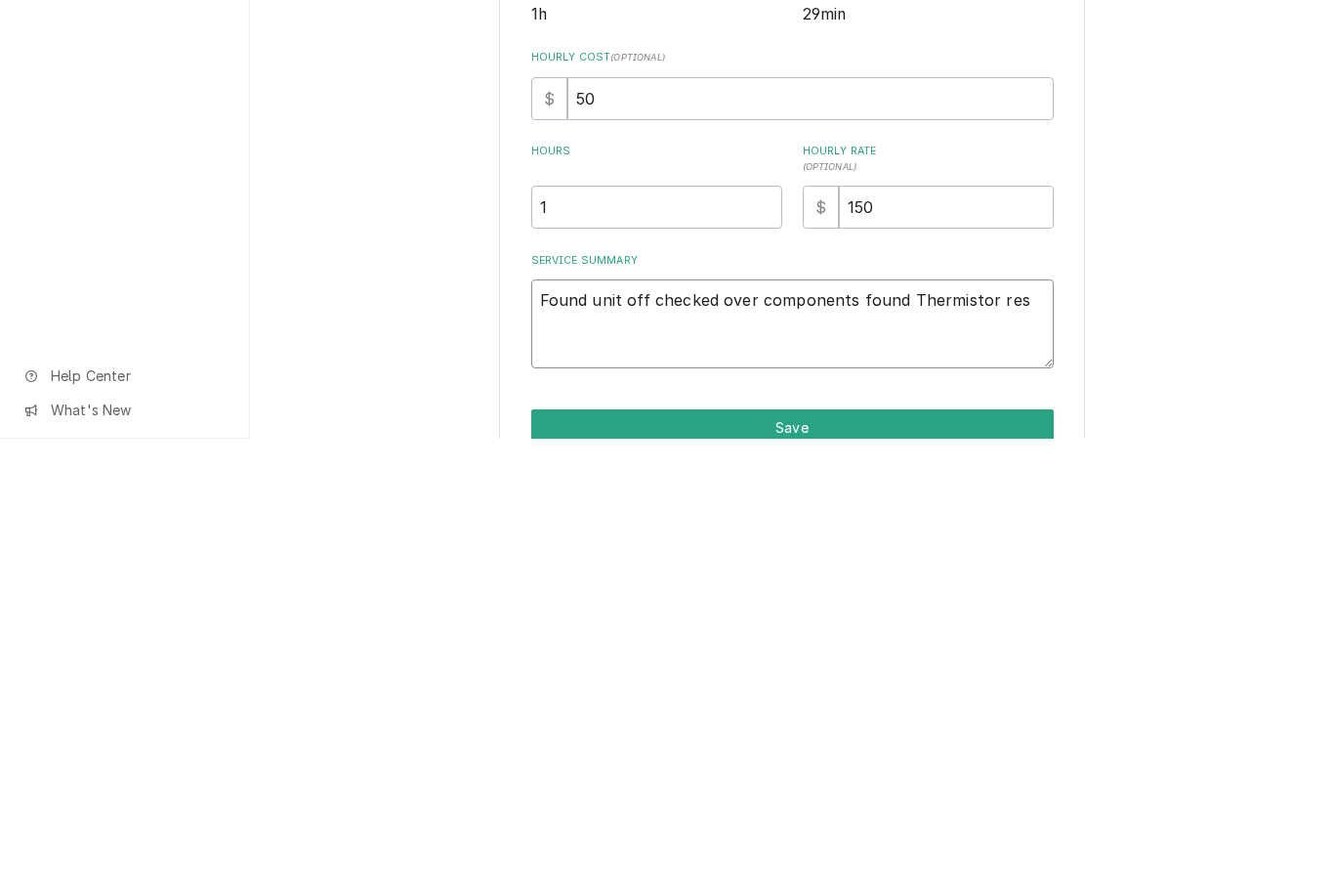
type textarea "x"
type textarea "Found unit off checked over components found Thermistor resis"
type textarea "x"
type textarea "Found unit off checked over components found Thermistor resistance"
type textarea "x"
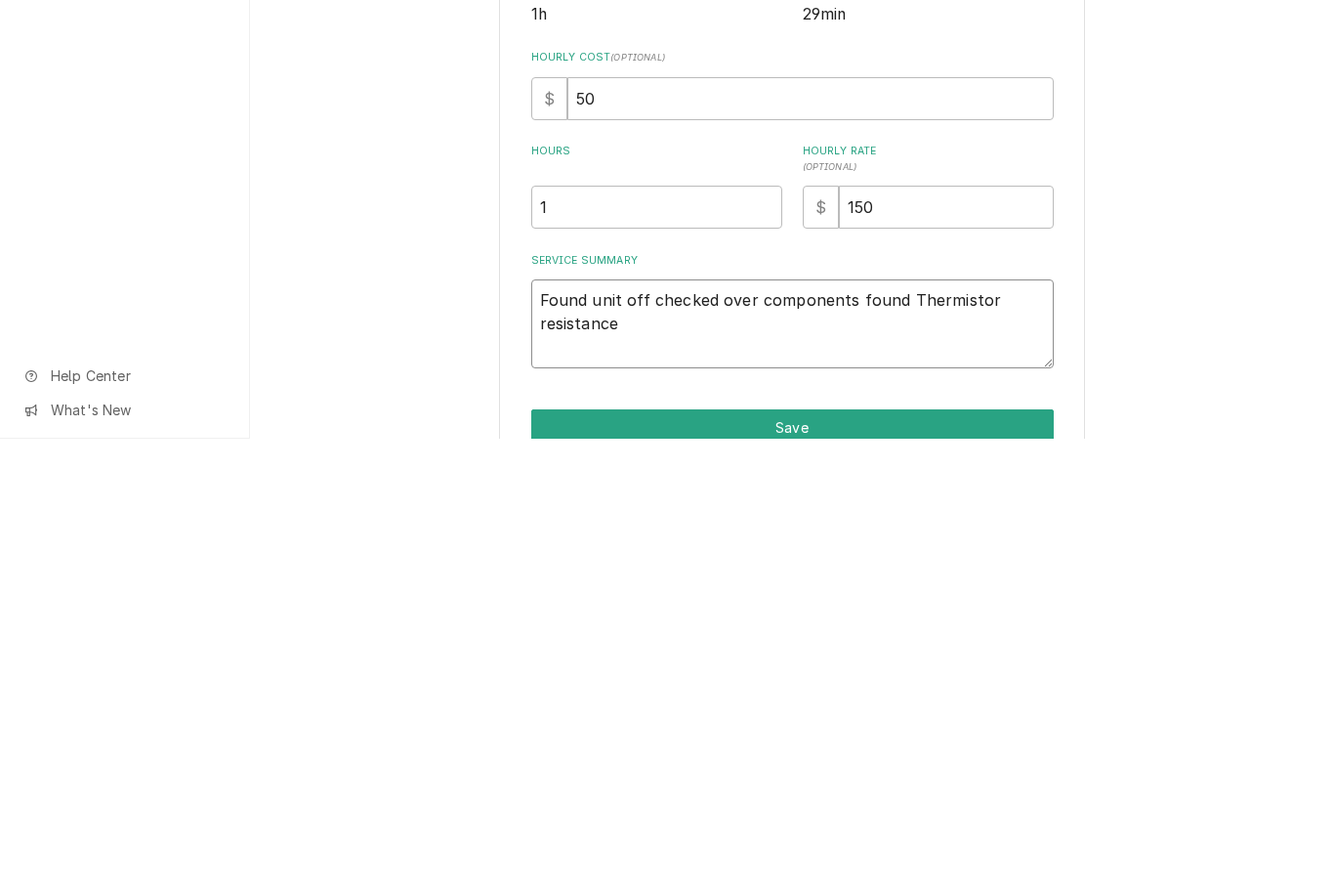
type textarea "Found unit off checked over components found Thermistor resistance o"
type textarea "x"
type textarea "Found unit off checked over components found Thermistor resistance of"
type textarea "x"
type textarea "Found unit off checked over components found Thermistor resistance off"
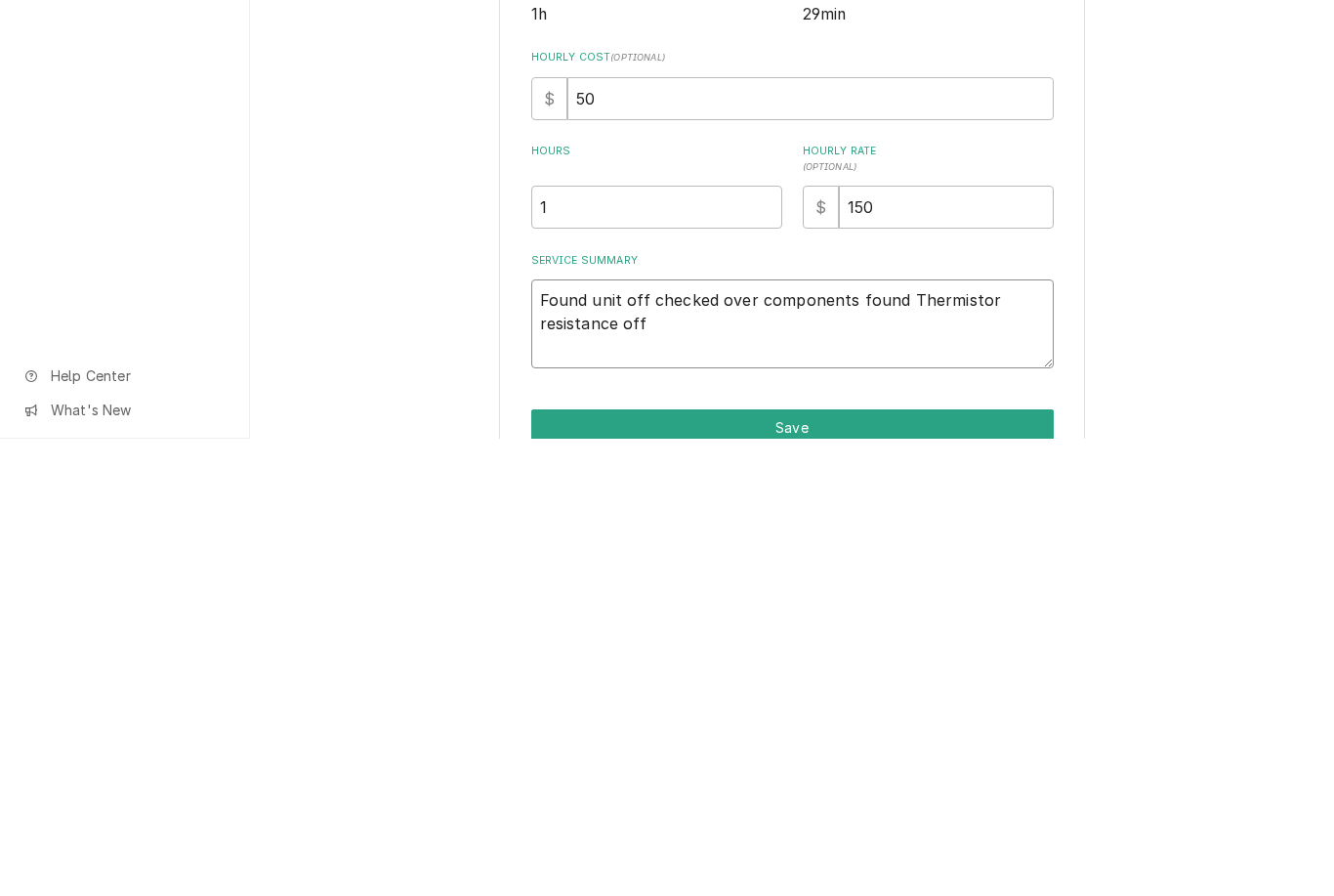
type textarea "x"
type textarea "Found unit off checked over components found Thermistor resistance off."
type textarea "x"
type textarea "Found unit off checked over components found Thermistor resistance off. T"
type textarea "x"
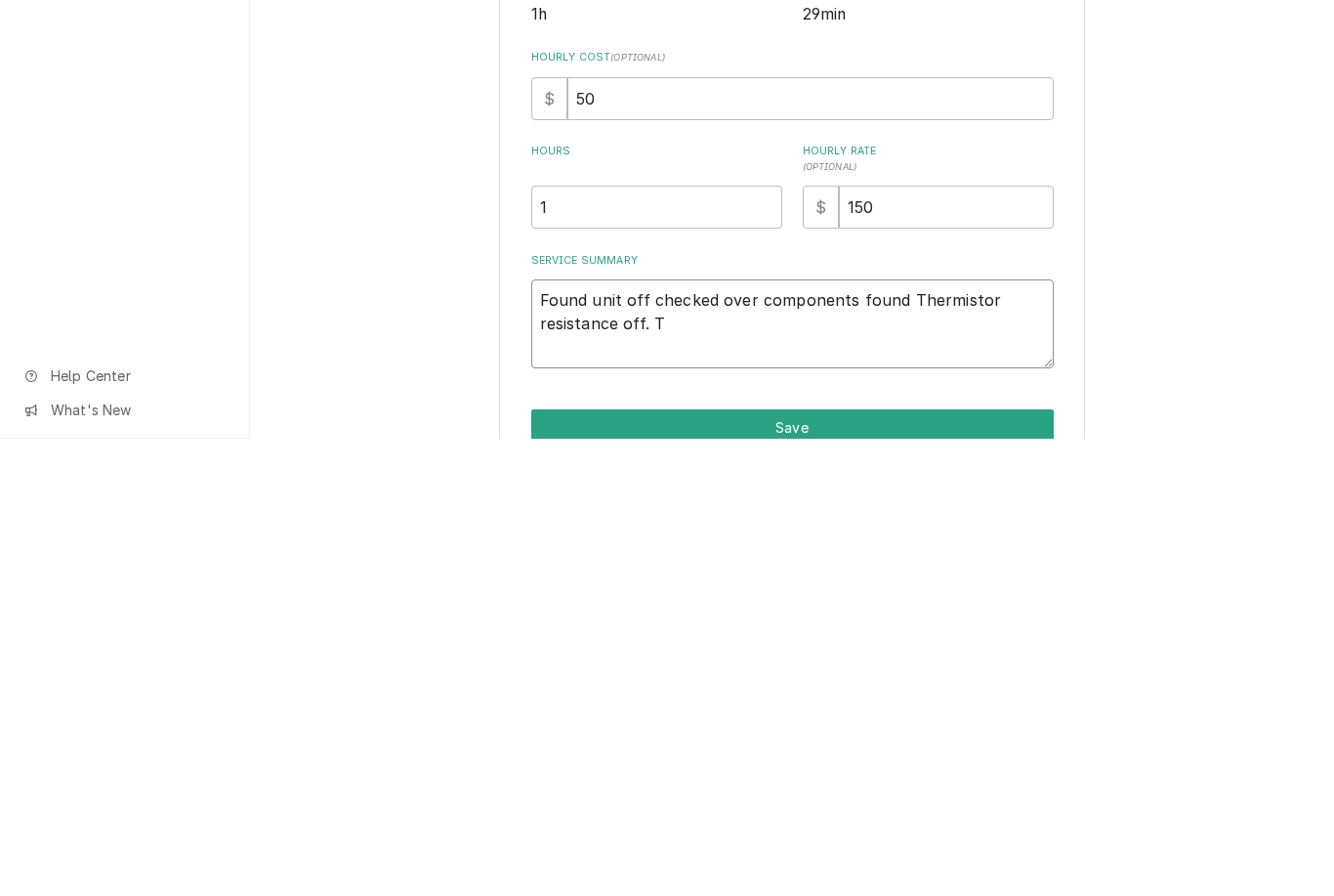
type textarea "Found unit off checked over components found Thermistor resistance off. Th"
type textarea "x"
type textarea "Found unit off checked over components found Thermistor resistance off. The"
type textarea "x"
type textarea "Found unit off checked over components found Thermistor resistance off. Ther"
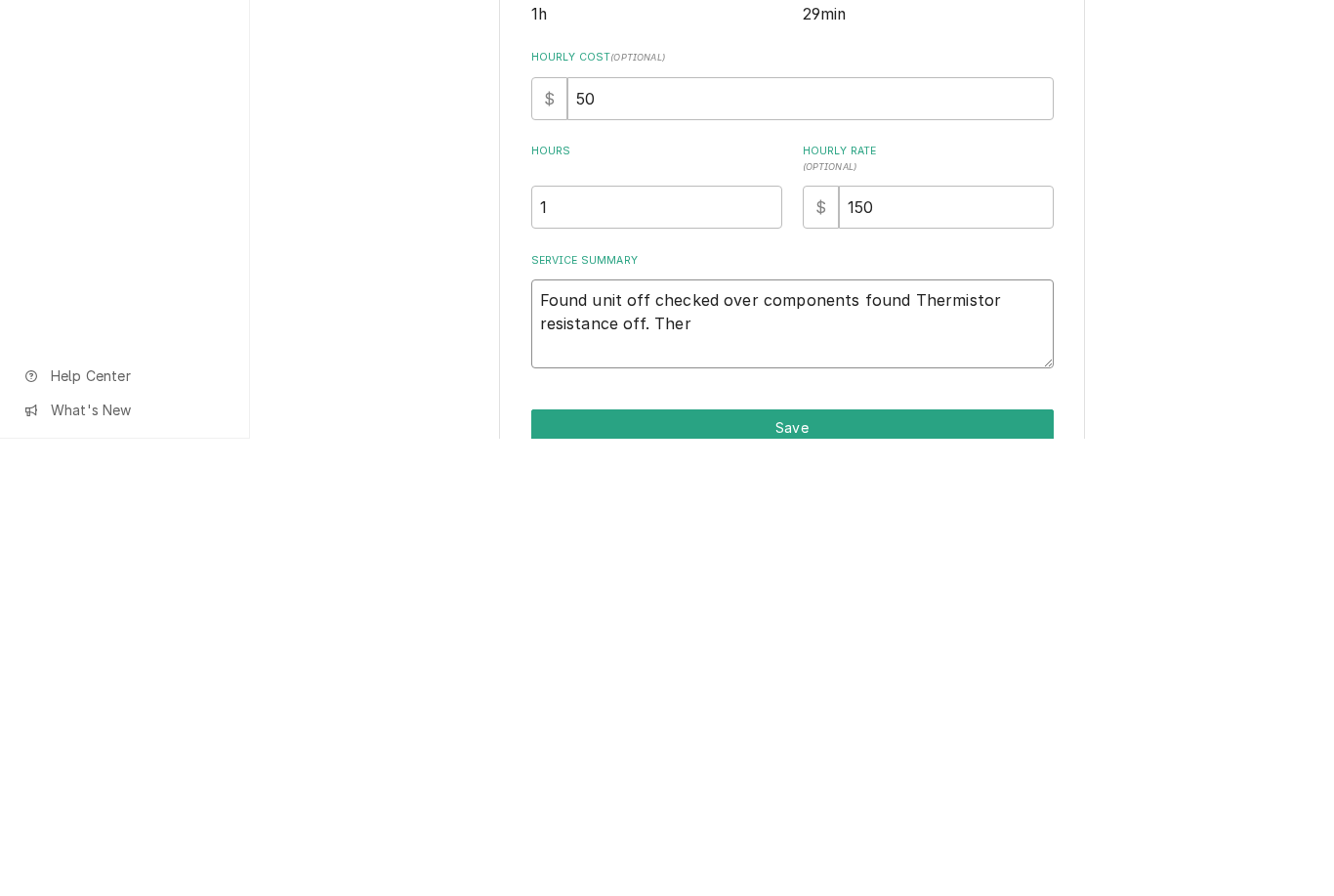
type textarea "x"
type textarea "Found unit off checked over components found Thermistor resistance off. Therm"
type textarea "x"
type textarea "Found unit off checked over components found Thermistor resistance off. Thermis"
type textarea "x"
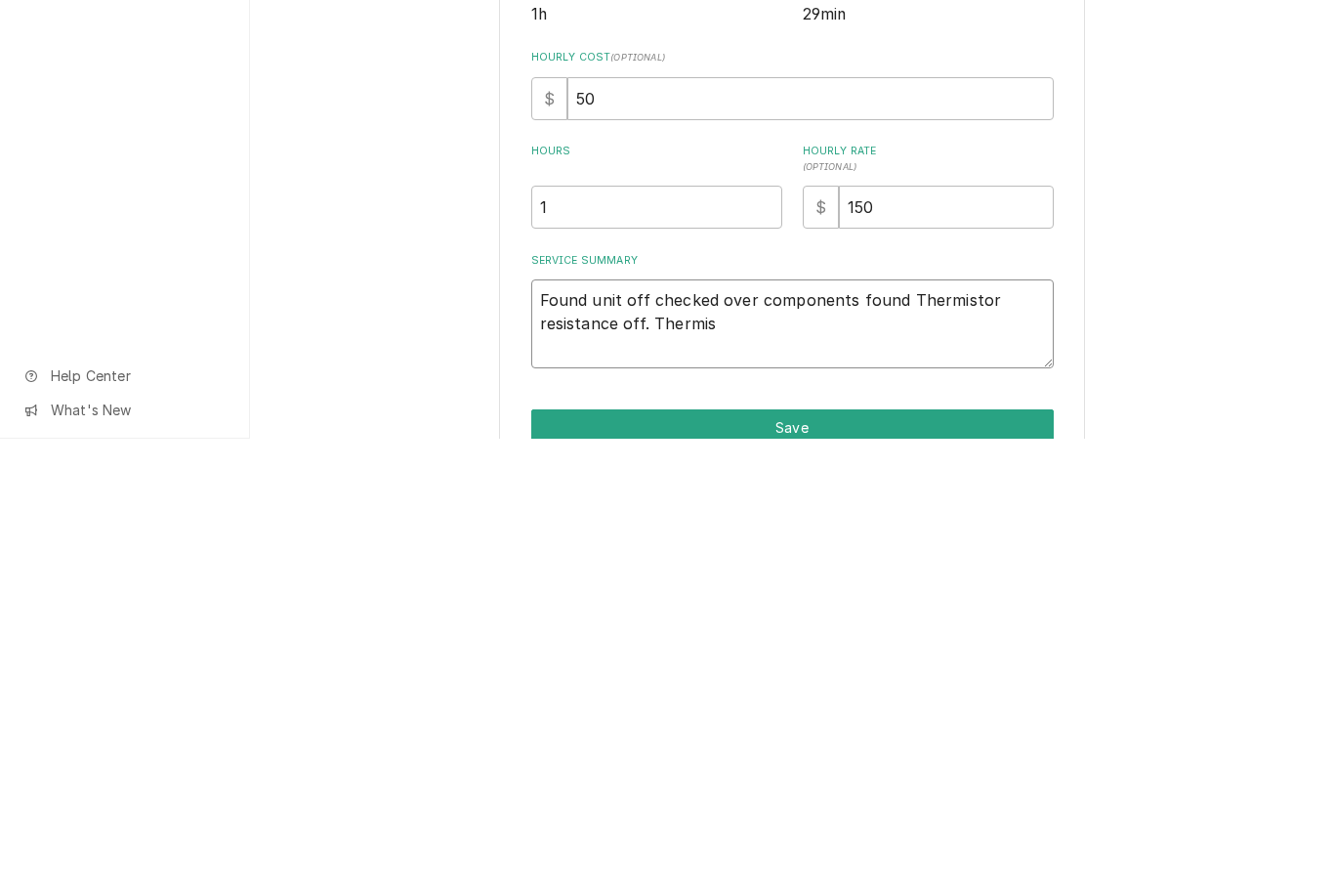
type textarea "Found unit off checked over components found Thermistor resistance off. Thermis…"
type textarea "x"
type textarea "Found unit off checked over components found Thermistor resistance off. Thermis…"
type textarea "x"
type textarea "Found unit off checked over components found Thermistor resistance off. Thermis…"
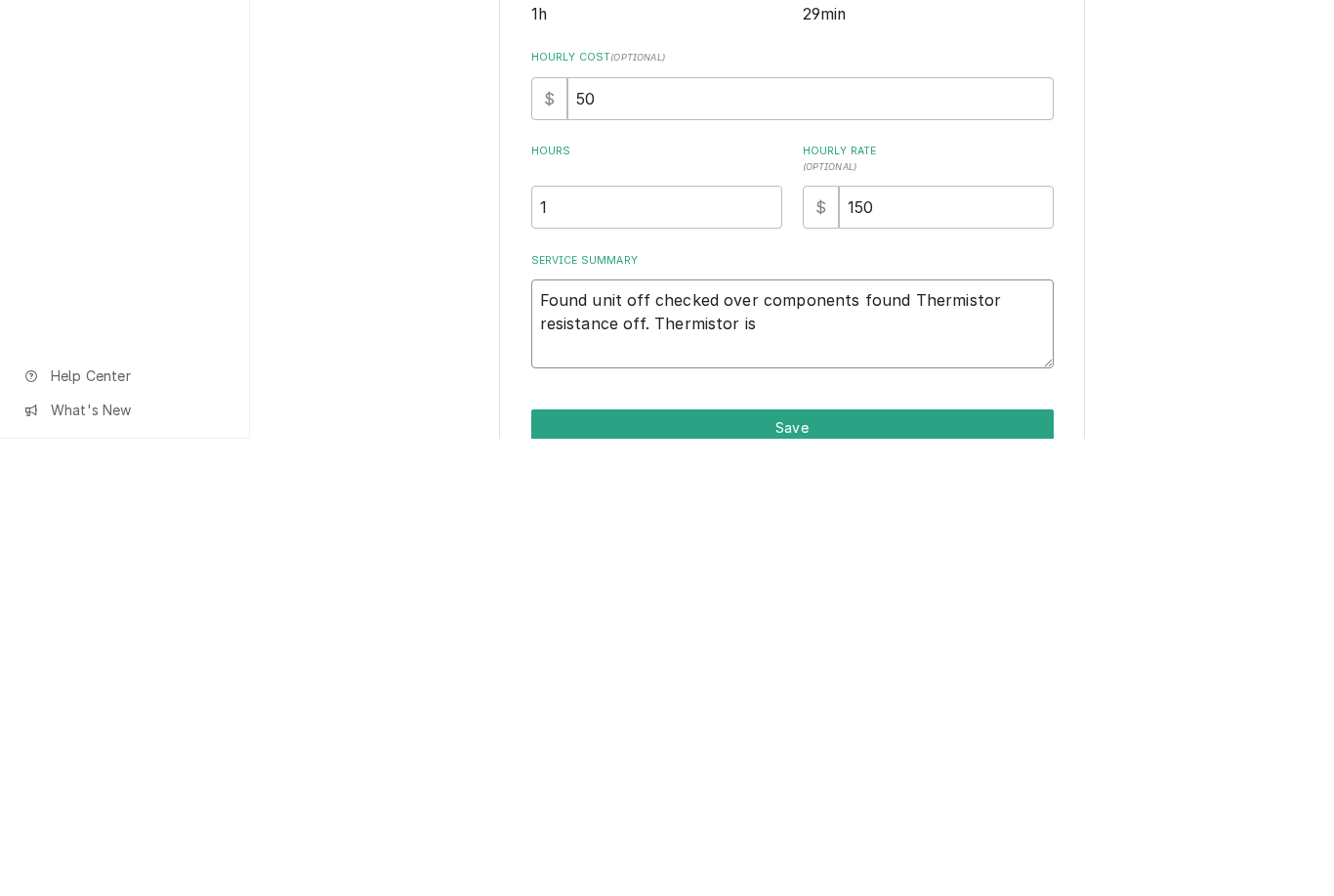
type textarea "x"
type textarea "Found unit off checked over components found Thermistor resistance off. Thermis…"
type textarea "x"
type textarea "Found unit off checked over components found Thermistor resistance off. Thermis…"
type textarea "x"
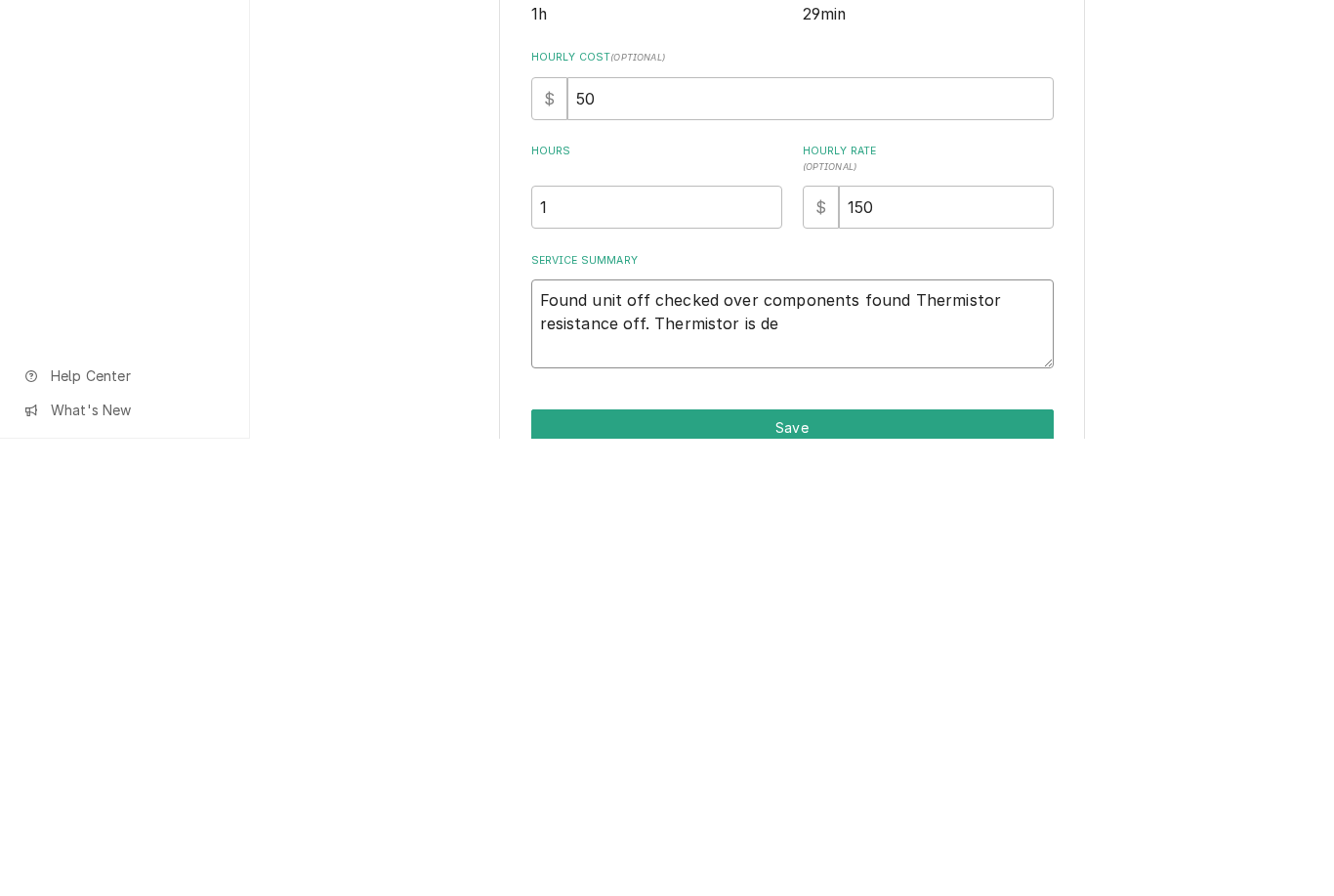
type textarea "Found unit off checked over components found Thermistor resistance off. Thermis…"
type textarea "x"
type textarea "Found unit off checked over components found Thermistor resistance off. Thermis…"
type textarea "x"
type textarea "Found unit off checked over components found Thermistor resistance off. Thermis…"
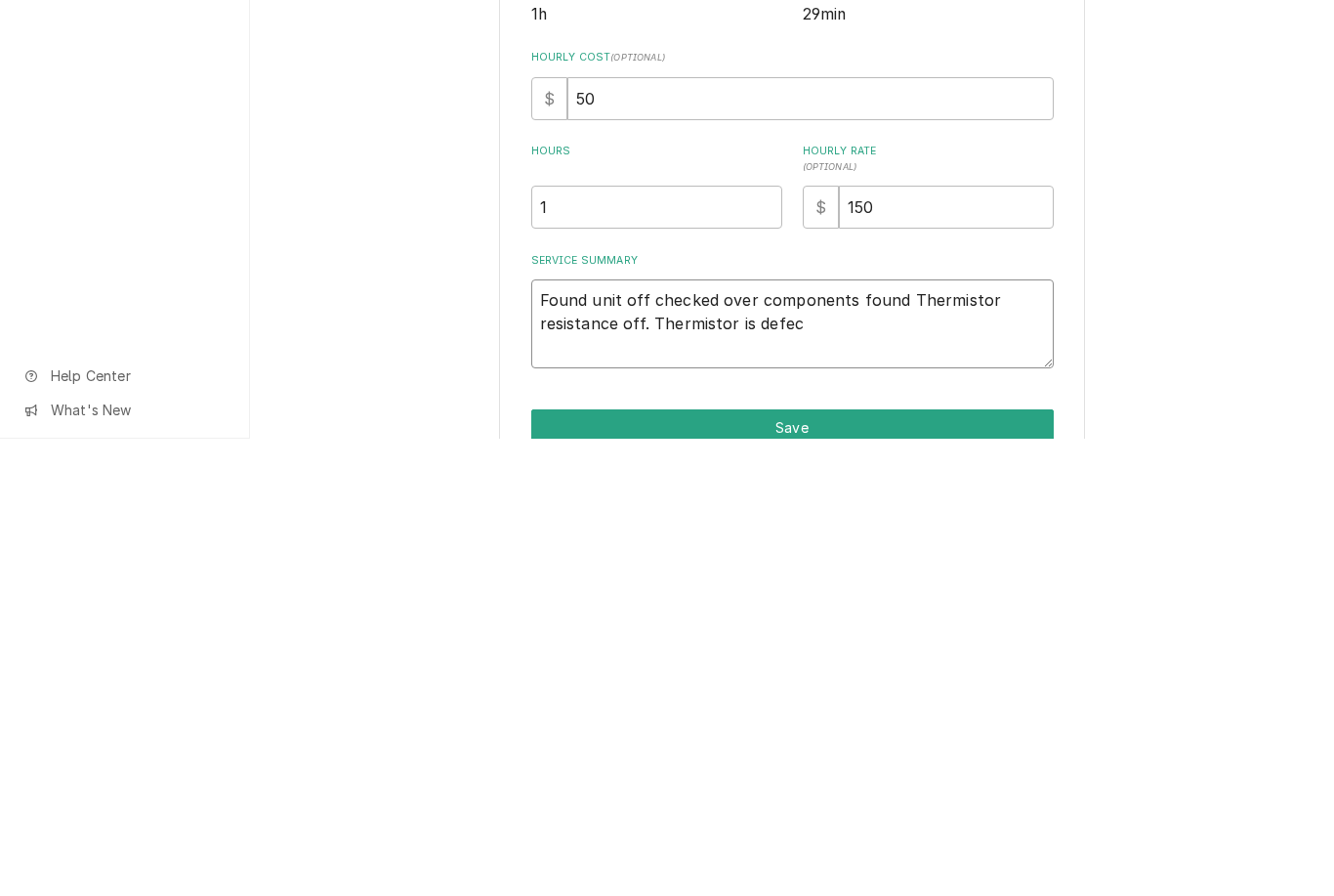
type textarea "x"
type textarea "Found unit off checked over components found Thermistor resistance off. Thermis…"
type textarea "x"
type textarea "Found unit off checked over components found Thermistor resistance off. Thermis…"
type textarea "x"
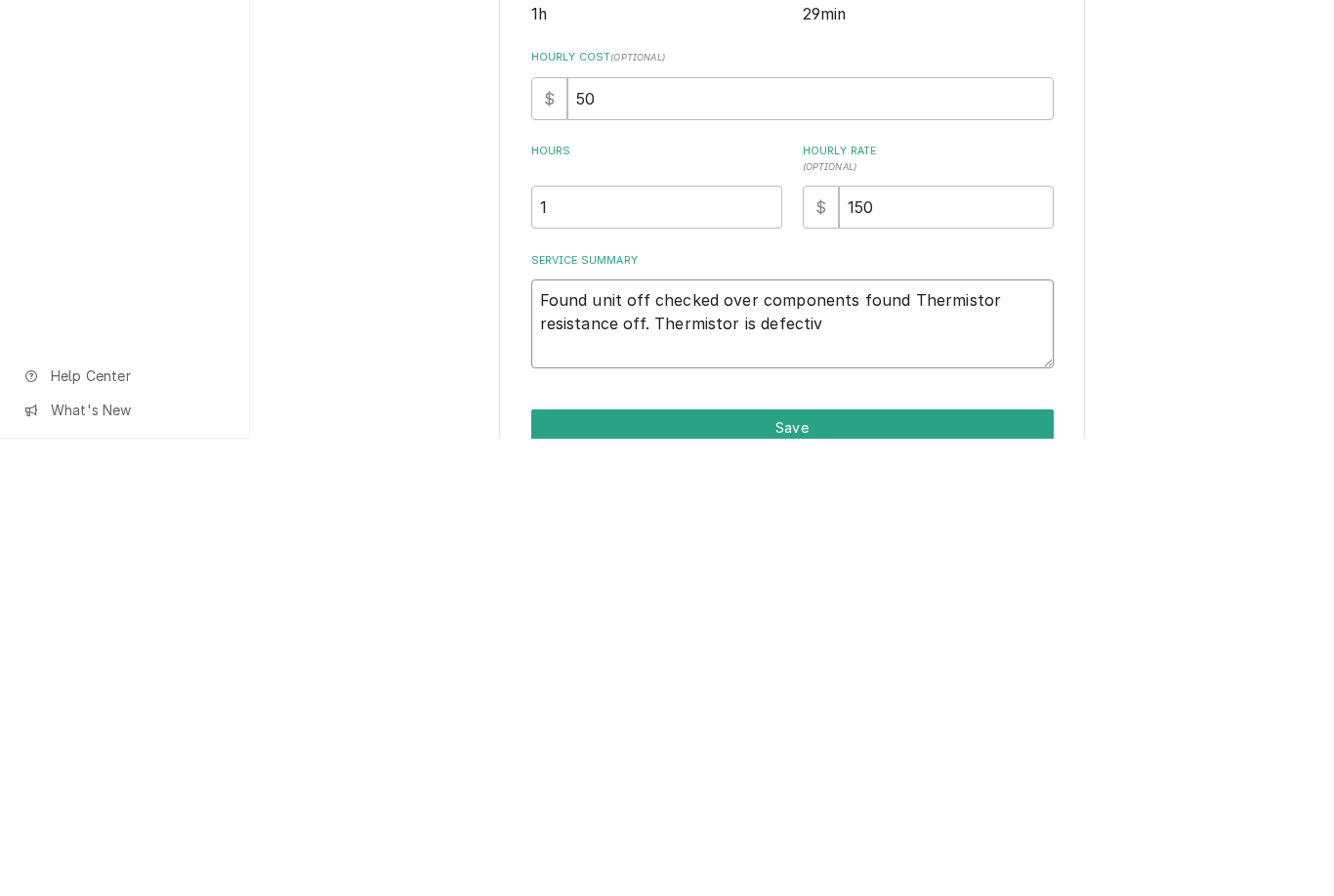
type textarea "Found unit off checked over components found Thermistor resistance off. Thermis…"
type textarea "x"
type textarea "Found unit off checked over components found Thermistor resistance off. Thermis…"
type textarea "x"
type textarea "Found unit off checked over components found Thermistor resistance off. Thermis…"
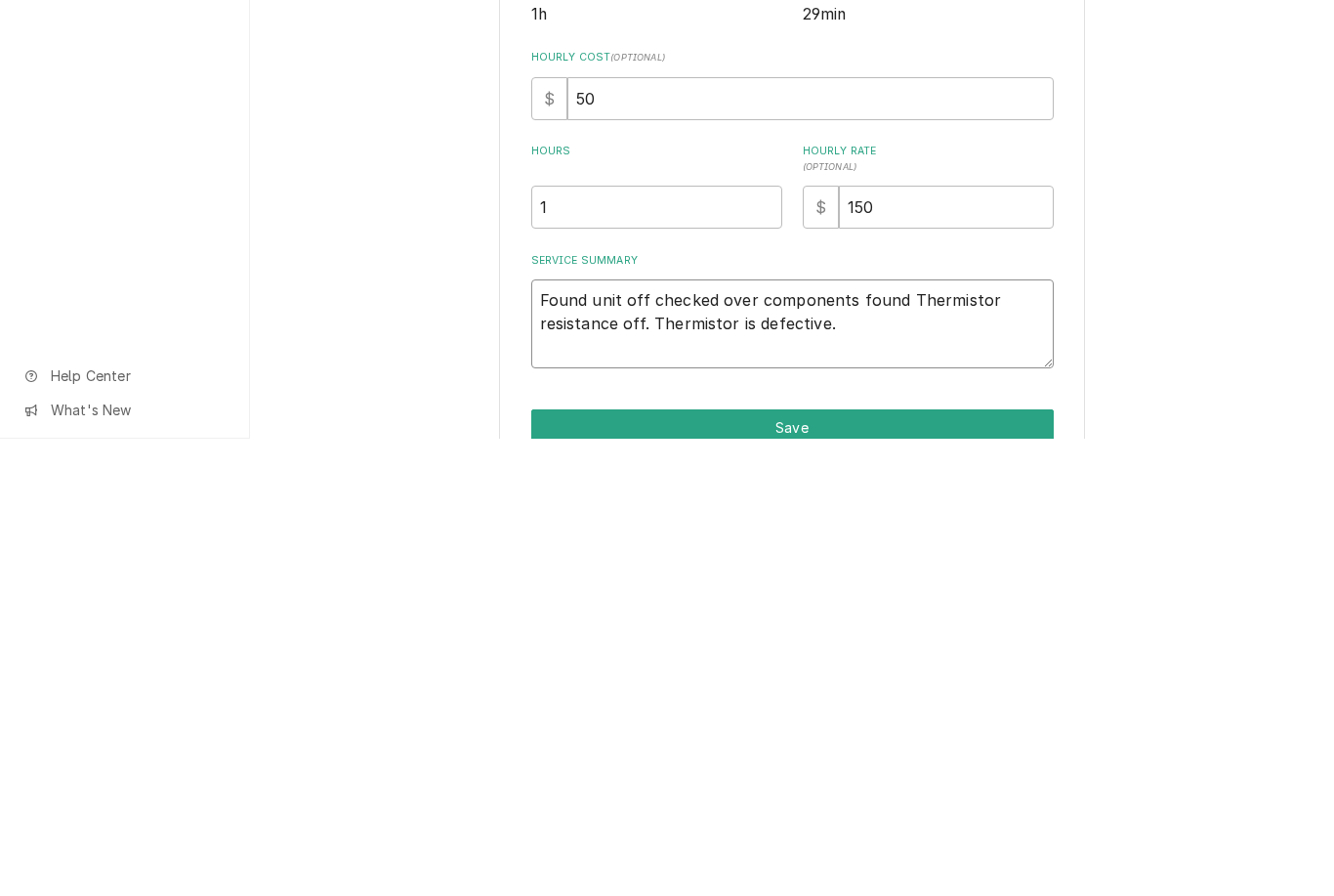
type textarea "x"
type textarea "Found unit off checked over components found Thermistor resistance off. Thermis…"
type textarea "x"
type textarea "Found unit off checked over components found Thermistor resistance off. Thermis…"
type textarea "x"
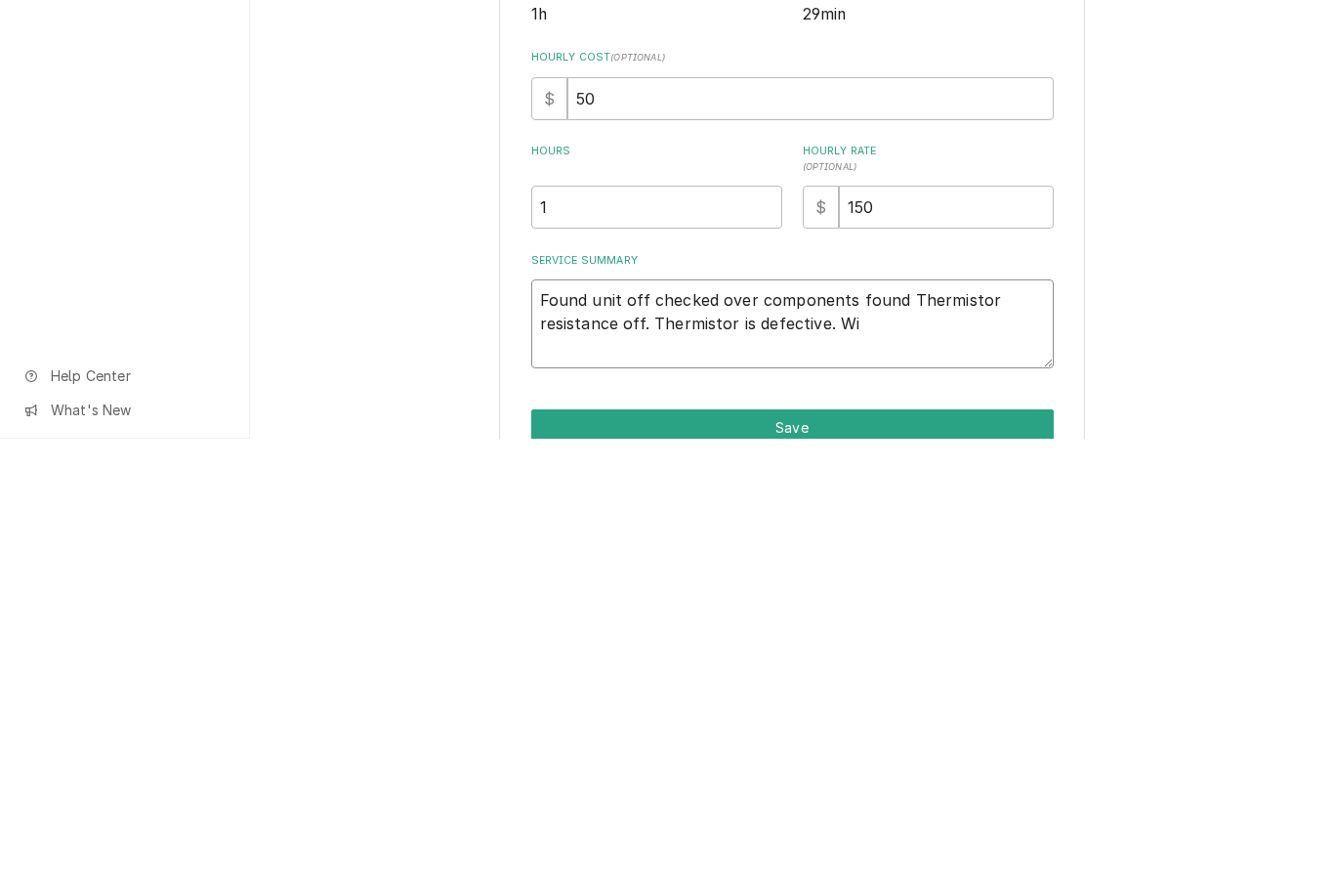
type textarea "Found unit off checked over components found Thermistor resistance off. Thermis…"
type textarea "x"
type textarea "Found unit off checked over components found Thermistor resistance off. Thermis…"
type textarea "x"
type textarea "Found unit off checked over components found Thermistor resistance off. Thermis…"
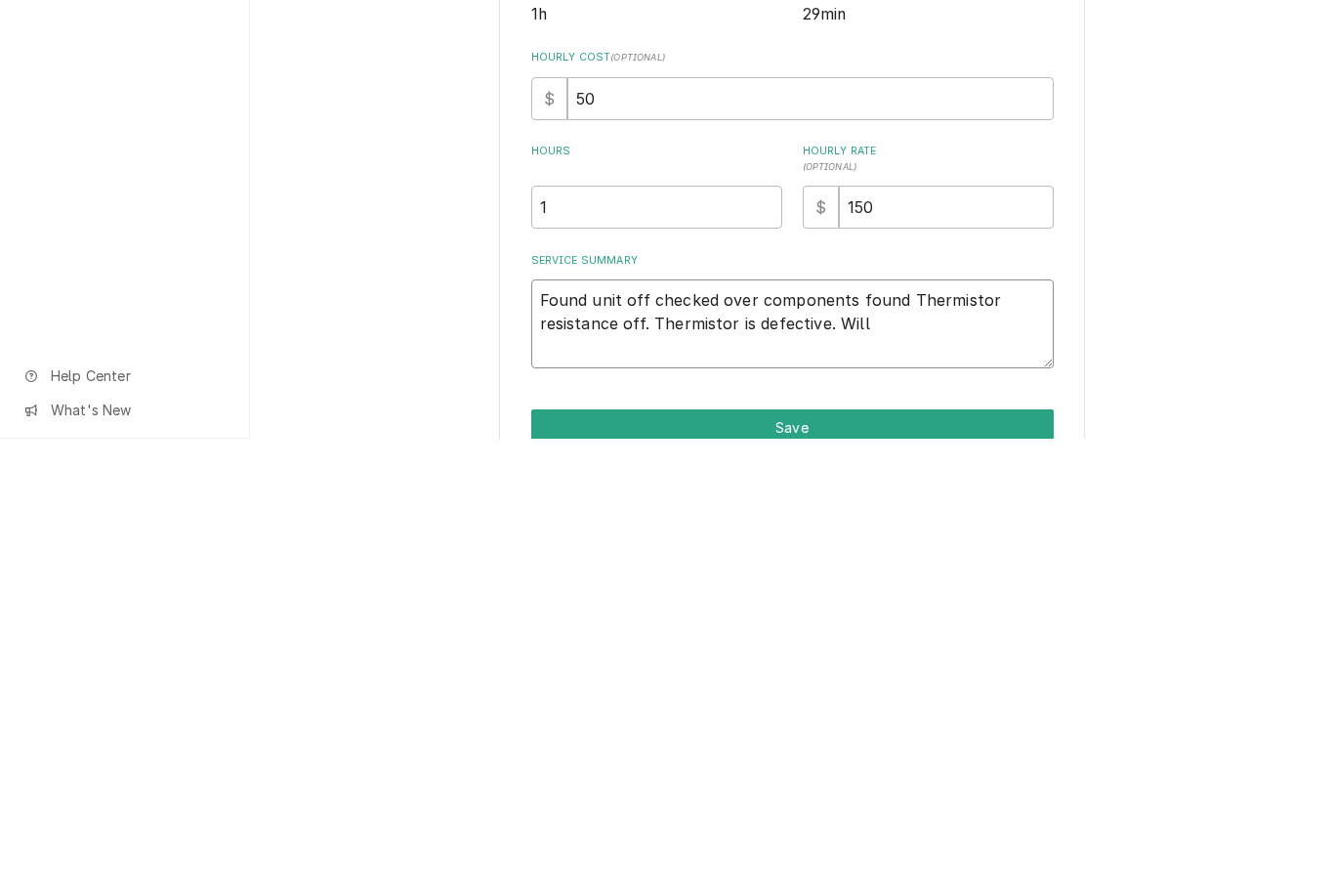
type textarea "x"
type textarea "Found unit off checked over components found Thermistor resistance off. Thermis…"
type textarea "x"
type textarea "Found unit off checked over components found Thermistor resistance off. Thermis…"
click at [1173, 127] on div "Use the fields below to edit this service charge Short Description Kettle Repai…" at bounding box center [792, 535] width 1084 height 919
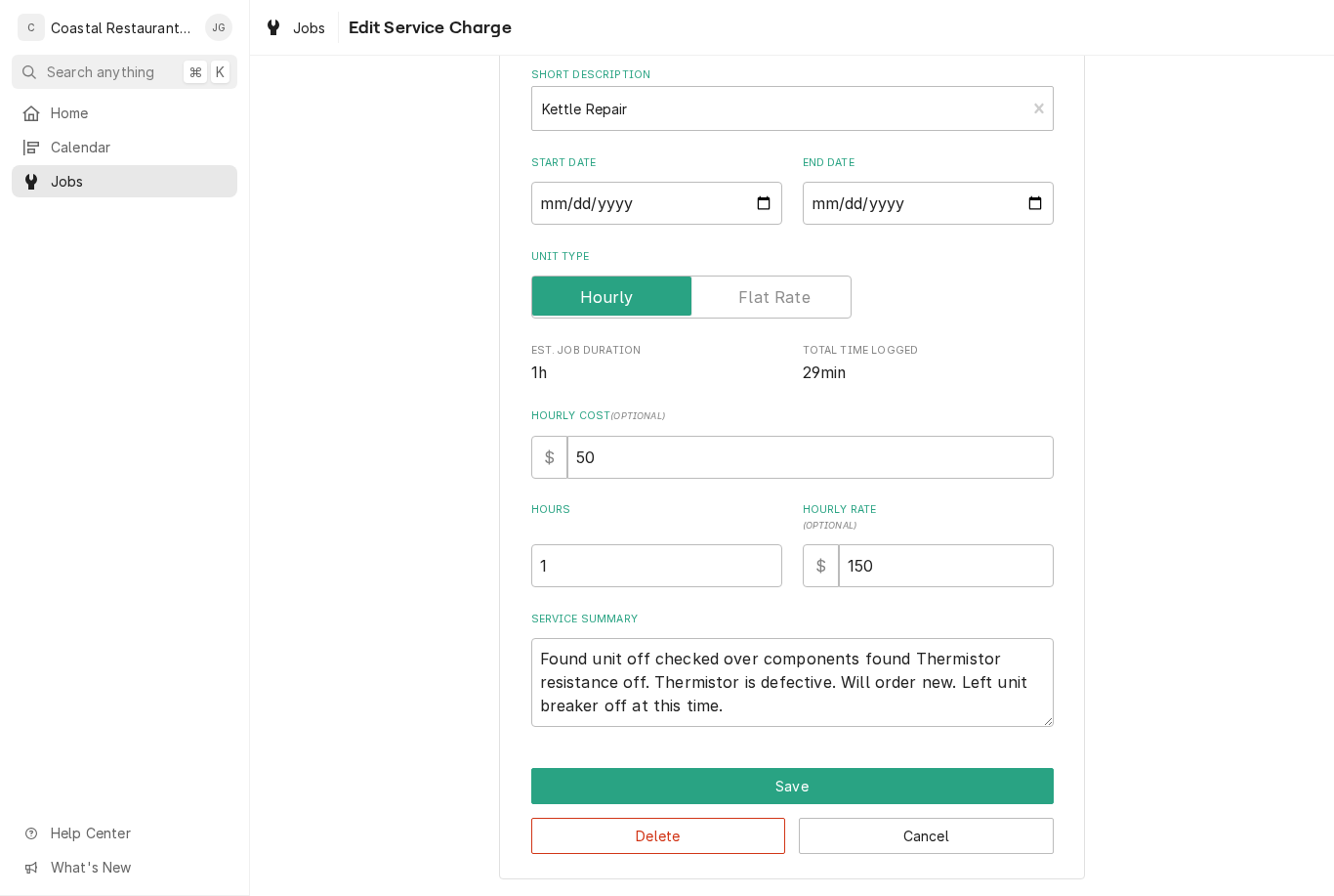
scroll to position [97, 0]
click at [854, 785] on button "Save" at bounding box center [793, 787] width 523 height 36
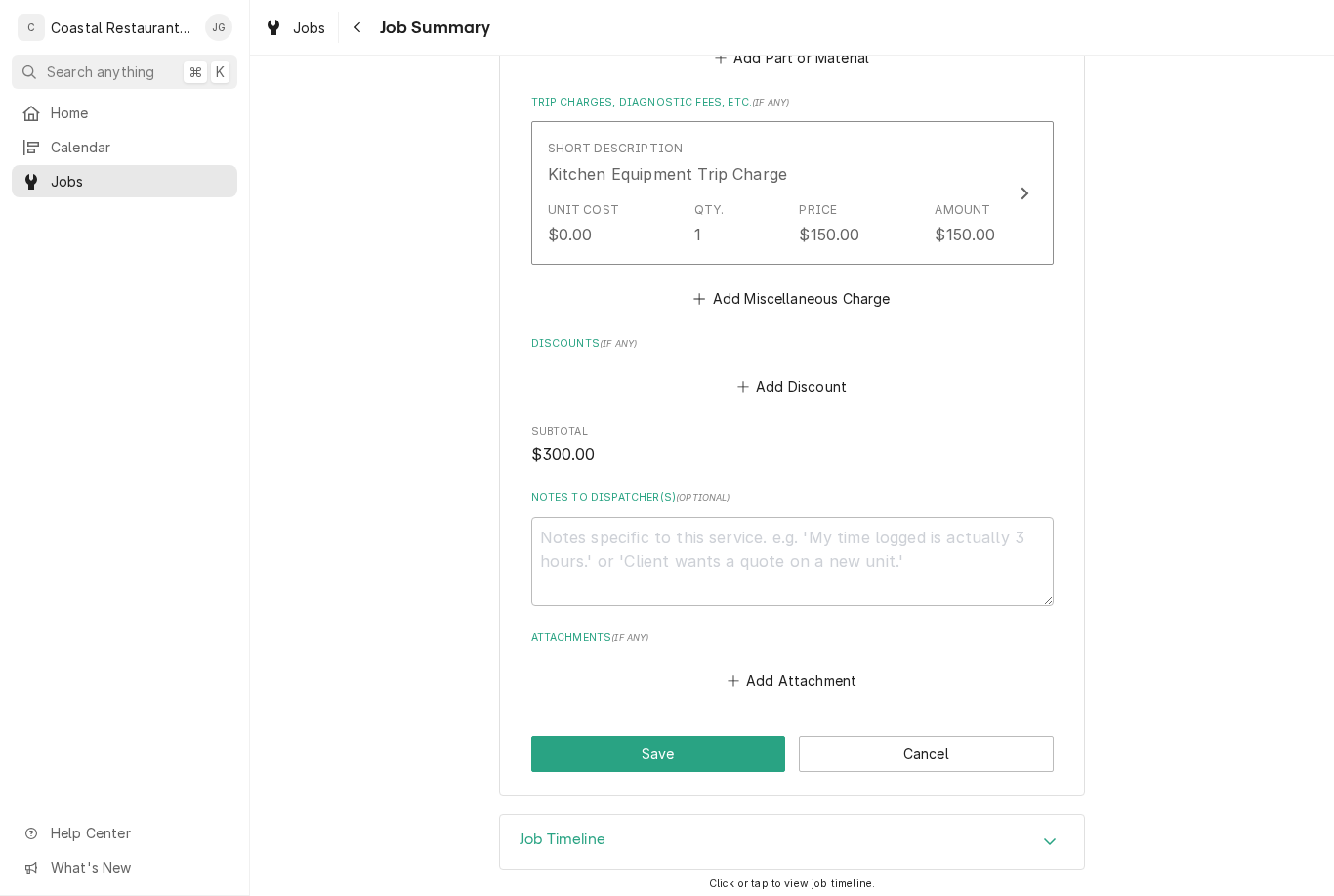
scroll to position [934, 0]
click at [700, 740] on button "Save" at bounding box center [659, 754] width 255 height 36
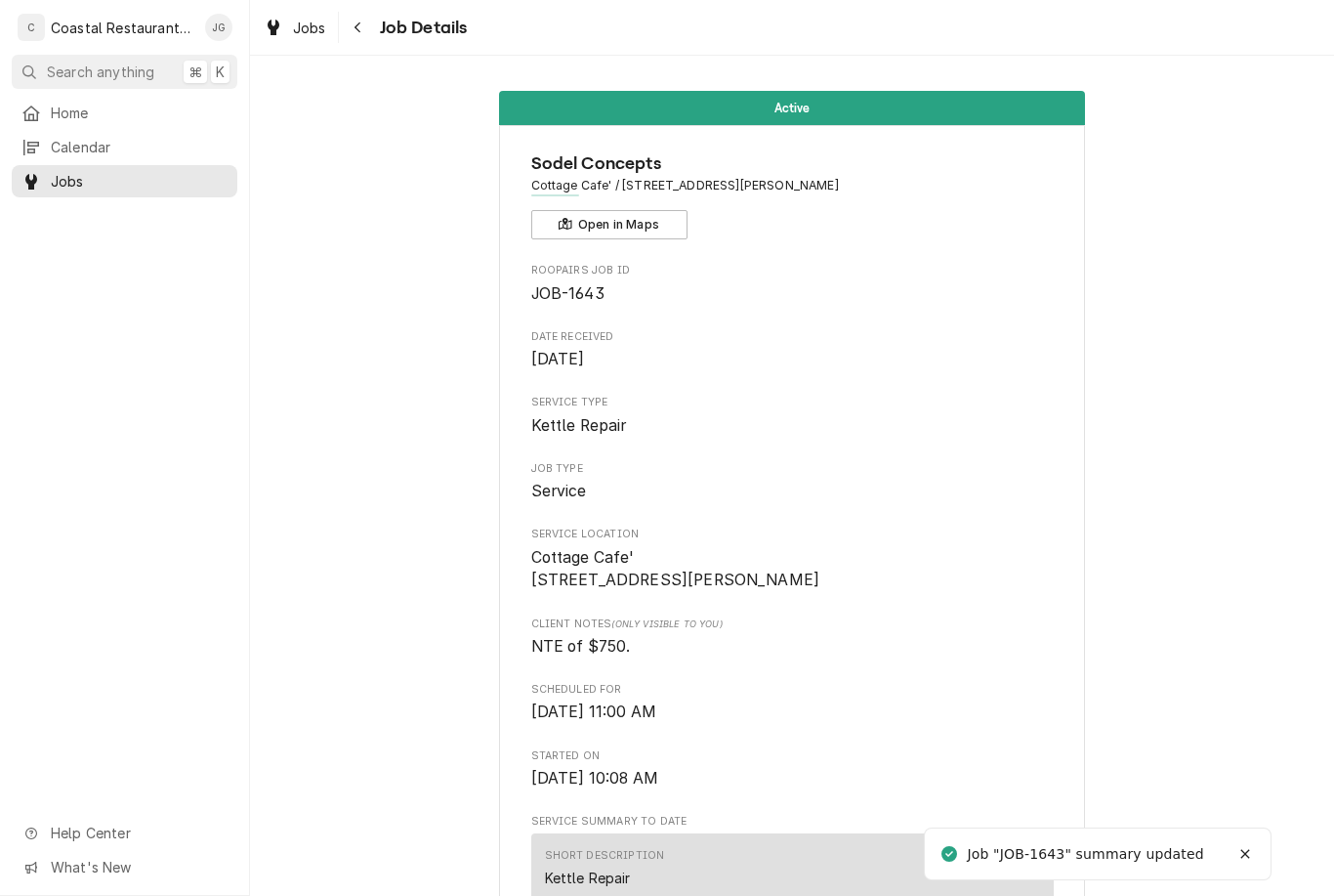
click at [124, 96] on link "Home" at bounding box center [124, 112] width 225 height 32
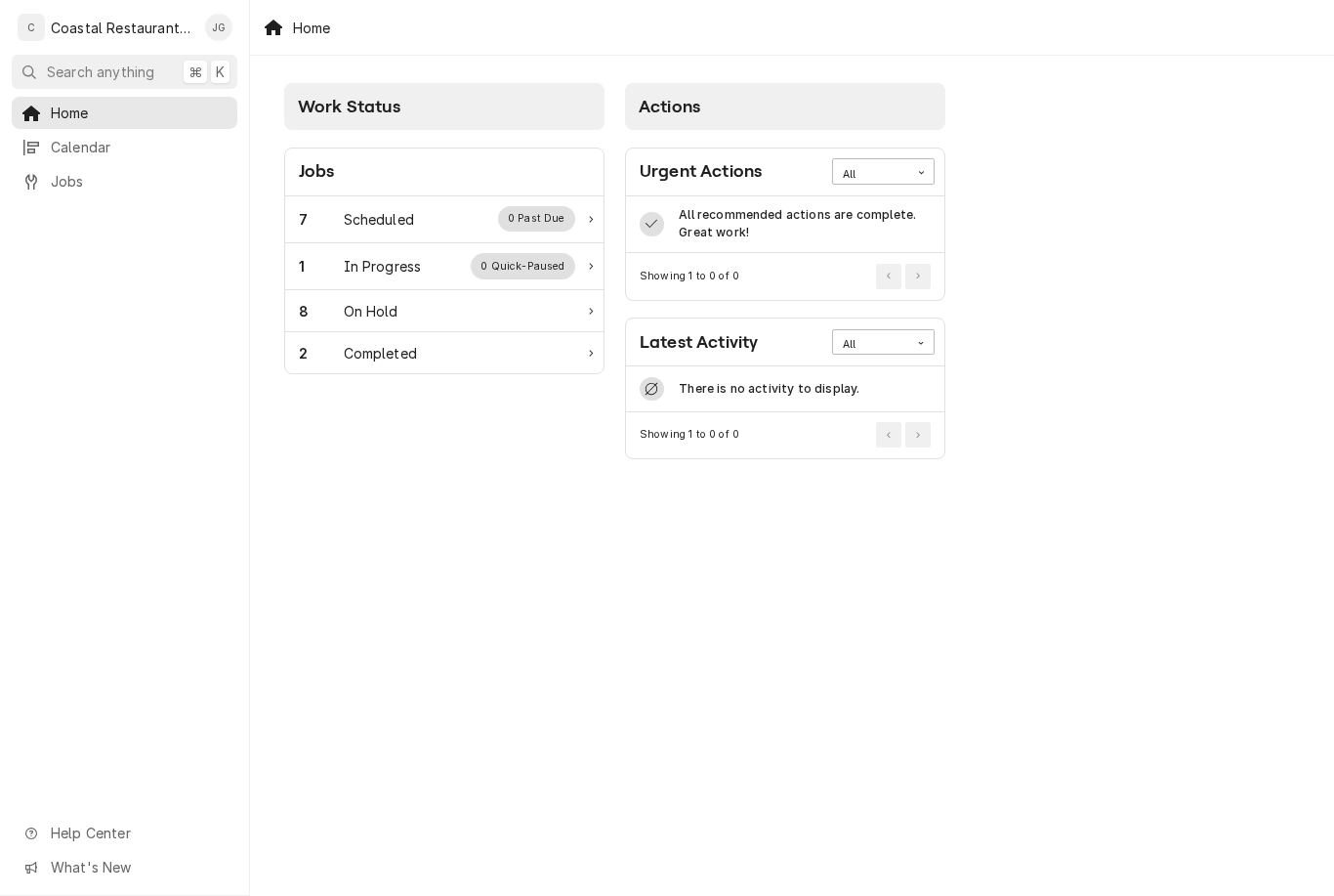
click at [418, 237] on div "7 Scheduled 0 Past Due" at bounding box center [444, 220] width 318 height 47
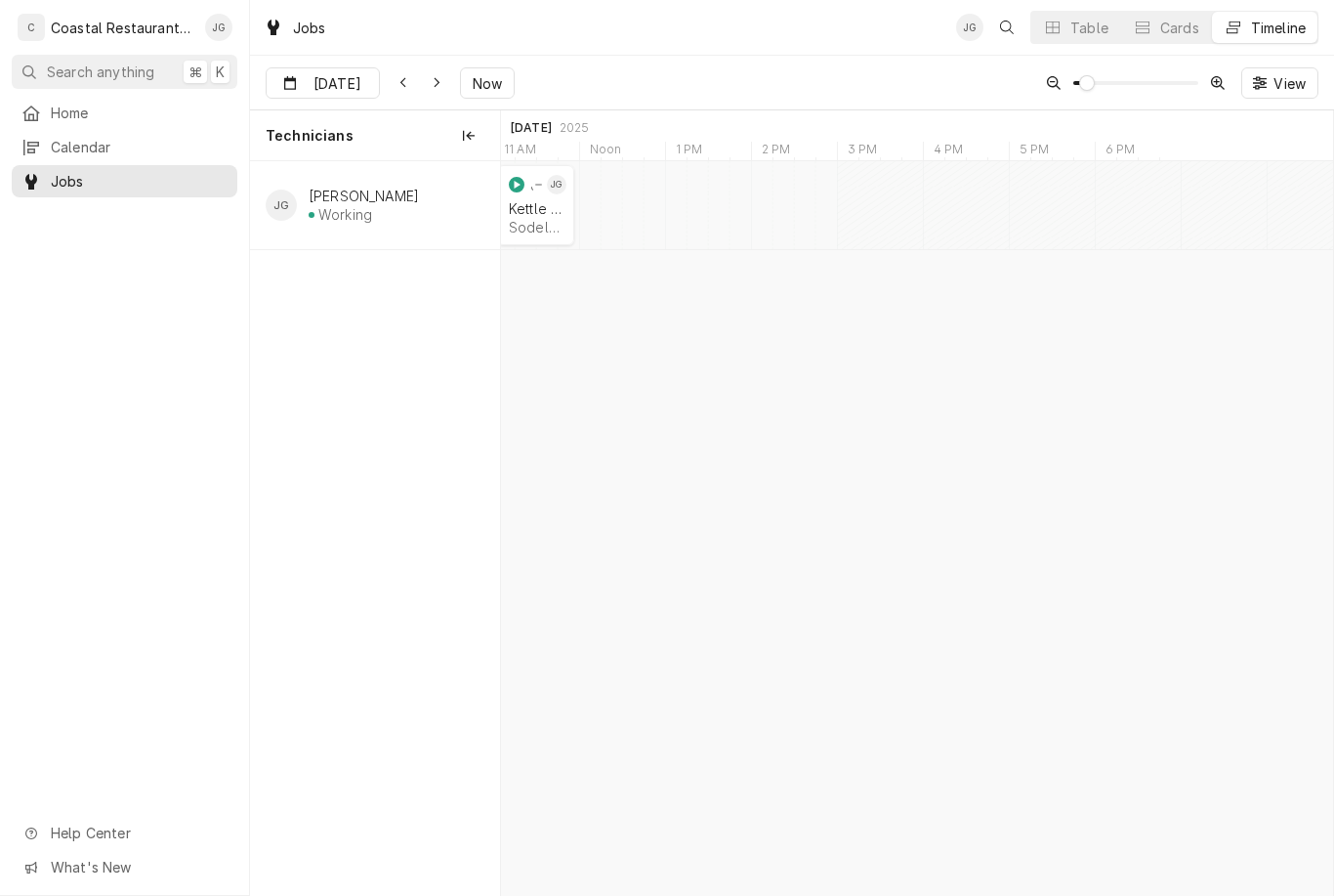
scroll to position [0, 17028]
type input "Sep 16"
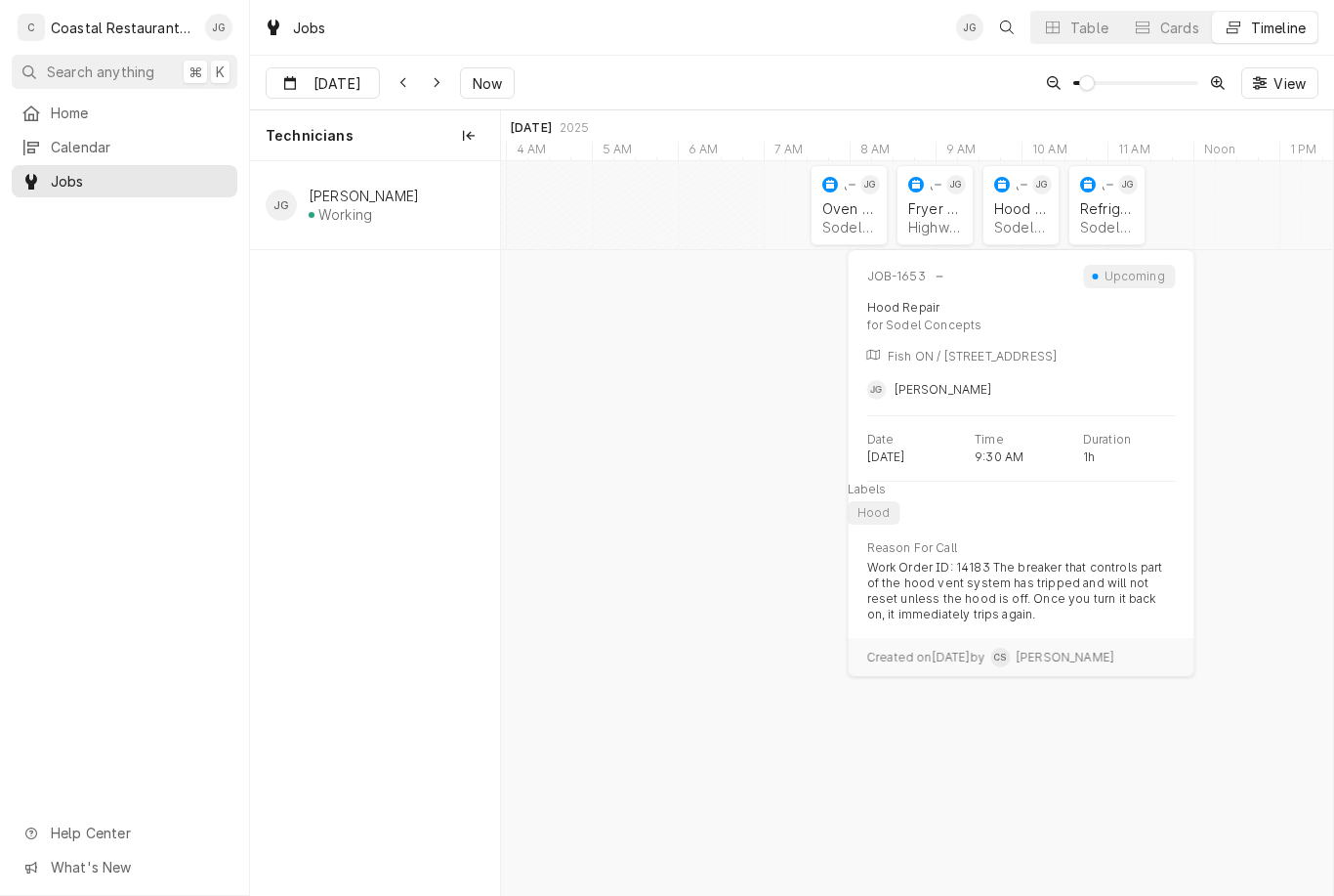
click at [1026, 209] on div "Hood Repair" at bounding box center [1021, 208] width 54 height 17
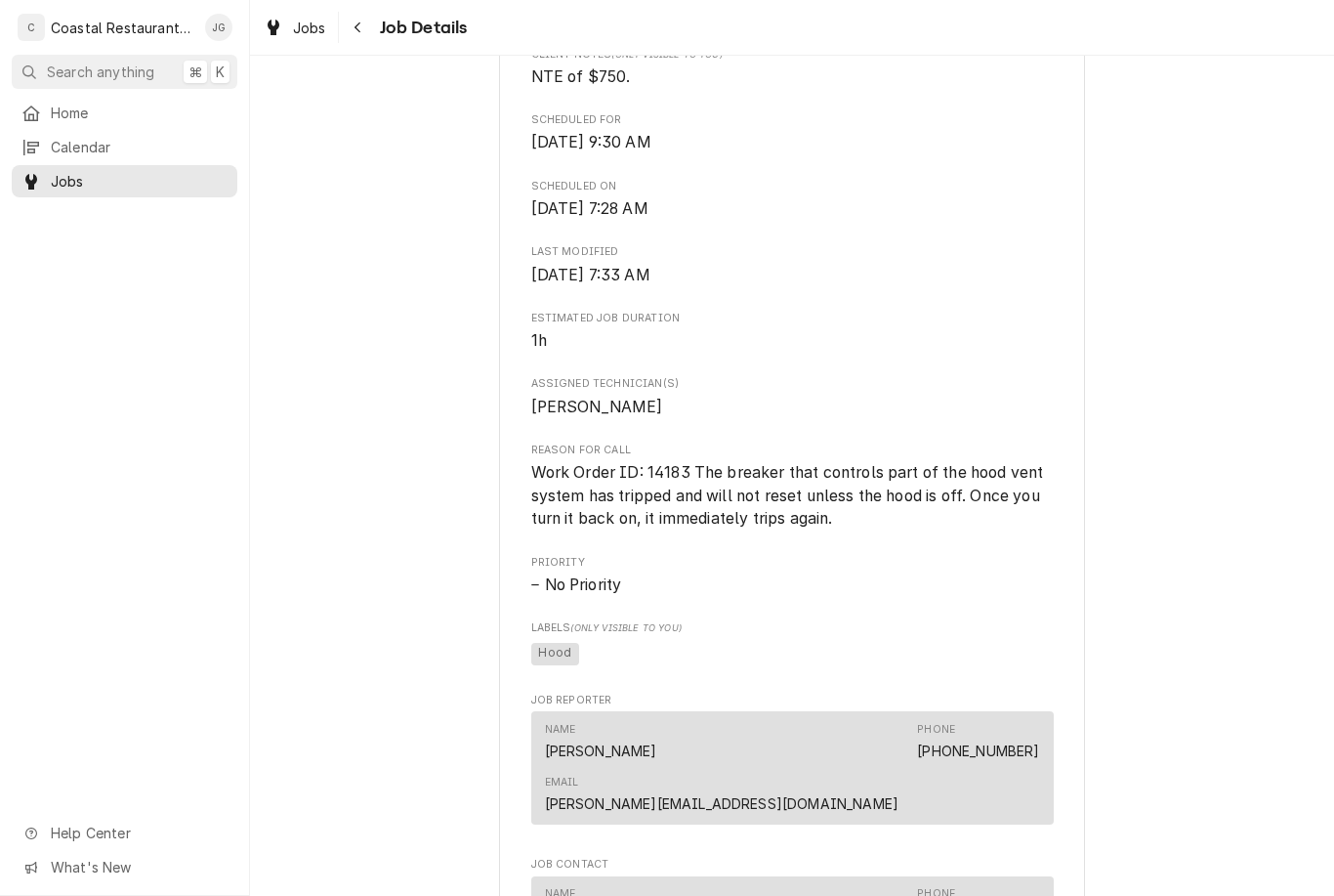
scroll to position [570, 0]
click at [154, 109] on span "Home" at bounding box center [140, 112] width 177 height 21
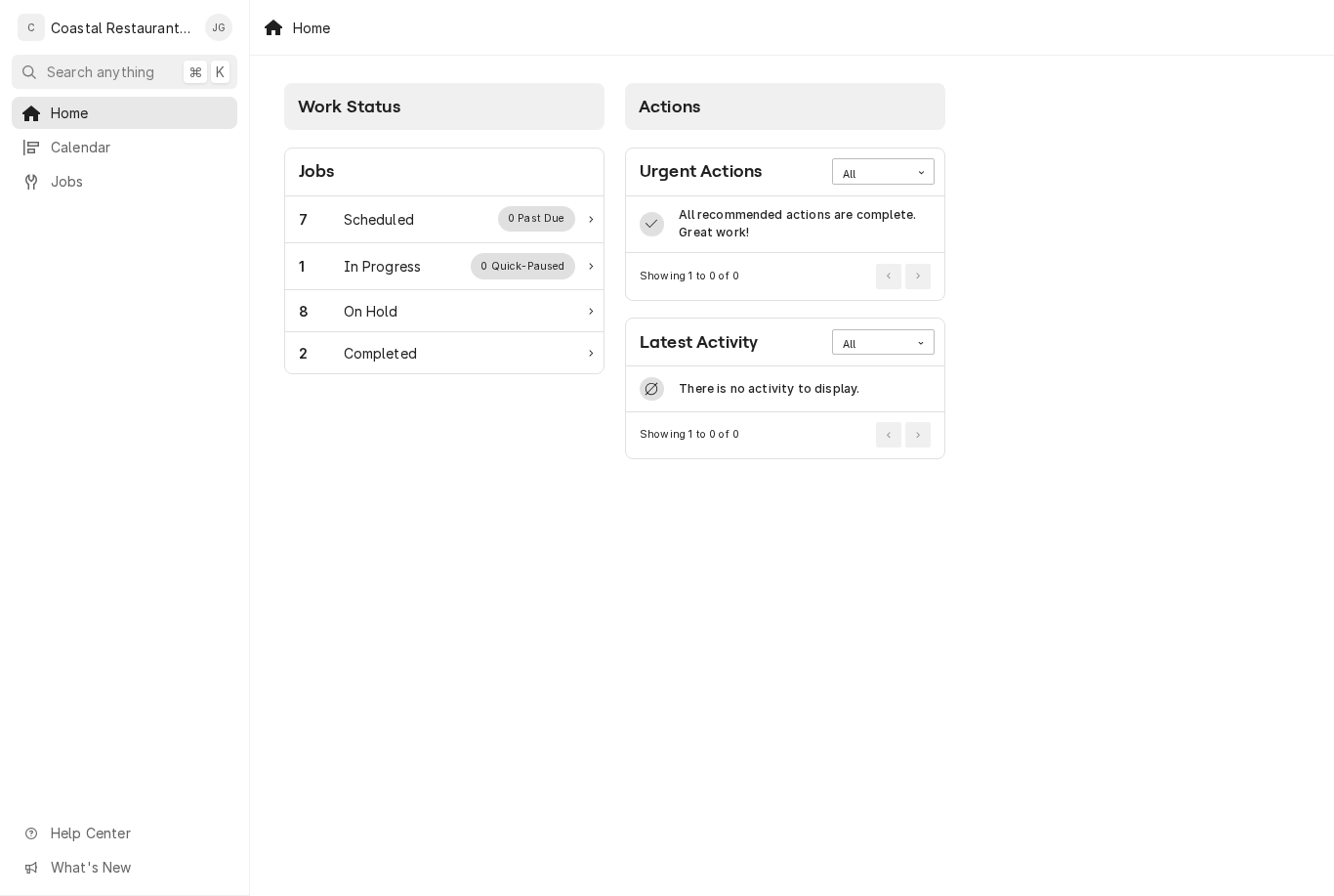
click at [452, 215] on div "7 Scheduled 0 Past Due" at bounding box center [437, 219] width 277 height 26
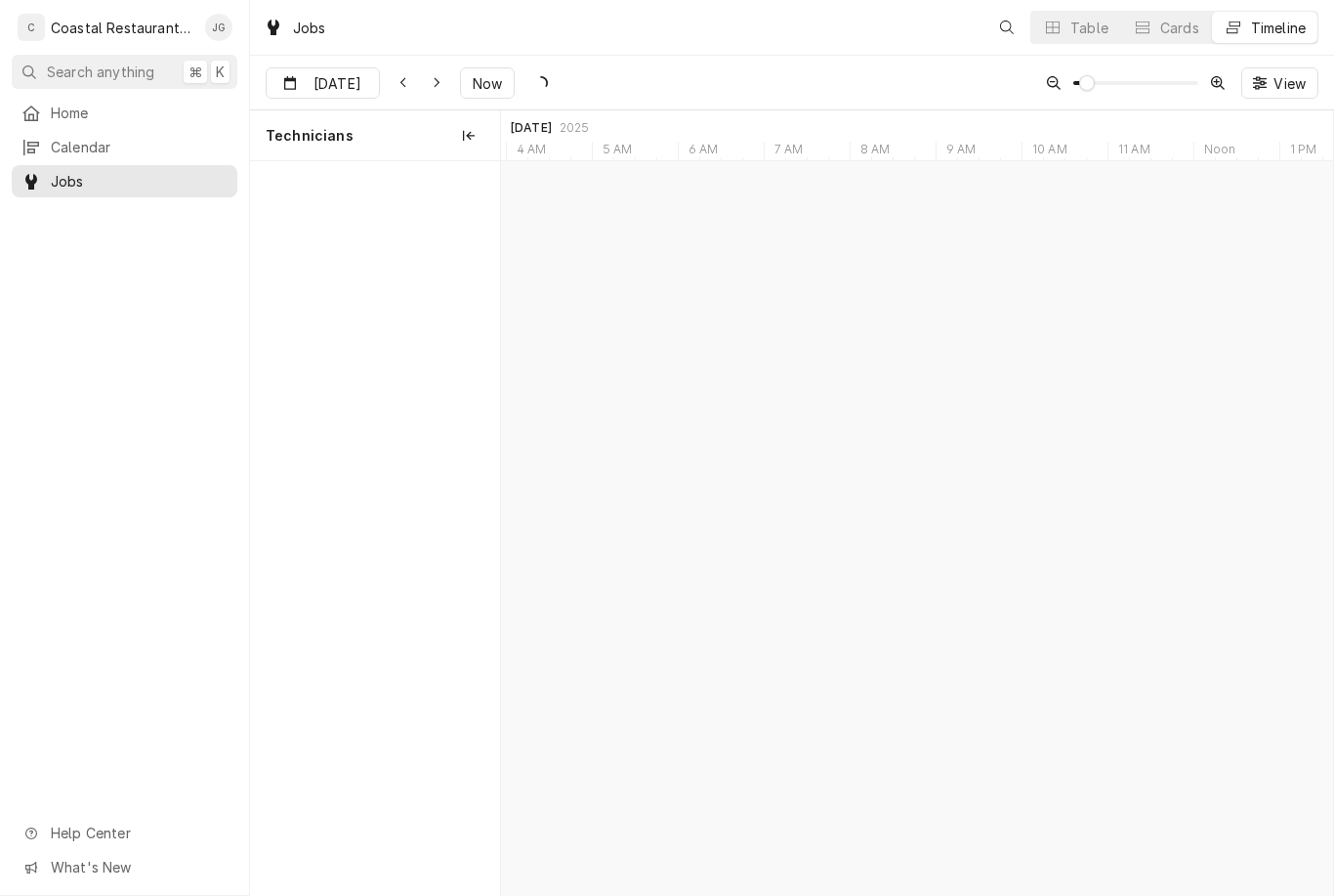
scroll to position [0, 16500]
click at [929, 214] on div "Fryer Repair" at bounding box center [935, 208] width 54 height 17
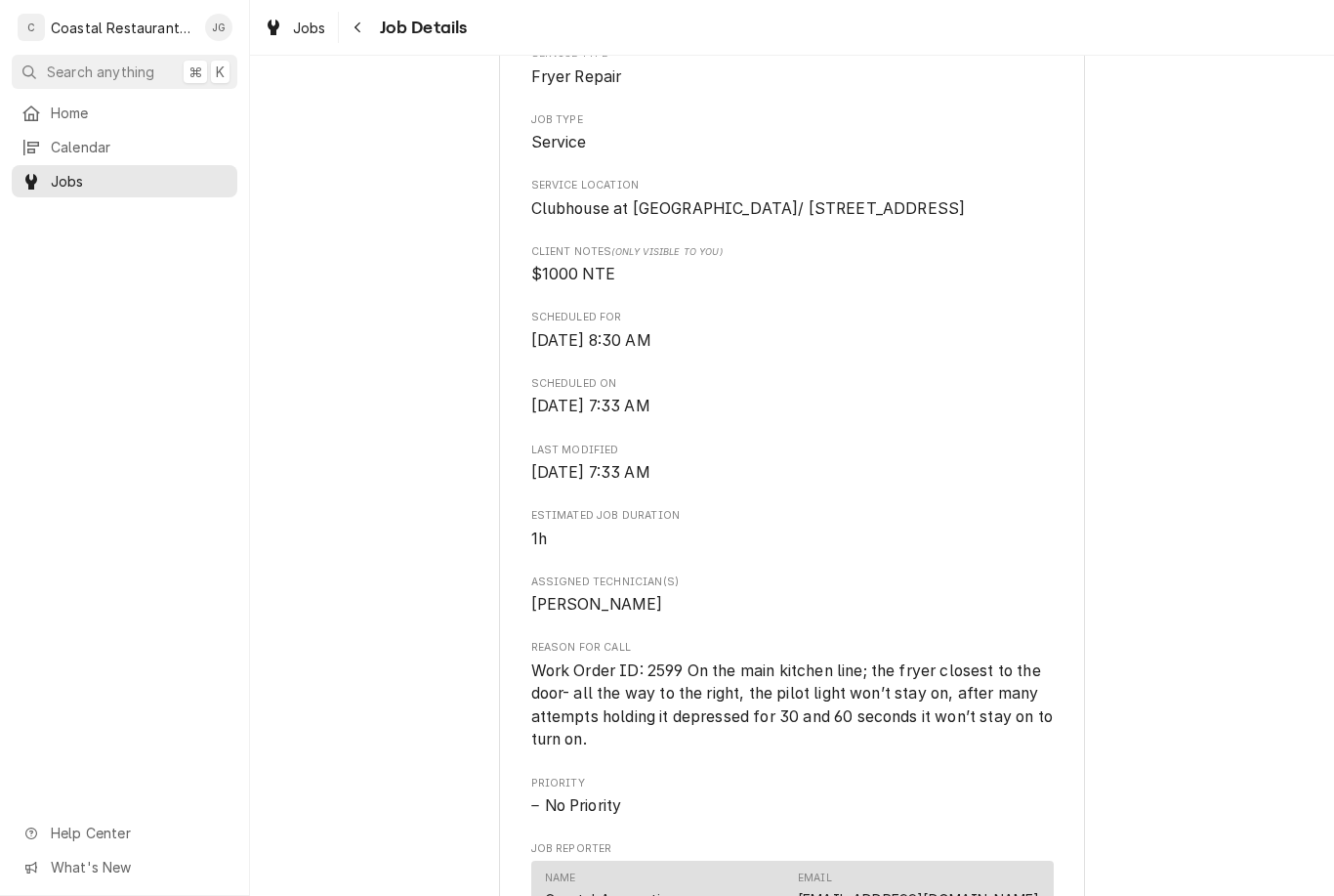
scroll to position [352, 0]
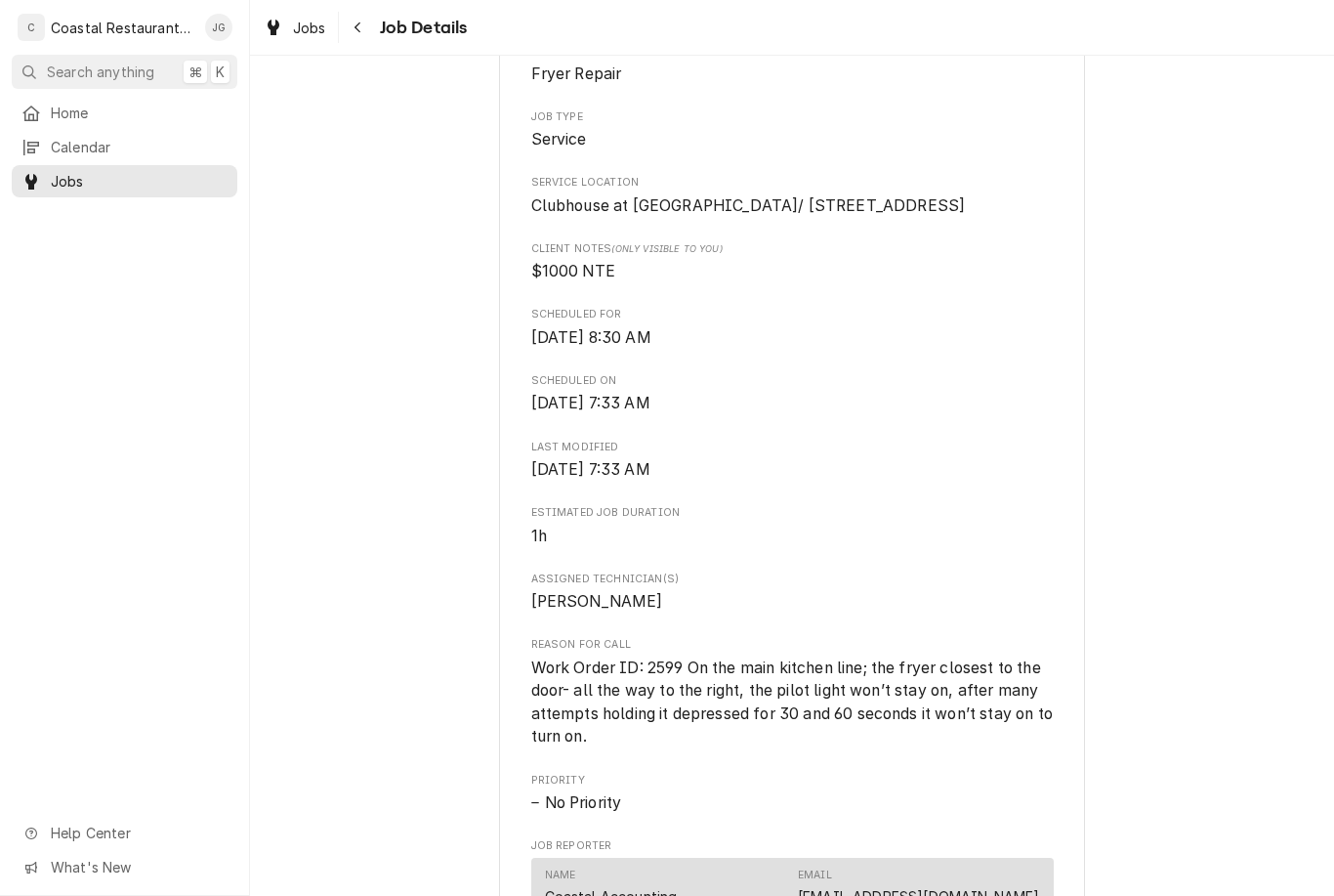
click at [125, 112] on span "Home" at bounding box center [140, 112] width 177 height 21
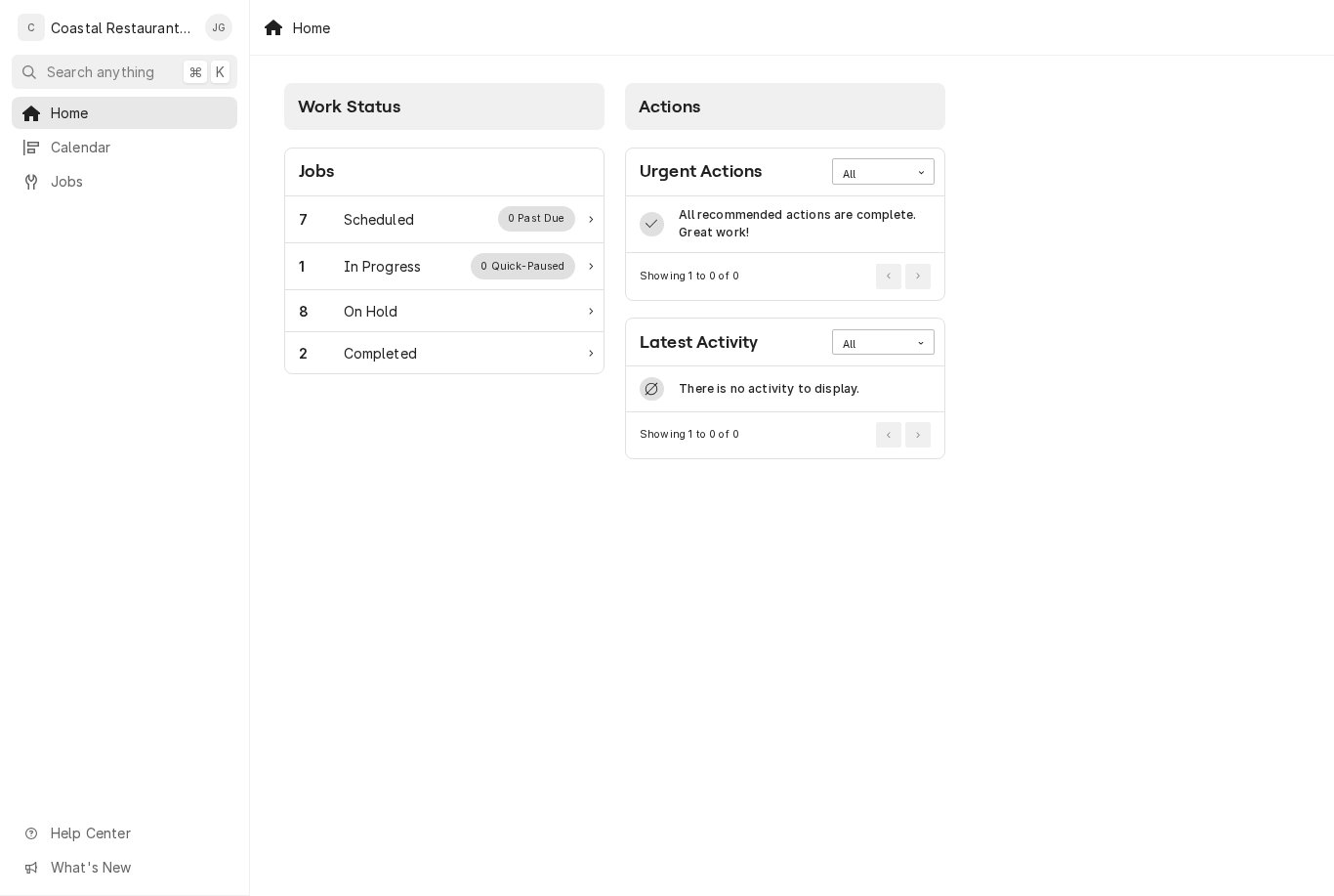
click at [395, 225] on div "Scheduled" at bounding box center [378, 219] width 70 height 21
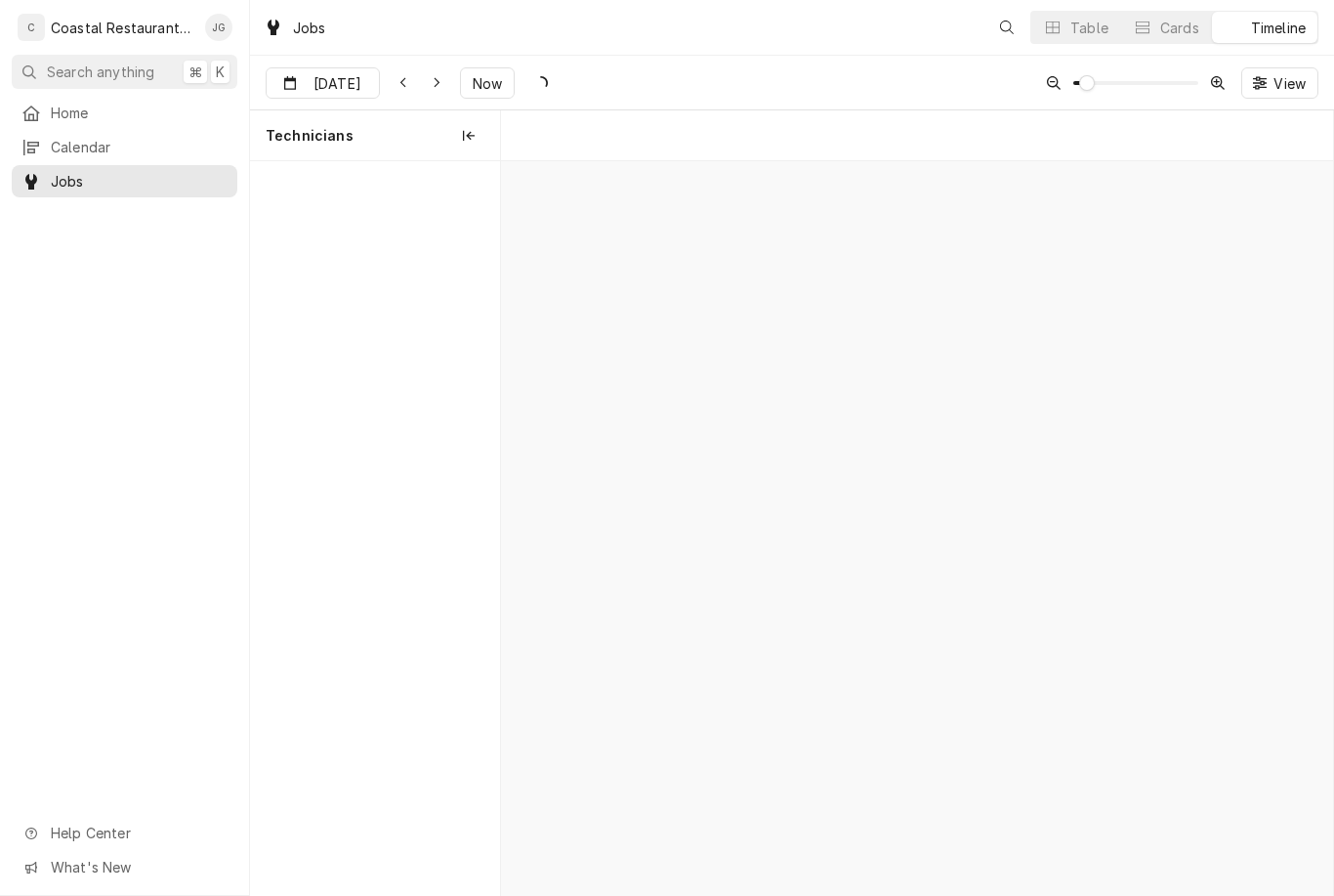
scroll to position [0, 16500]
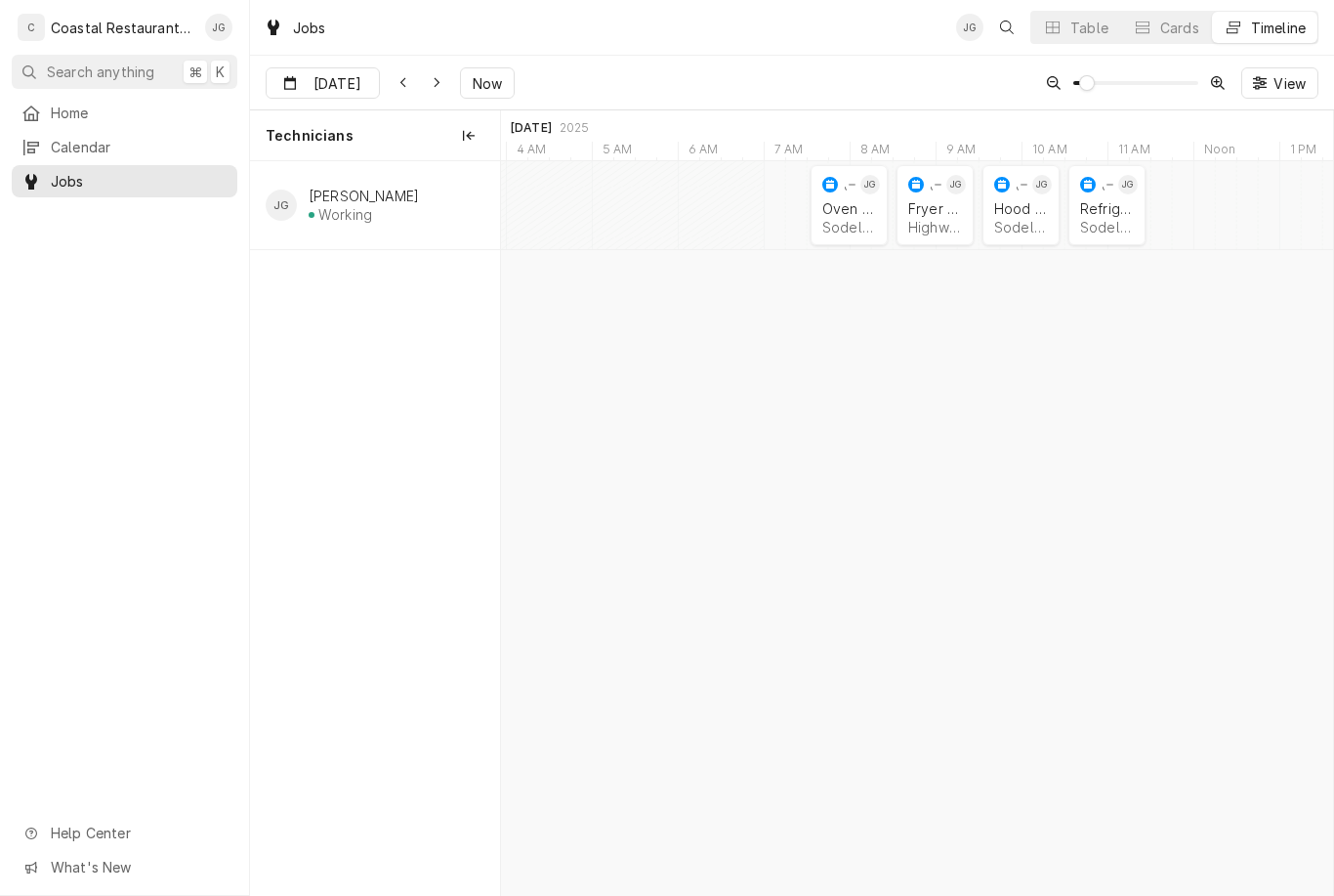
click at [856, 207] on div "Oven Repair" at bounding box center [849, 208] width 54 height 17
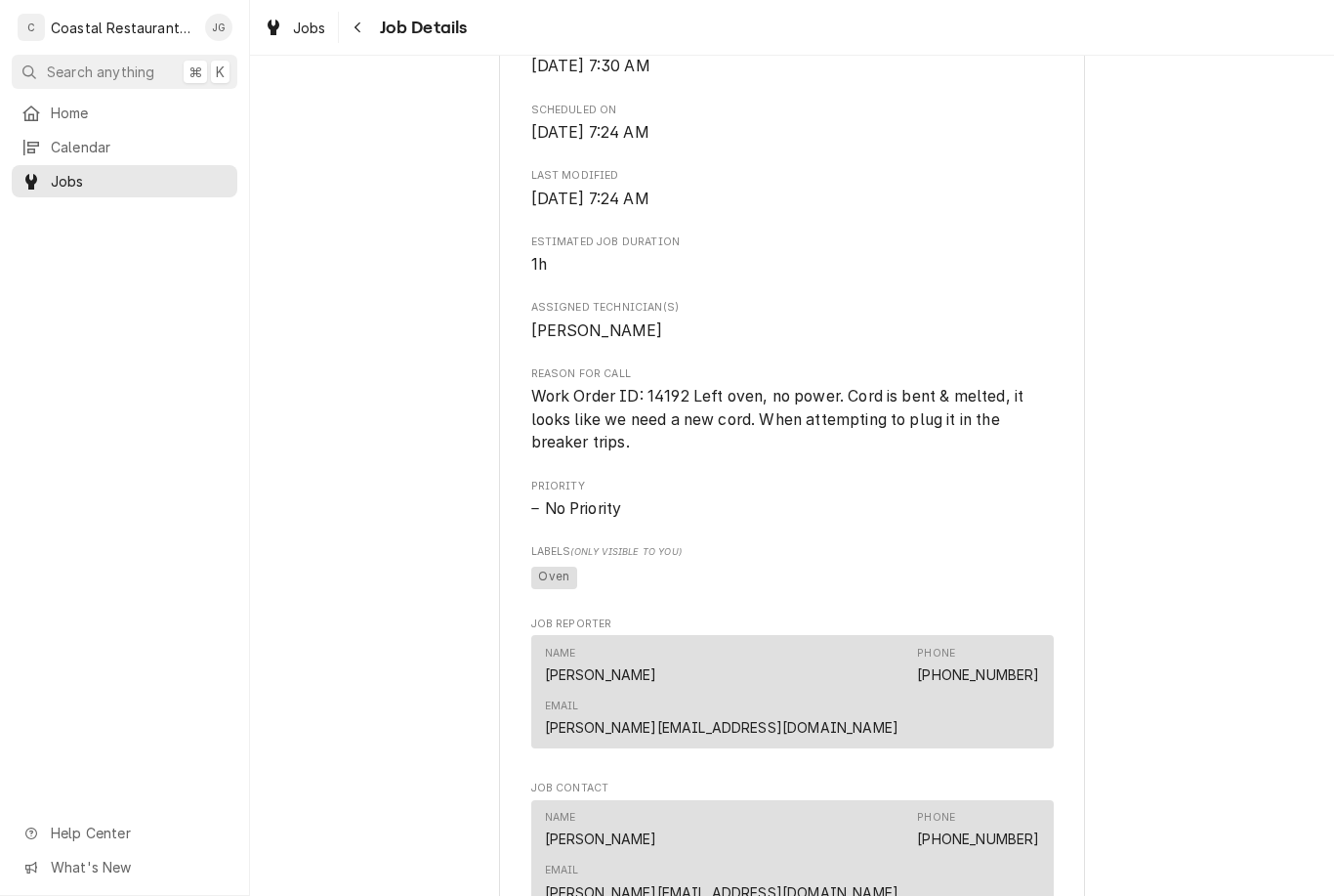
scroll to position [646, 0]
click at [117, 109] on span "Home" at bounding box center [140, 112] width 177 height 21
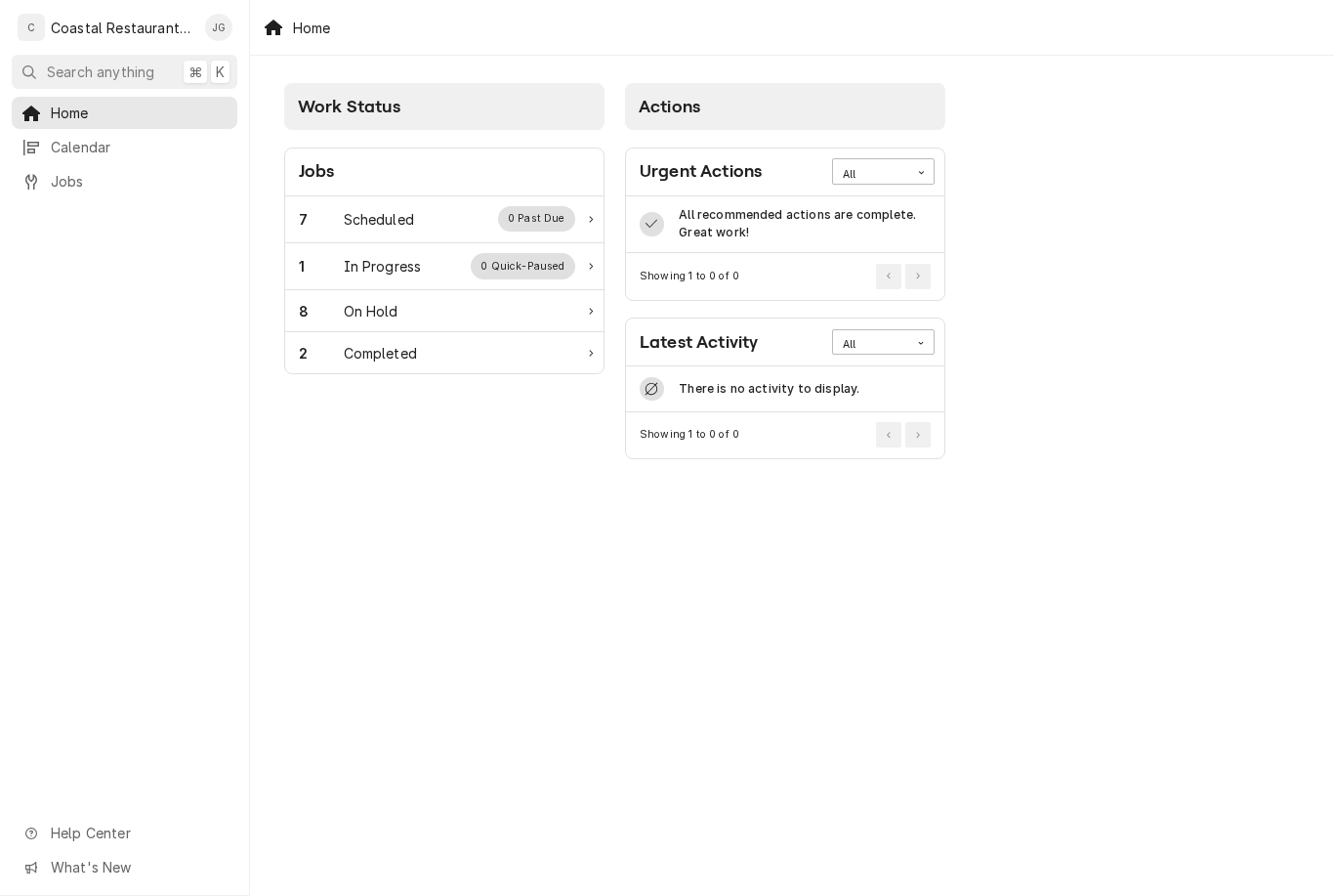
click at [473, 222] on div "7 Scheduled 0 Past Due" at bounding box center [437, 219] width 277 height 26
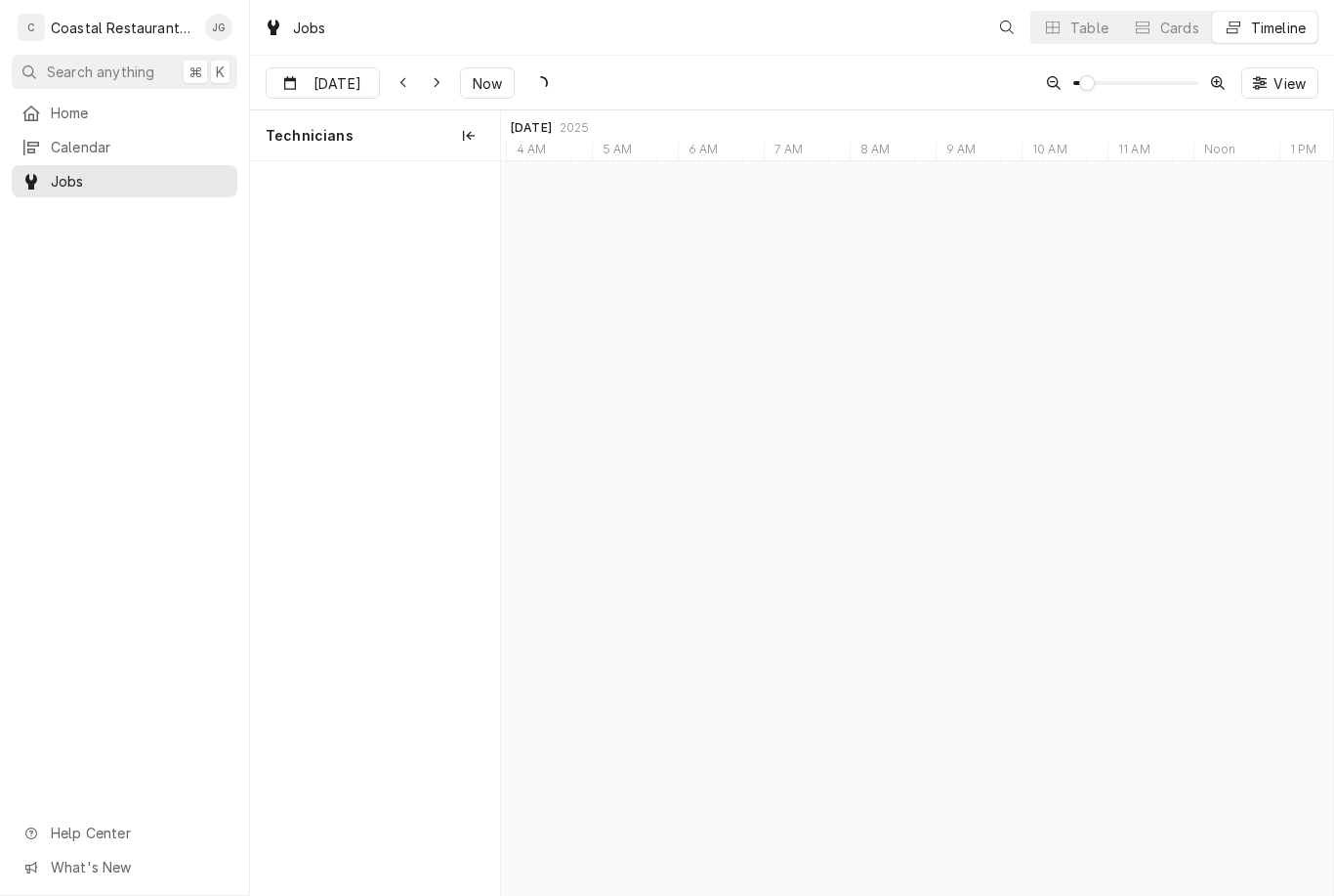
scroll to position [0, 16500]
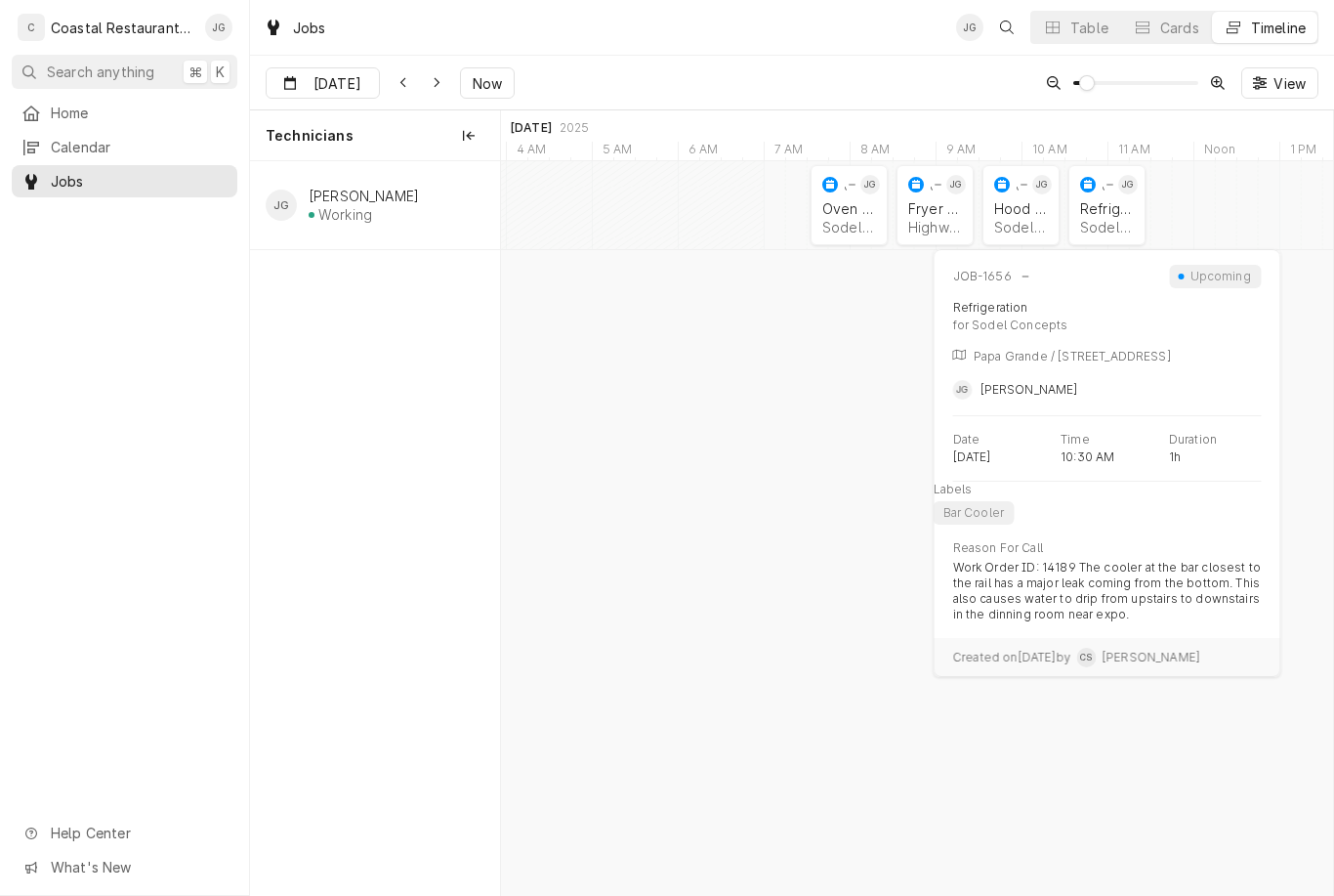
click at [1121, 210] on div "Refrigeration" at bounding box center [1107, 208] width 54 height 17
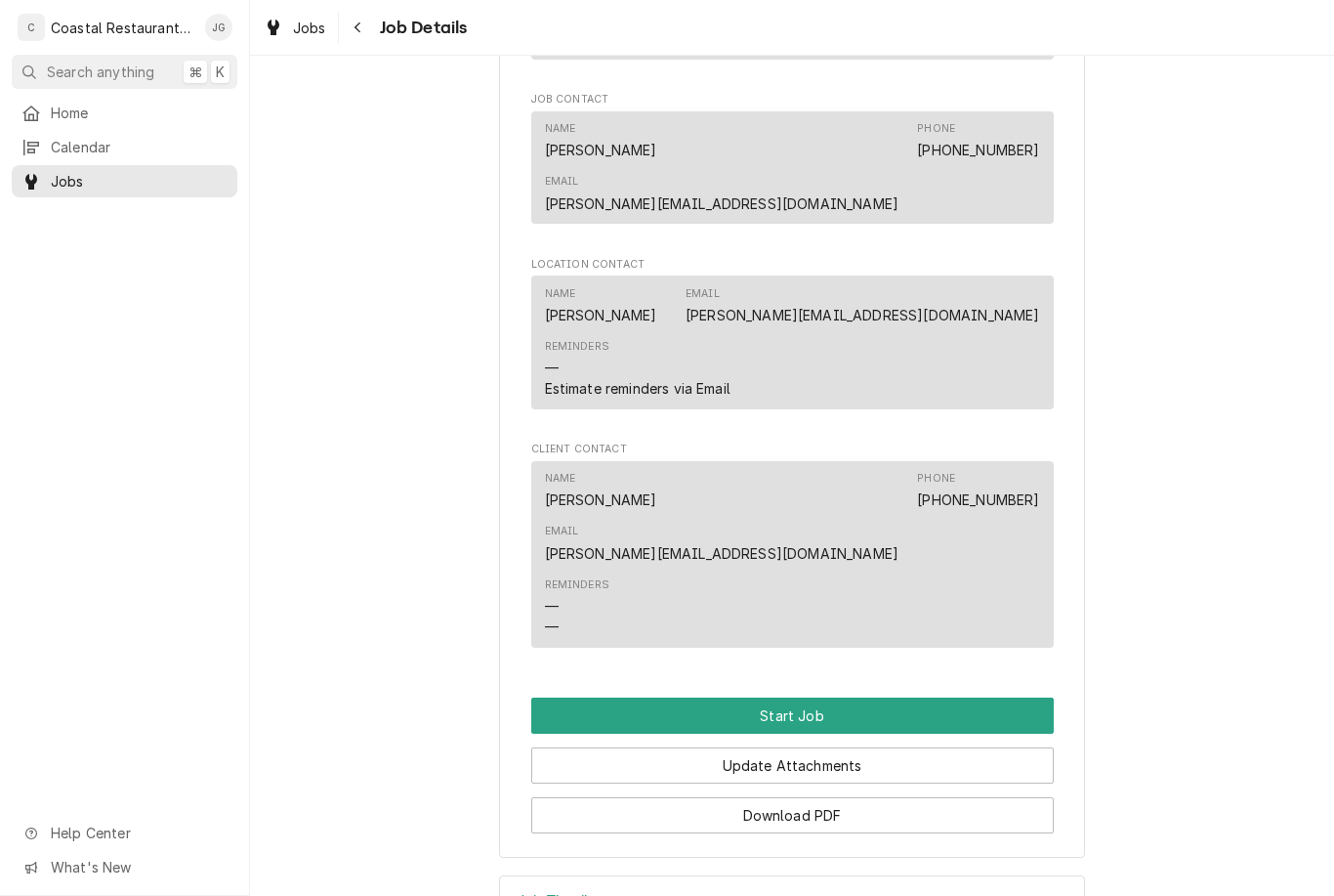
scroll to position [1332, 0]
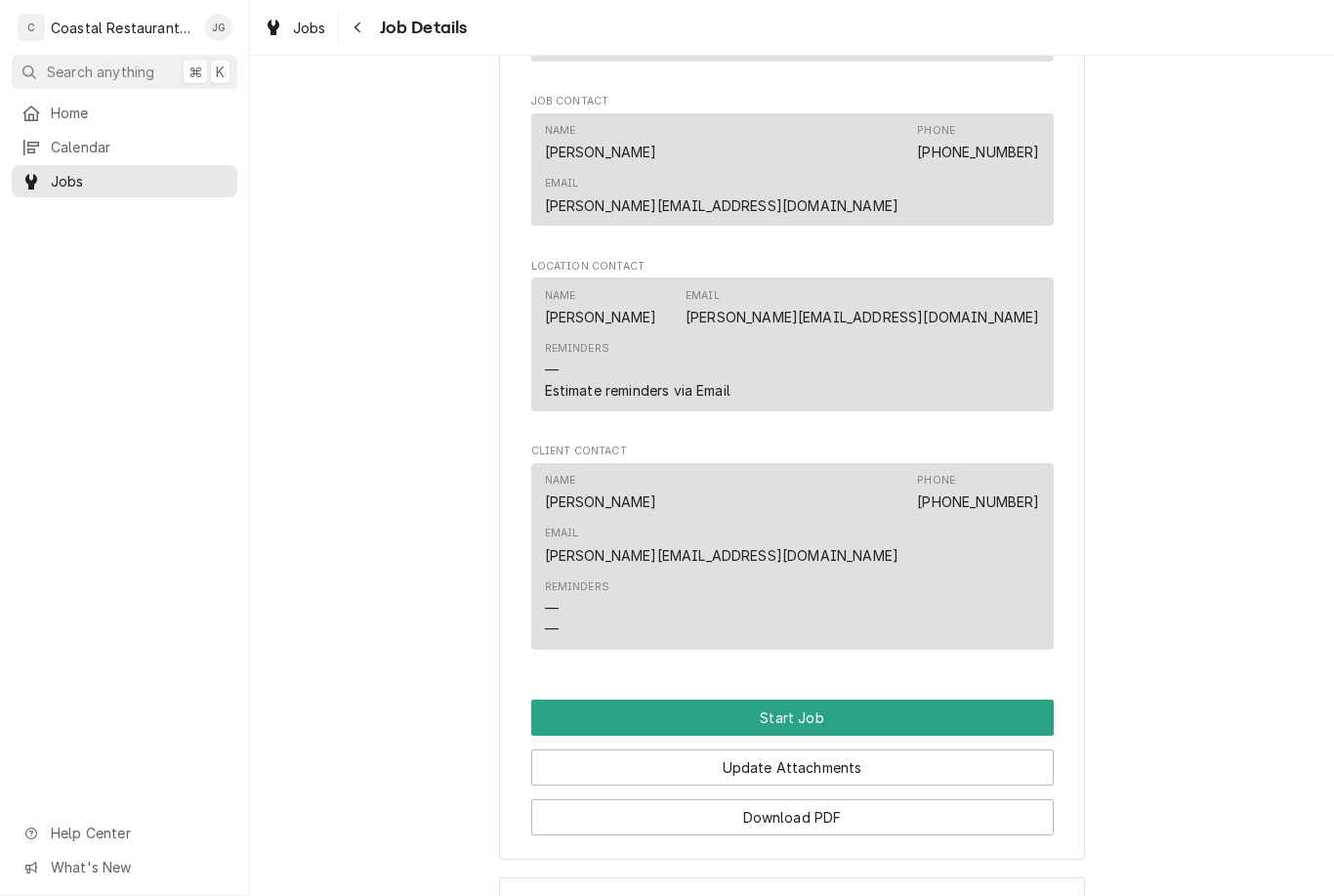
click at [163, 117] on span "Home" at bounding box center [140, 112] width 177 height 21
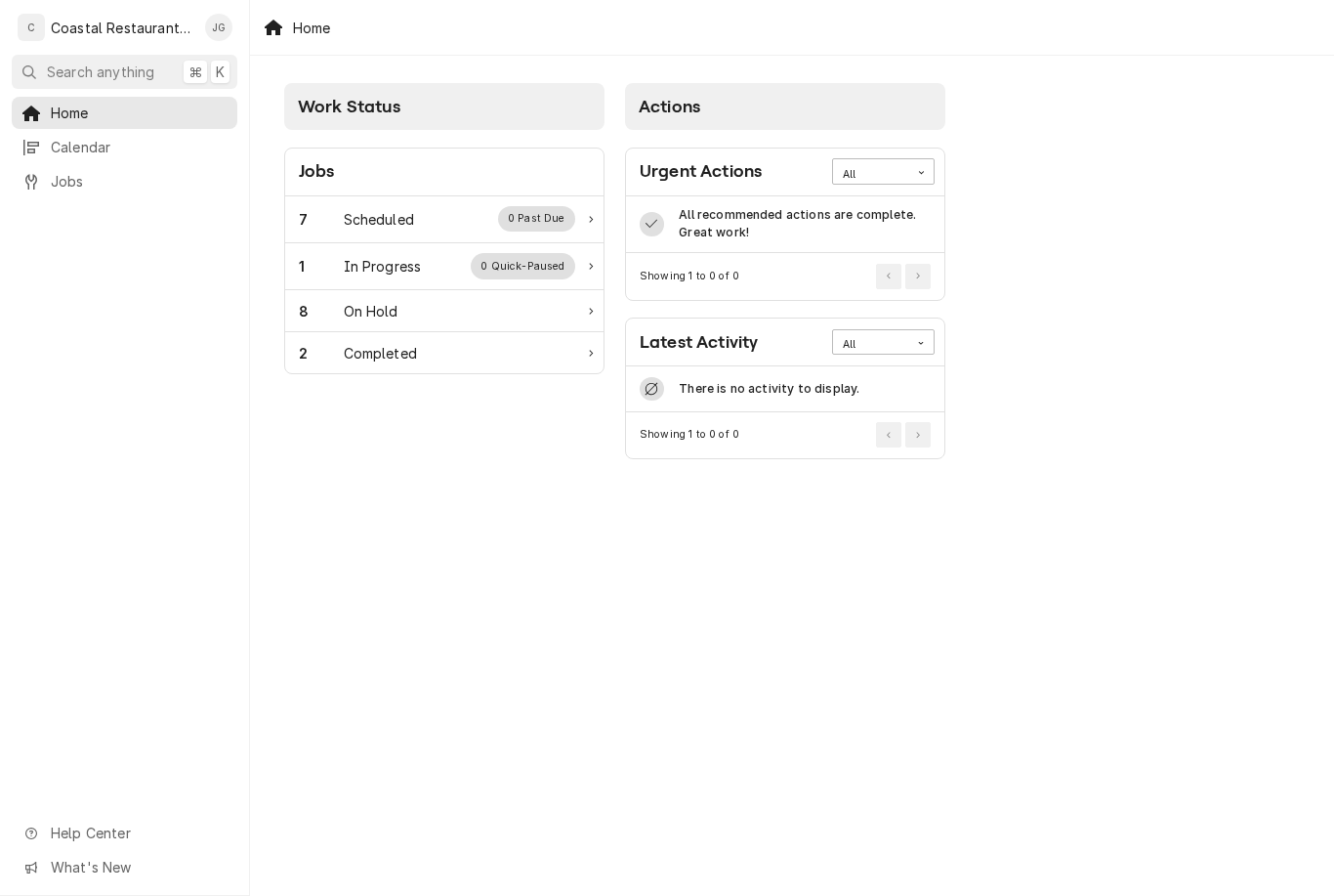
click at [429, 229] on div "7 Scheduled 0 Past Due" at bounding box center [437, 219] width 277 height 26
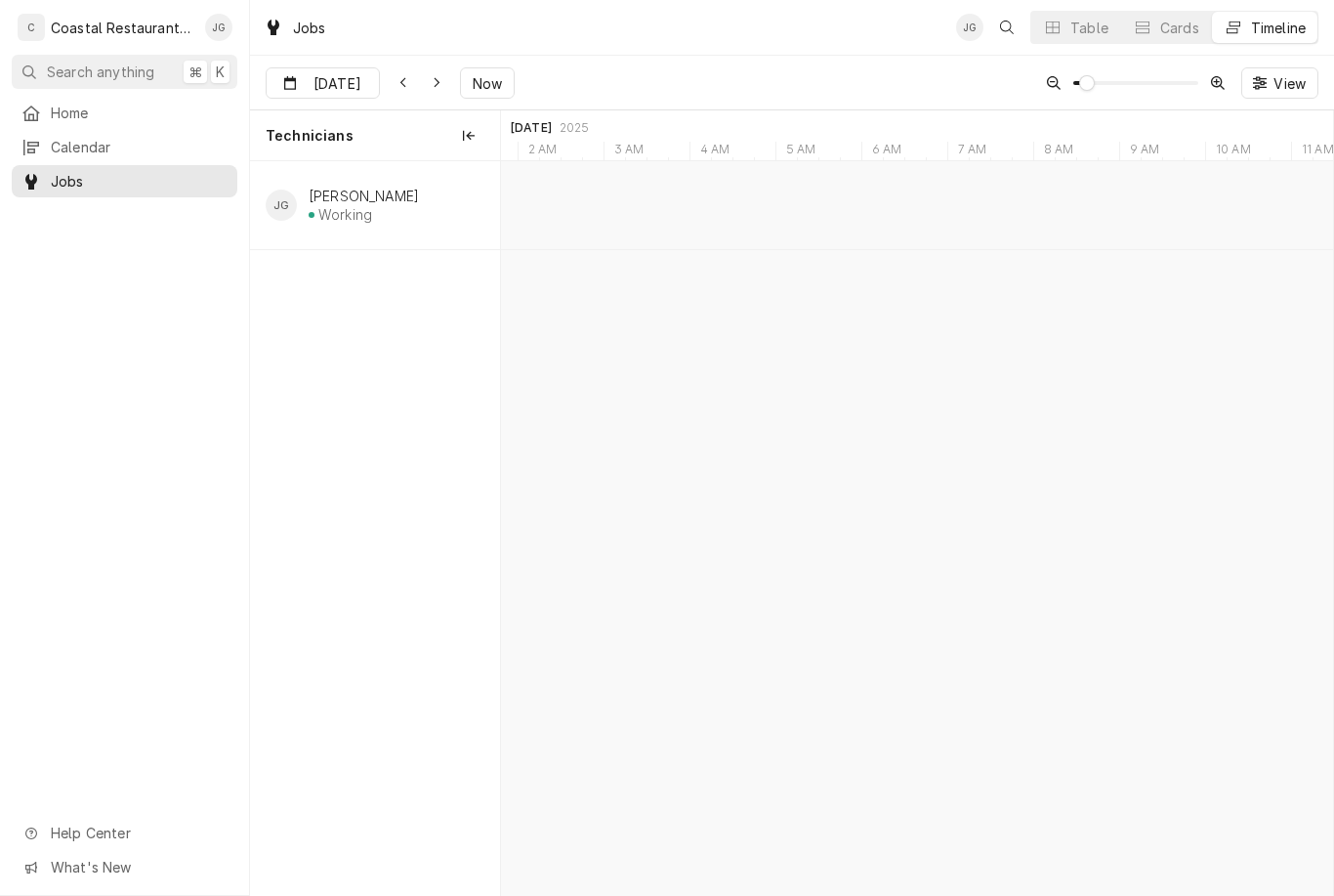
type input "[DATE]"
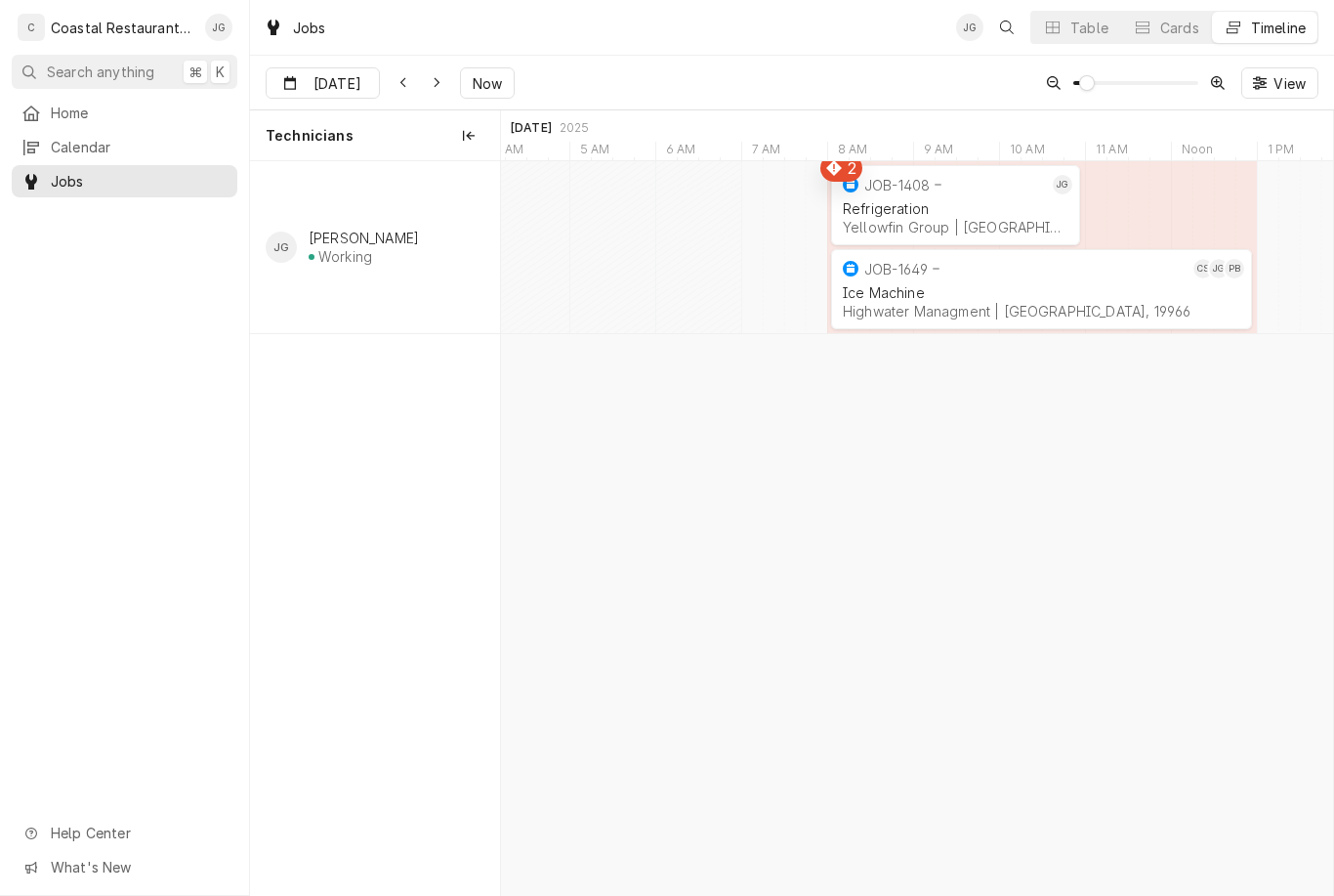
click at [999, 221] on div "Yellowfin Group | Millsboro, 19966" at bounding box center [955, 226] width 225 height 17
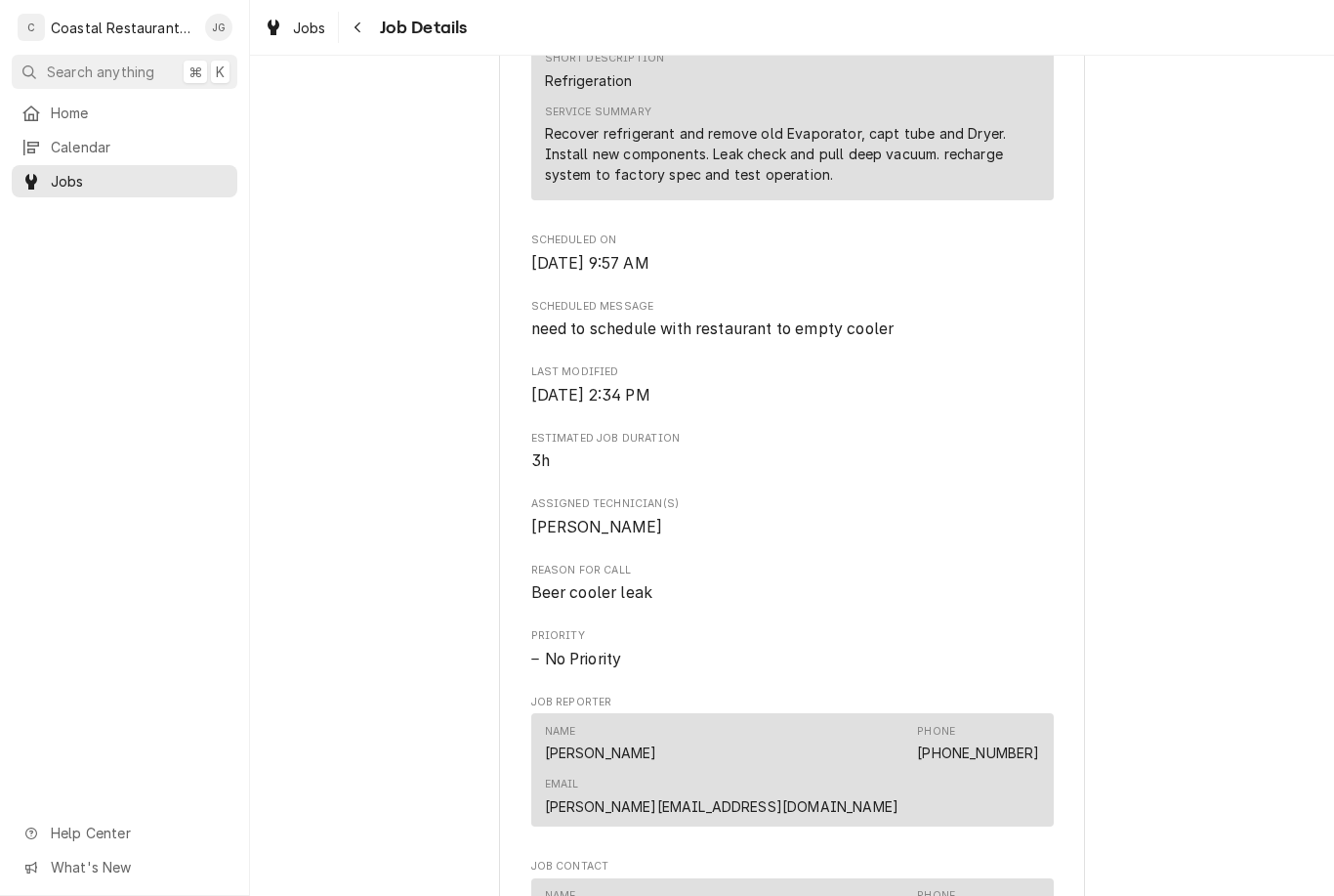
scroll to position [840, 0]
click at [138, 109] on span "Home" at bounding box center [140, 112] width 177 height 21
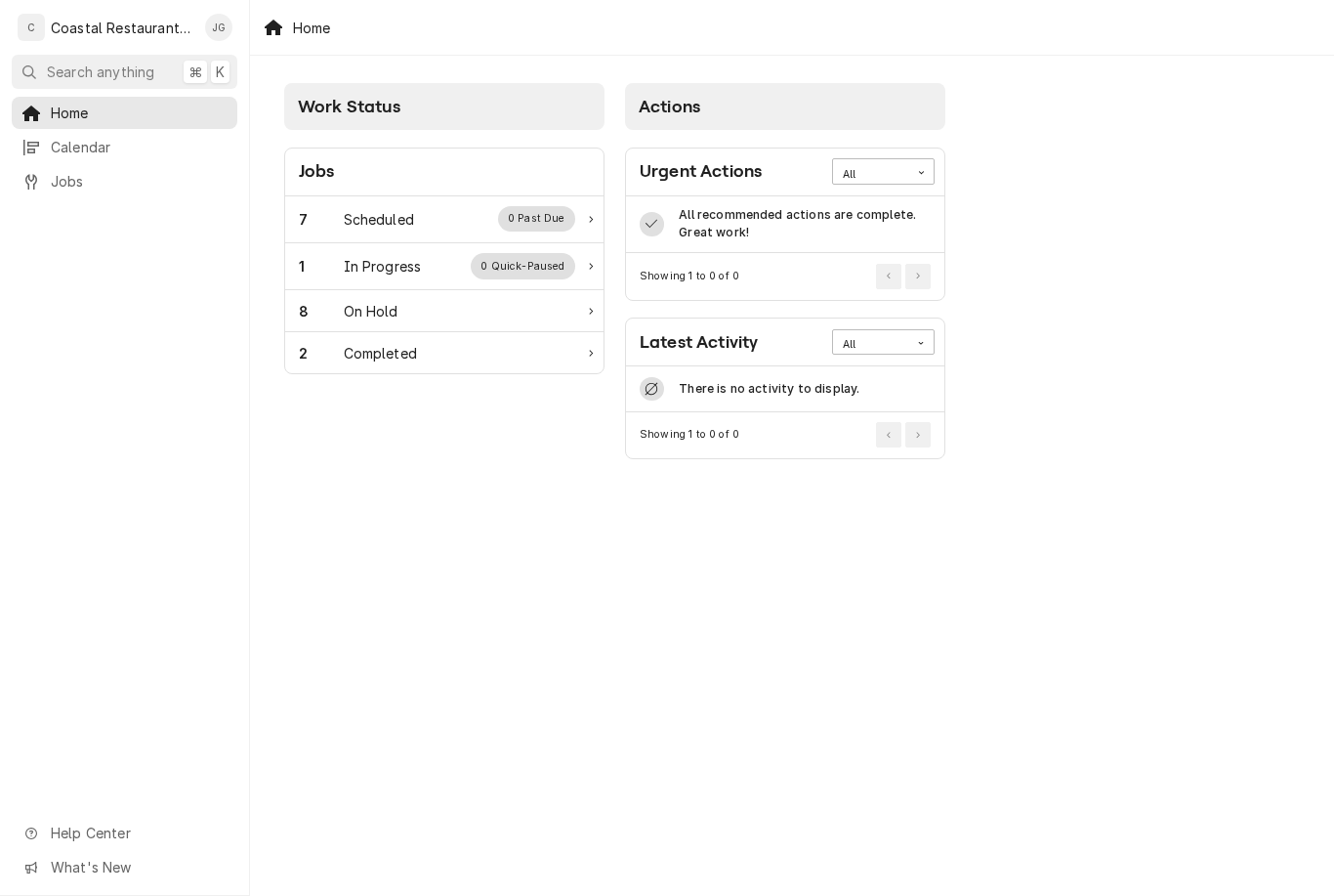
click at [461, 225] on div "7 Scheduled 0 Past Due" at bounding box center [437, 219] width 277 height 26
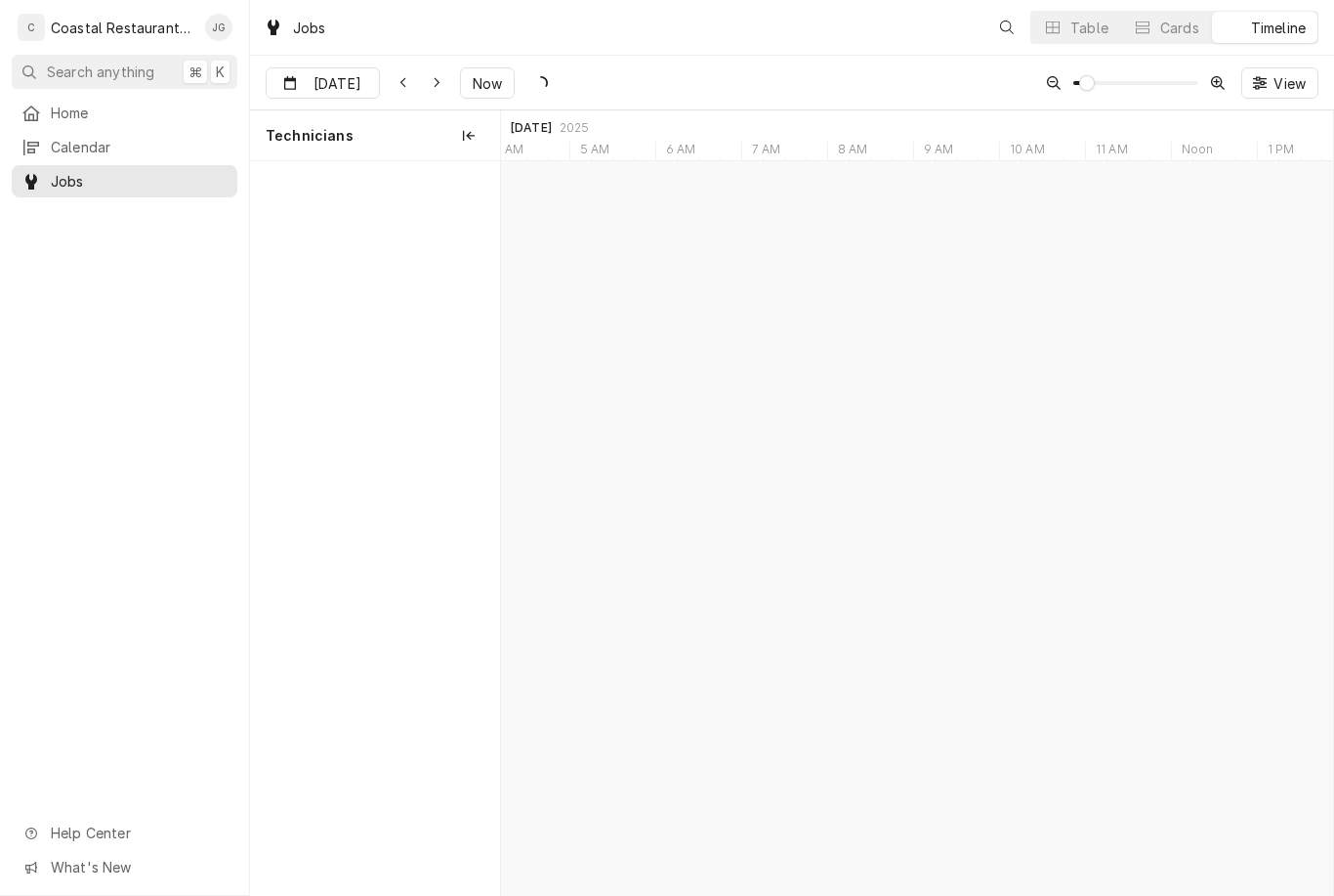
scroll to position [0, 16501]
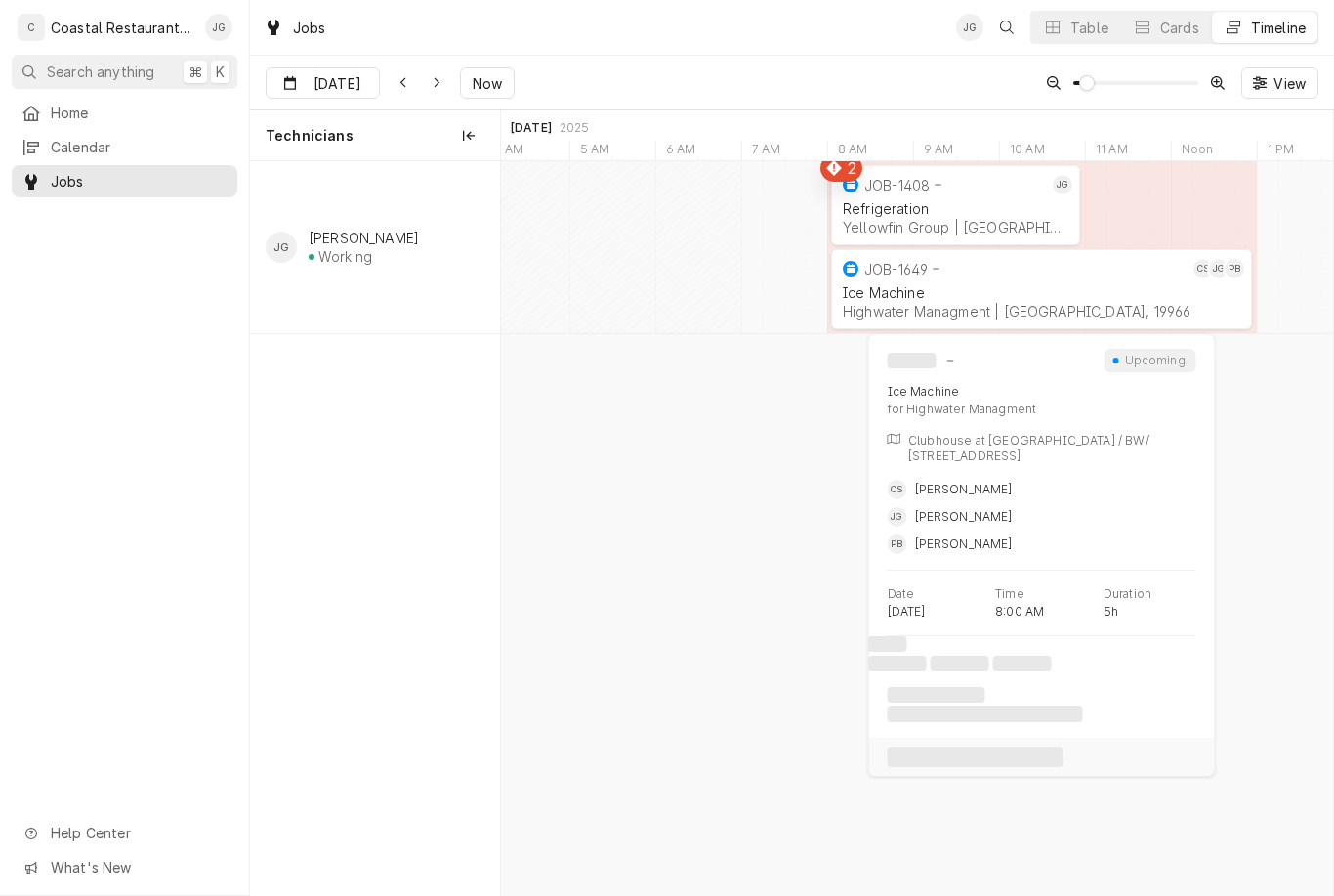
click at [968, 301] on div "Ice Machine Highwater Managment | [GEOGRAPHIC_DATA], 19966" at bounding box center [1042, 302] width 406 height 43
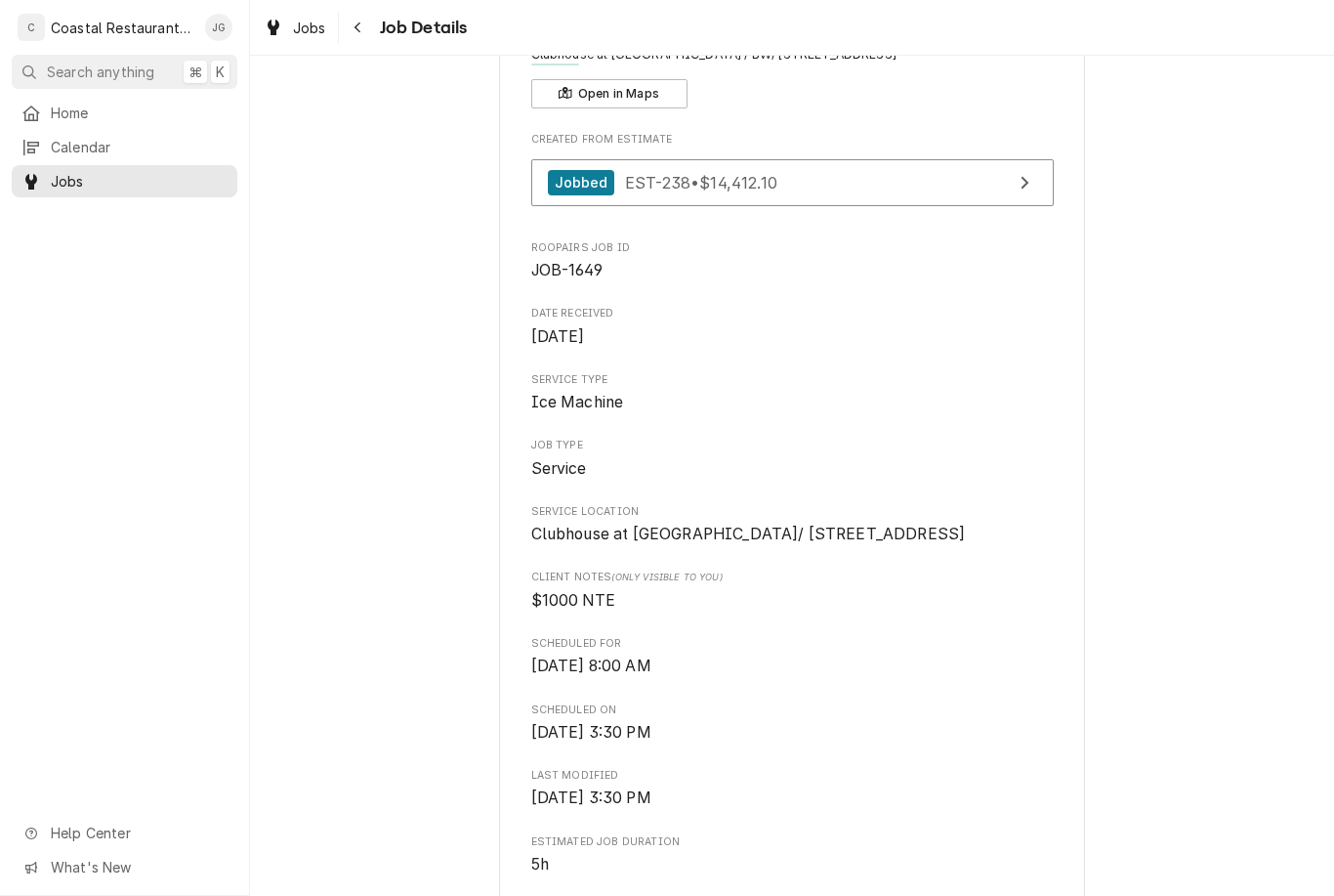
scroll to position [125, 0]
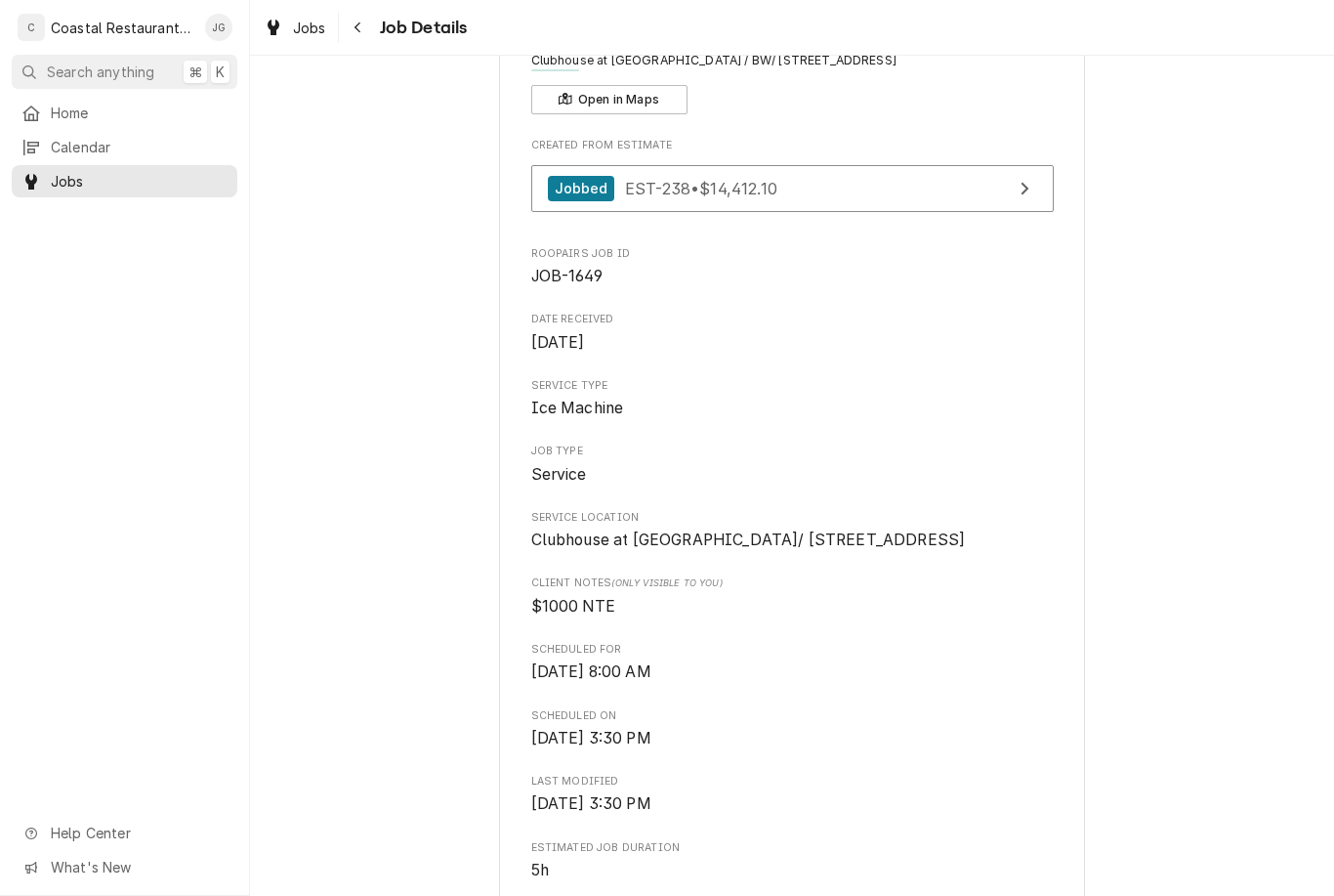
click at [140, 111] on span "Home" at bounding box center [140, 112] width 177 height 21
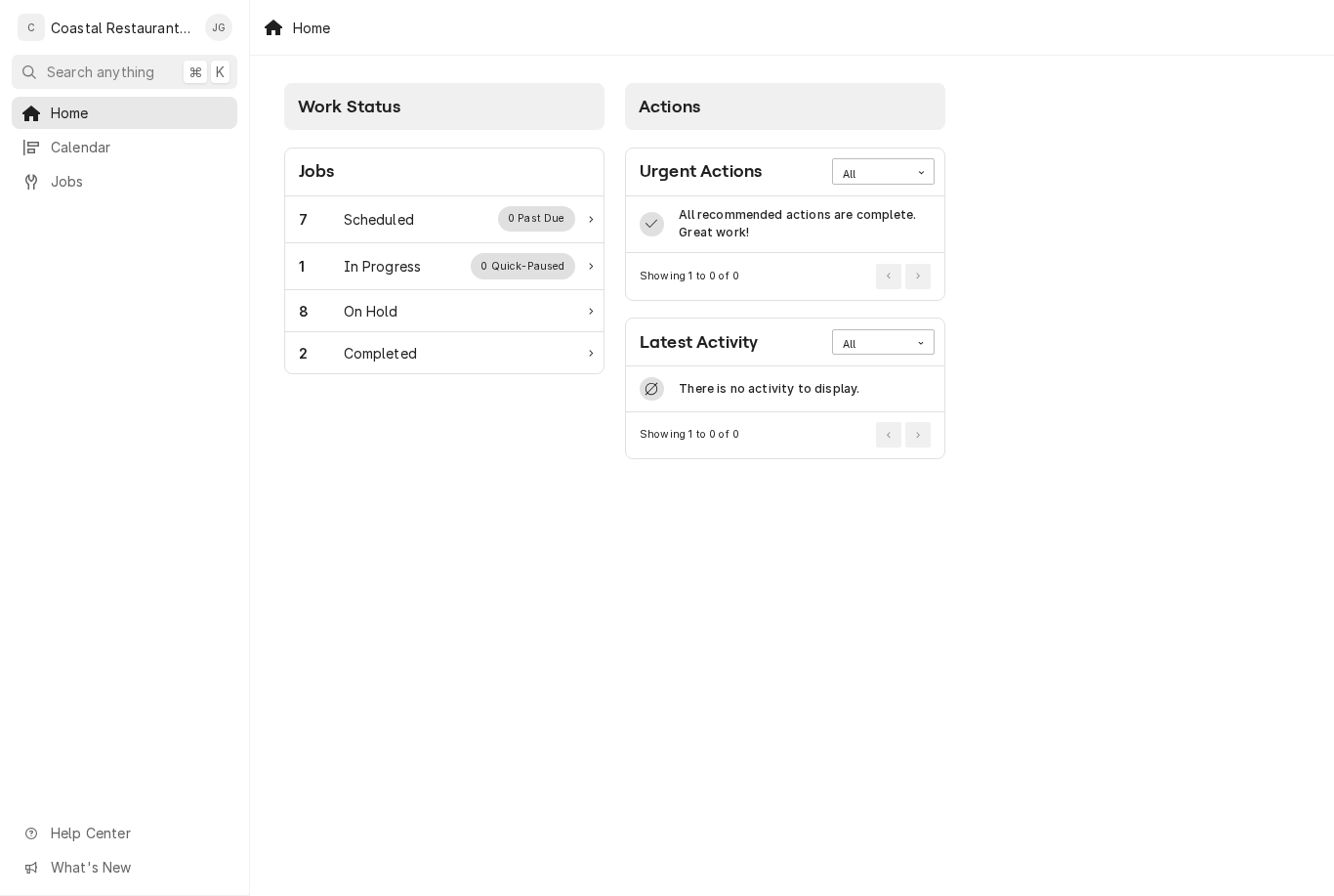
click at [473, 307] on div "8 On Hold" at bounding box center [437, 311] width 277 height 21
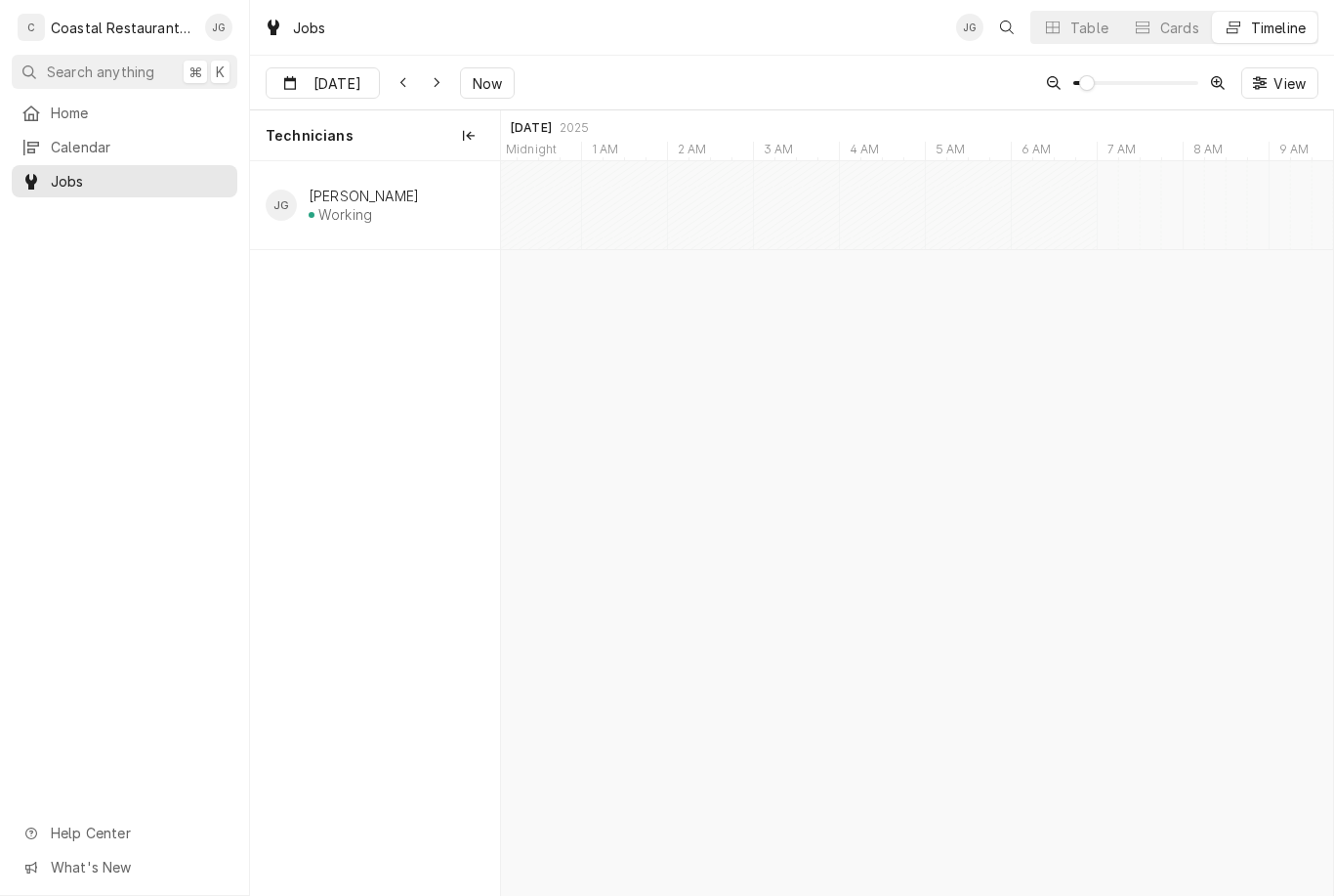
type input "Sep 19"
click at [128, 122] on link "Home" at bounding box center [124, 112] width 225 height 32
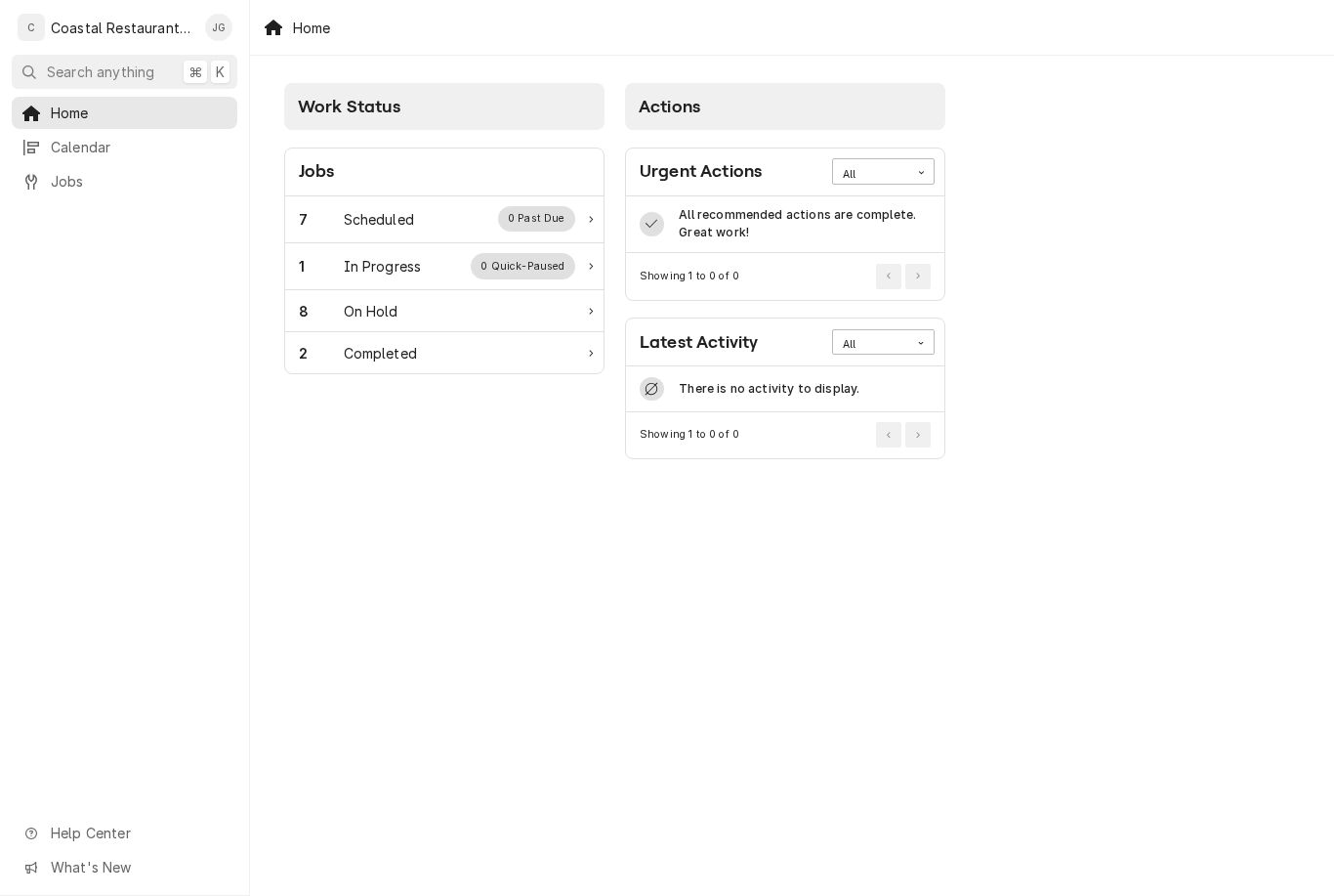
click at [407, 230] on div "7 Scheduled 0 Past Due" at bounding box center [437, 219] width 277 height 26
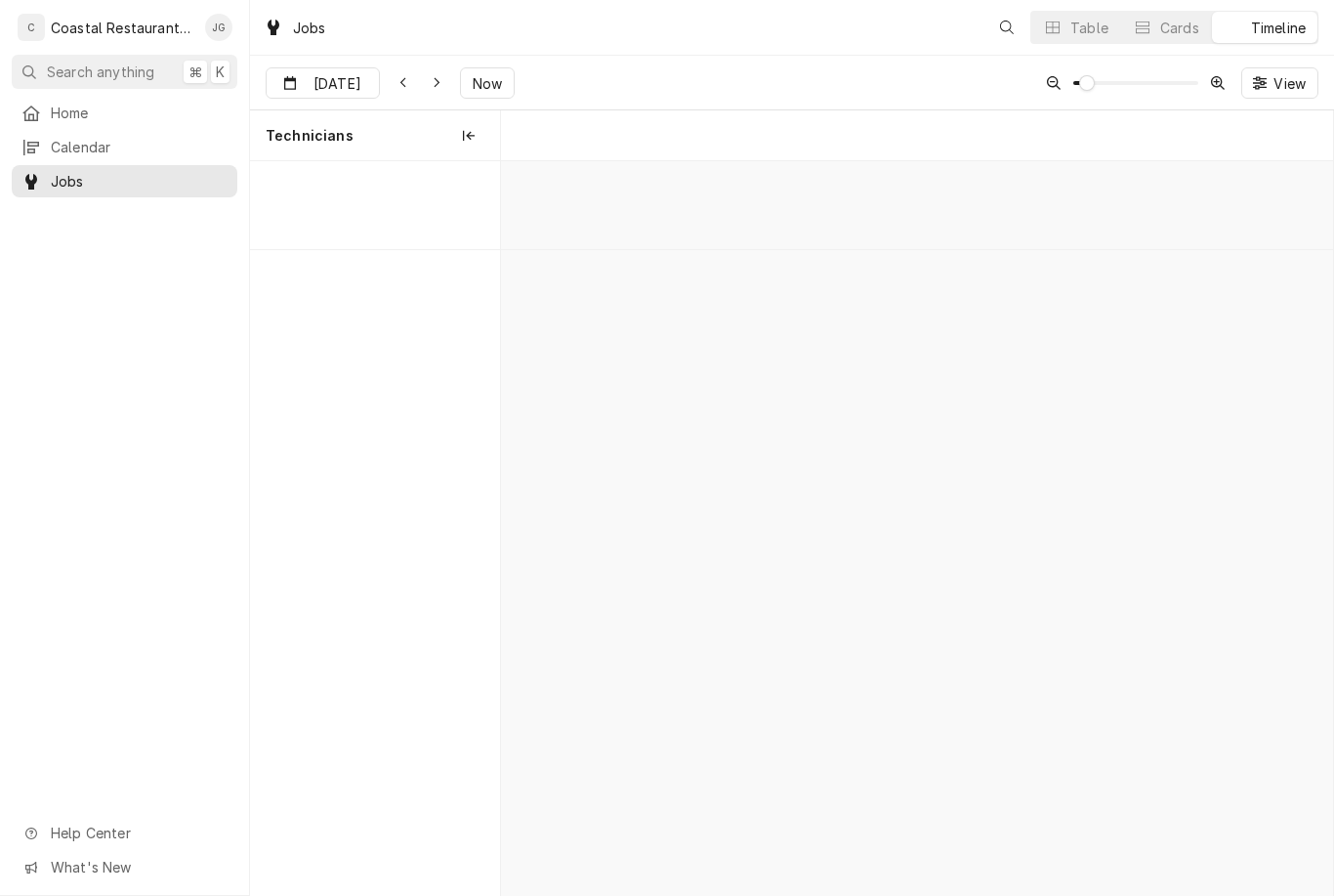
scroll to position [0, 16501]
click at [475, 81] on span "Now" at bounding box center [487, 83] width 37 height 21
type input "Sep 15"
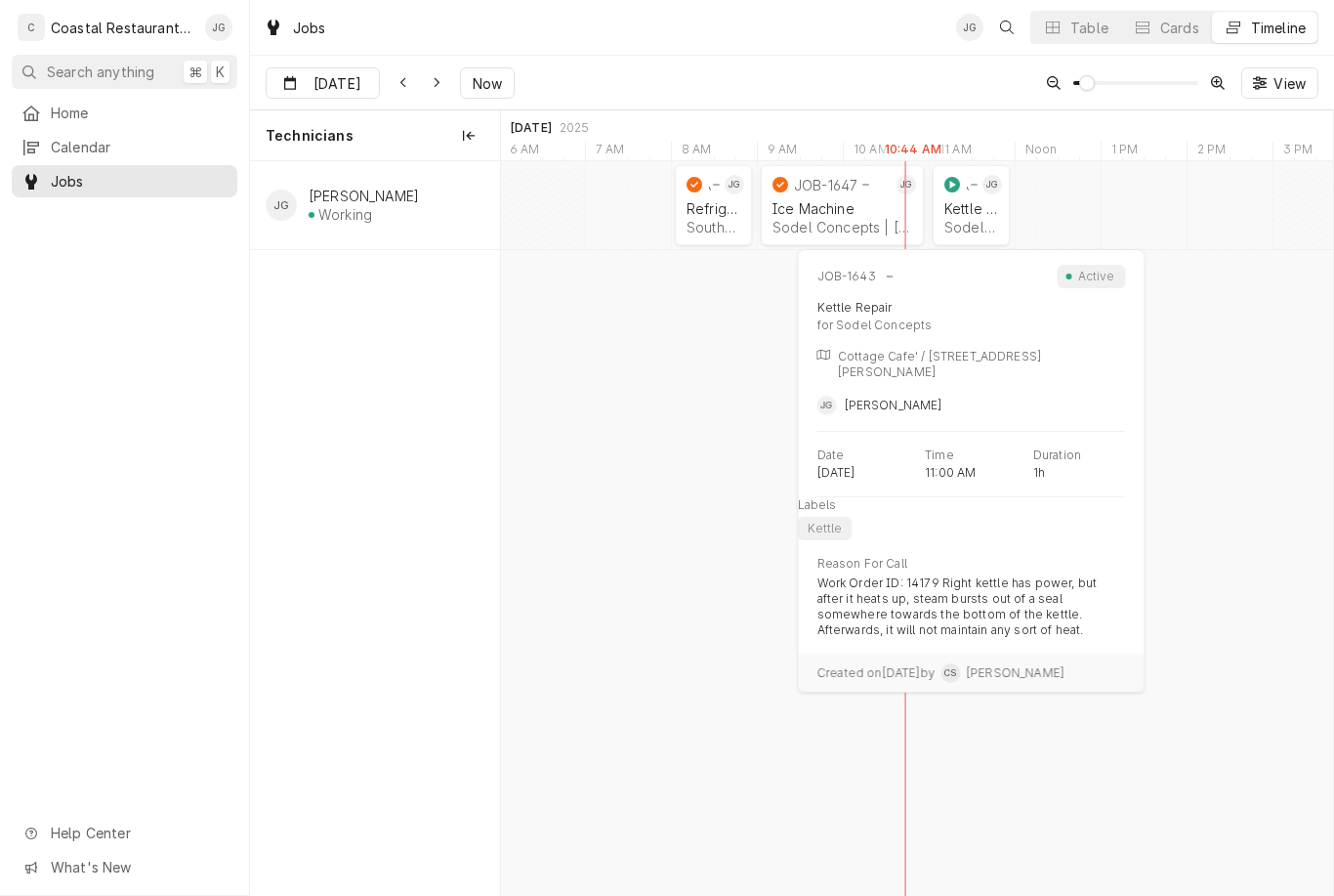
click at [953, 213] on div "Kettle Repair" at bounding box center [972, 208] width 54 height 17
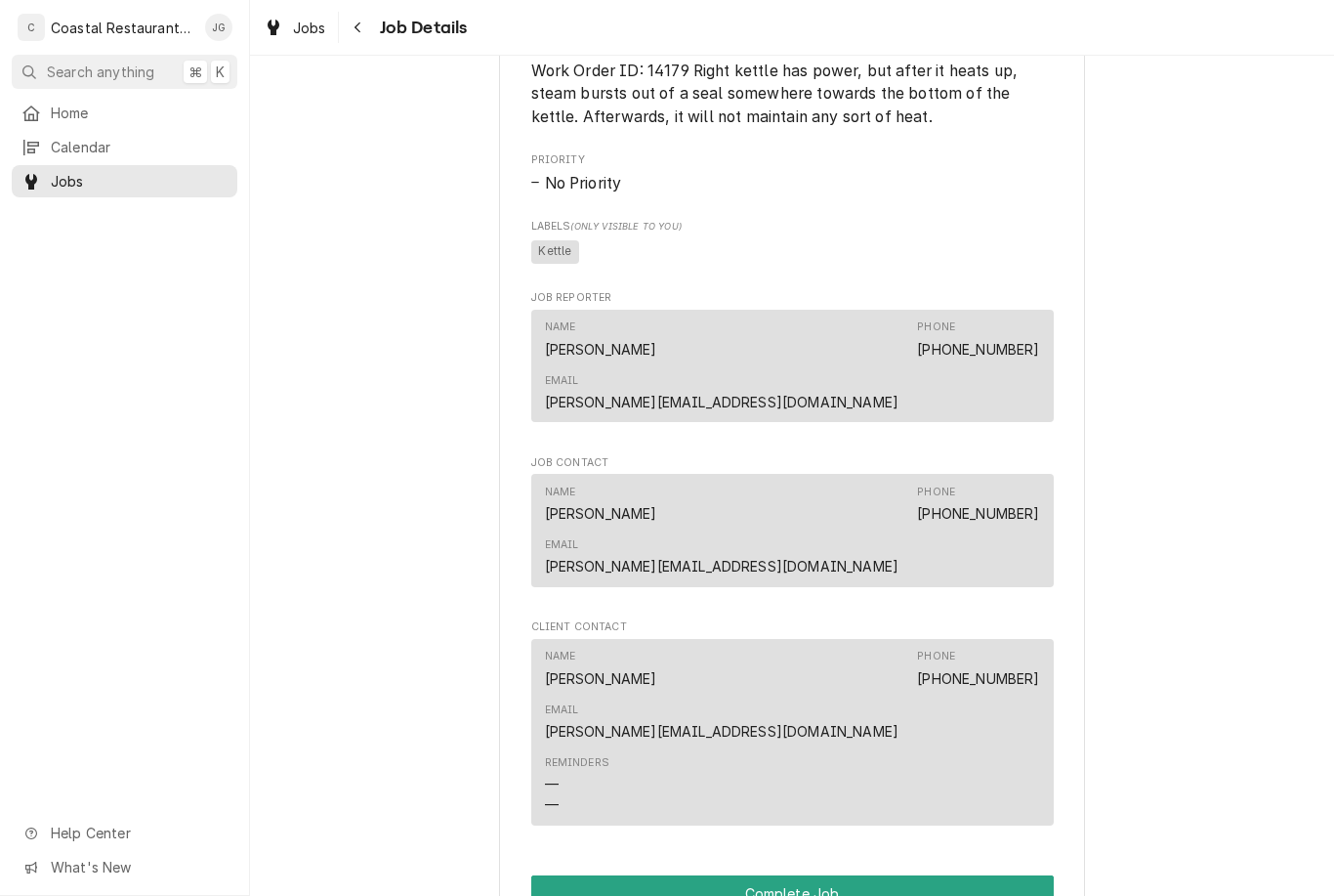
scroll to position [1254, 0]
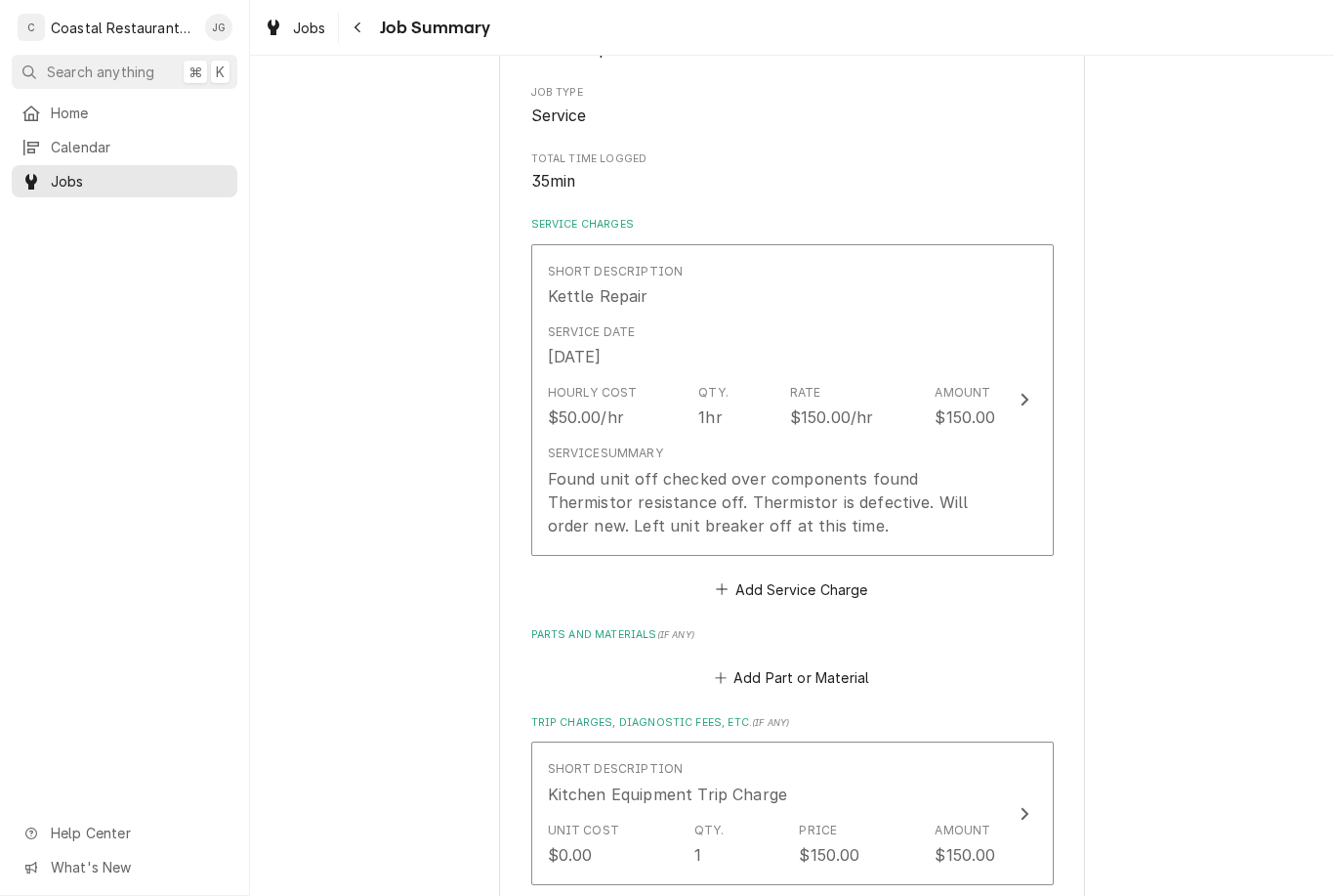
click at [909, 444] on div "Service Summary Found unit off checked over components found Thermistor resista…" at bounding box center [772, 489] width 448 height 92
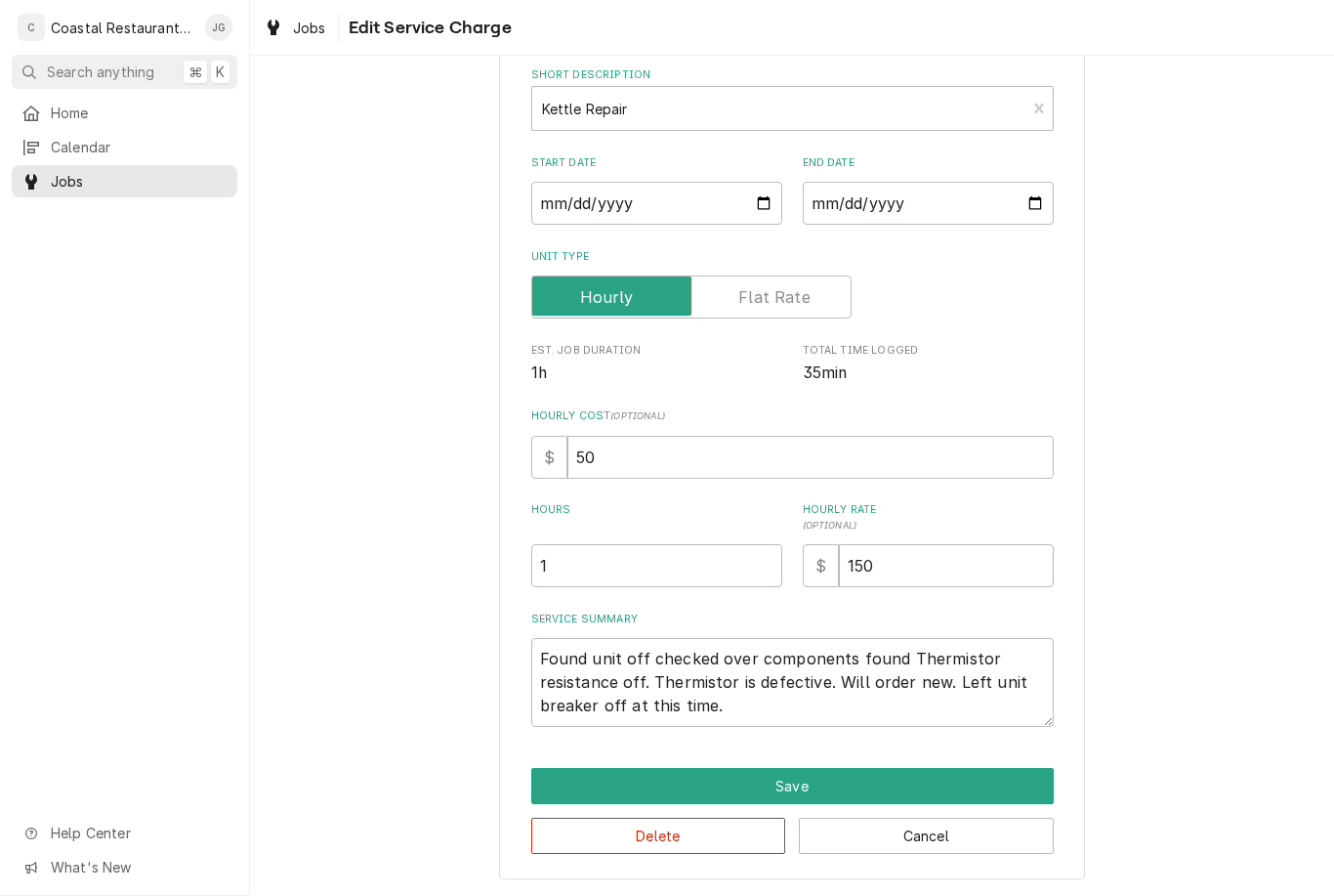
scroll to position [97, 0]
click at [864, 788] on button "Save" at bounding box center [793, 787] width 523 height 36
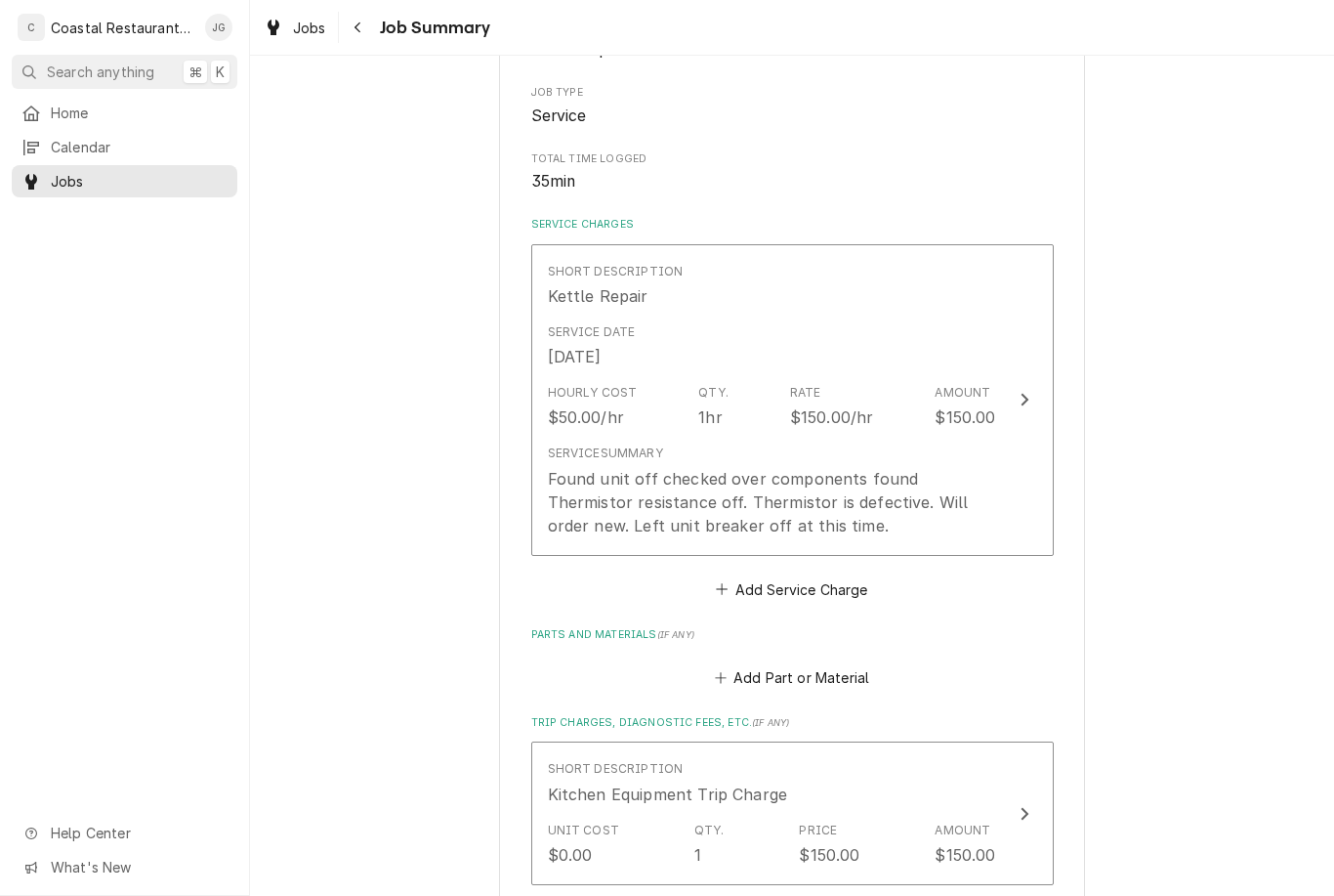
click at [611, 867] on button "Short Description Kitchen Equipment Trip Charge Unit Cost $0.00 Qty. 1 Price $1…" at bounding box center [793, 812] width 523 height 143
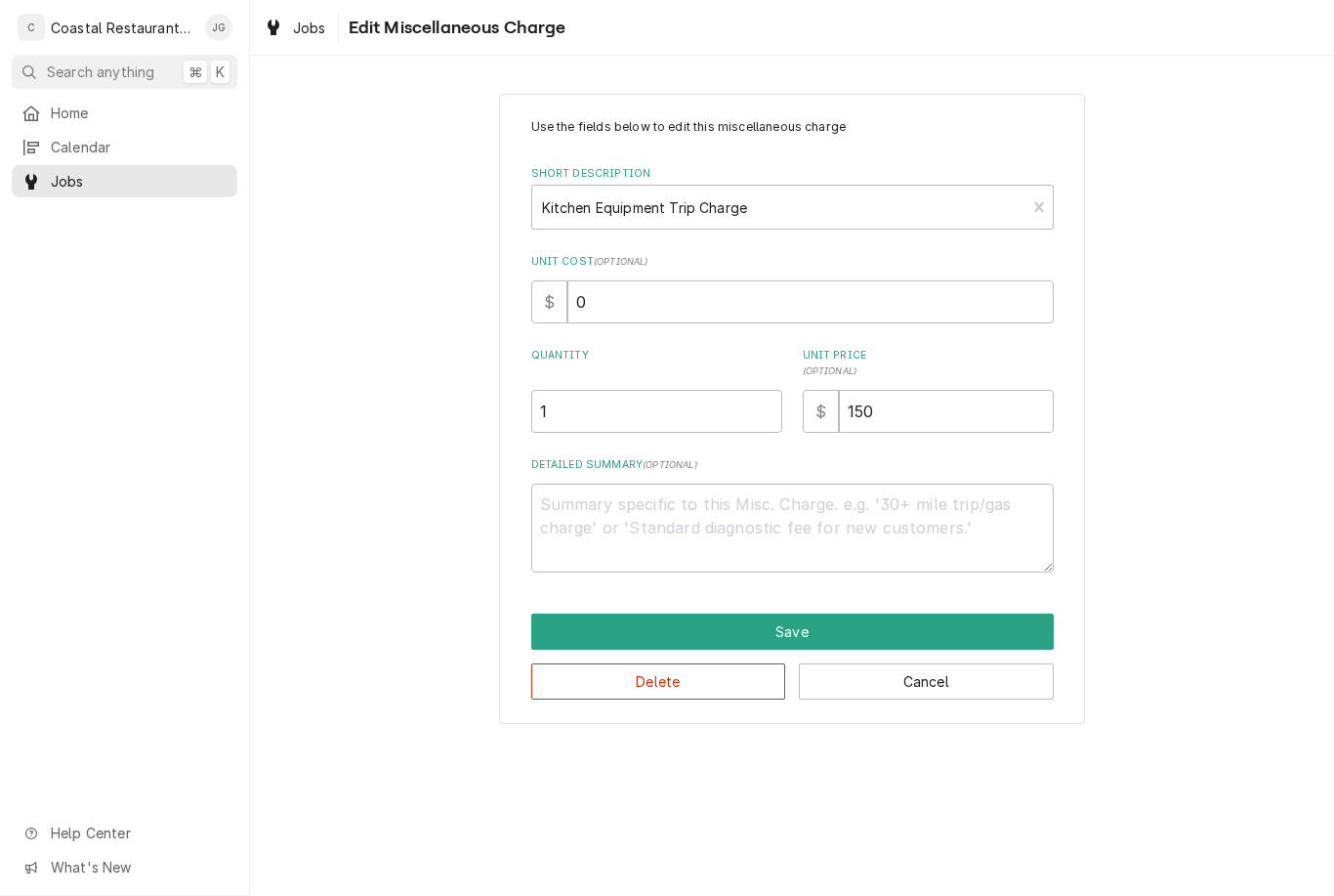
click at [985, 695] on button "Cancel" at bounding box center [926, 681] width 255 height 36
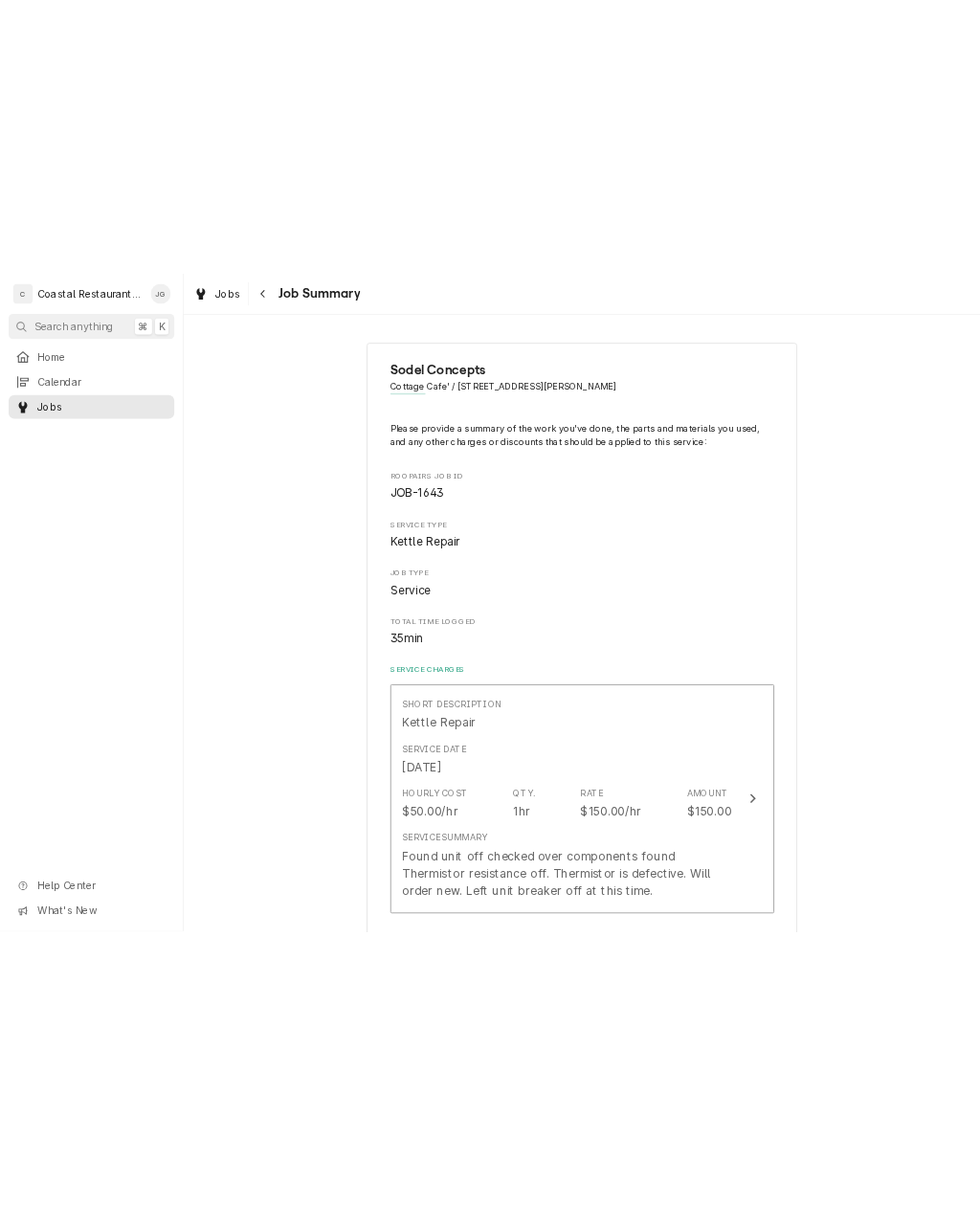
scroll to position [309, 0]
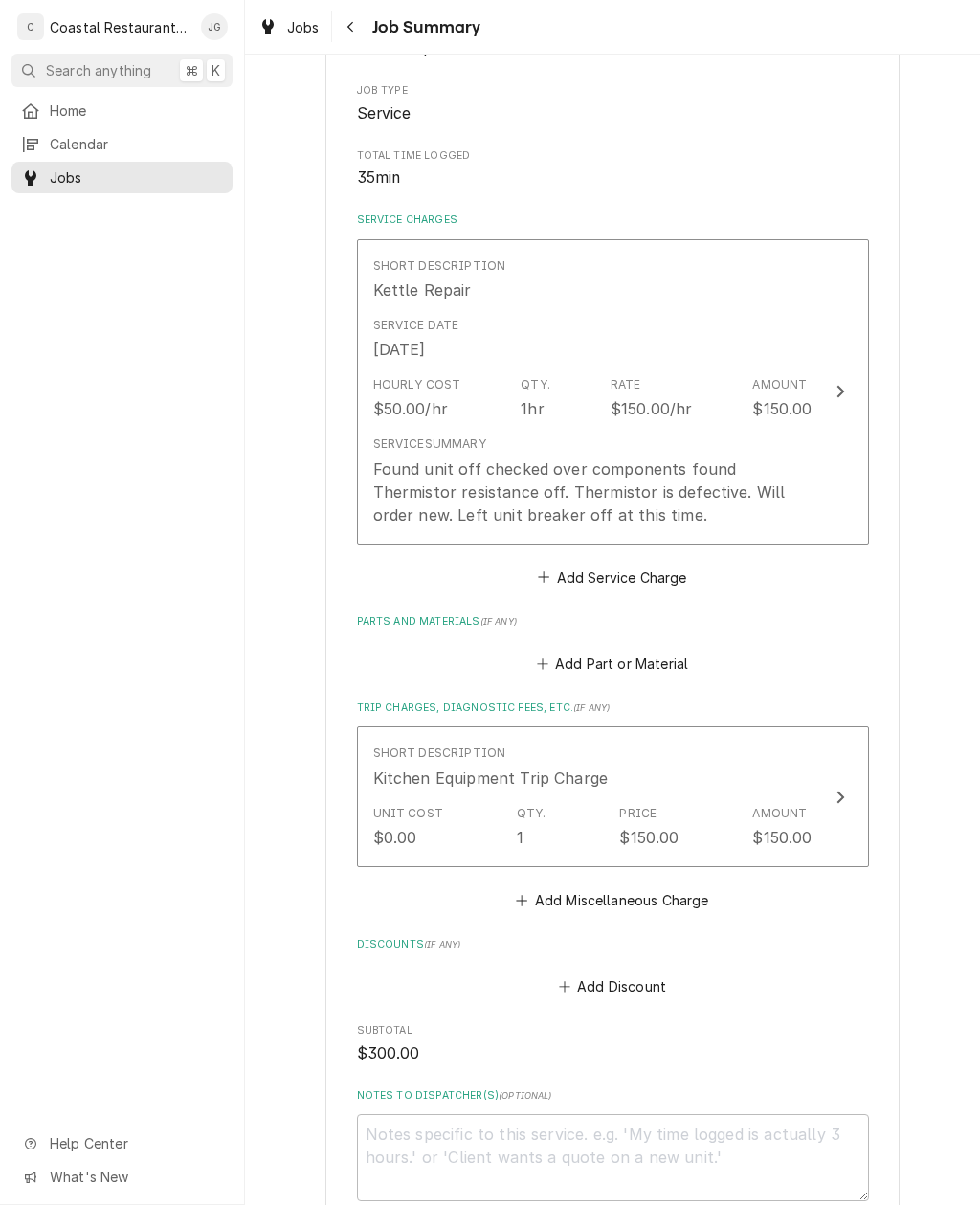
type textarea "x"
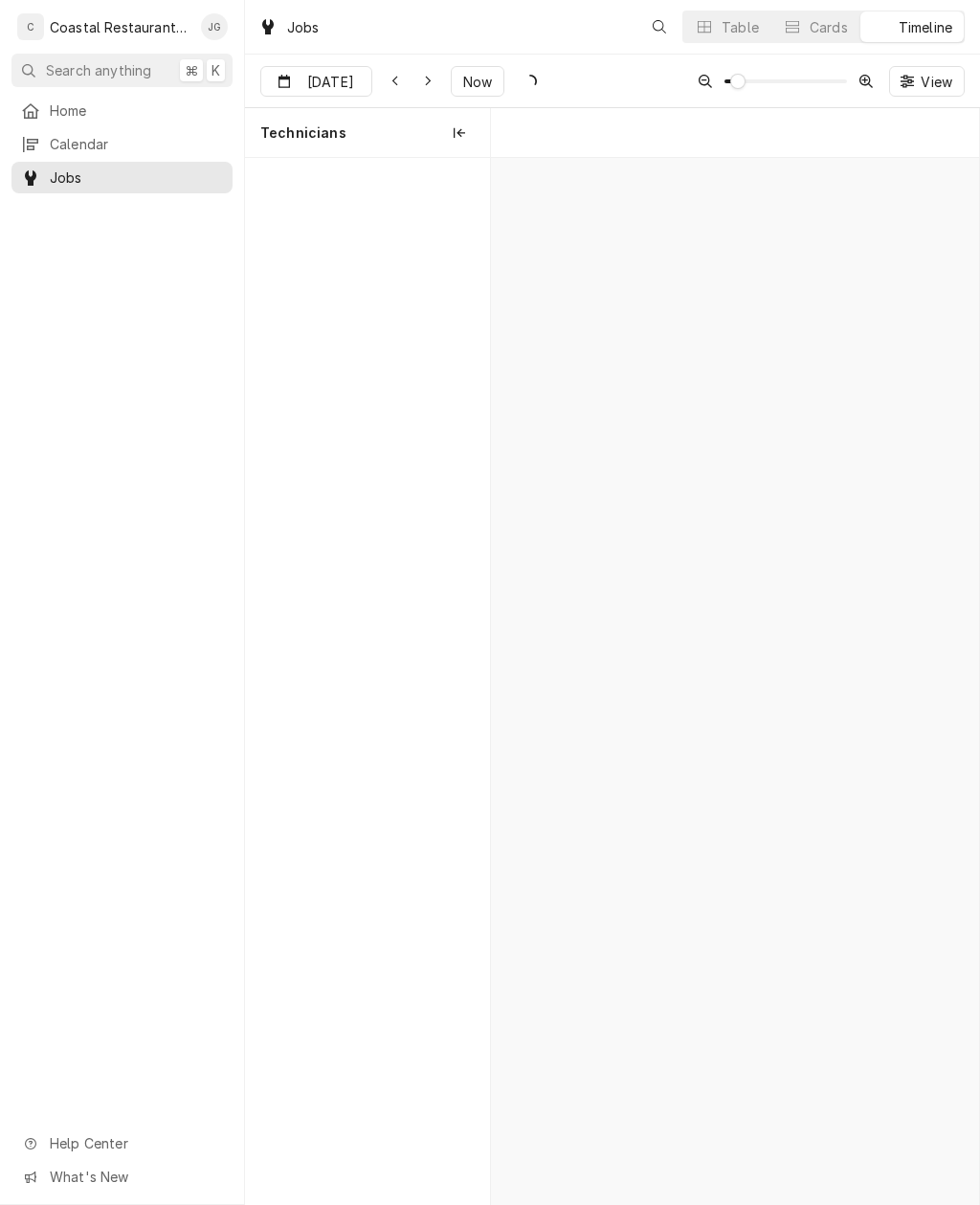
scroll to position [0, 9688]
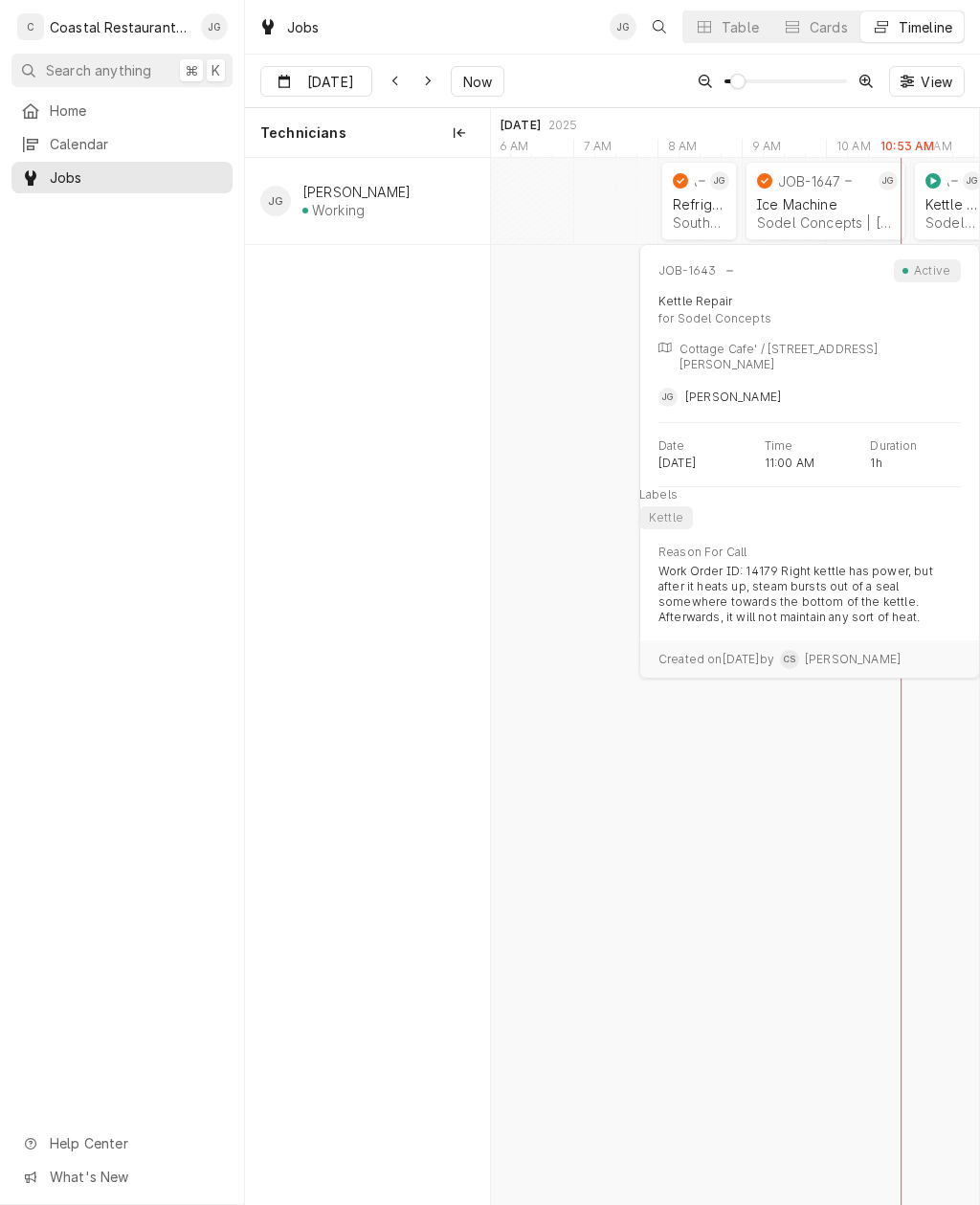
click at [940, 212] on div "Kettle Repair Sodel Concepts | [PERSON_NAME][GEOGRAPHIC_DATA], 19930" at bounding box center [952, 213] width 61 height 42
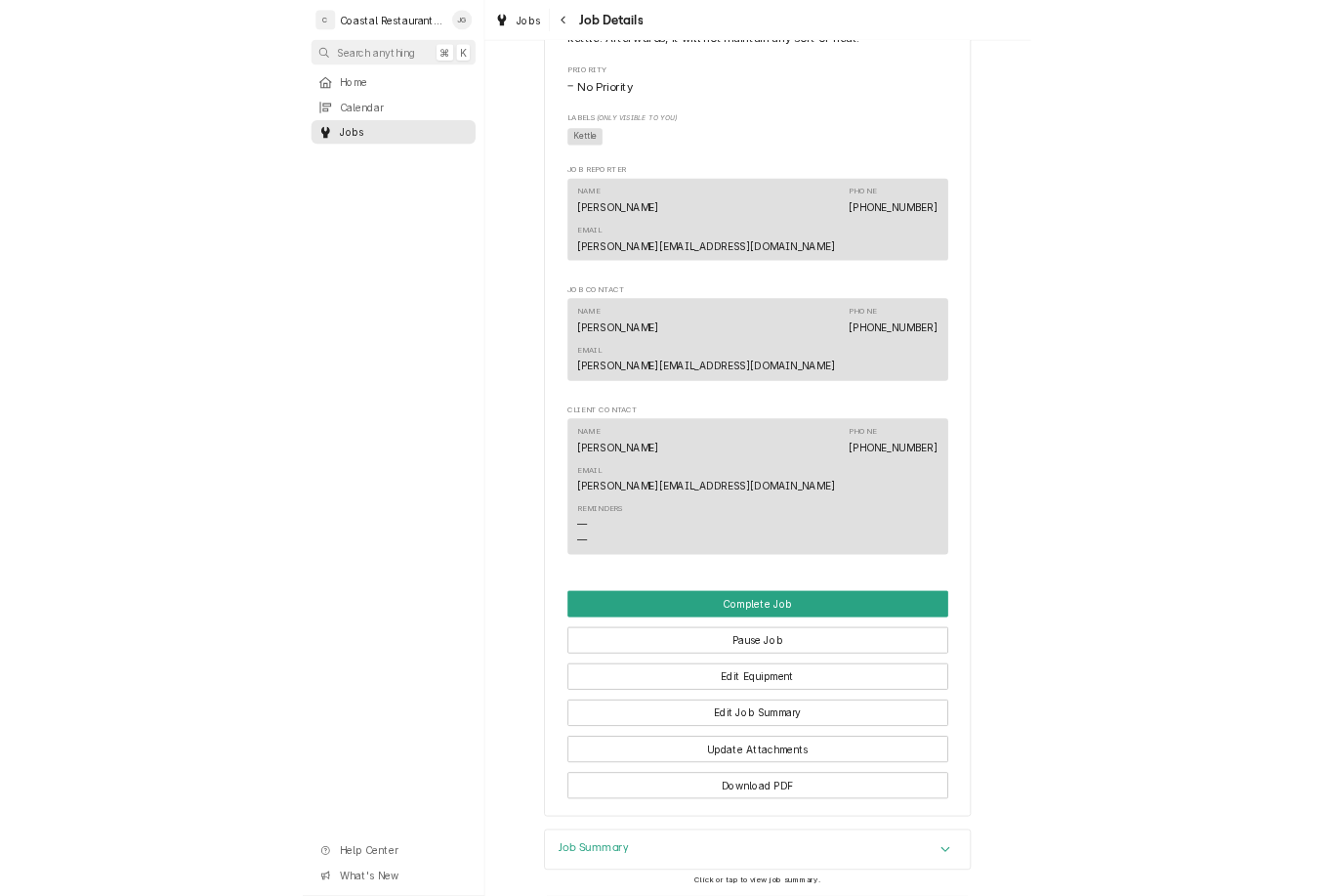
scroll to position [1317, 0]
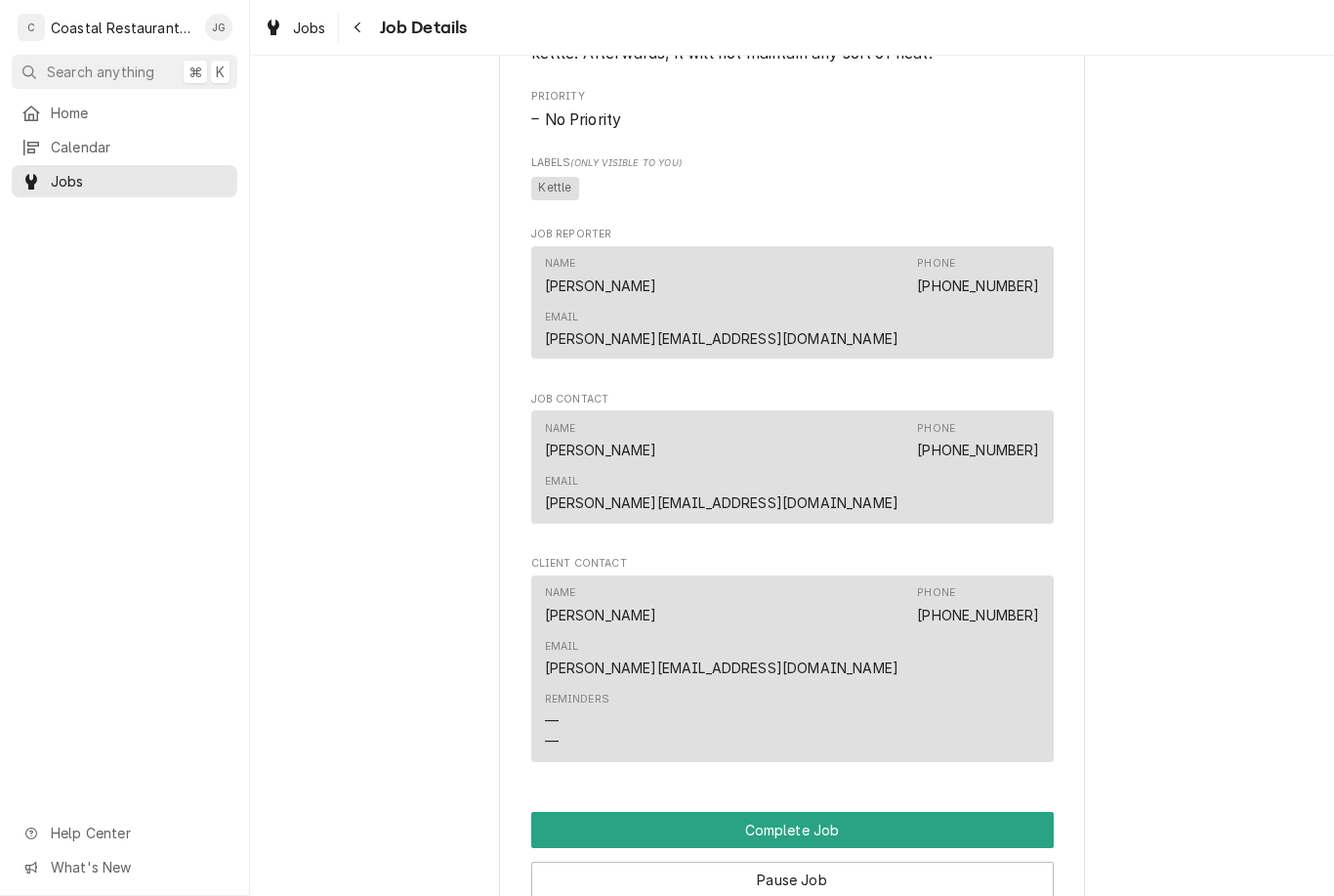
click at [832, 862] on button "Pause Job" at bounding box center [793, 879] width 523 height 36
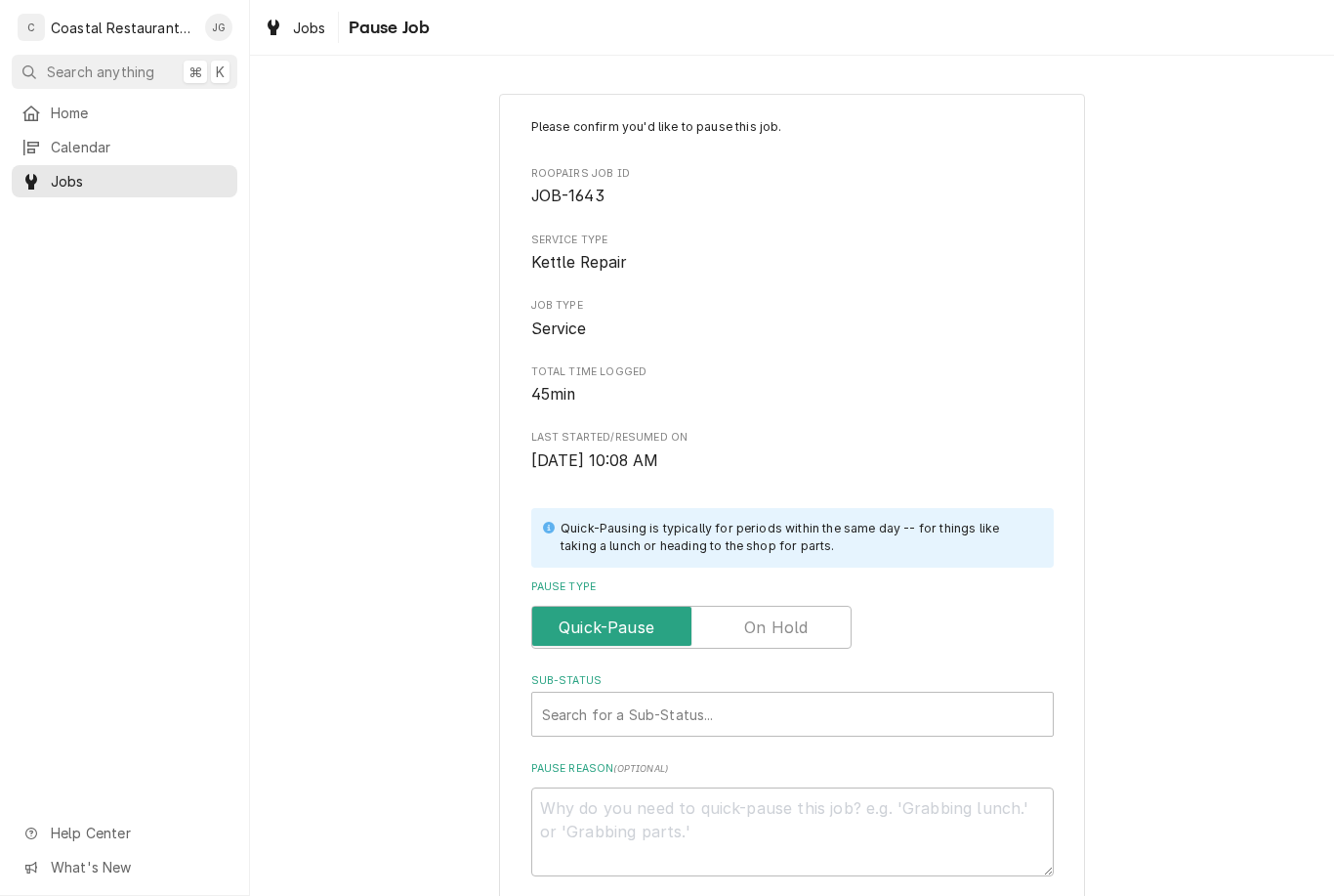
click at [799, 622] on label "Pause Type" at bounding box center [691, 627] width 320 height 43
click at [799, 622] on input "Pause Type" at bounding box center [692, 627] width 303 height 43
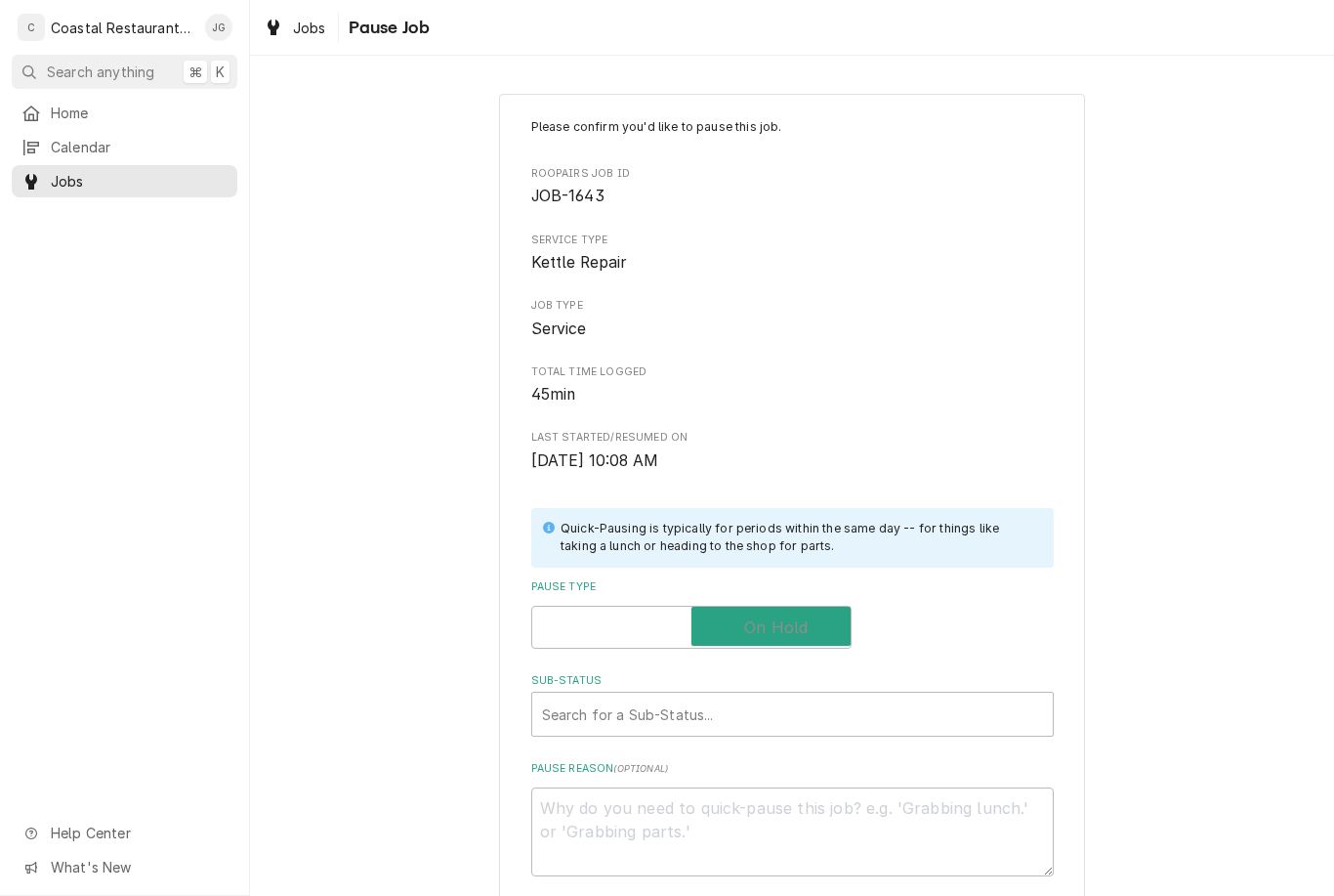
checkbox input "true"
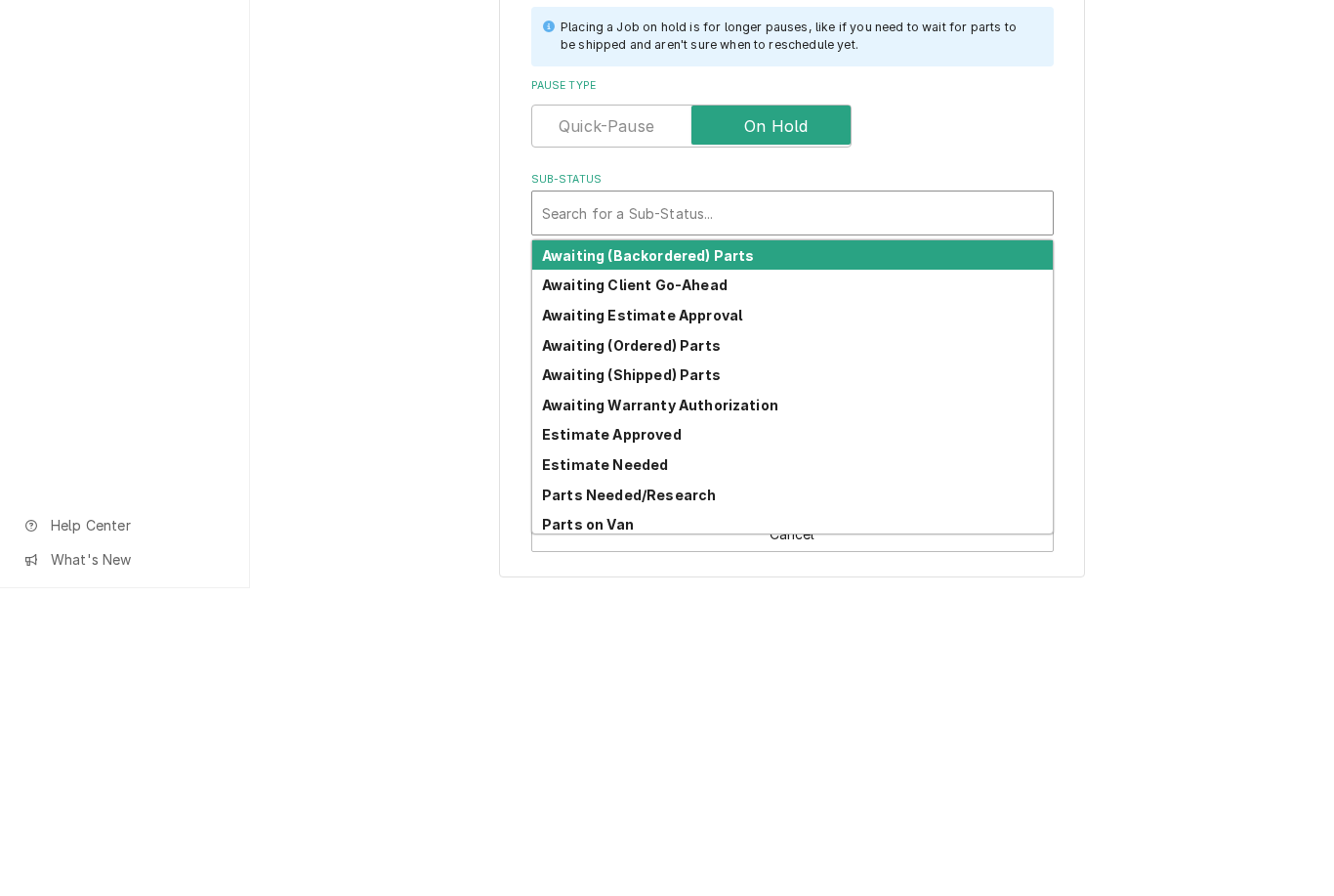
scroll to position [9, 0]
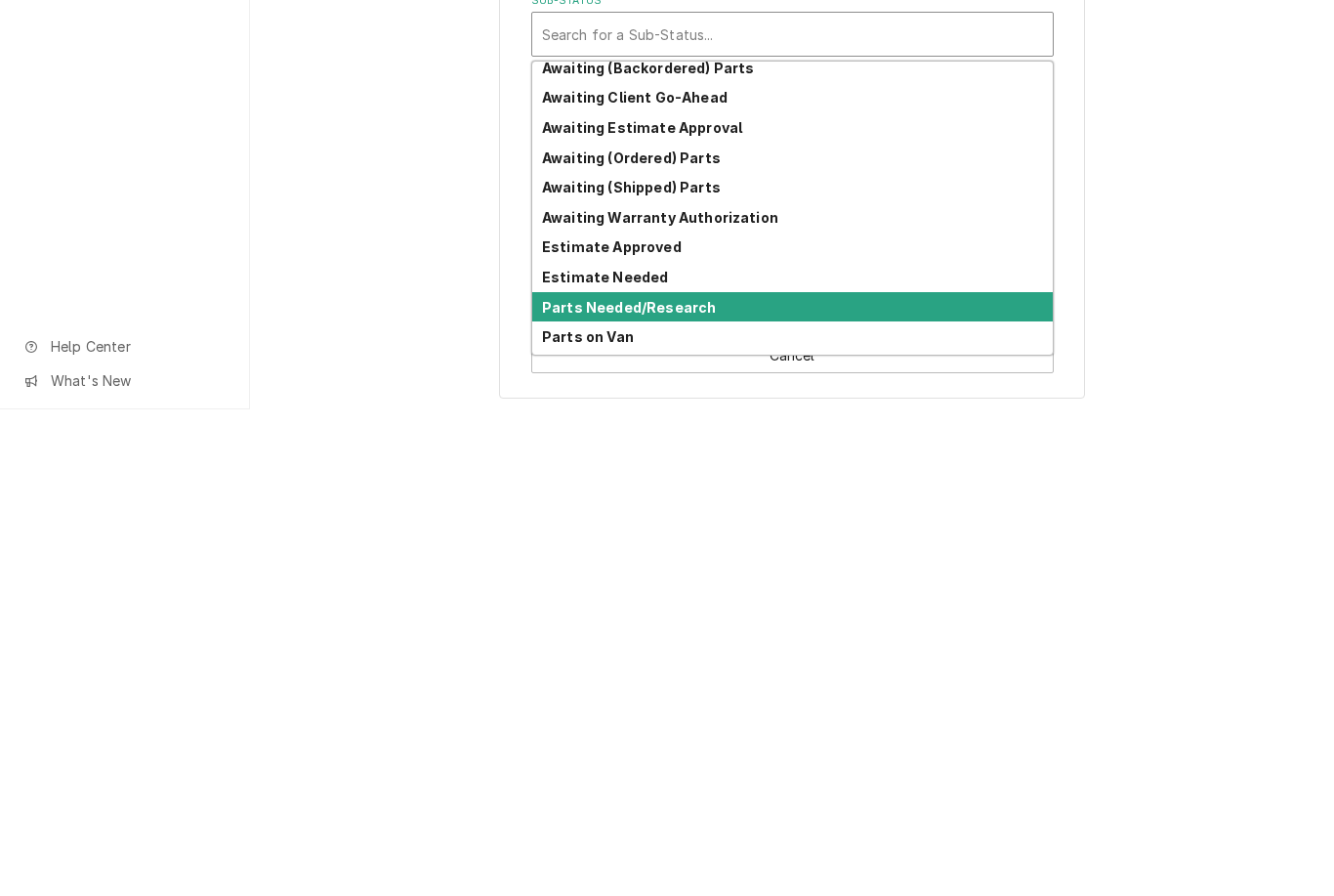
click at [711, 779] on div "Parts Needed/Research" at bounding box center [793, 794] width 521 height 31
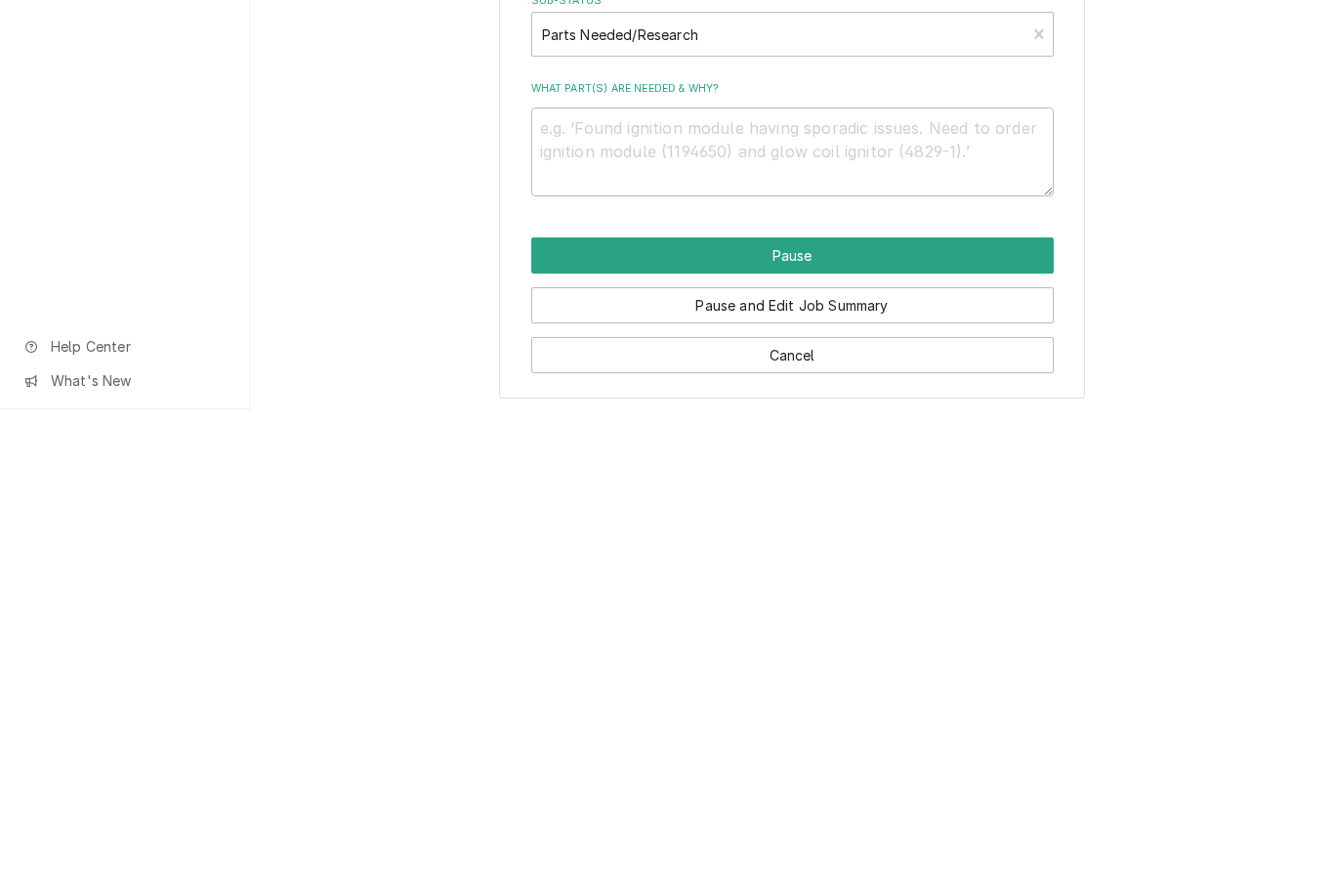
scroll to position [170, 0]
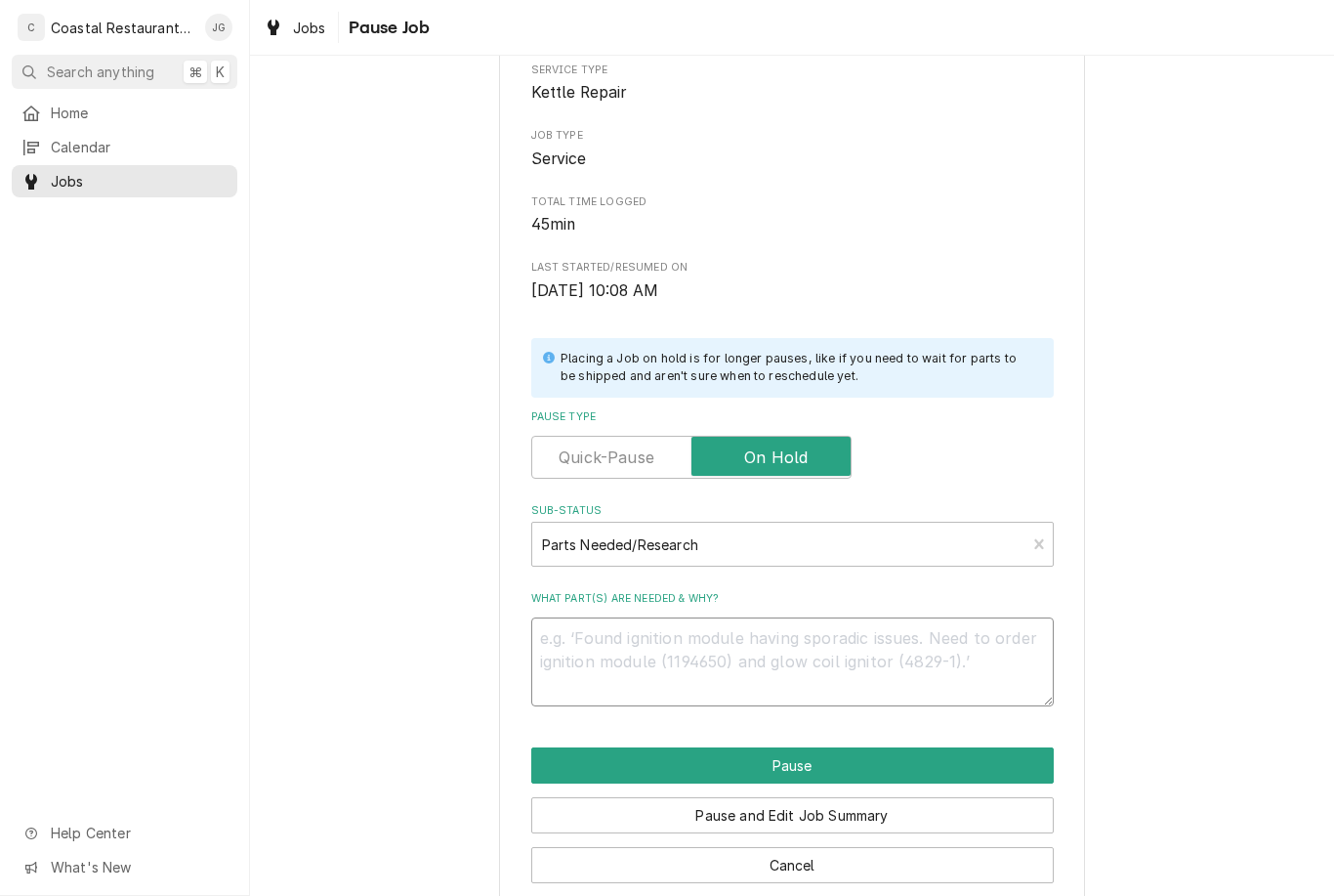
click at [631, 646] on textarea "What part(s) are needed & why?" at bounding box center [793, 662] width 523 height 89
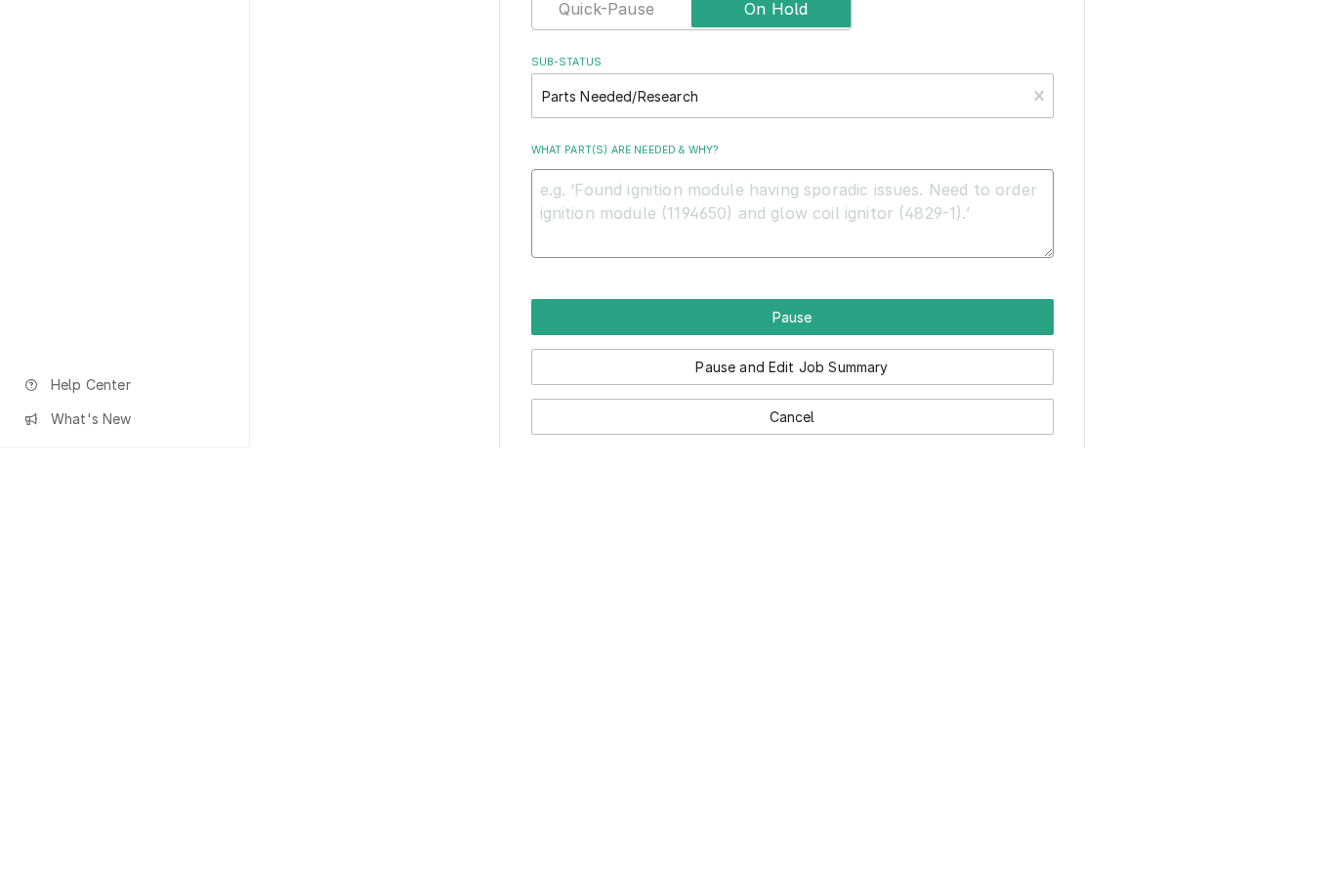
type textarea "x"
type textarea "Ne"
type textarea "x"
type textarea "Need"
type textarea "x"
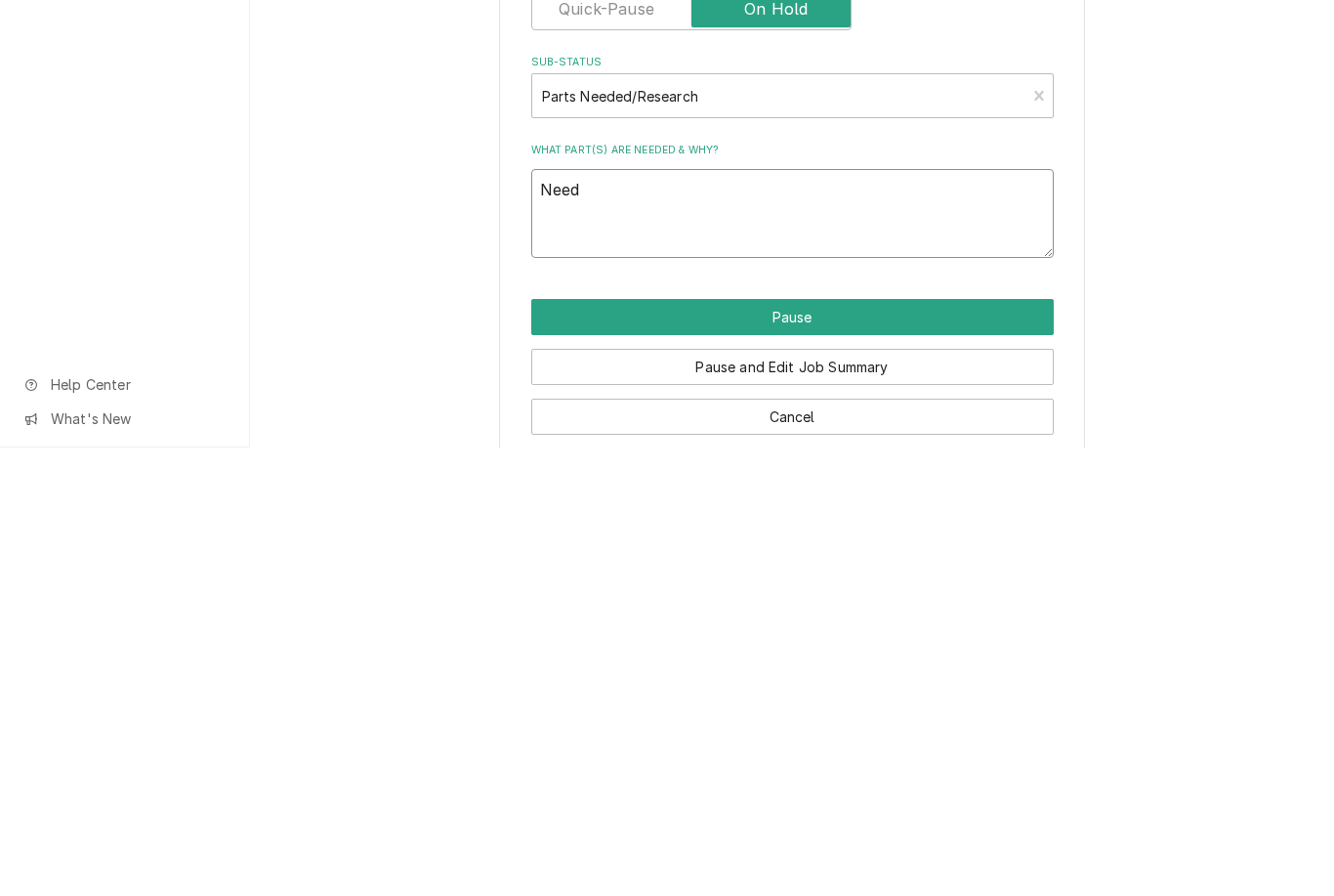
type textarea "Needs"
type textarea "x"
type textarea "Needs"
type textarea "x"
type textarea "Needs a"
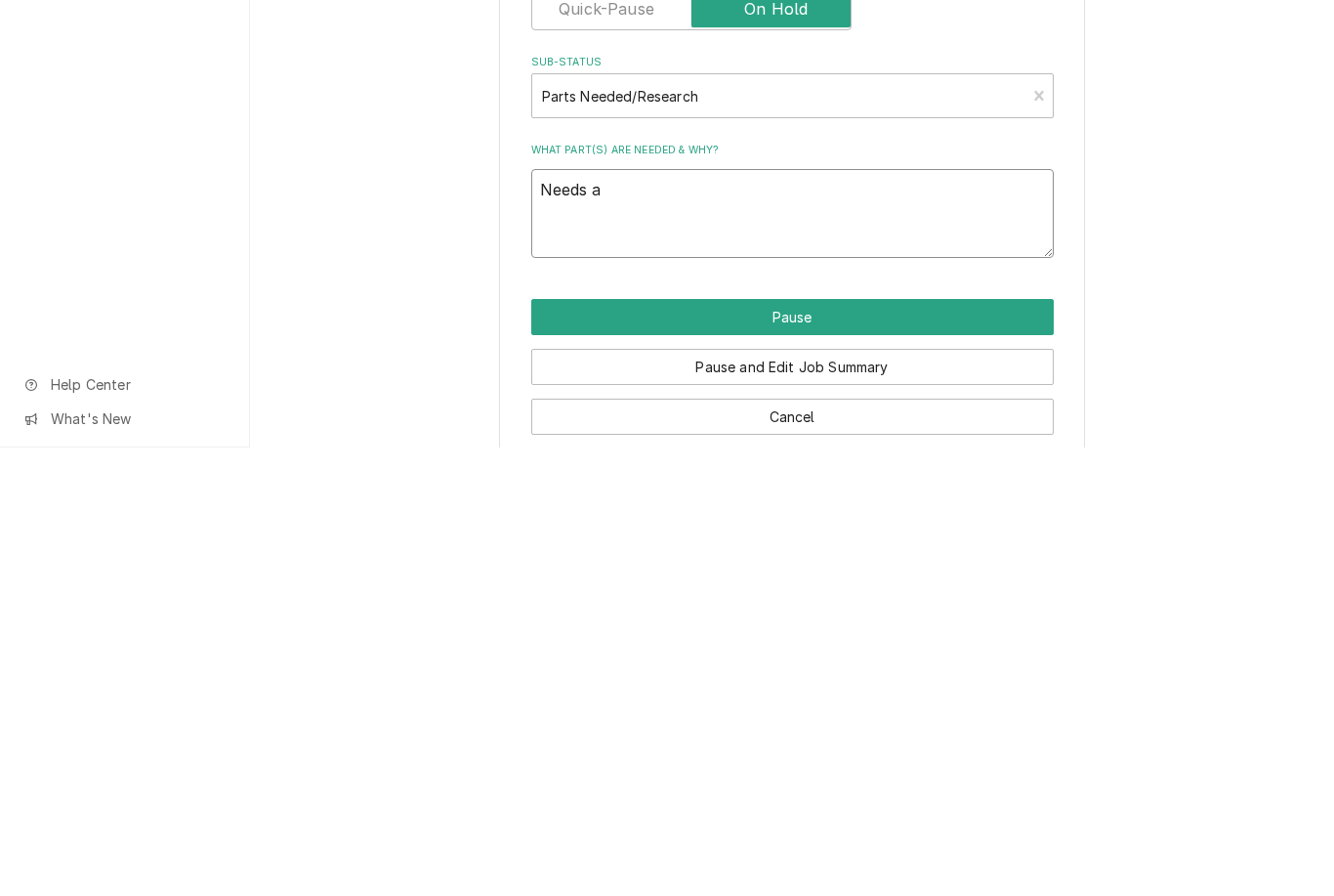
type textarea "x"
type textarea "Needs a T"
type textarea "x"
type textarea "Needs a Th"
type textarea "x"
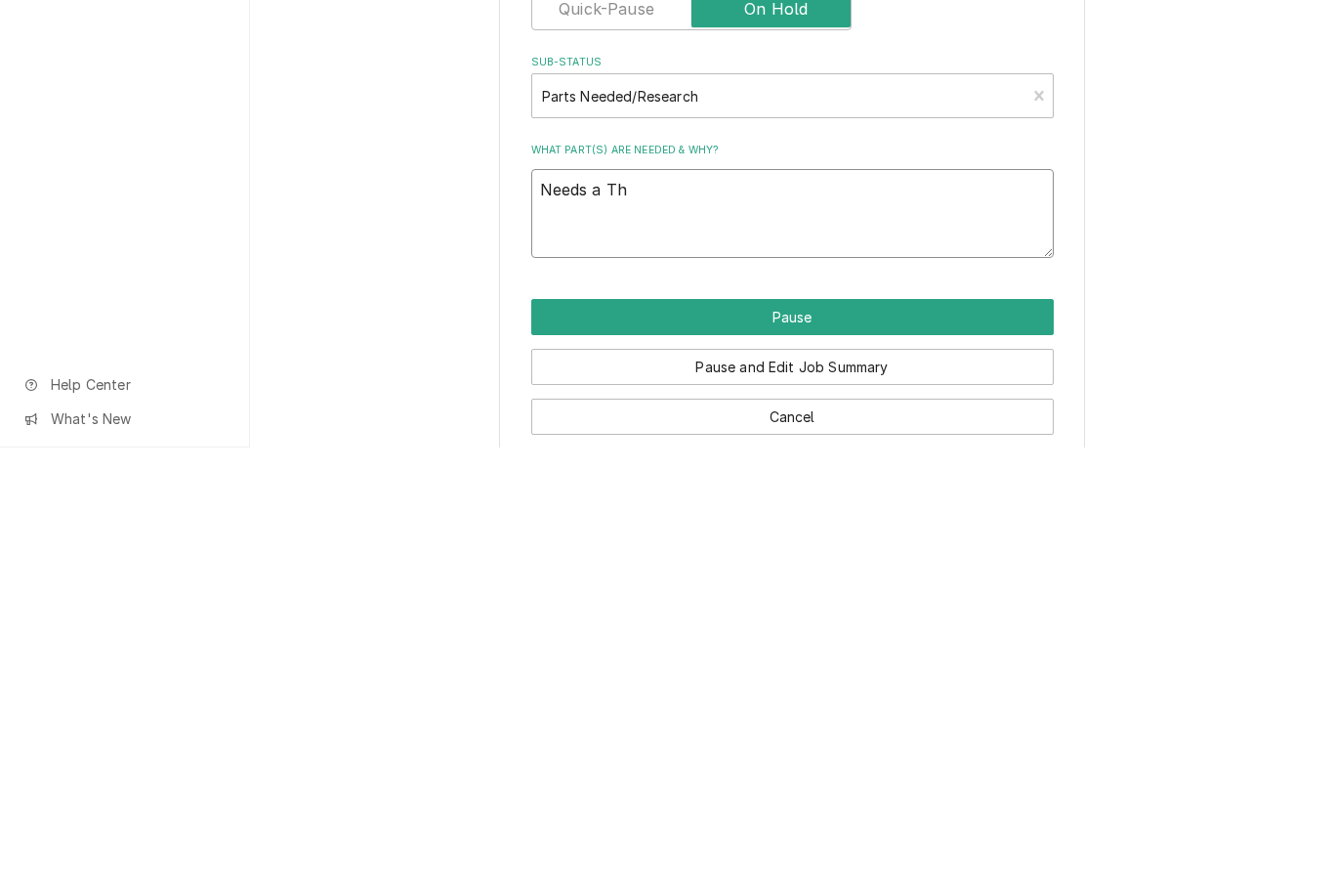
type textarea "Needs a The"
type textarea "x"
type textarea "Needs a Ther"
type textarea "x"
type textarea "Needs a Therm"
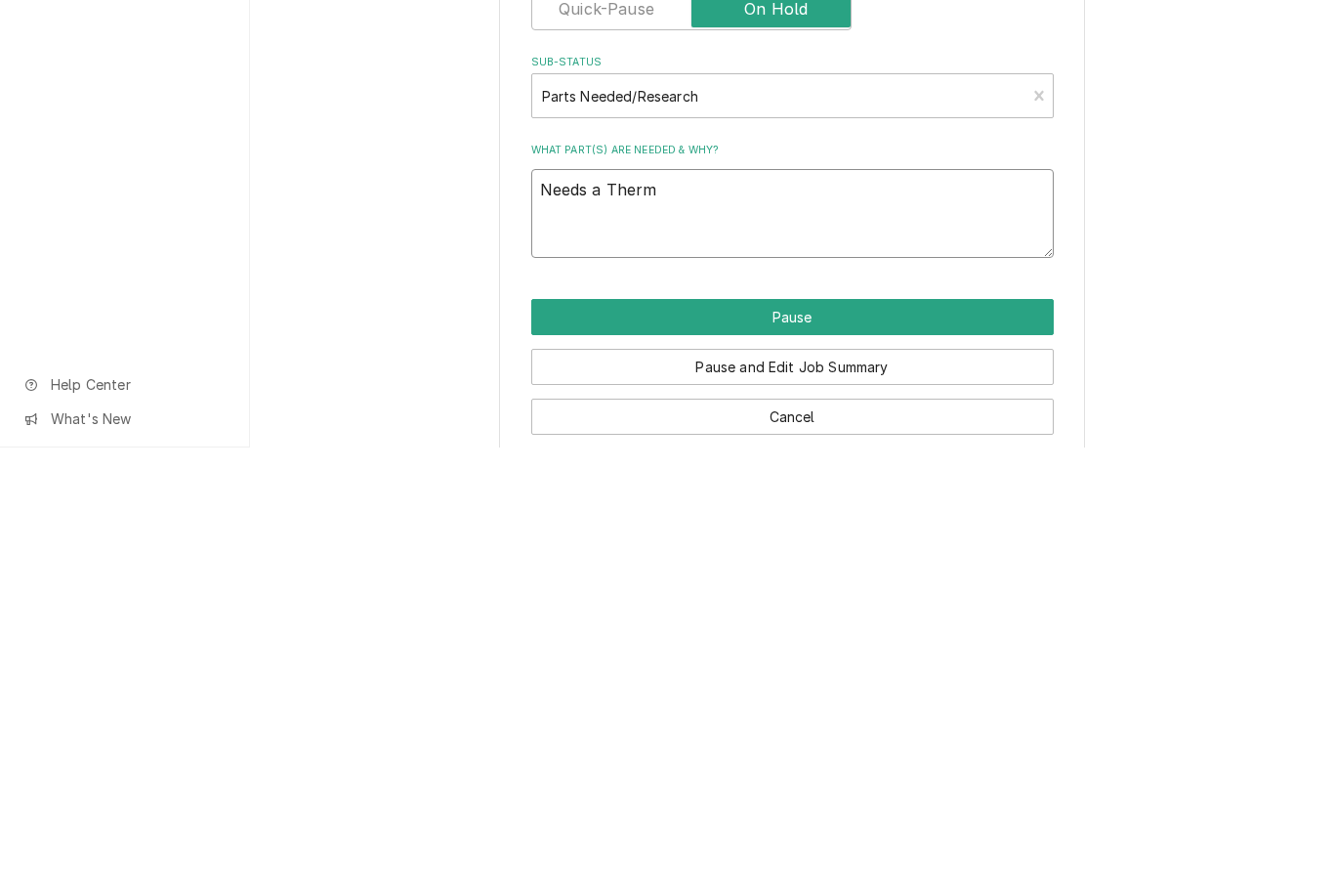
type textarea "x"
type textarea "Needs a Thermi"
type textarea "x"
type textarea "Needs a Thermistor"
type textarea "x"
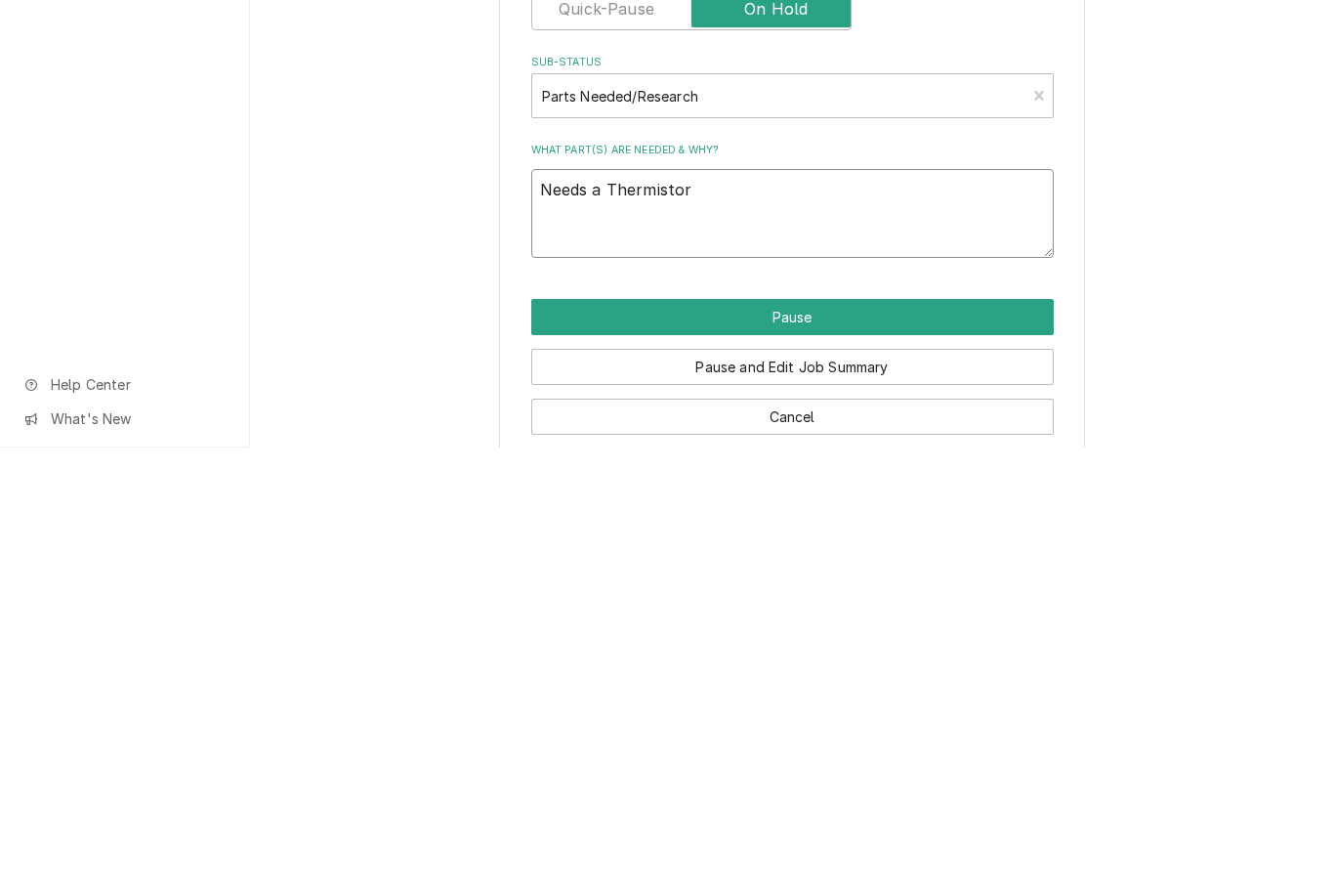
type textarea "Needs a Thermistor"
click at [787, 747] on button "Pause" at bounding box center [793, 765] width 523 height 36
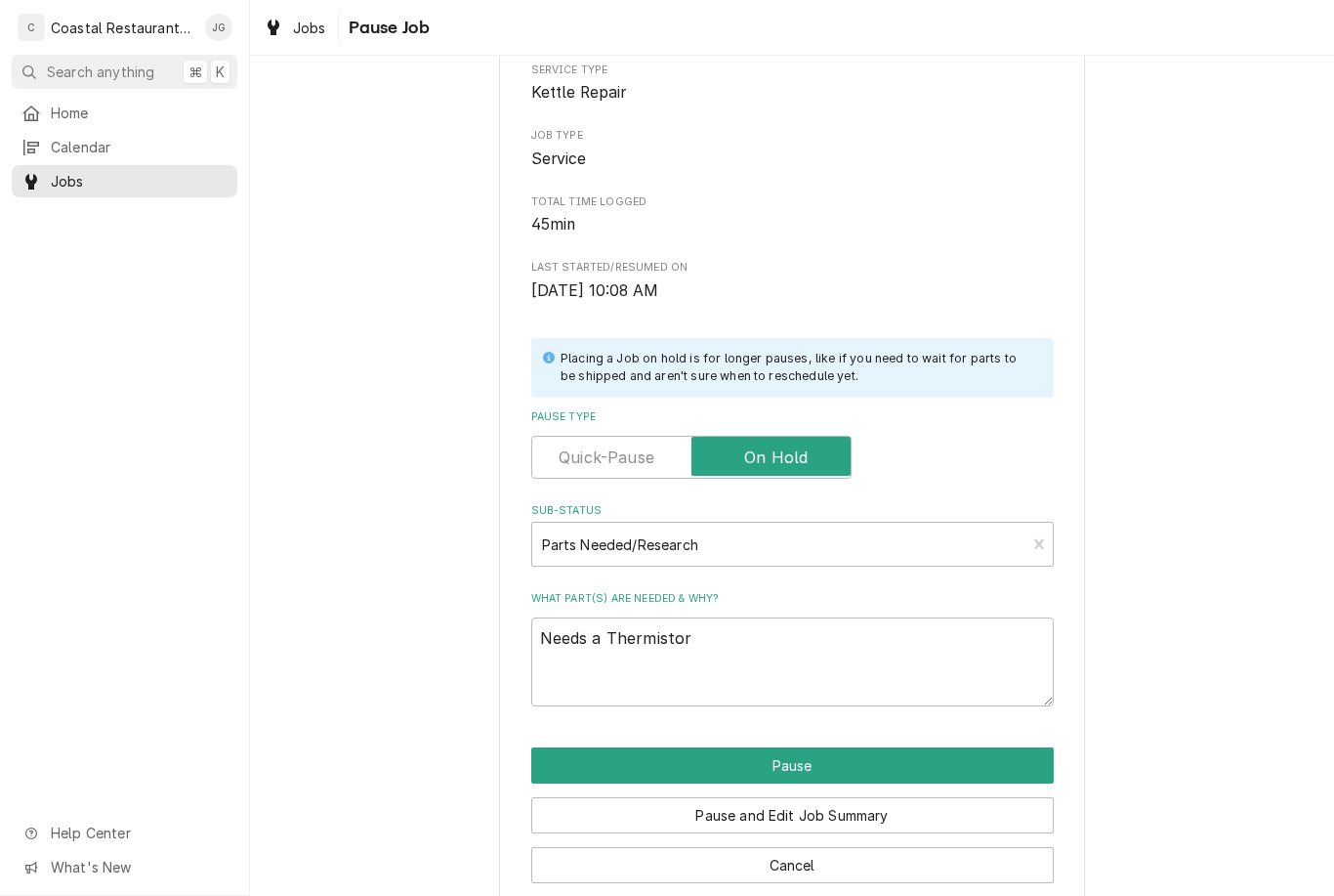
type textarea "x"
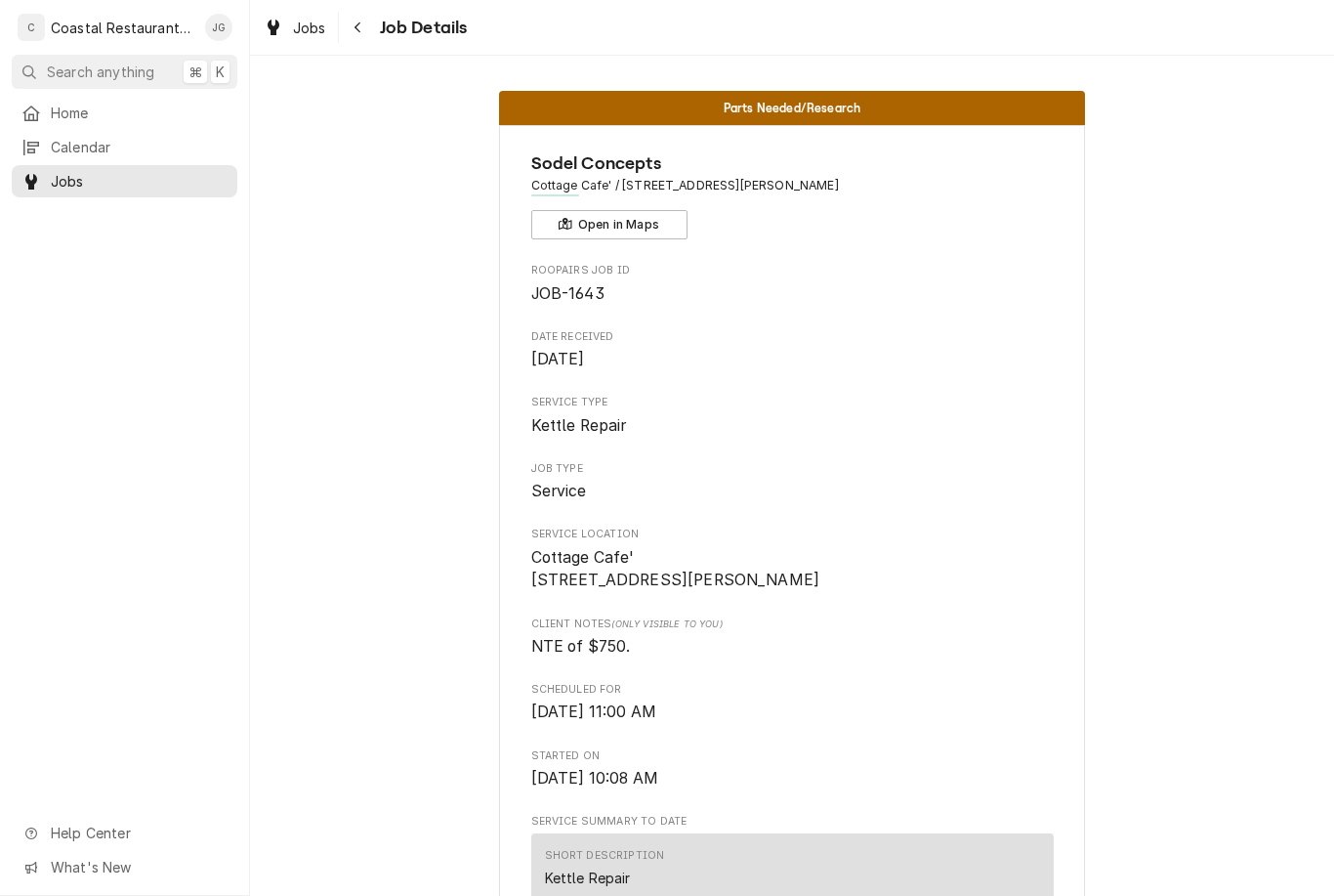
click at [135, 102] on span "Home" at bounding box center [140, 112] width 177 height 21
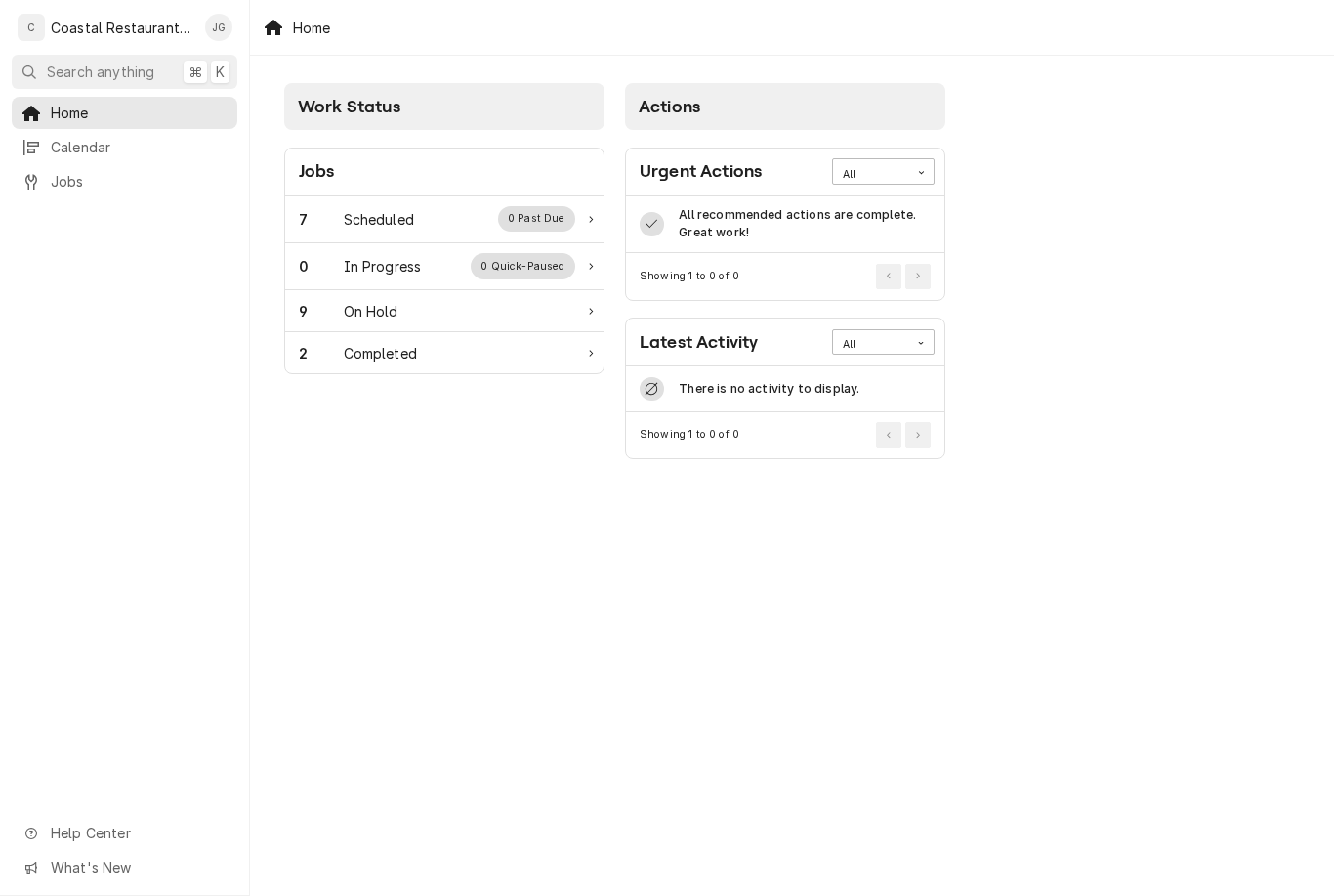
click at [447, 228] on div "7 Scheduled 0 Past Due" at bounding box center [437, 219] width 277 height 26
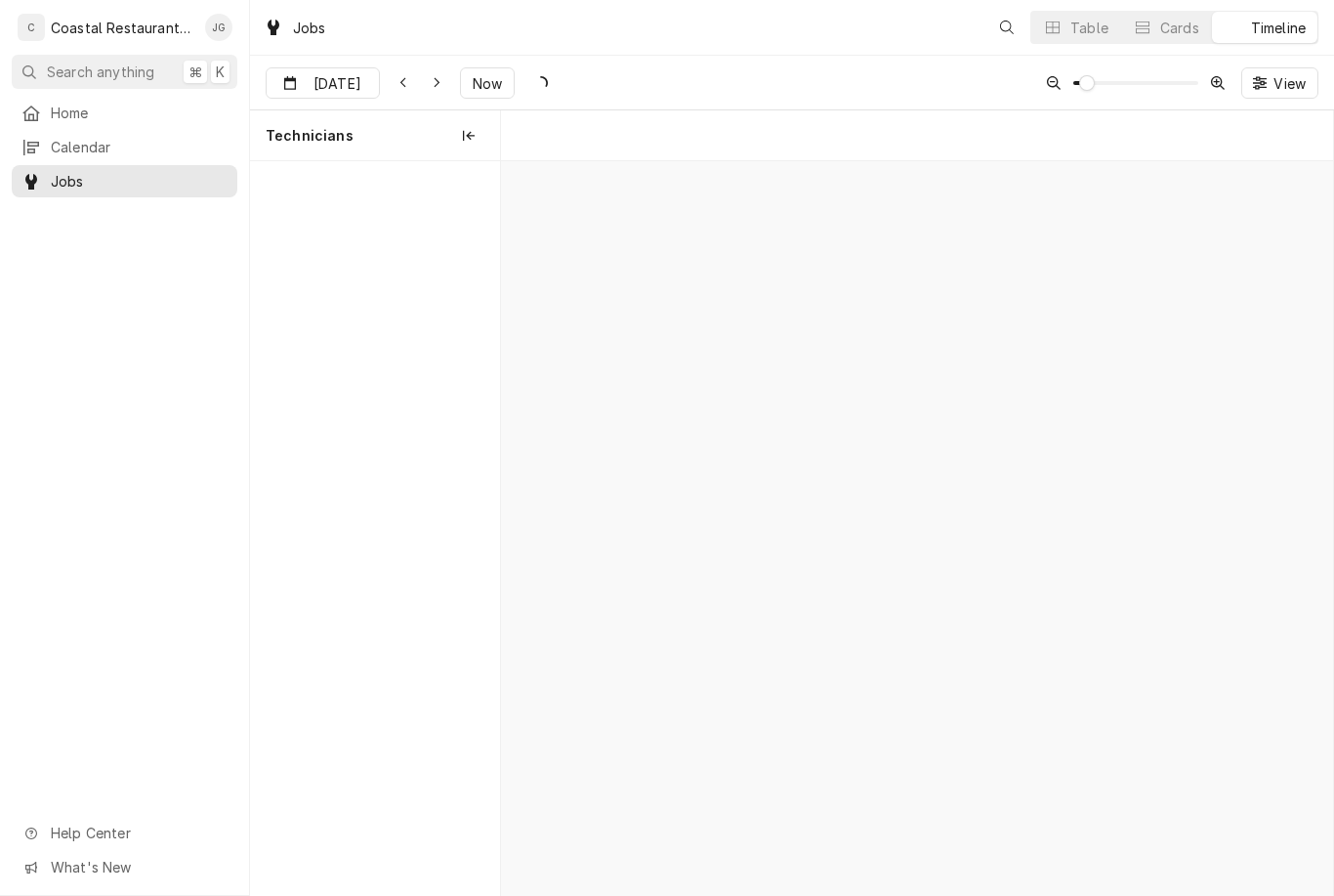
scroll to position [0, 16507]
